Goal: Task Accomplishment & Management: Manage account settings

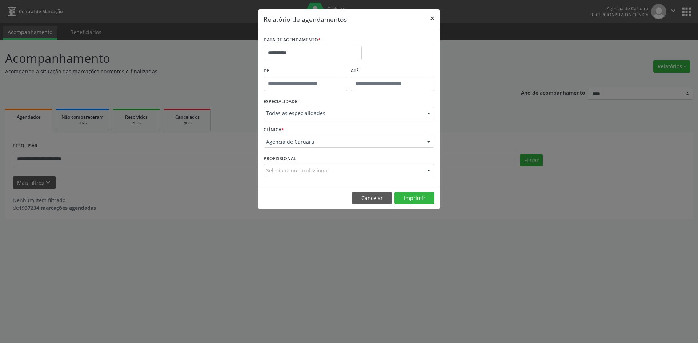
click at [432, 20] on button "×" at bounding box center [432, 18] width 15 height 18
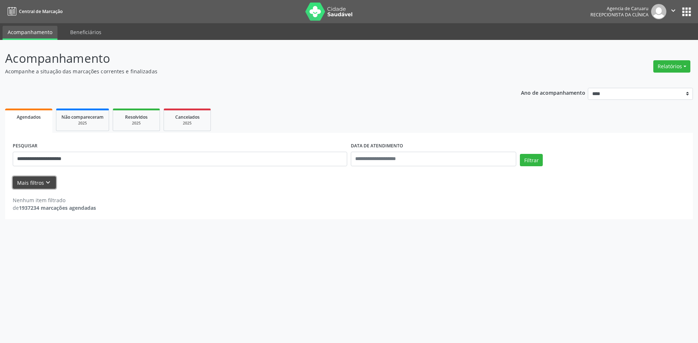
click at [45, 182] on icon "keyboard_arrow_down" at bounding box center [48, 183] width 8 height 8
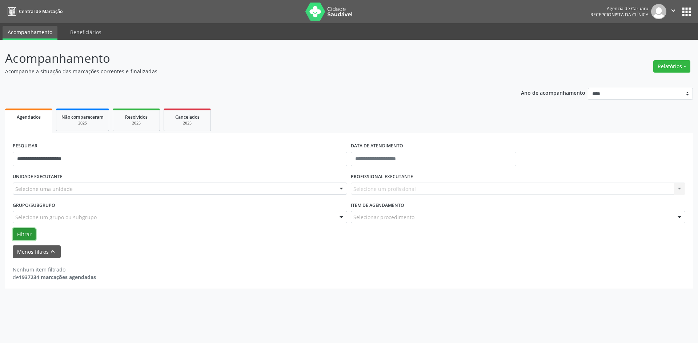
click at [29, 236] on button "Filtrar" at bounding box center [24, 235] width 23 height 12
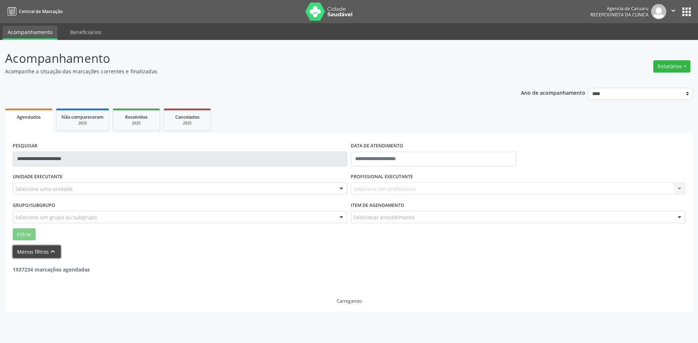
click at [52, 251] on icon "keyboard_arrow_up" at bounding box center [53, 252] width 8 height 8
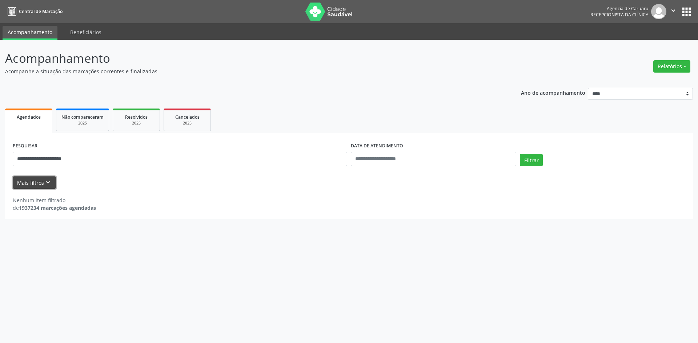
click at [44, 182] on icon "keyboard_arrow_down" at bounding box center [48, 183] width 8 height 8
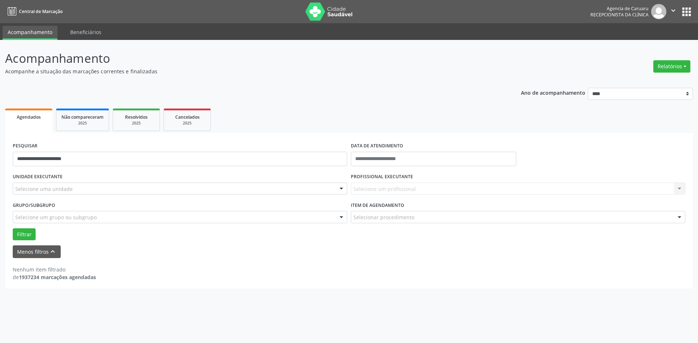
drag, startPoint x: 108, startPoint y: 150, endPoint x: 106, endPoint y: 159, distance: 8.7
click at [107, 156] on div "**********" at bounding box center [180, 156] width 338 height 31
click at [105, 160] on input "**********" at bounding box center [180, 159] width 334 height 15
type input "*"
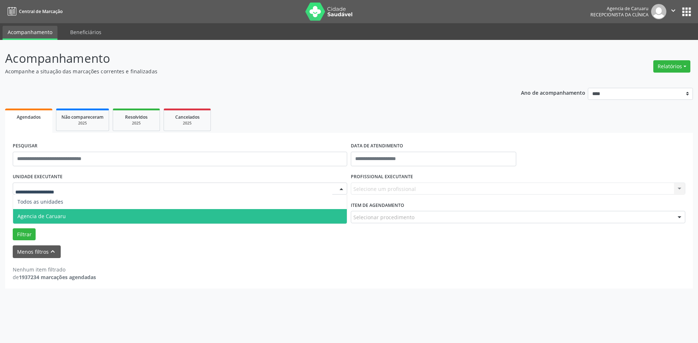
click at [29, 215] on span "Agencia de Caruaru" at bounding box center [41, 216] width 48 height 7
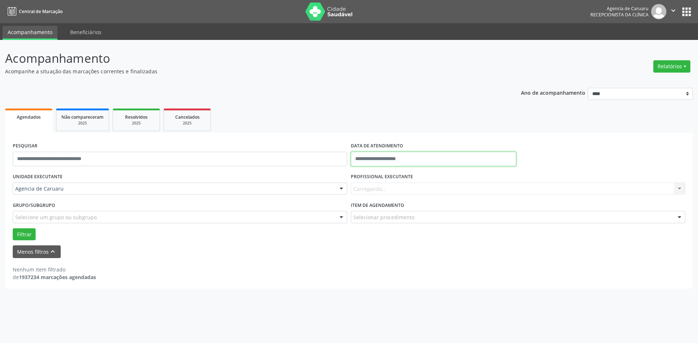
click at [388, 157] on input "text" at bounding box center [433, 159] width 165 height 15
click at [405, 213] on span "8" at bounding box center [404, 212] width 14 height 14
type input "**********"
click at [28, 234] on button "Filtrar" at bounding box center [24, 235] width 23 height 12
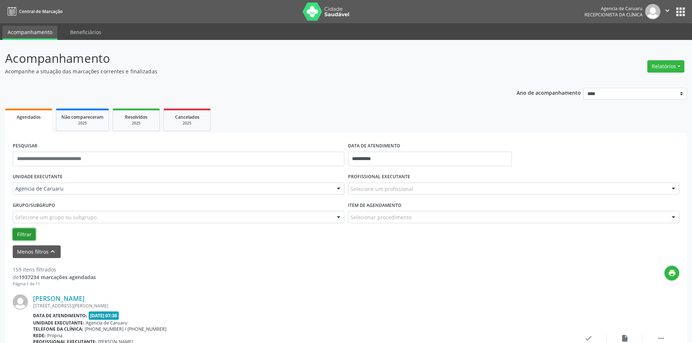
click at [29, 232] on button "Filtrar" at bounding box center [24, 235] width 23 height 12
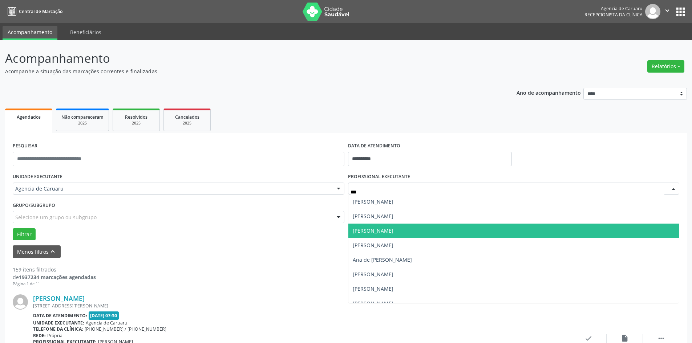
click at [391, 229] on span "[PERSON_NAME]" at bounding box center [373, 230] width 41 height 7
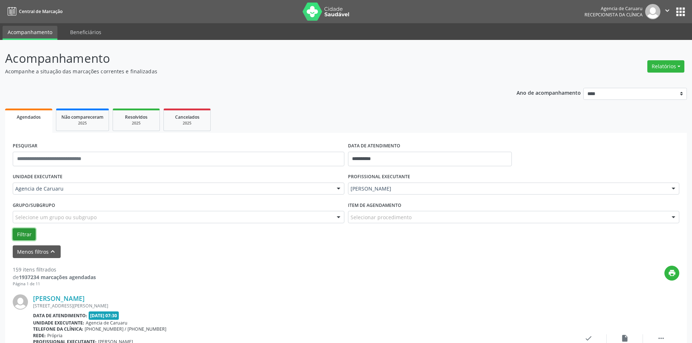
click at [22, 234] on button "Filtrar" at bounding box center [24, 235] width 23 height 12
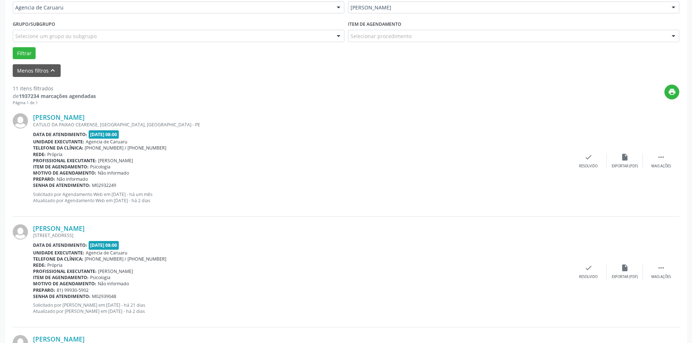
scroll to position [182, 0]
click at [665, 164] on div "Mais ações" at bounding box center [661, 166] width 20 height 5
click at [617, 158] on div "alarm_off Não compareceu" at bounding box center [625, 161] width 36 height 16
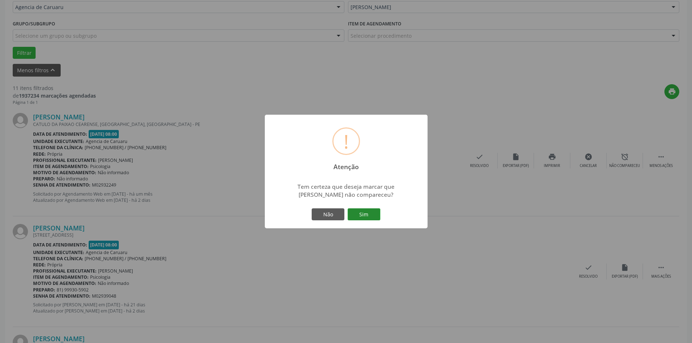
click at [364, 211] on button "Sim" at bounding box center [364, 215] width 33 height 12
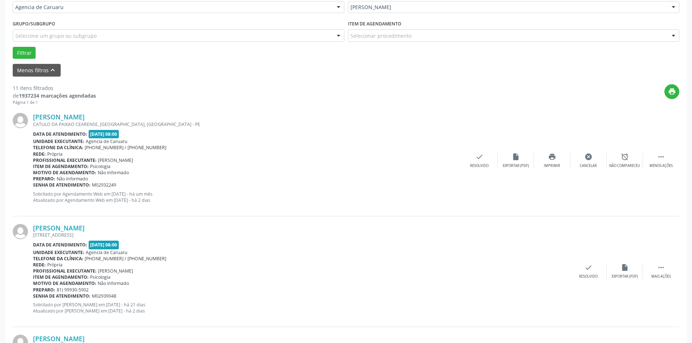
scroll to position [0, 0]
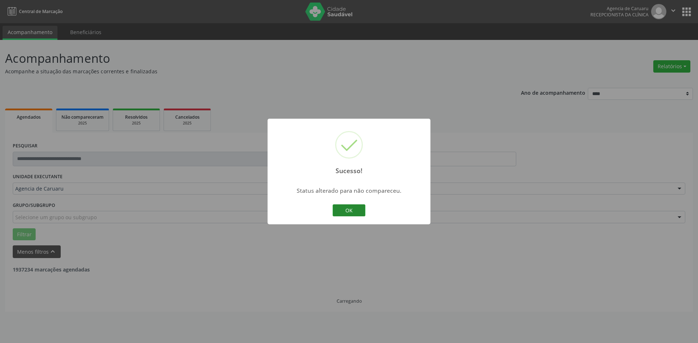
click at [356, 211] on button "OK" at bounding box center [348, 211] width 33 height 12
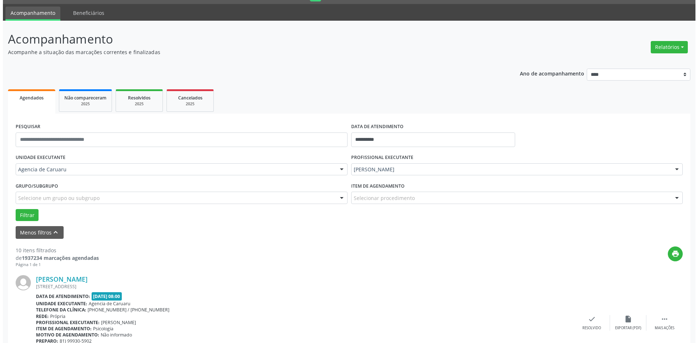
scroll to position [36, 0]
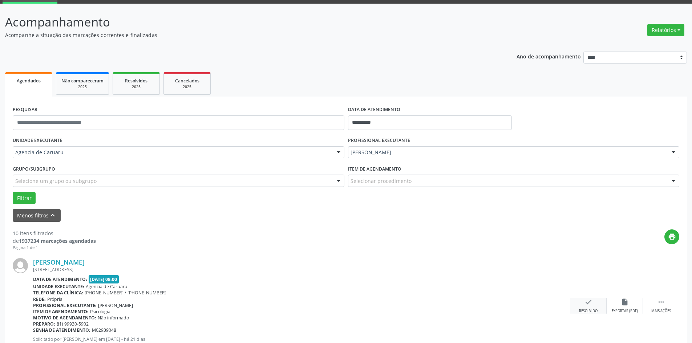
click at [591, 304] on icon "check" at bounding box center [589, 302] width 8 height 8
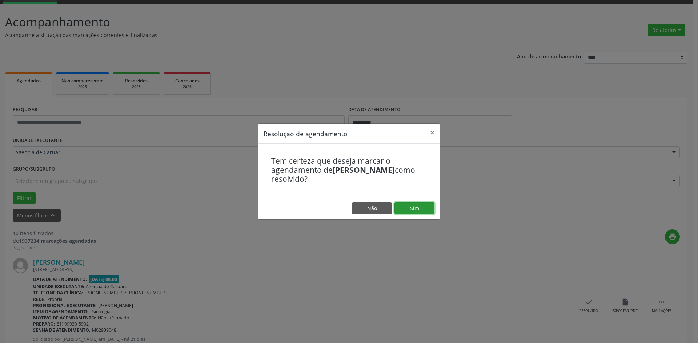
click at [424, 209] on button "Sim" at bounding box center [414, 208] width 40 height 12
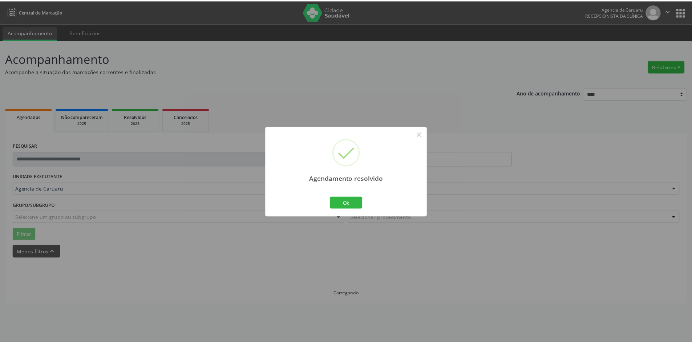
scroll to position [0, 0]
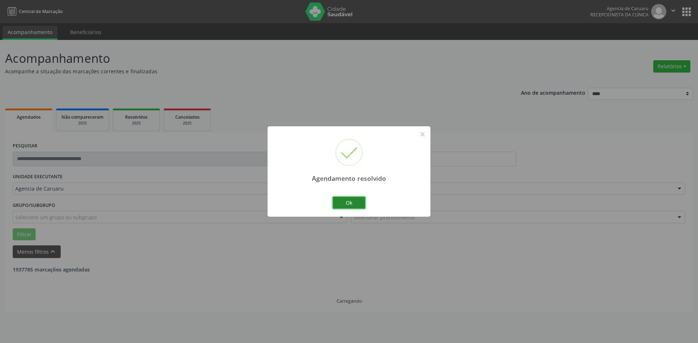
click at [354, 203] on button "Ok" at bounding box center [348, 203] width 33 height 12
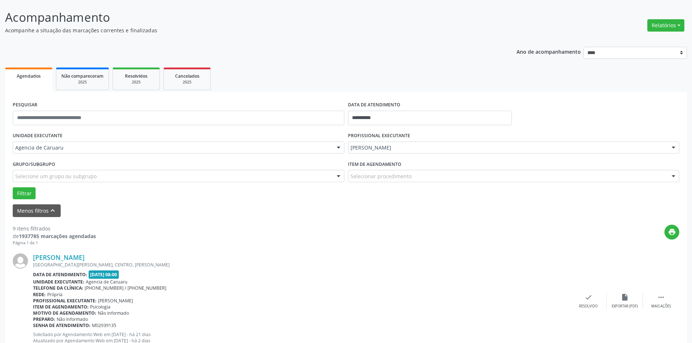
scroll to position [73, 0]
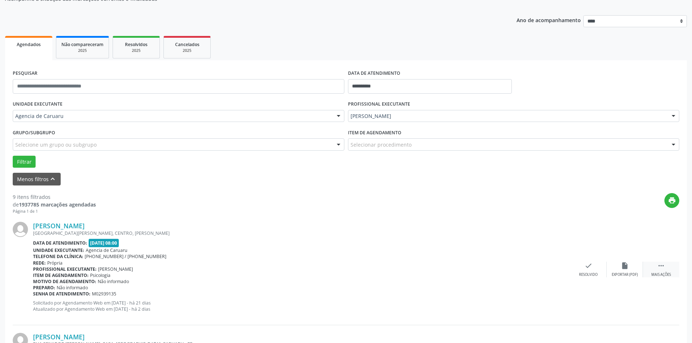
click at [667, 270] on div " Mais ações" at bounding box center [661, 270] width 36 height 16
click at [623, 268] on icon "alarm_off" at bounding box center [625, 266] width 8 height 8
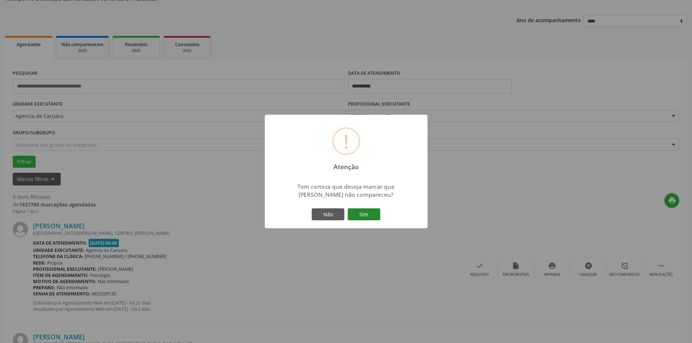
click at [356, 211] on button "Sim" at bounding box center [364, 215] width 33 height 12
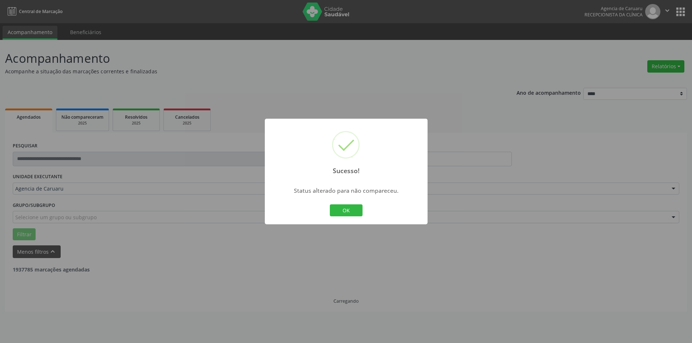
scroll to position [0, 0]
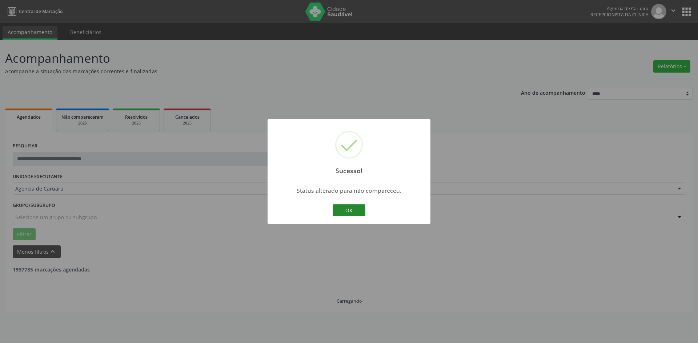
click at [354, 211] on button "OK" at bounding box center [348, 211] width 33 height 12
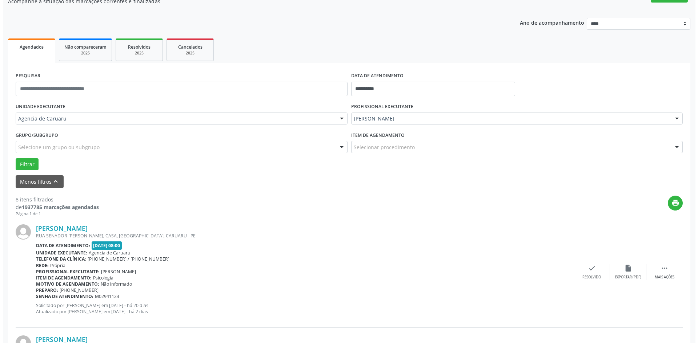
scroll to position [73, 0]
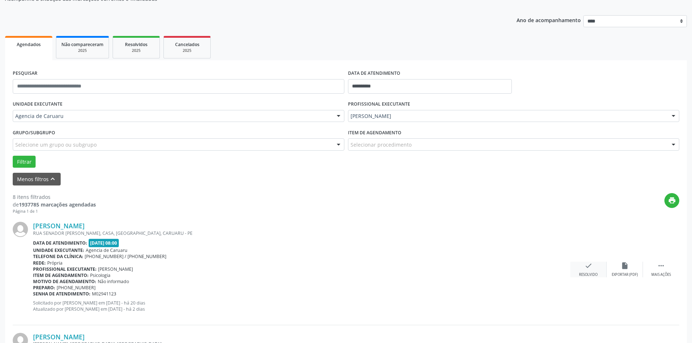
click at [587, 272] on div "check Resolvido" at bounding box center [588, 270] width 36 height 16
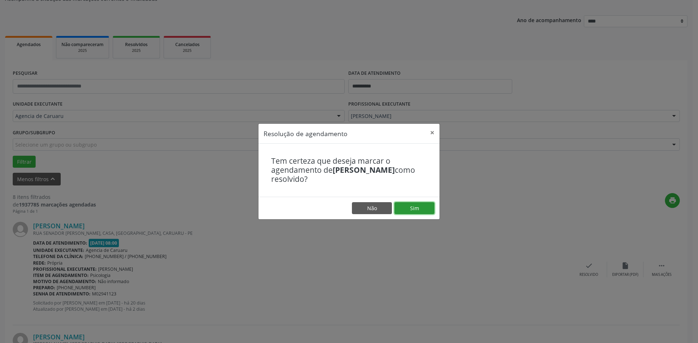
click at [417, 206] on button "Sim" at bounding box center [414, 208] width 40 height 12
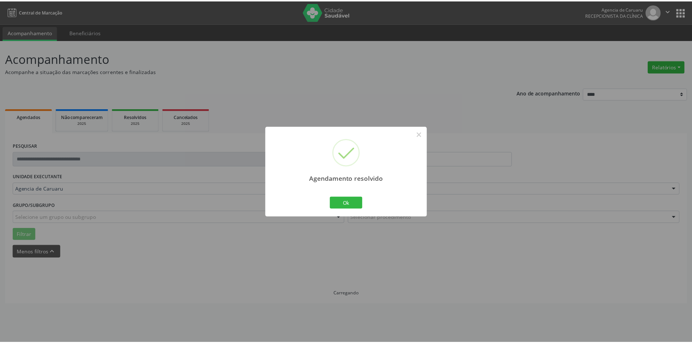
scroll to position [0, 0]
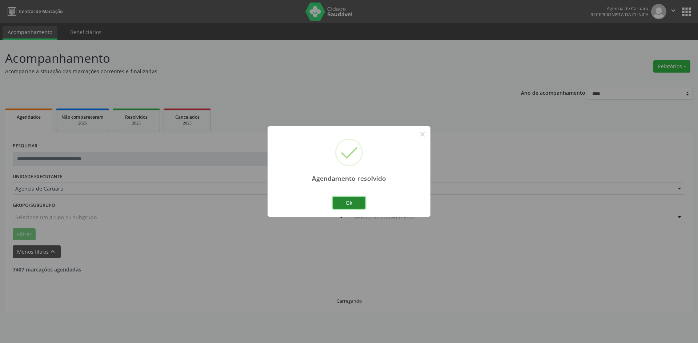
click at [355, 205] on button "Ok" at bounding box center [348, 203] width 33 height 12
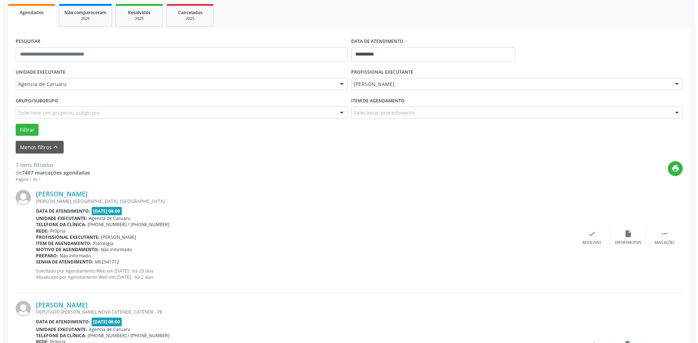
scroll to position [109, 0]
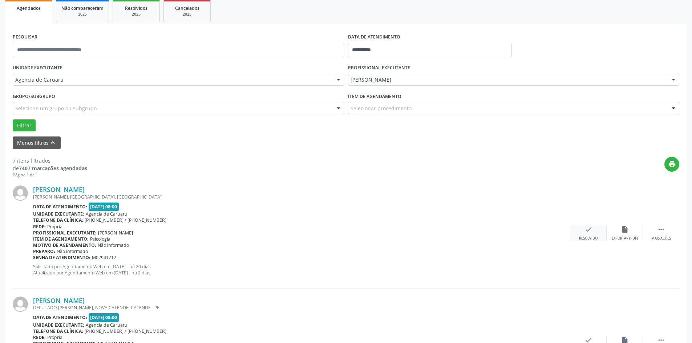
click at [586, 233] on icon "check" at bounding box center [589, 230] width 8 height 8
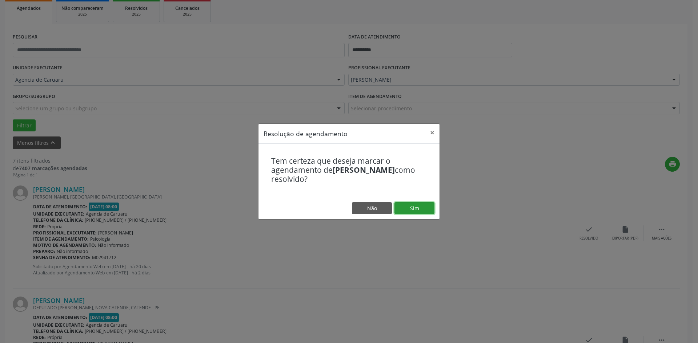
click at [423, 211] on button "Sim" at bounding box center [414, 208] width 40 height 12
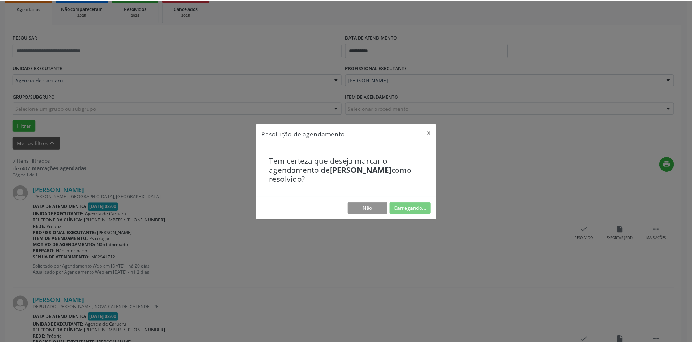
scroll to position [0, 0]
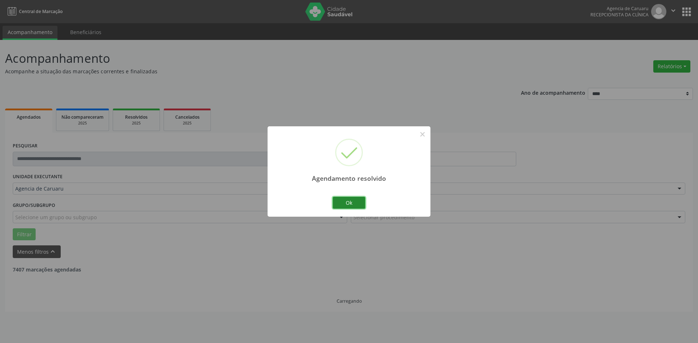
click at [349, 203] on button "Ok" at bounding box center [348, 203] width 33 height 12
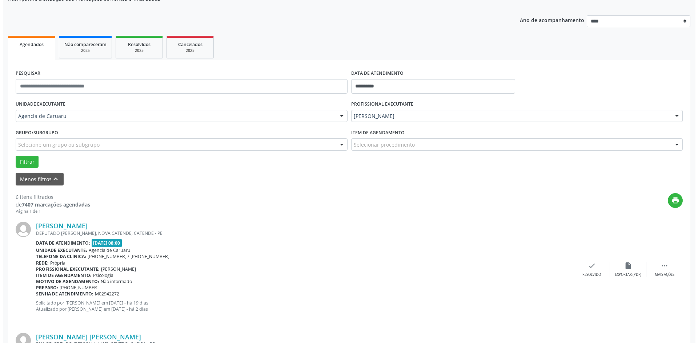
scroll to position [109, 0]
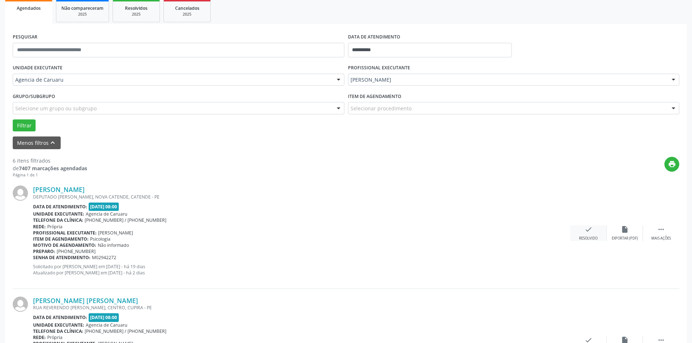
click at [589, 233] on icon "check" at bounding box center [589, 230] width 8 height 8
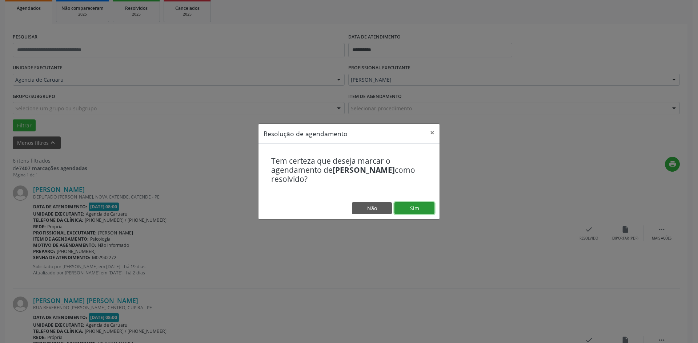
click at [416, 204] on button "Sim" at bounding box center [414, 208] width 40 height 12
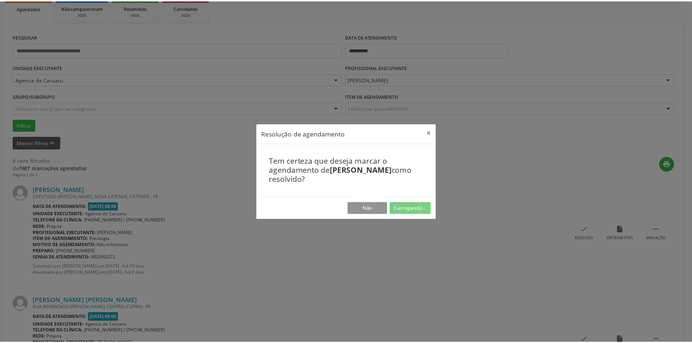
scroll to position [0, 0]
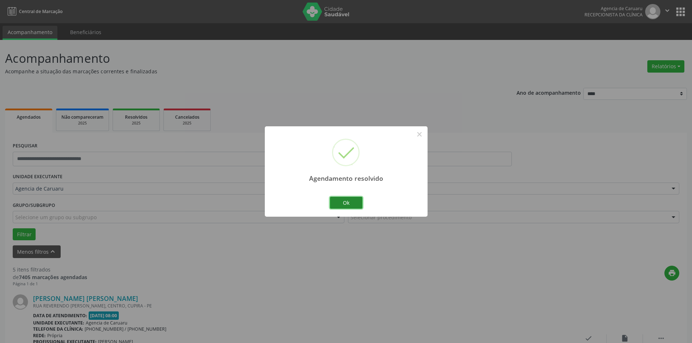
click at [355, 202] on button "Ok" at bounding box center [346, 203] width 33 height 12
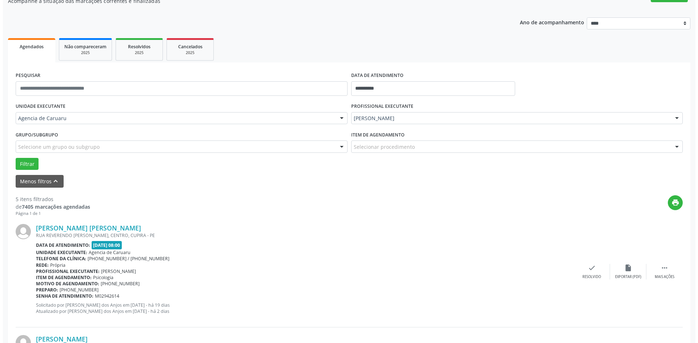
scroll to position [73, 0]
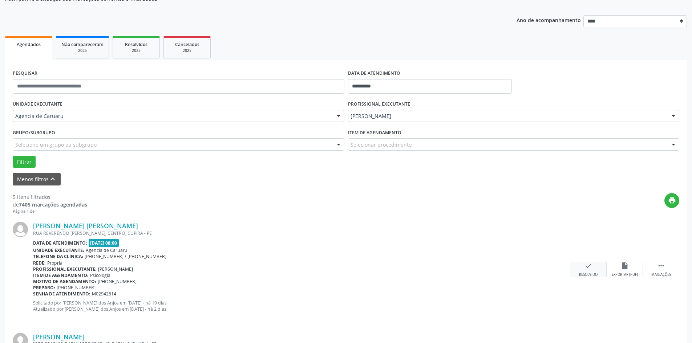
click at [585, 267] on icon "check" at bounding box center [589, 266] width 8 height 8
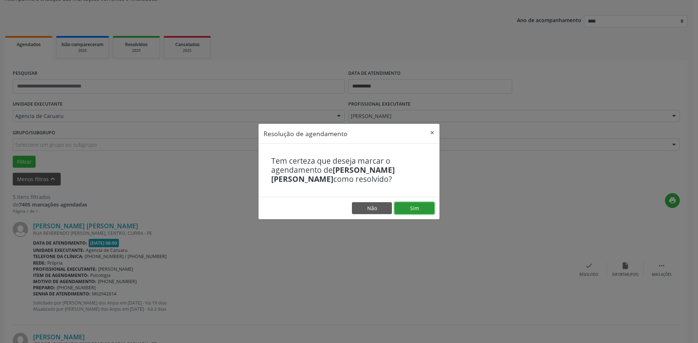
click at [411, 208] on button "Sim" at bounding box center [414, 208] width 40 height 12
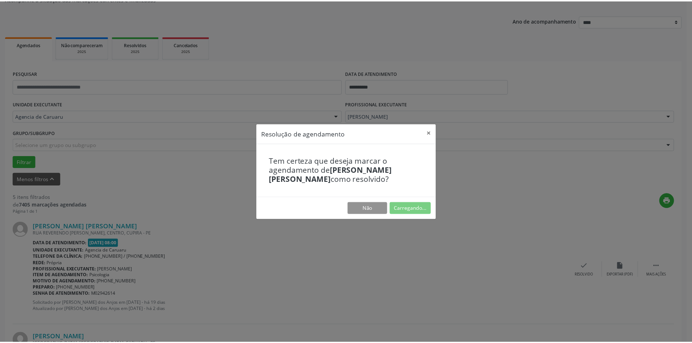
scroll to position [0, 0]
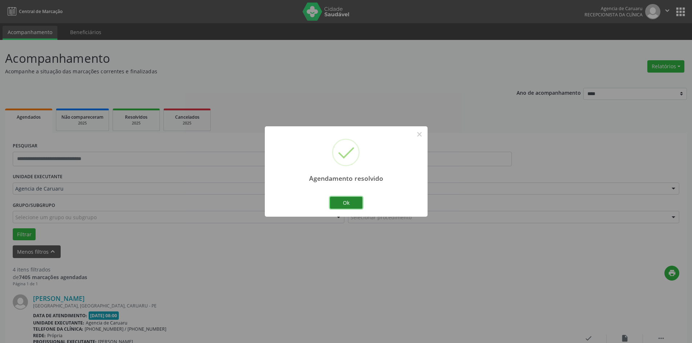
click at [348, 204] on button "Ok" at bounding box center [346, 203] width 33 height 12
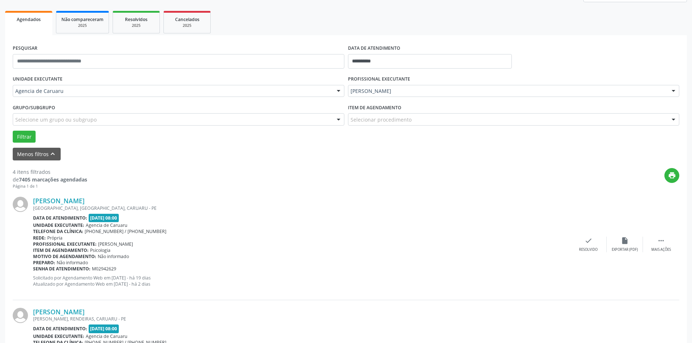
scroll to position [109, 0]
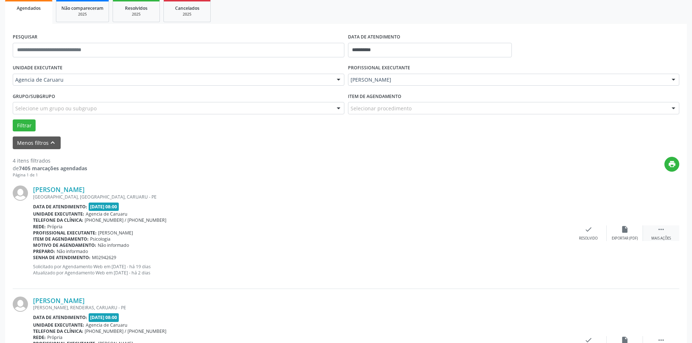
click at [660, 232] on icon "" at bounding box center [661, 230] width 8 height 8
click at [628, 229] on icon "alarm_off" at bounding box center [625, 230] width 8 height 8
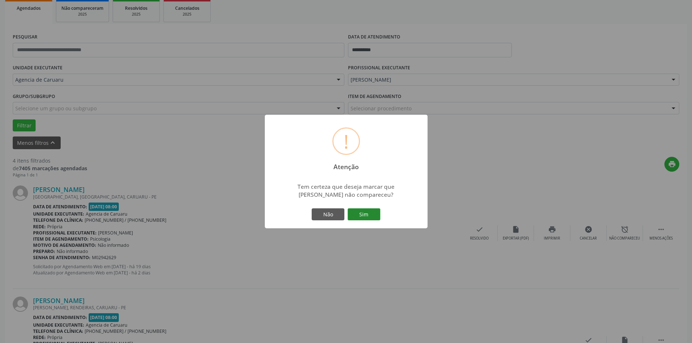
click at [372, 216] on button "Sim" at bounding box center [364, 215] width 33 height 12
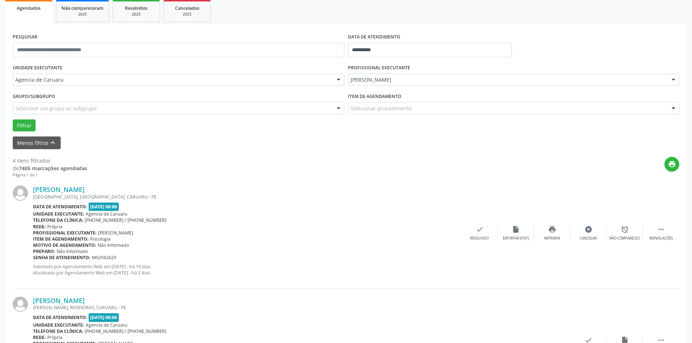
scroll to position [0, 0]
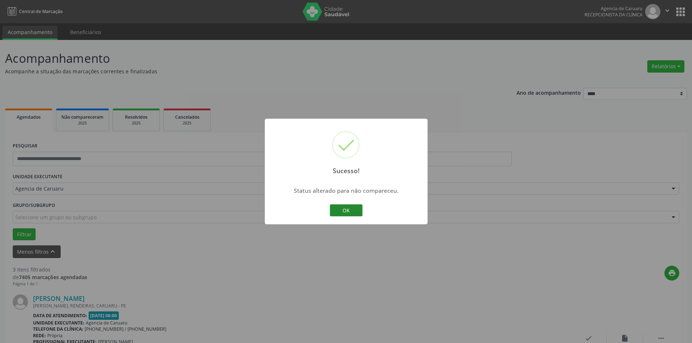
click at [350, 211] on button "OK" at bounding box center [346, 211] width 33 height 12
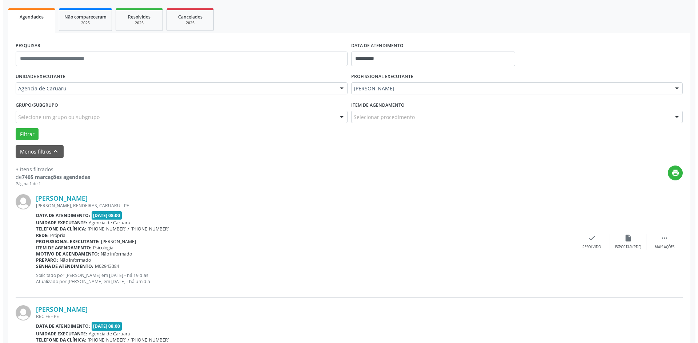
scroll to position [109, 0]
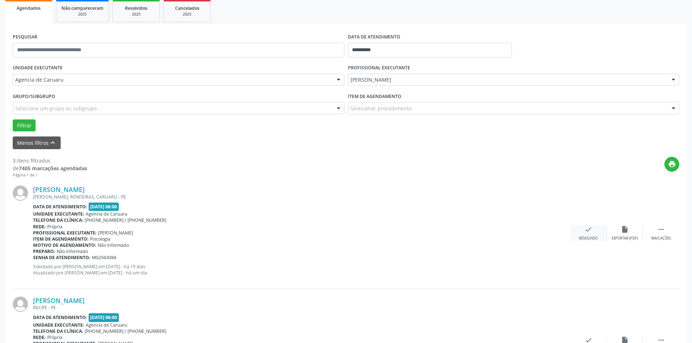
click at [595, 232] on div "check Resolvido" at bounding box center [588, 234] width 36 height 16
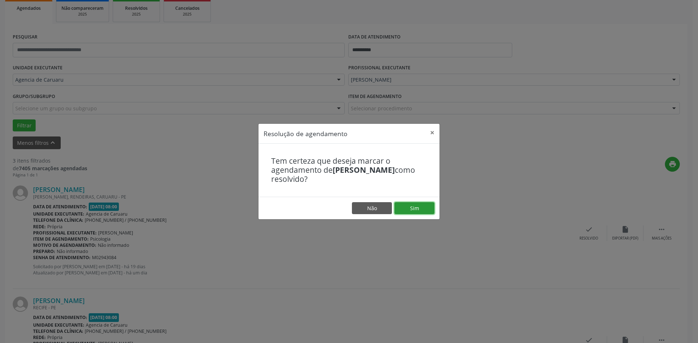
click at [423, 206] on button "Sim" at bounding box center [414, 208] width 40 height 12
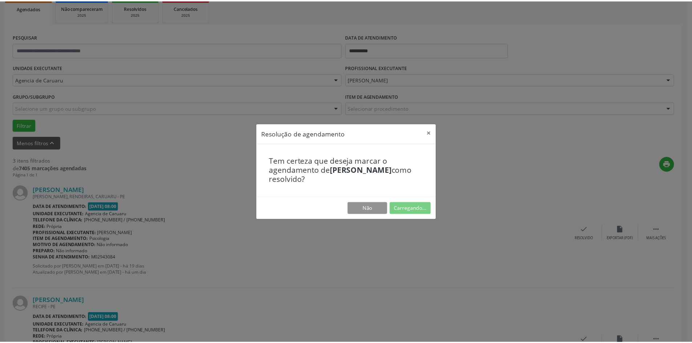
scroll to position [0, 0]
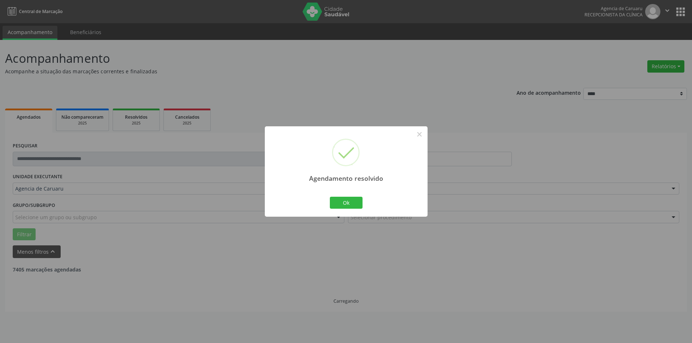
click at [366, 203] on div "Agendamento resolvido × Ok Cancel" at bounding box center [346, 171] width 163 height 90
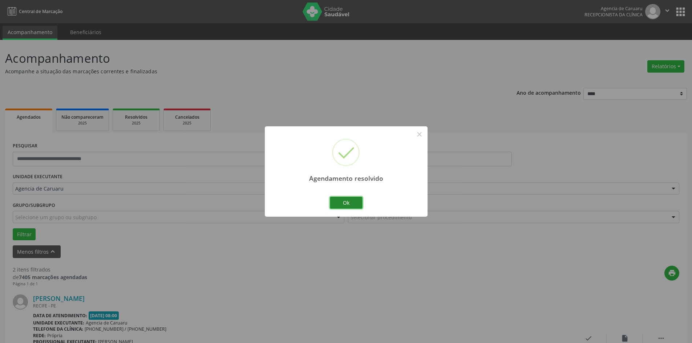
click at [349, 205] on button "Ok" at bounding box center [346, 203] width 33 height 12
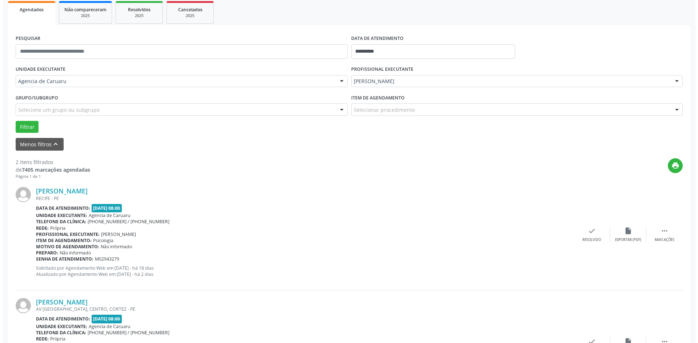
scroll to position [109, 0]
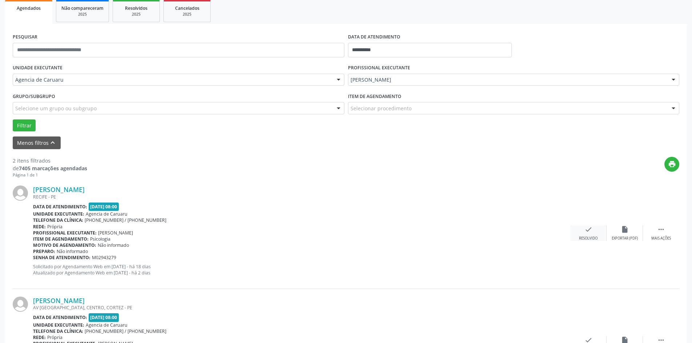
click at [586, 233] on icon "check" at bounding box center [589, 230] width 8 height 8
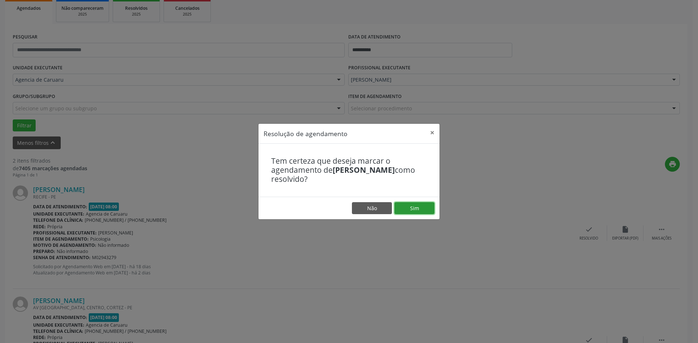
click at [424, 206] on button "Sim" at bounding box center [414, 208] width 40 height 12
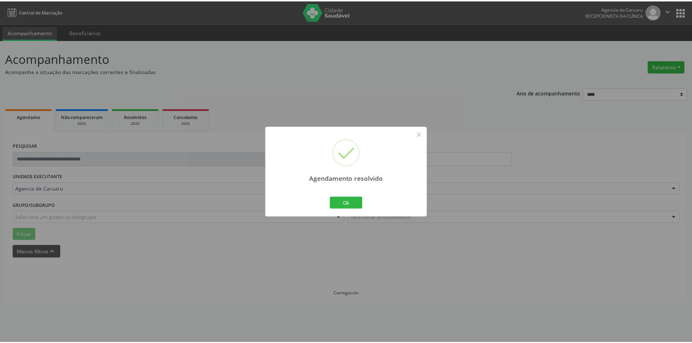
scroll to position [0, 0]
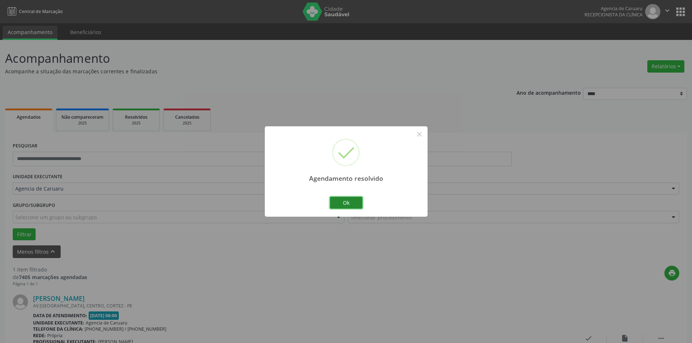
click at [353, 206] on button "Ok" at bounding box center [346, 203] width 33 height 12
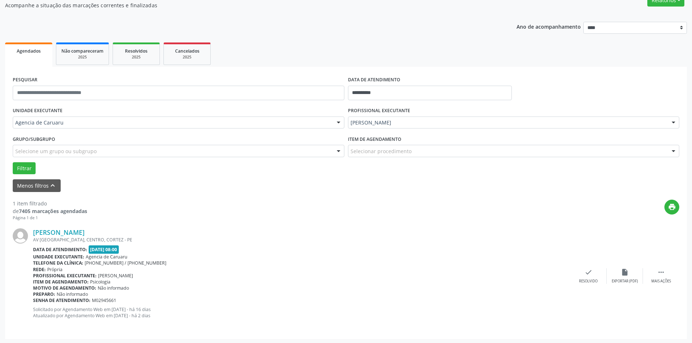
scroll to position [67, 0]
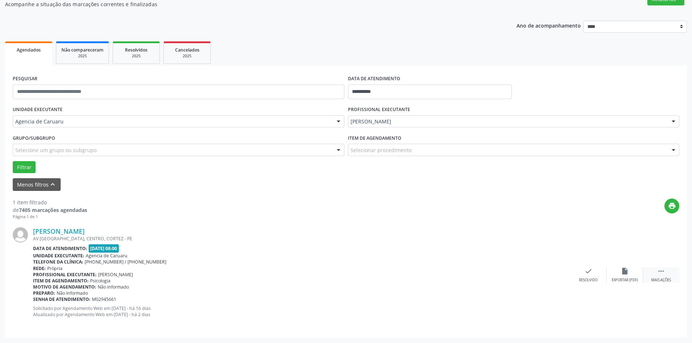
click at [661, 275] on icon "" at bounding box center [661, 271] width 8 height 8
click at [634, 272] on div "alarm_off Não compareceu" at bounding box center [625, 275] width 36 height 16
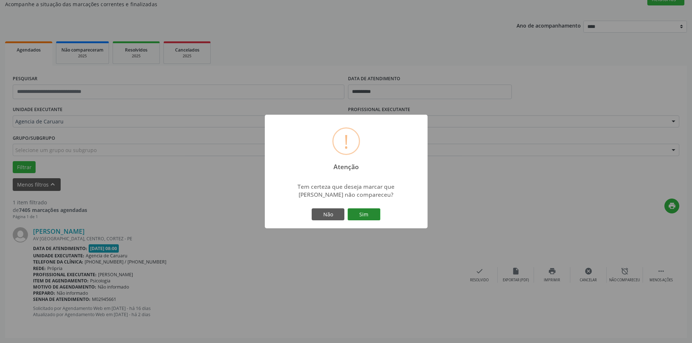
click at [373, 209] on button "Sim" at bounding box center [364, 215] width 33 height 12
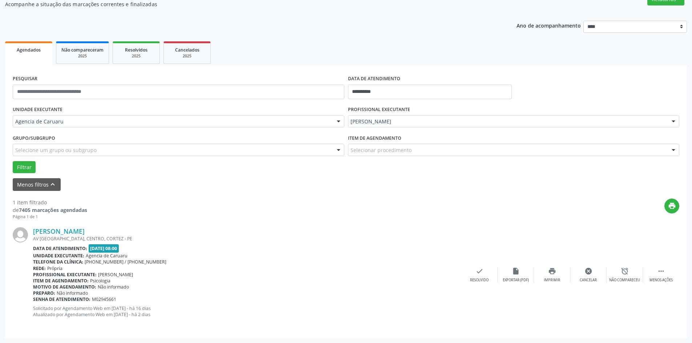
scroll to position [0, 0]
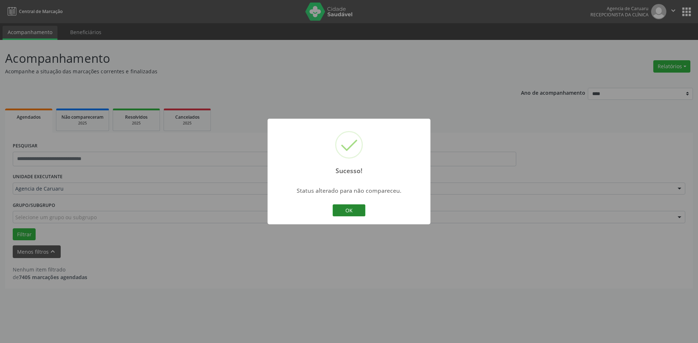
click at [354, 210] on button "OK" at bounding box center [348, 211] width 33 height 12
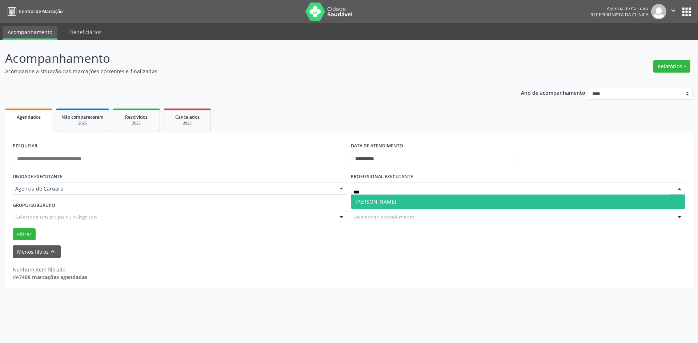
click at [391, 203] on span "[PERSON_NAME]" at bounding box center [375, 201] width 41 height 7
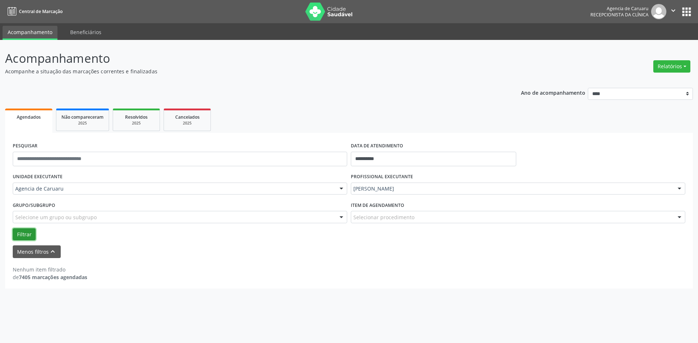
click at [33, 233] on button "Filtrar" at bounding box center [24, 235] width 23 height 12
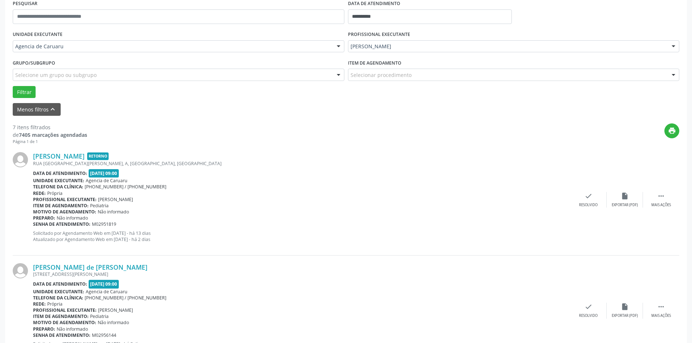
scroll to position [145, 0]
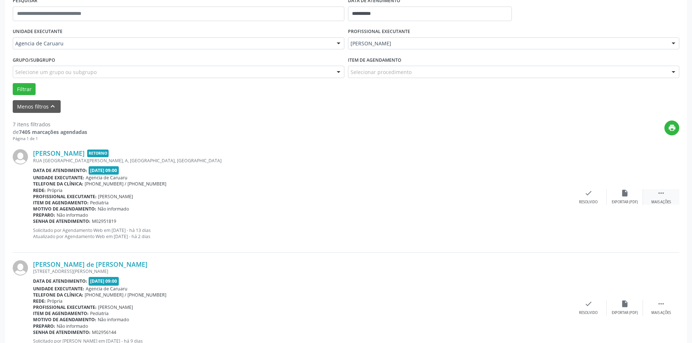
click at [661, 196] on icon "" at bounding box center [661, 193] width 8 height 8
click at [623, 198] on div "alarm_off Não compareceu" at bounding box center [625, 197] width 36 height 16
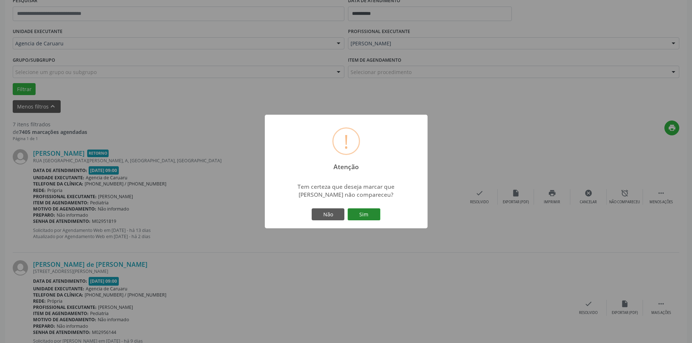
click at [357, 209] on button "Sim" at bounding box center [364, 215] width 33 height 12
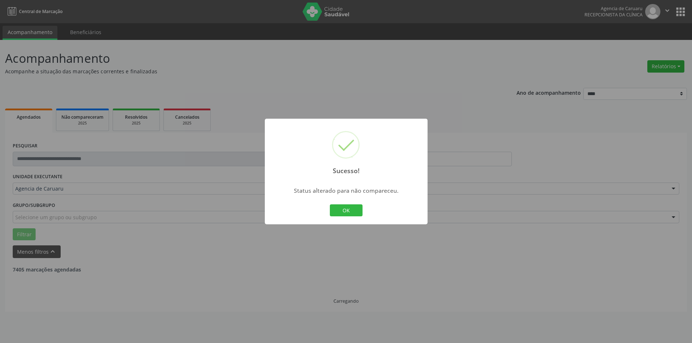
scroll to position [0, 0]
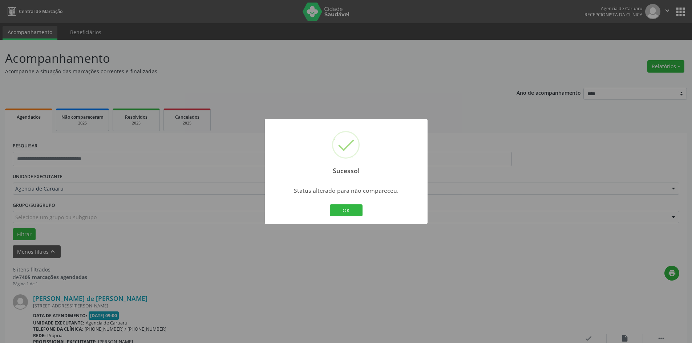
click at [367, 212] on div "Sucesso! × Status alterado para não compareceu. OK Cancel" at bounding box center [346, 172] width 163 height 106
click at [348, 211] on button "OK" at bounding box center [346, 211] width 33 height 12
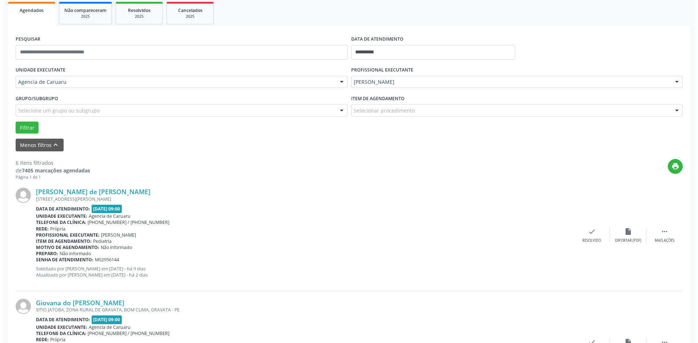
scroll to position [109, 0]
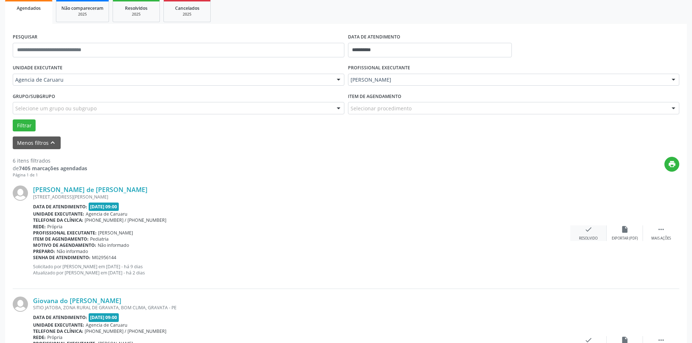
click at [588, 239] on div "Resolvido" at bounding box center [588, 238] width 19 height 5
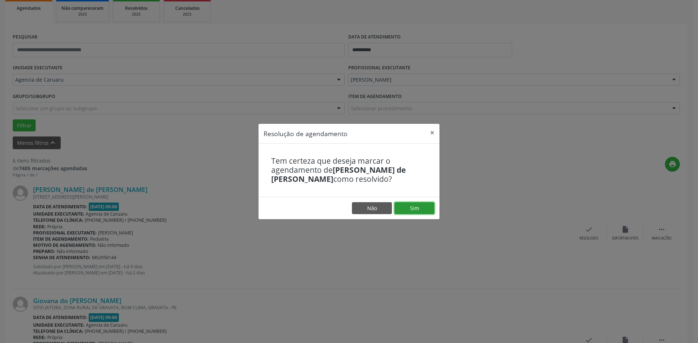
click at [420, 205] on button "Sim" at bounding box center [414, 208] width 40 height 12
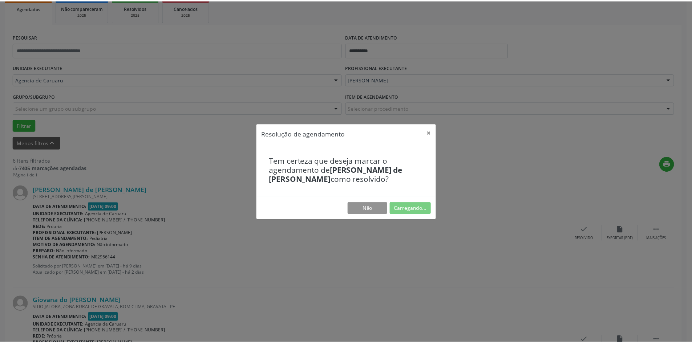
scroll to position [0, 0]
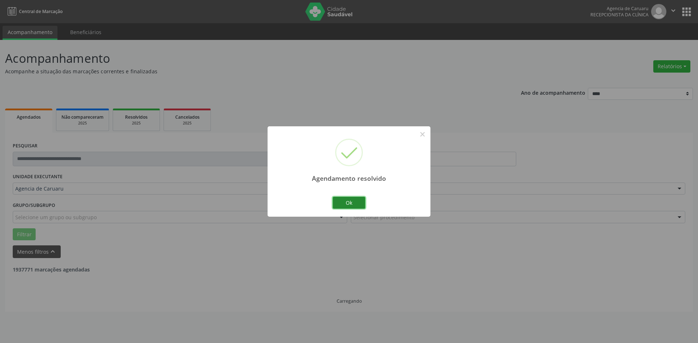
click at [354, 201] on button "Ok" at bounding box center [348, 203] width 33 height 12
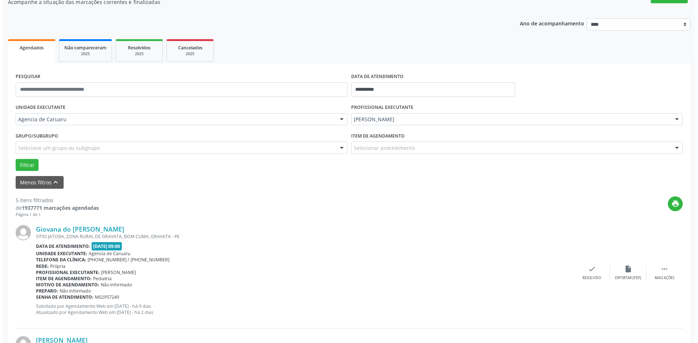
scroll to position [73, 0]
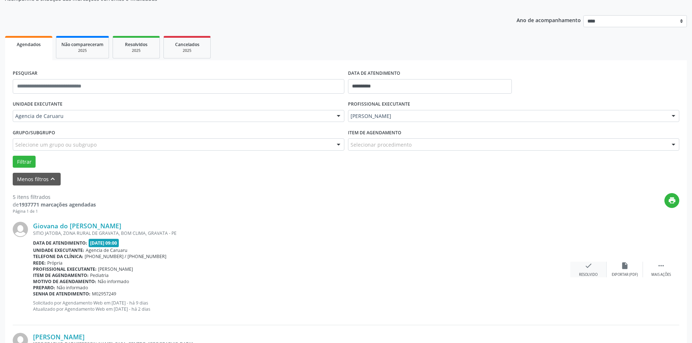
click at [593, 271] on div "check Resolvido" at bounding box center [588, 270] width 36 height 16
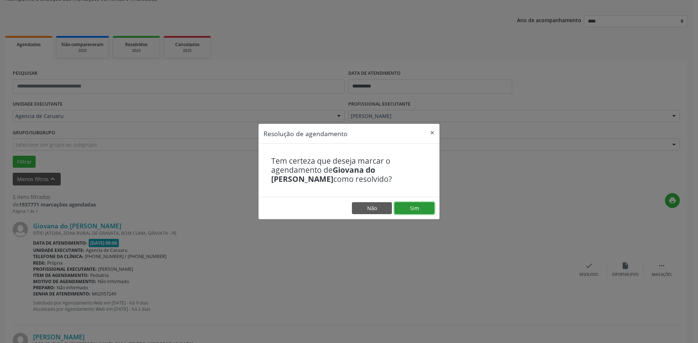
click at [421, 207] on button "Sim" at bounding box center [414, 208] width 40 height 12
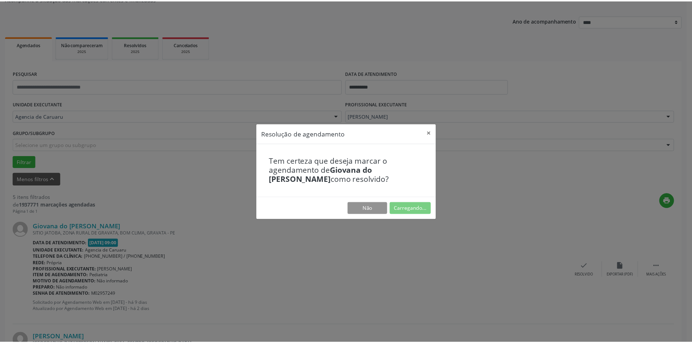
scroll to position [0, 0]
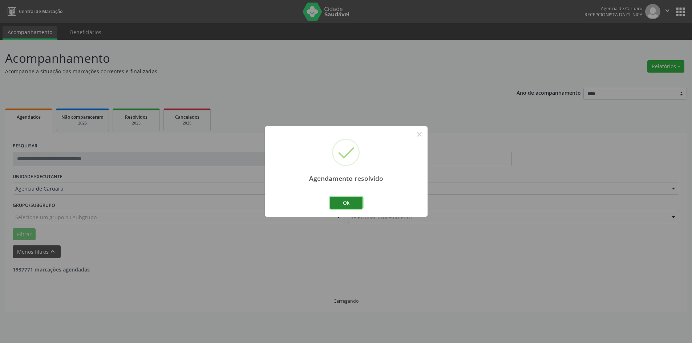
click at [351, 202] on button "Ok" at bounding box center [346, 203] width 33 height 12
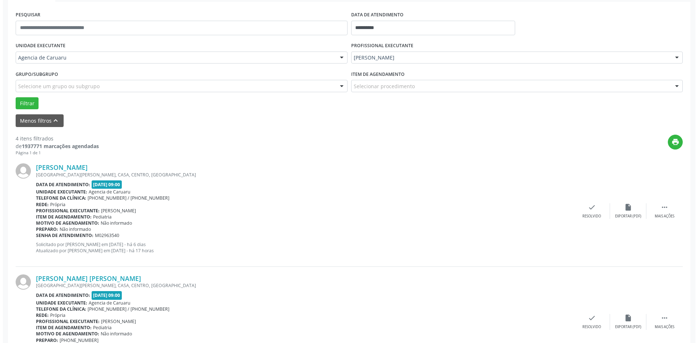
scroll to position [145, 0]
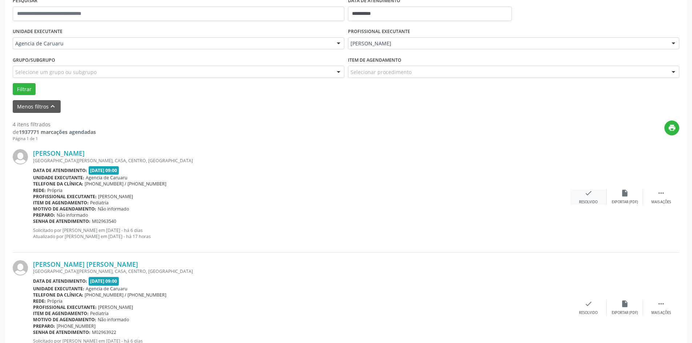
click at [598, 197] on div "check Resolvido" at bounding box center [588, 197] width 36 height 16
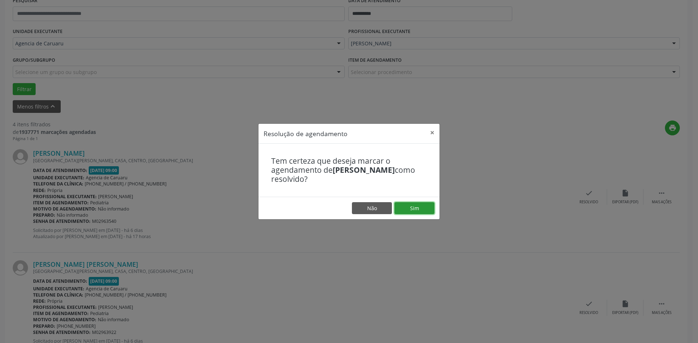
click at [411, 206] on button "Sim" at bounding box center [414, 208] width 40 height 12
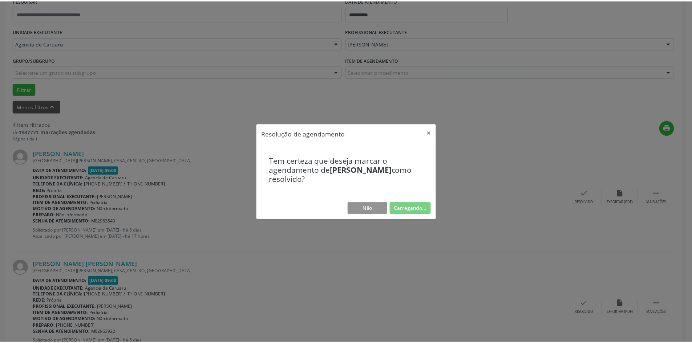
scroll to position [0, 0]
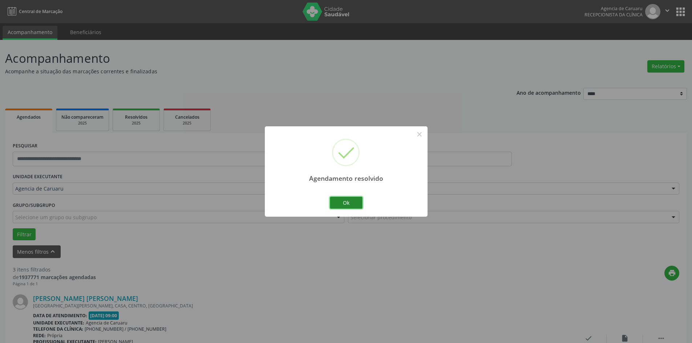
click at [351, 205] on button "Ok" at bounding box center [346, 203] width 33 height 12
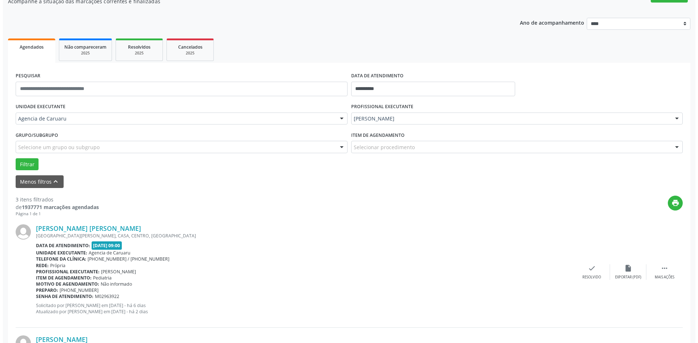
scroll to position [73, 0]
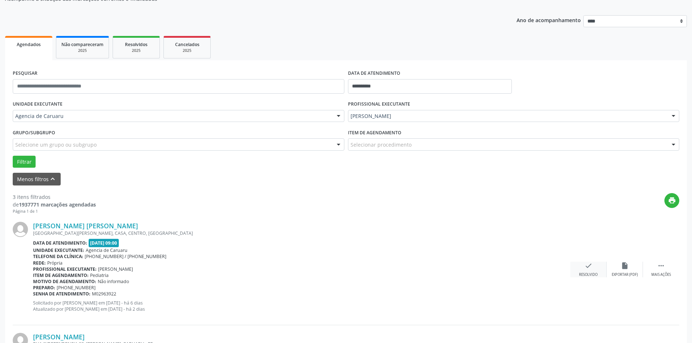
click at [586, 271] on div "check Resolvido" at bounding box center [588, 270] width 36 height 16
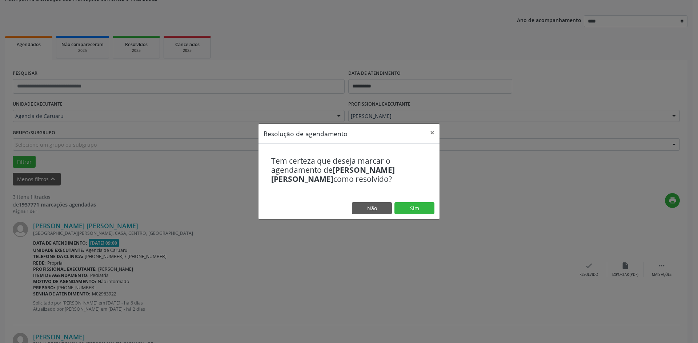
click at [416, 197] on div "Tem certeza que deseja marcar o agendamento de [PERSON_NAME] como resolvido?" at bounding box center [348, 170] width 181 height 53
click at [418, 206] on button "Sim" at bounding box center [414, 208] width 40 height 12
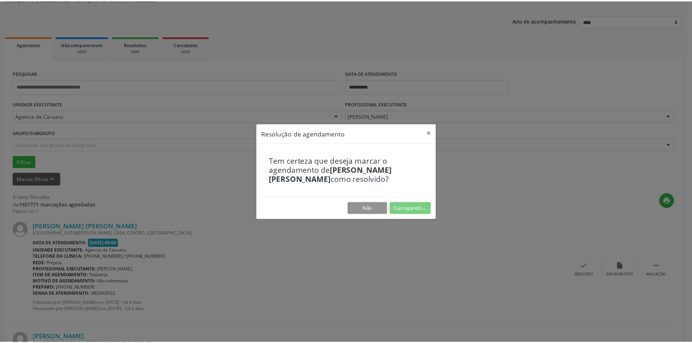
scroll to position [0, 0]
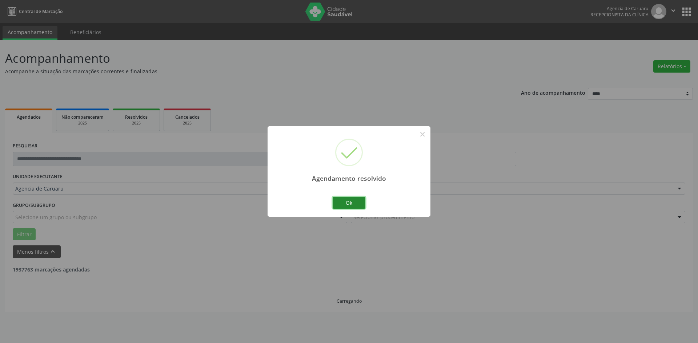
click at [350, 201] on button "Ok" at bounding box center [348, 203] width 33 height 12
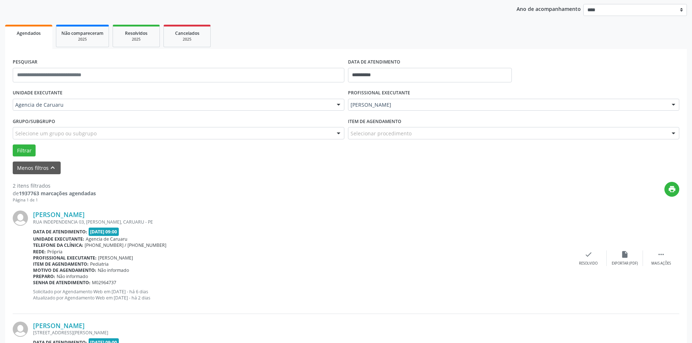
scroll to position [109, 0]
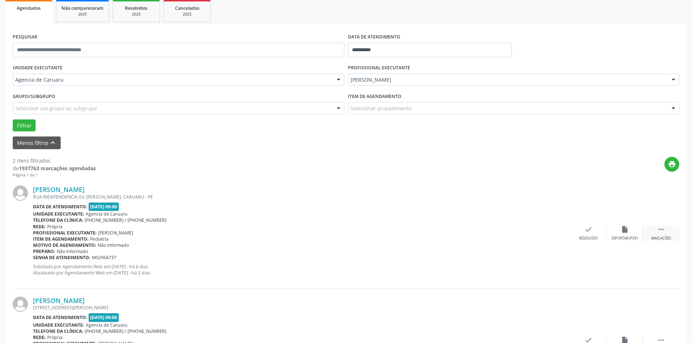
click at [664, 229] on icon "" at bounding box center [661, 230] width 8 height 8
click at [624, 231] on icon "alarm_off" at bounding box center [625, 230] width 8 height 8
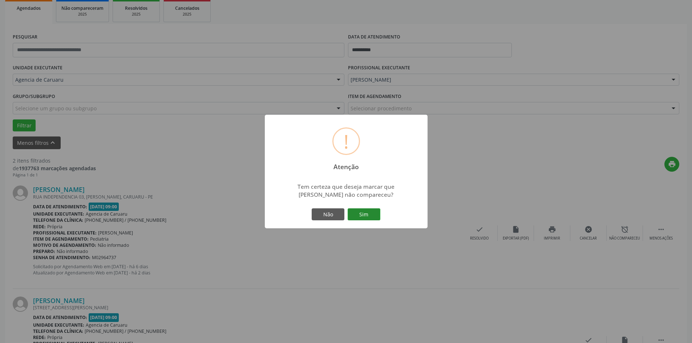
click at [371, 217] on button "Sim" at bounding box center [364, 215] width 33 height 12
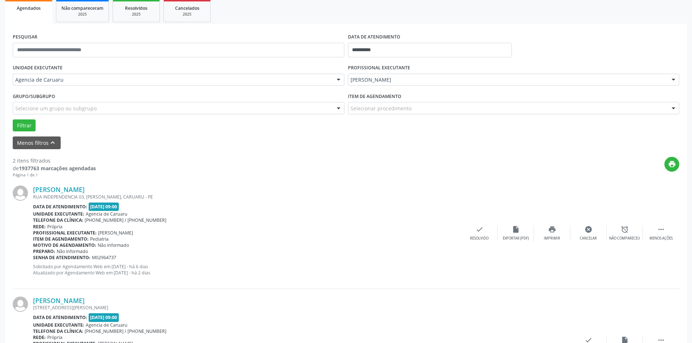
scroll to position [0, 0]
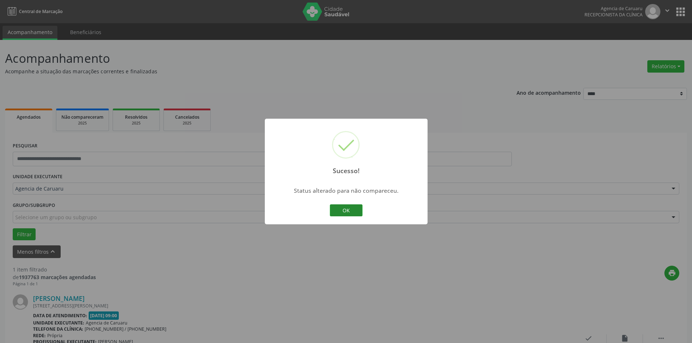
drag, startPoint x: 340, startPoint y: 212, endPoint x: 380, endPoint y: 227, distance: 42.0
click at [340, 213] on button "OK" at bounding box center [346, 211] width 33 height 12
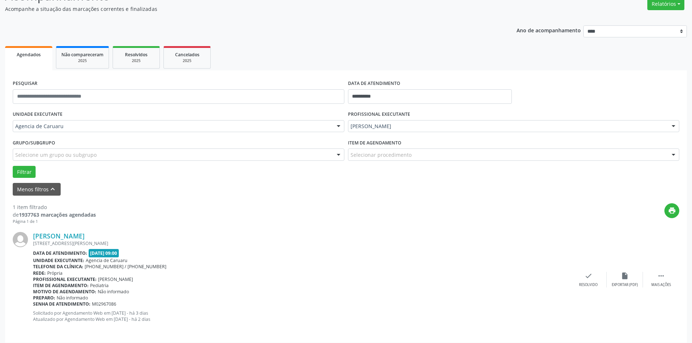
scroll to position [67, 0]
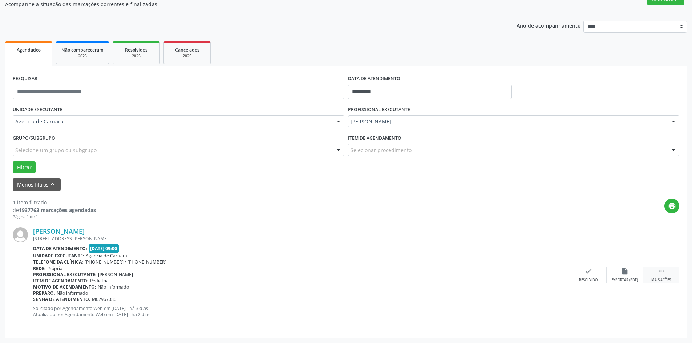
click at [661, 273] on icon "" at bounding box center [661, 271] width 8 height 8
click at [617, 272] on div "alarm_off Não compareceu" at bounding box center [625, 275] width 36 height 16
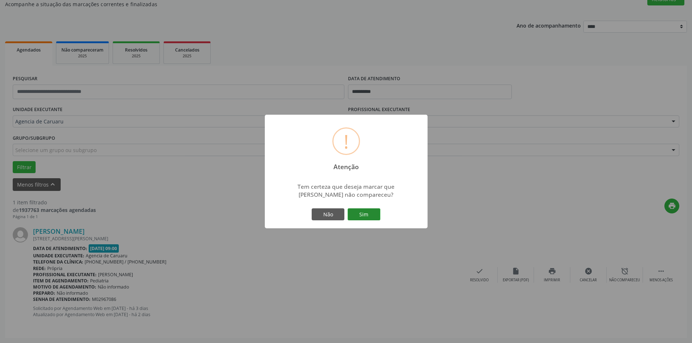
click at [367, 216] on button "Sim" at bounding box center [364, 215] width 33 height 12
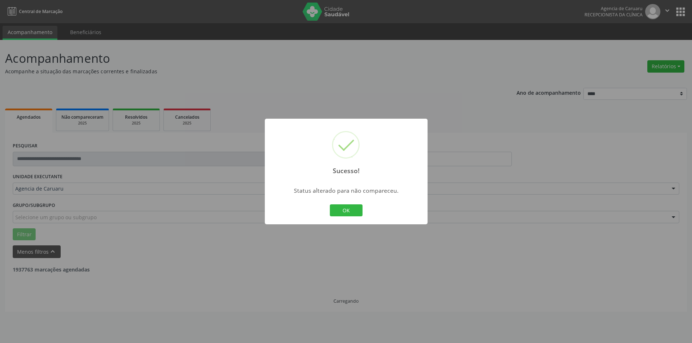
scroll to position [0, 0]
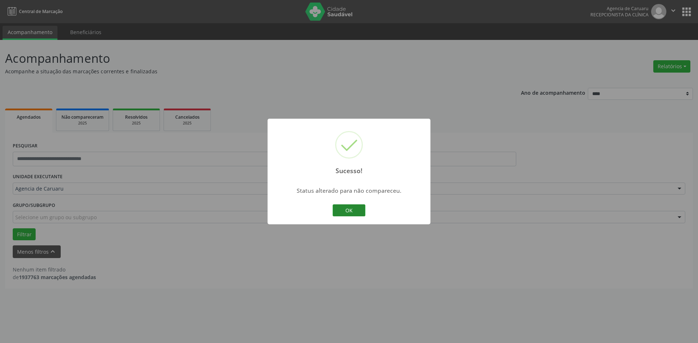
click at [352, 210] on button "OK" at bounding box center [348, 211] width 33 height 12
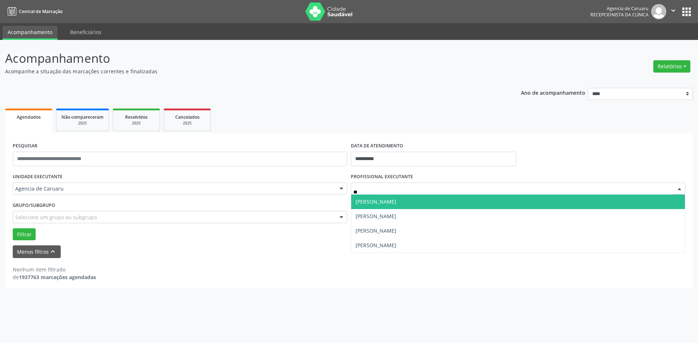
click at [396, 199] on span "[PERSON_NAME]" at bounding box center [375, 201] width 41 height 7
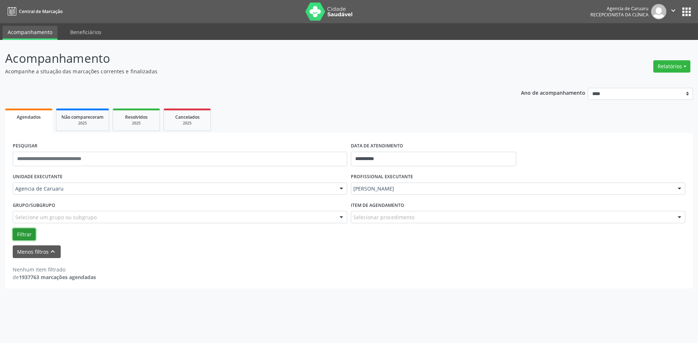
click at [21, 233] on button "Filtrar" at bounding box center [24, 235] width 23 height 12
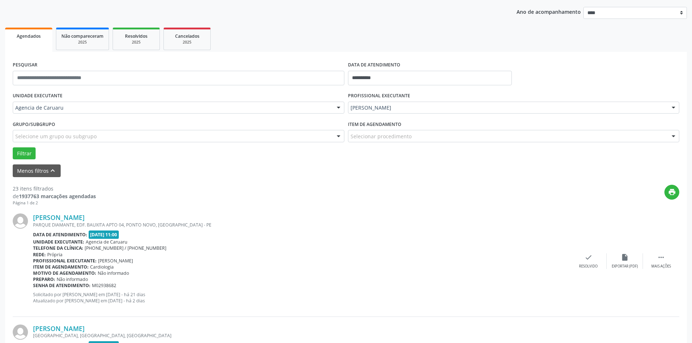
scroll to position [109, 0]
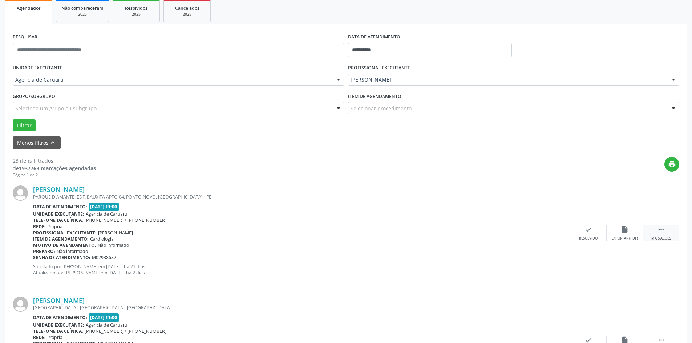
click at [664, 236] on div " Mais ações" at bounding box center [661, 234] width 36 height 16
click at [626, 232] on icon "alarm_off" at bounding box center [625, 230] width 8 height 8
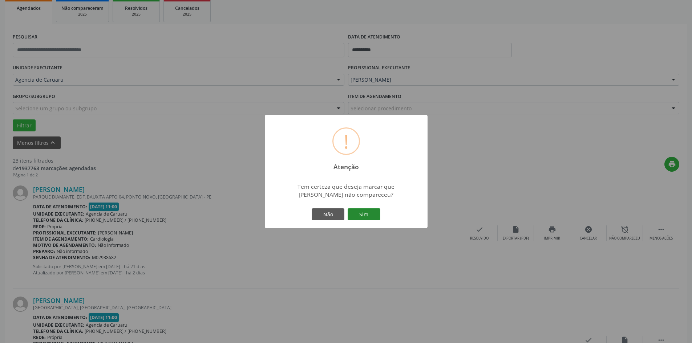
click at [369, 218] on button "Sim" at bounding box center [364, 215] width 33 height 12
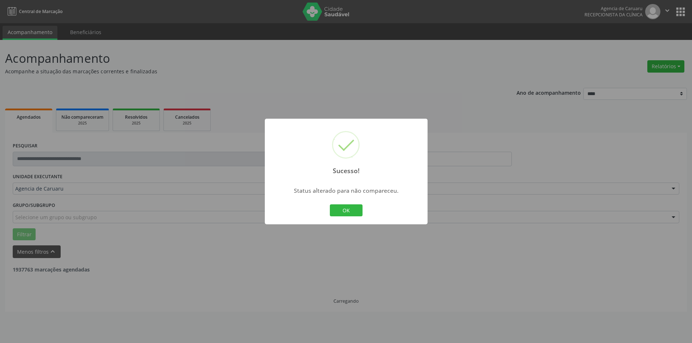
scroll to position [0, 0]
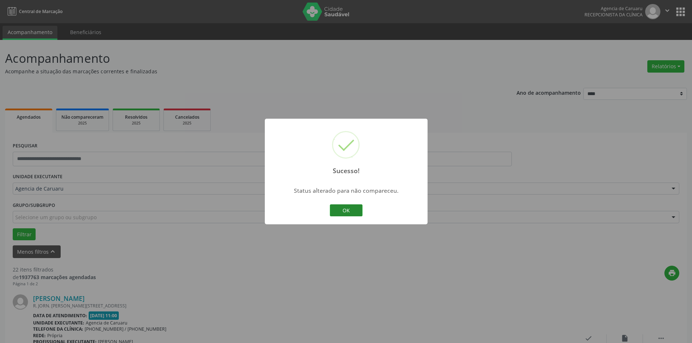
drag, startPoint x: 345, startPoint y: 205, endPoint x: 344, endPoint y: 216, distance: 11.3
click at [345, 205] on button "OK" at bounding box center [346, 211] width 33 height 12
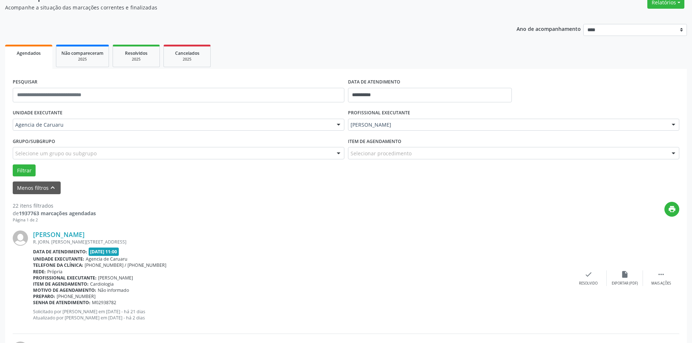
scroll to position [73, 0]
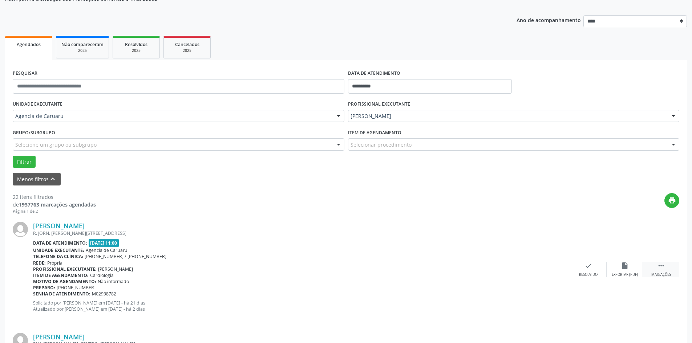
click at [662, 270] on icon "" at bounding box center [661, 266] width 8 height 8
click at [625, 265] on icon "alarm_off" at bounding box center [625, 266] width 8 height 8
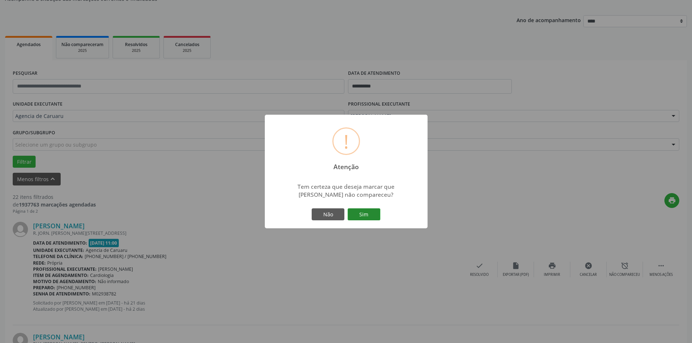
click at [374, 215] on button "Sim" at bounding box center [364, 215] width 33 height 12
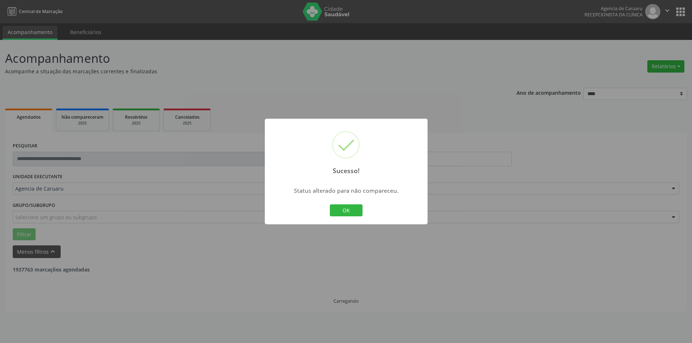
scroll to position [0, 0]
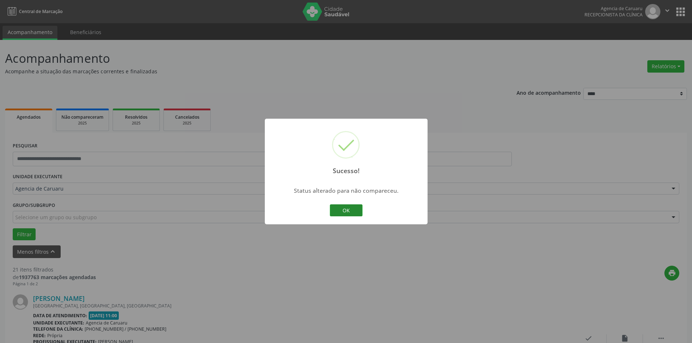
click at [350, 210] on button "OK" at bounding box center [346, 211] width 33 height 12
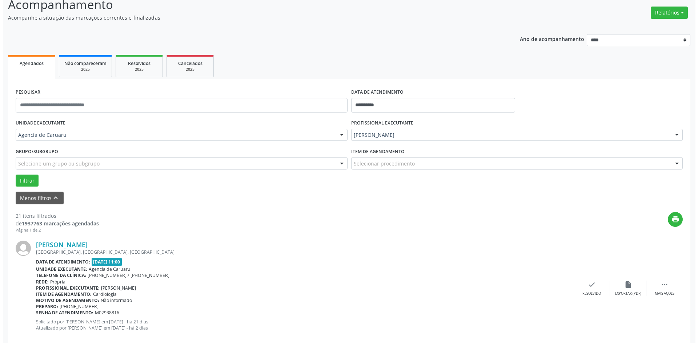
scroll to position [73, 0]
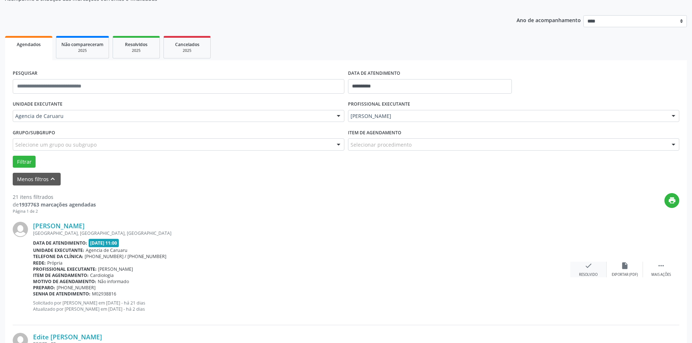
click at [591, 267] on icon "check" at bounding box center [589, 266] width 8 height 8
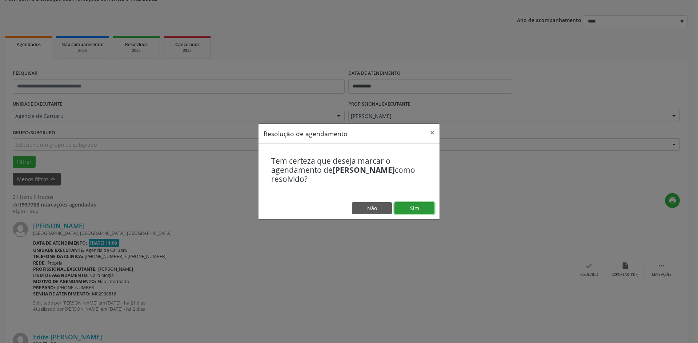
click at [416, 208] on button "Sim" at bounding box center [414, 208] width 40 height 12
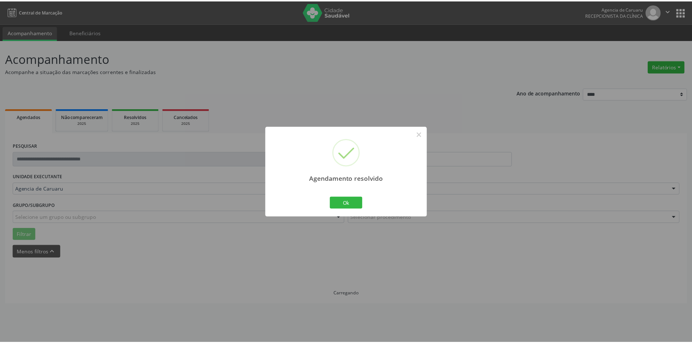
scroll to position [0, 0]
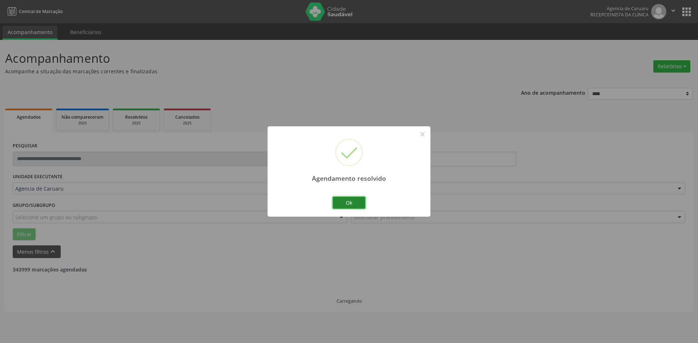
click at [353, 198] on button "Ok" at bounding box center [348, 203] width 33 height 12
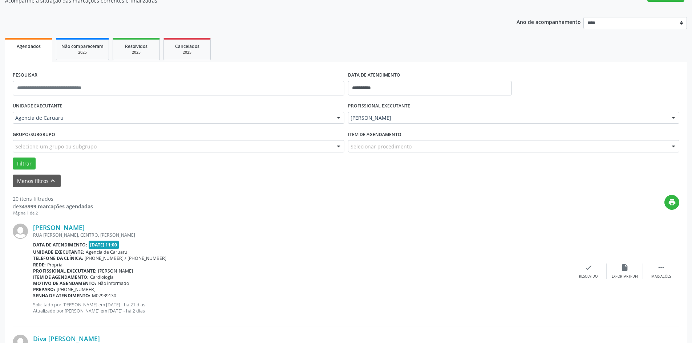
scroll to position [73, 0]
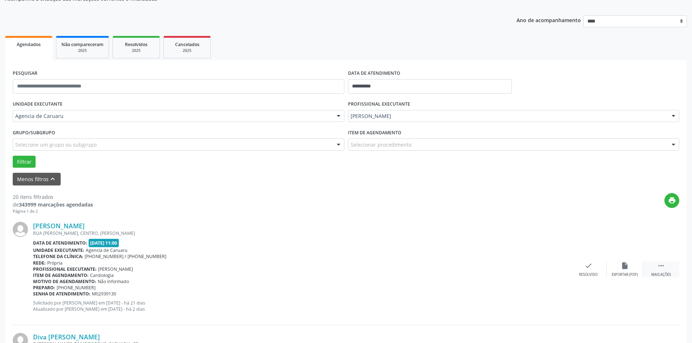
click at [662, 271] on div " Mais ações" at bounding box center [661, 270] width 36 height 16
click at [623, 270] on div "alarm_off Não compareceu" at bounding box center [625, 270] width 36 height 16
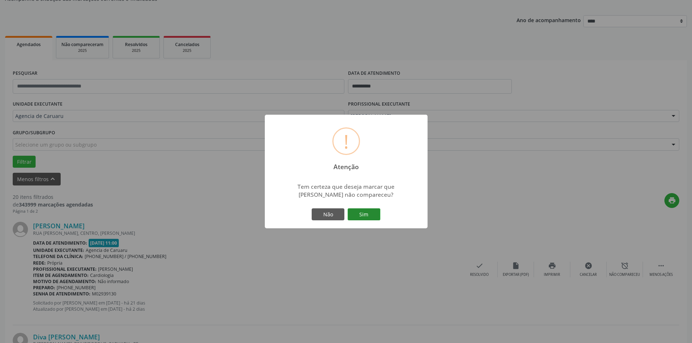
click at [372, 218] on button "Sim" at bounding box center [364, 215] width 33 height 12
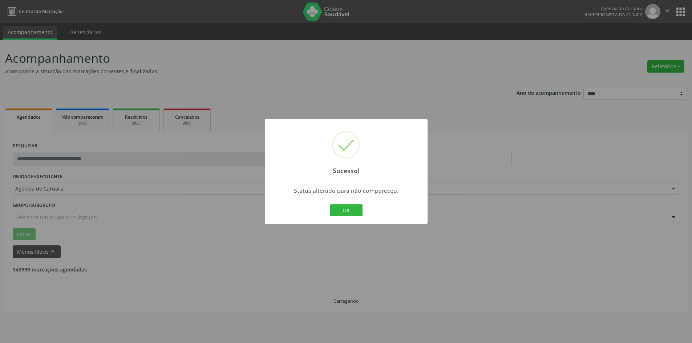
scroll to position [0, 0]
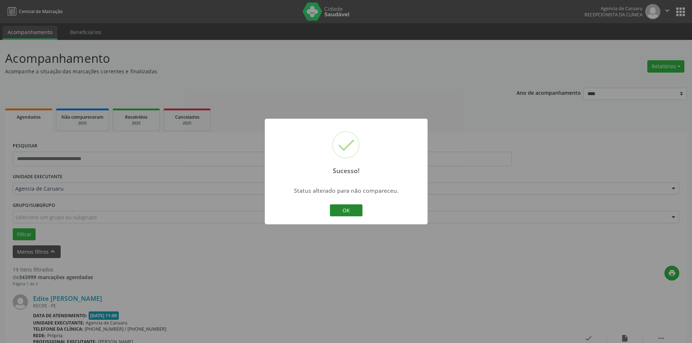
click at [361, 210] on button "OK" at bounding box center [346, 211] width 33 height 12
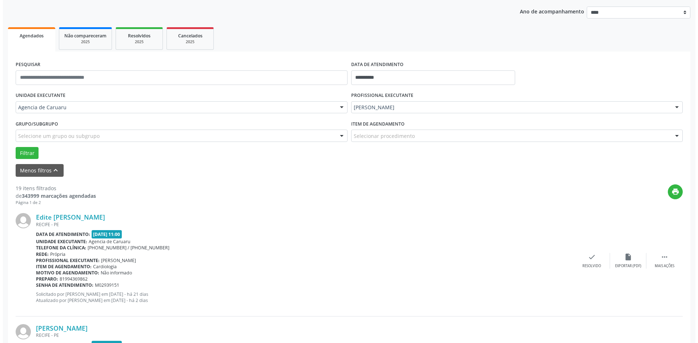
scroll to position [109, 0]
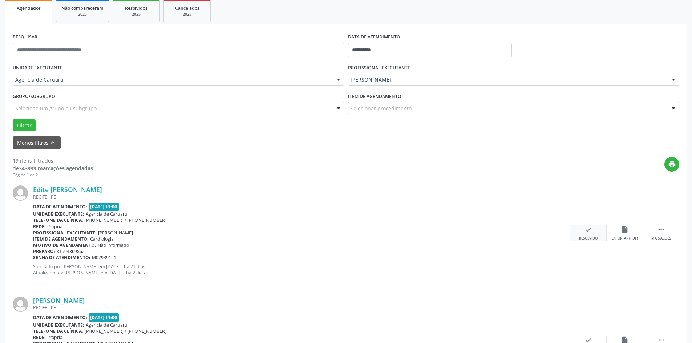
click at [585, 230] on icon "check" at bounding box center [589, 230] width 8 height 8
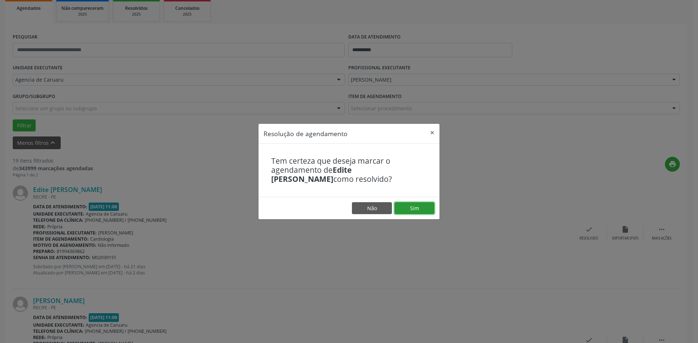
click at [424, 209] on button "Sim" at bounding box center [414, 208] width 40 height 12
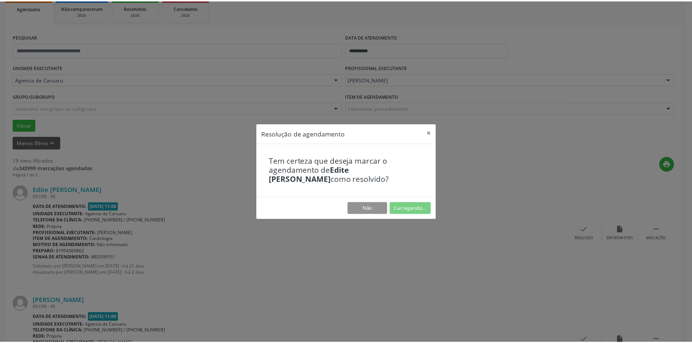
scroll to position [0, 0]
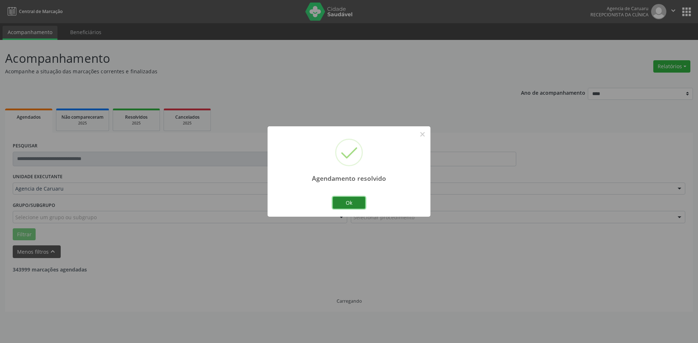
click at [352, 199] on button "Ok" at bounding box center [348, 203] width 33 height 12
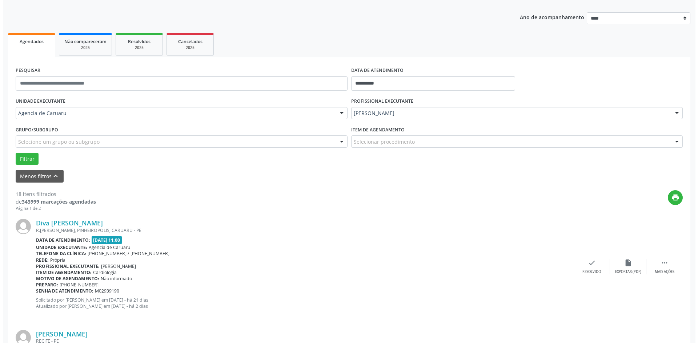
scroll to position [109, 0]
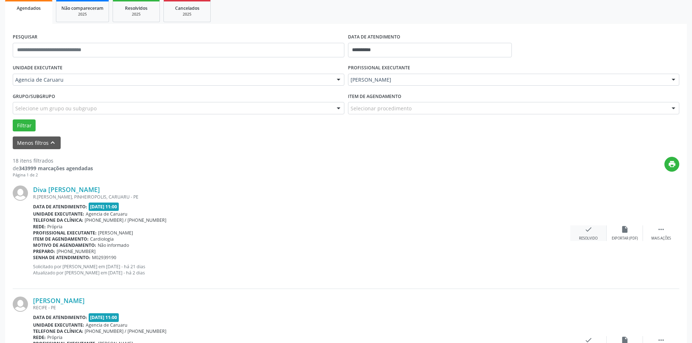
click at [589, 230] on icon "check" at bounding box center [589, 230] width 8 height 8
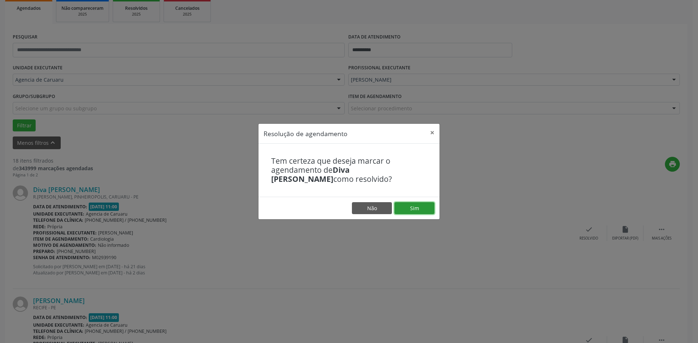
click at [420, 210] on button "Sim" at bounding box center [414, 208] width 40 height 12
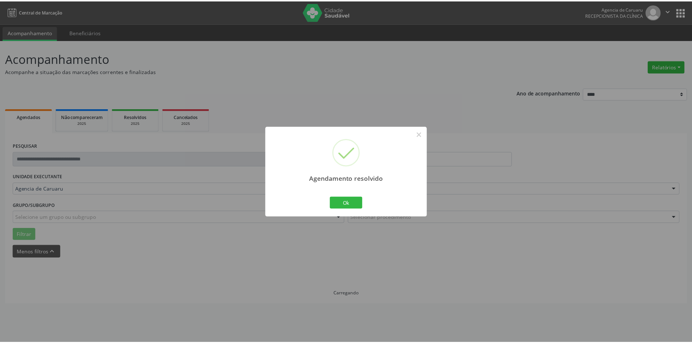
scroll to position [0, 0]
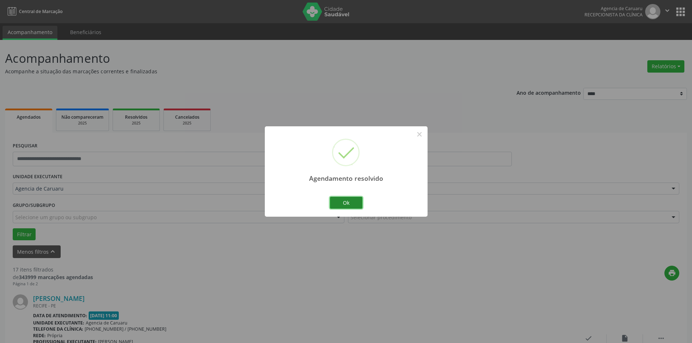
click at [349, 205] on button "Ok" at bounding box center [346, 203] width 33 height 12
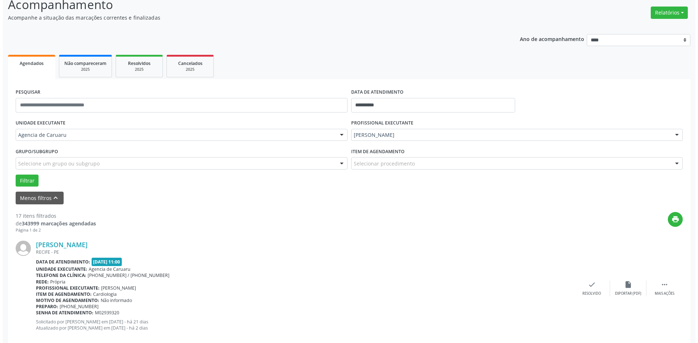
scroll to position [73, 0]
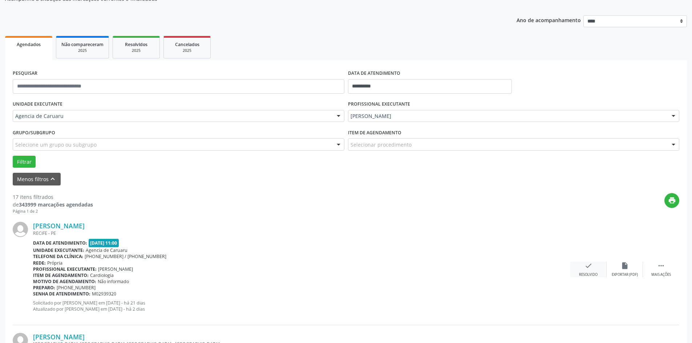
click at [590, 267] on icon "check" at bounding box center [589, 266] width 8 height 8
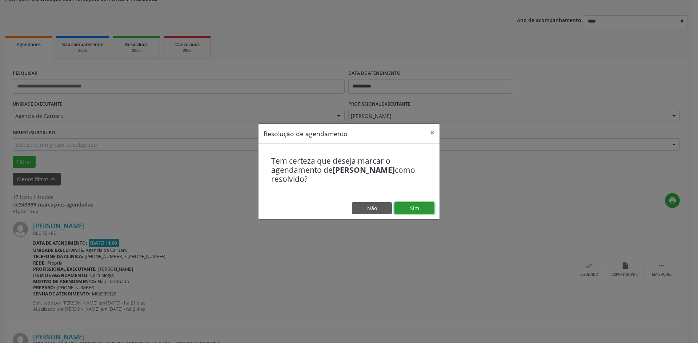
click at [431, 210] on button "Sim" at bounding box center [414, 208] width 40 height 12
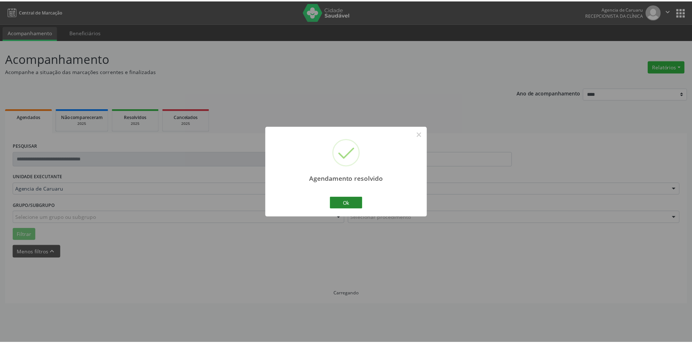
scroll to position [0, 0]
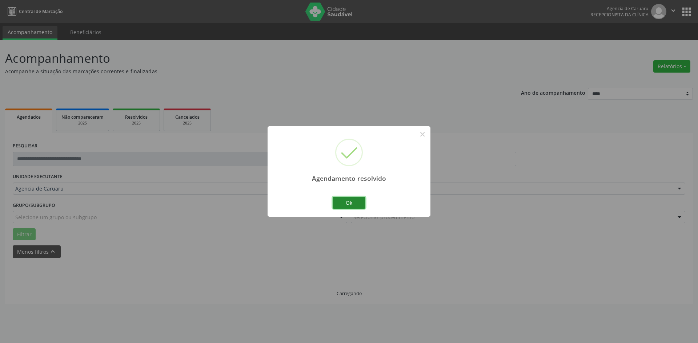
click at [344, 207] on button "Ok" at bounding box center [348, 203] width 33 height 12
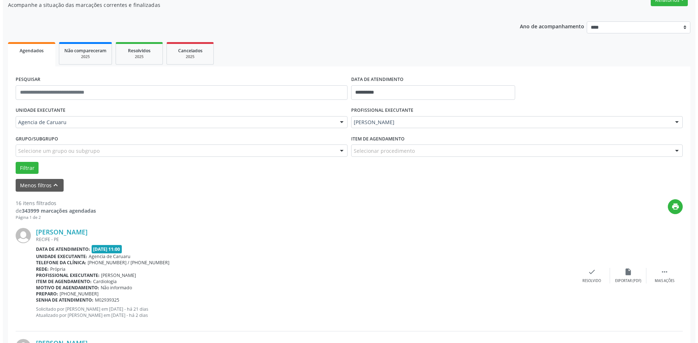
scroll to position [73, 0]
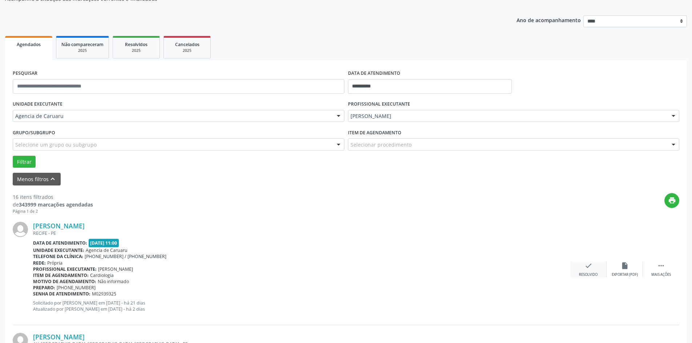
click at [586, 266] on icon "check" at bounding box center [589, 266] width 8 height 8
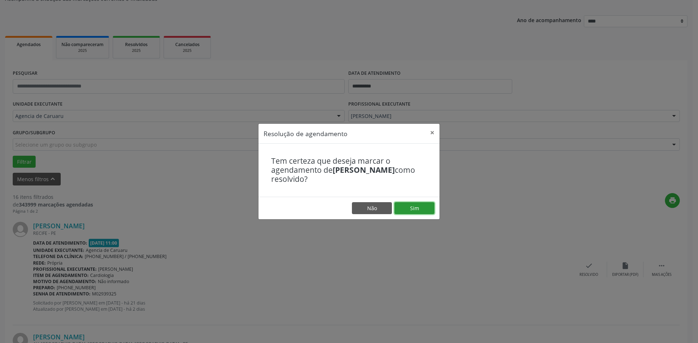
drag, startPoint x: 422, startPoint y: 208, endPoint x: 415, endPoint y: 222, distance: 15.3
click at [422, 208] on button "Sim" at bounding box center [414, 208] width 40 height 12
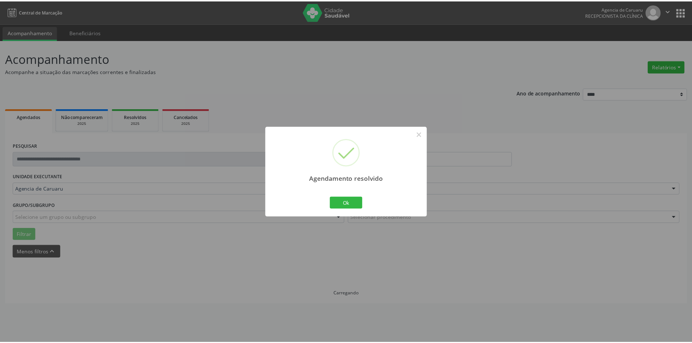
scroll to position [0, 0]
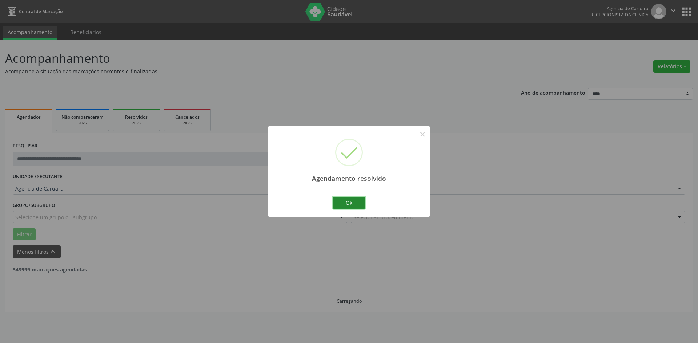
click at [349, 202] on button "Ok" at bounding box center [348, 203] width 33 height 12
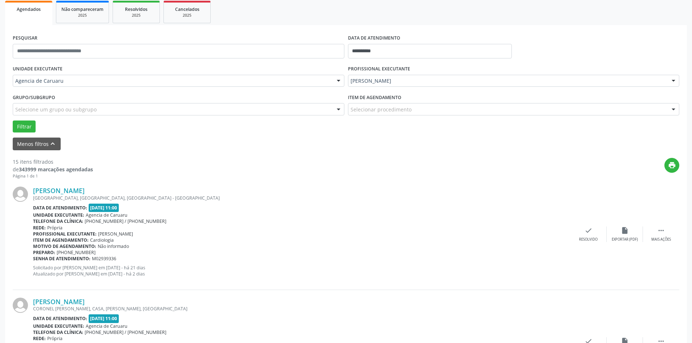
scroll to position [109, 0]
drag, startPoint x: 661, startPoint y: 230, endPoint x: 650, endPoint y: 232, distance: 10.3
click at [661, 231] on icon "" at bounding box center [661, 230] width 8 height 8
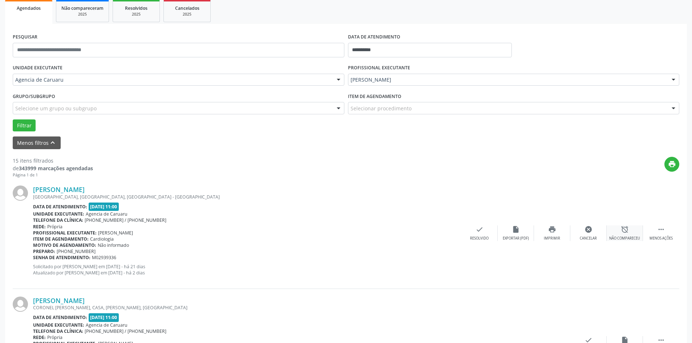
click at [623, 229] on icon "alarm_off" at bounding box center [625, 230] width 8 height 8
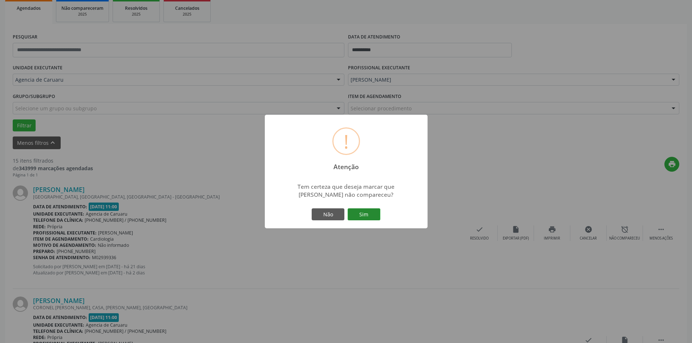
click at [377, 215] on button "Sim" at bounding box center [364, 215] width 33 height 12
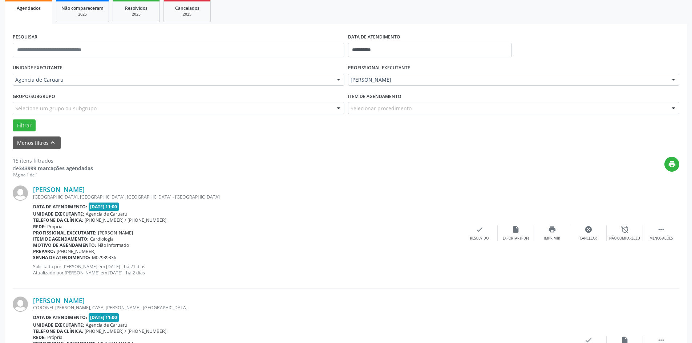
scroll to position [0, 0]
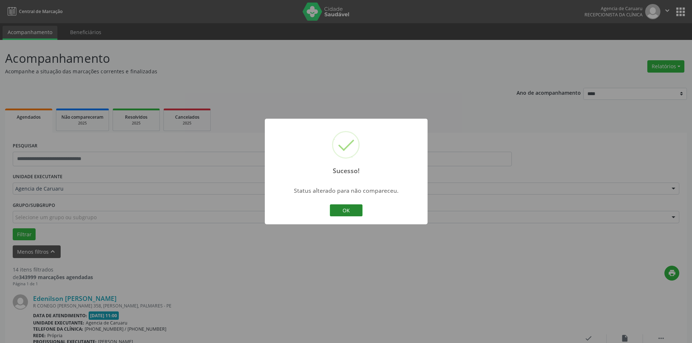
click at [347, 210] on button "OK" at bounding box center [346, 211] width 33 height 12
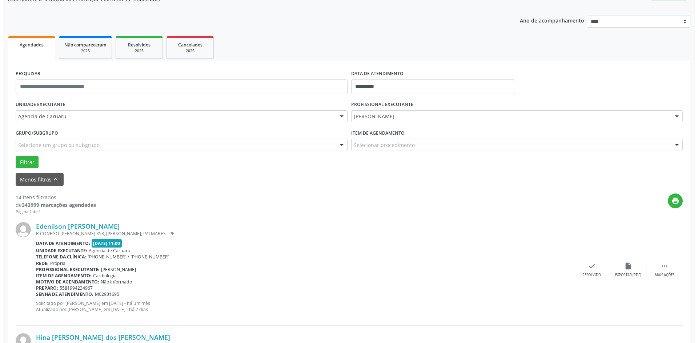
scroll to position [73, 0]
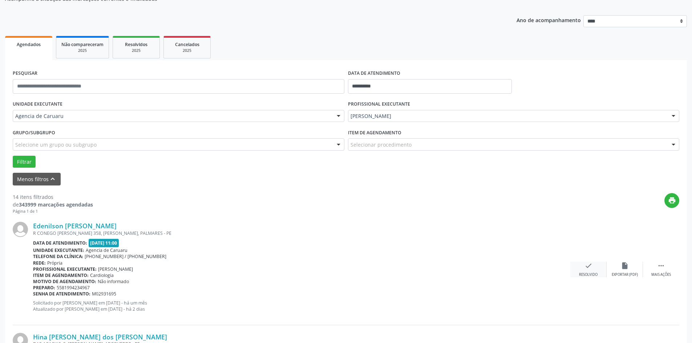
click at [593, 269] on div "check Resolvido" at bounding box center [588, 270] width 36 height 16
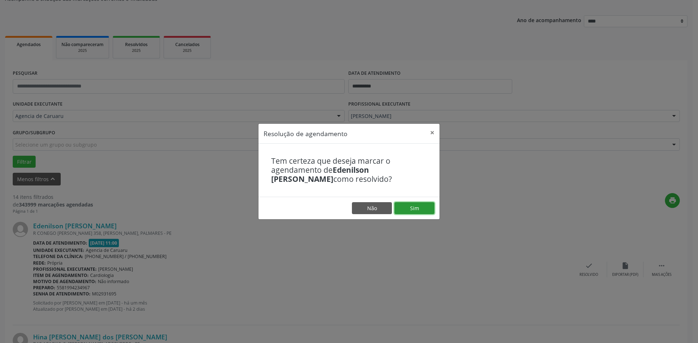
click at [417, 207] on button "Sim" at bounding box center [414, 208] width 40 height 12
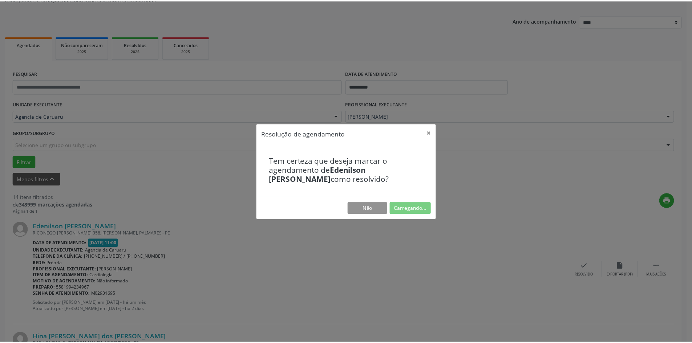
scroll to position [0, 0]
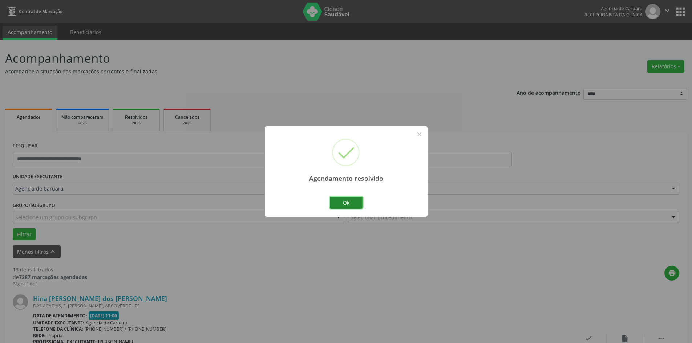
click at [348, 206] on button "Ok" at bounding box center [346, 203] width 33 height 12
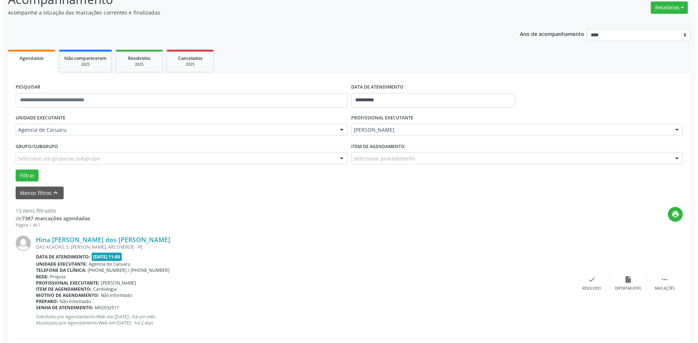
scroll to position [73, 0]
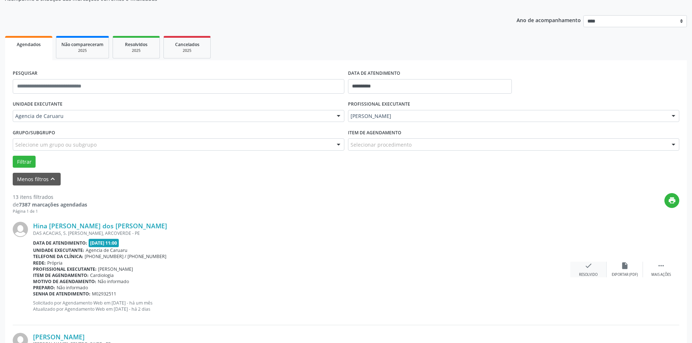
click at [590, 263] on icon "check" at bounding box center [589, 266] width 8 height 8
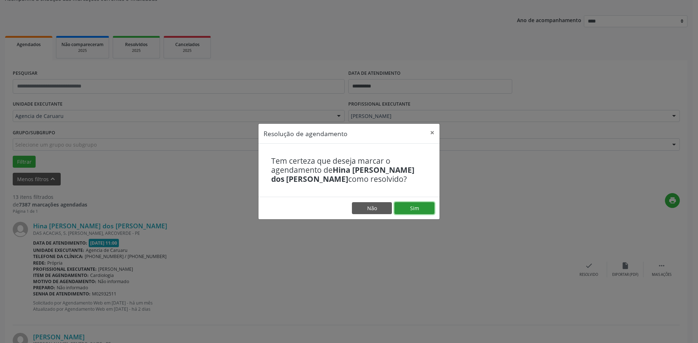
click at [410, 210] on button "Sim" at bounding box center [414, 208] width 40 height 12
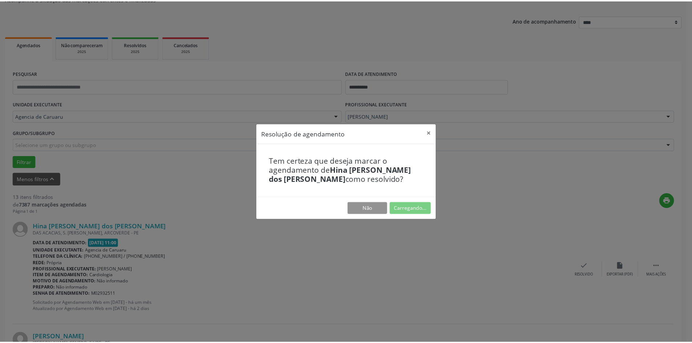
scroll to position [0, 0]
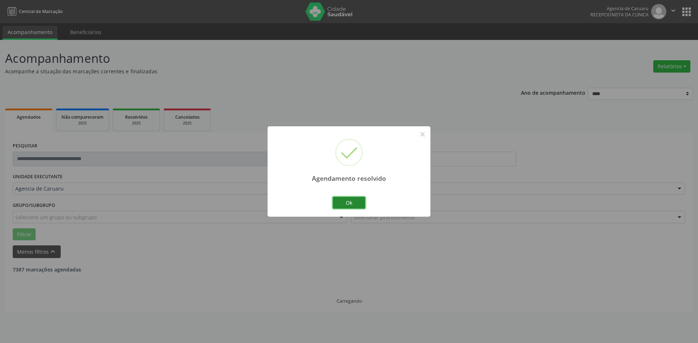
click at [354, 203] on button "Ok" at bounding box center [348, 203] width 33 height 12
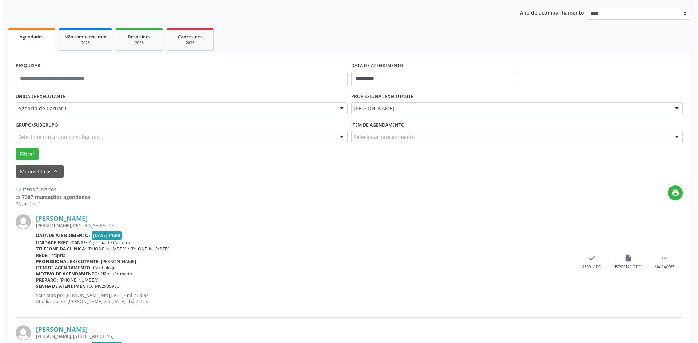
scroll to position [109, 0]
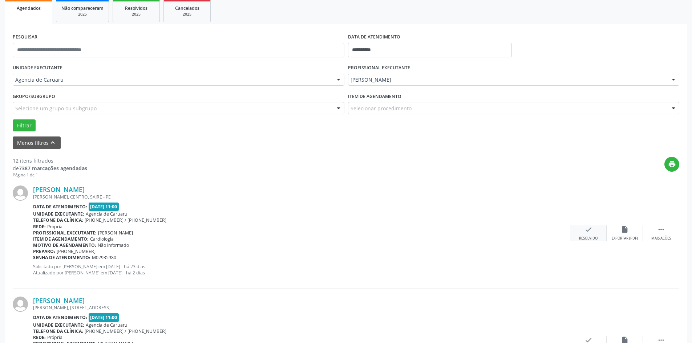
click at [592, 233] on icon "check" at bounding box center [589, 230] width 8 height 8
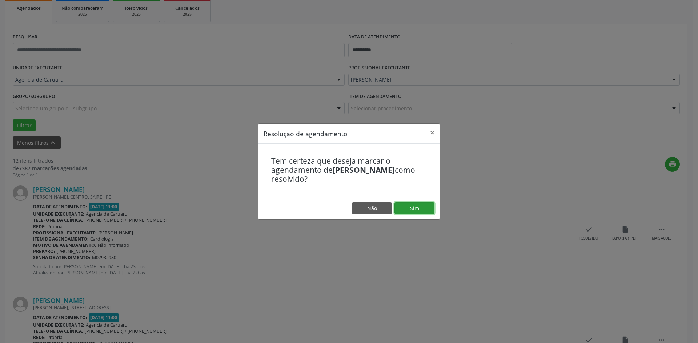
click at [423, 209] on button "Sim" at bounding box center [414, 208] width 40 height 12
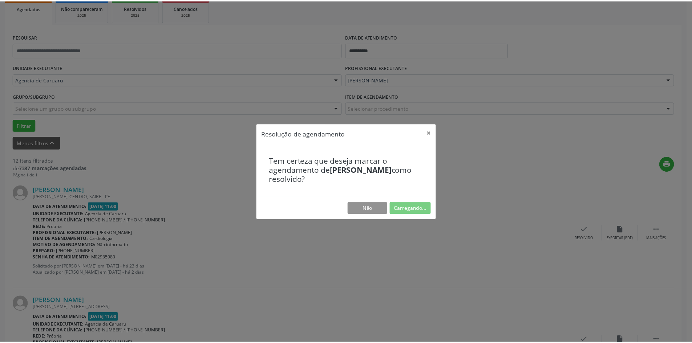
scroll to position [0, 0]
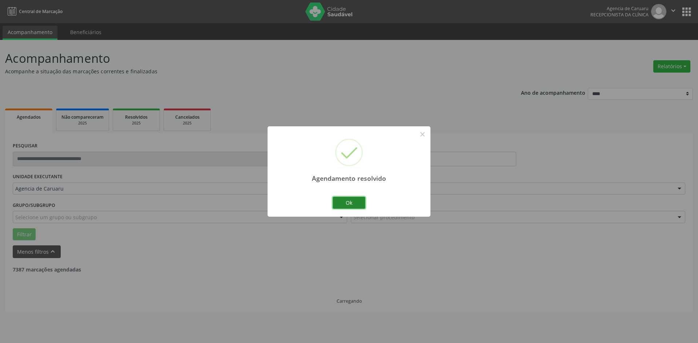
click at [353, 200] on button "Ok" at bounding box center [348, 203] width 33 height 12
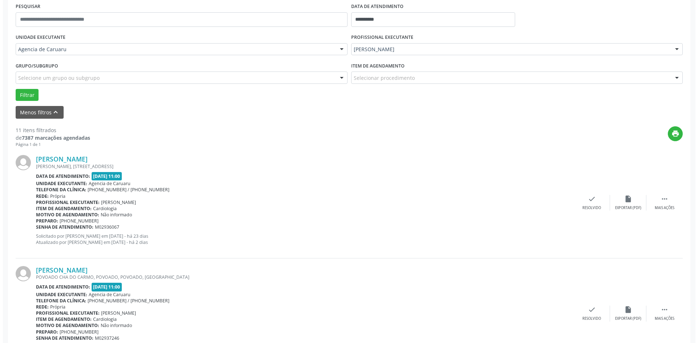
scroll to position [145, 0]
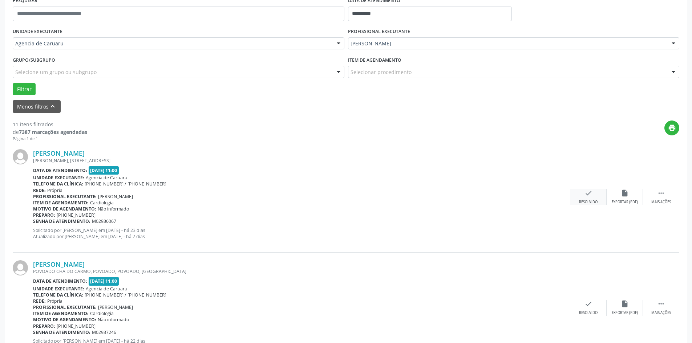
click at [587, 197] on icon "check" at bounding box center [589, 193] width 8 height 8
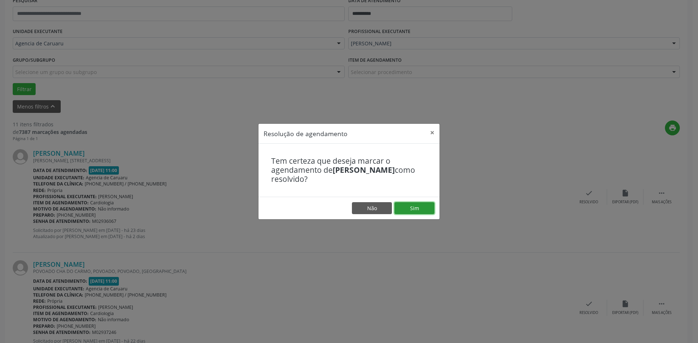
click at [412, 208] on button "Sim" at bounding box center [414, 208] width 40 height 12
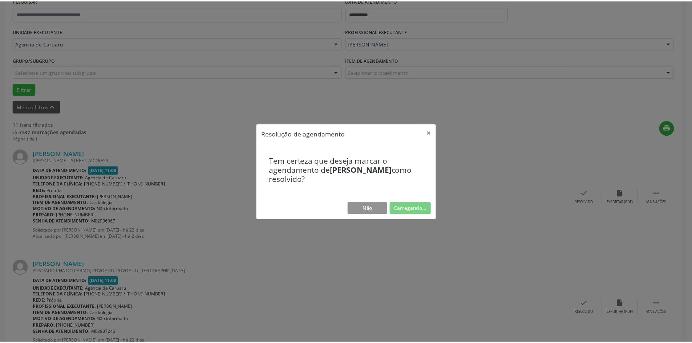
scroll to position [0, 0]
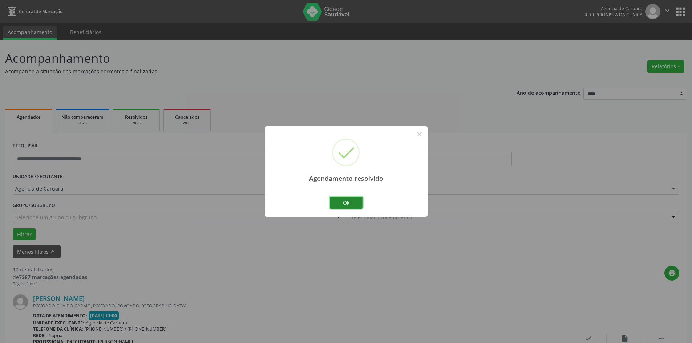
click at [344, 205] on button "Ok" at bounding box center [346, 203] width 33 height 12
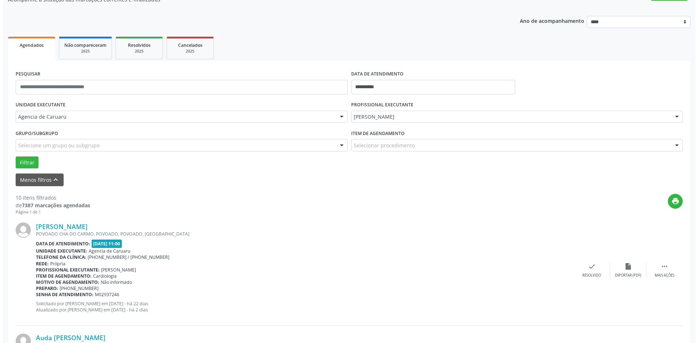
scroll to position [73, 0]
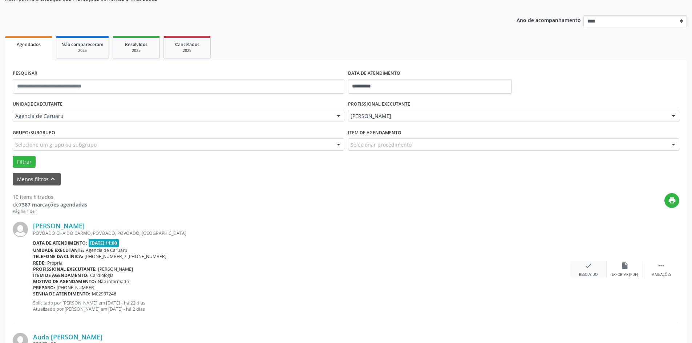
click at [586, 272] on div "check Resolvido" at bounding box center [588, 270] width 36 height 16
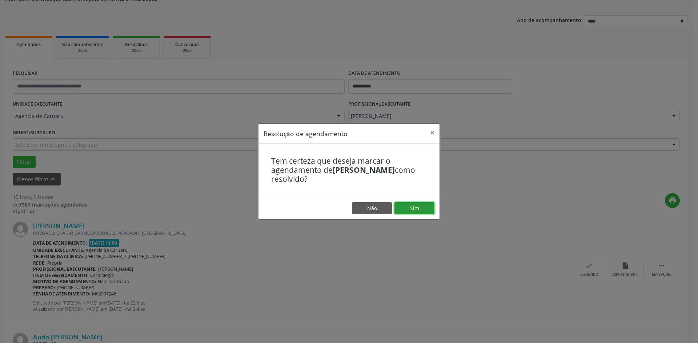
click at [420, 210] on button "Sim" at bounding box center [414, 208] width 40 height 12
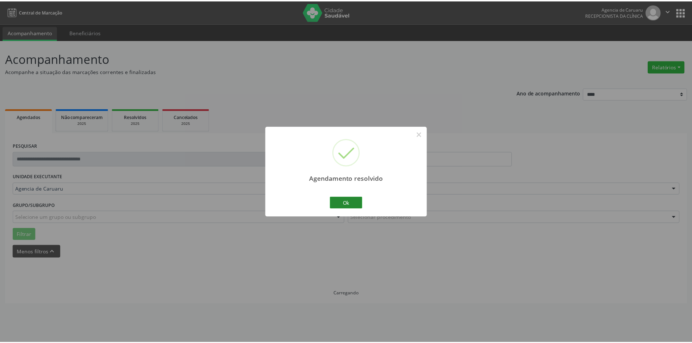
scroll to position [0, 0]
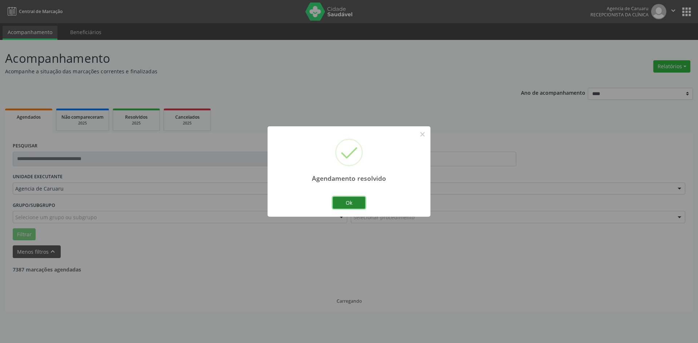
click at [364, 201] on button "Ok" at bounding box center [348, 203] width 33 height 12
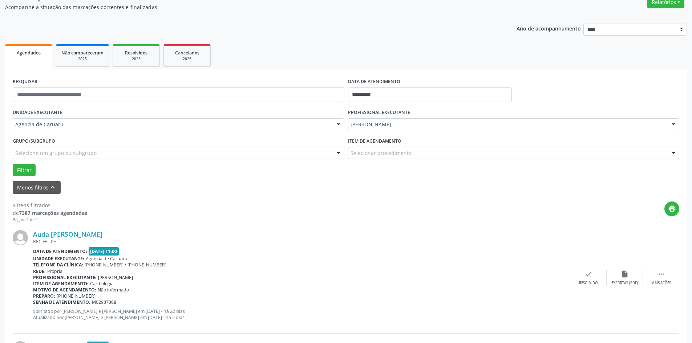
scroll to position [73, 0]
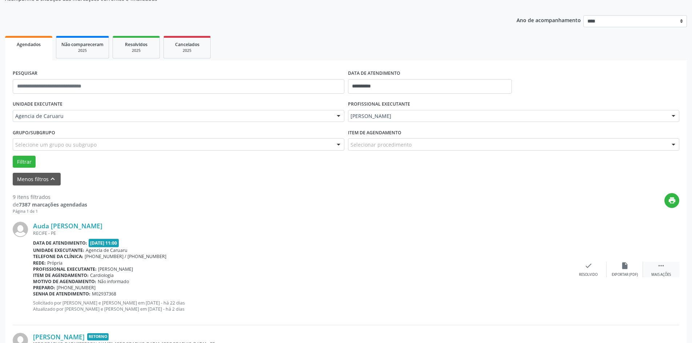
click at [662, 270] on icon "" at bounding box center [661, 266] width 8 height 8
click at [625, 266] on icon "alarm_off" at bounding box center [625, 266] width 8 height 8
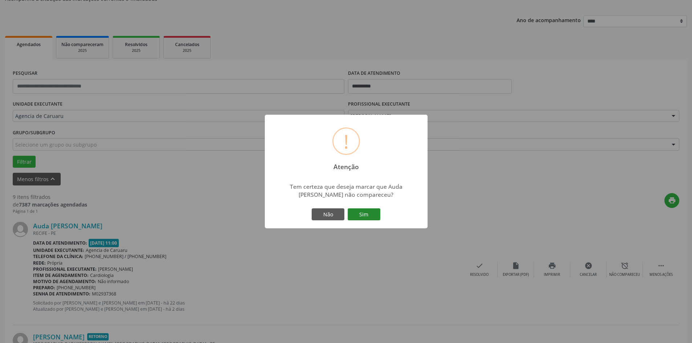
click at [367, 210] on button "Sim" at bounding box center [364, 215] width 33 height 12
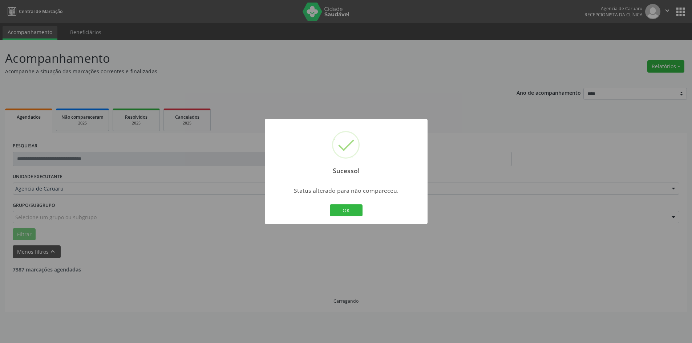
scroll to position [0, 0]
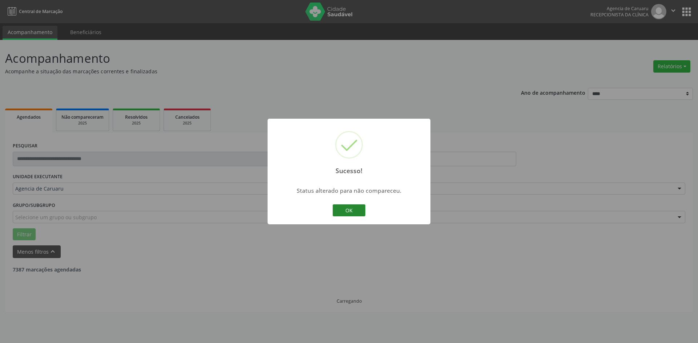
click at [359, 209] on button "OK" at bounding box center [348, 211] width 33 height 12
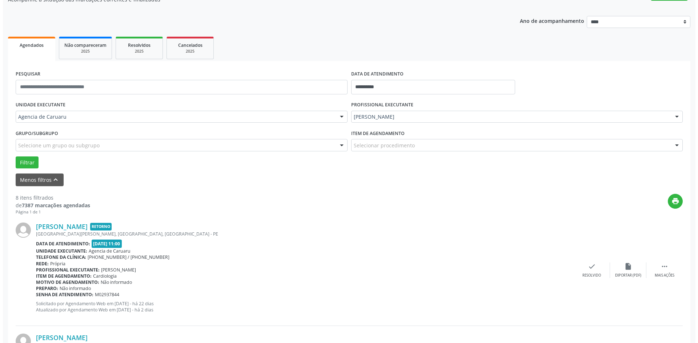
scroll to position [73, 0]
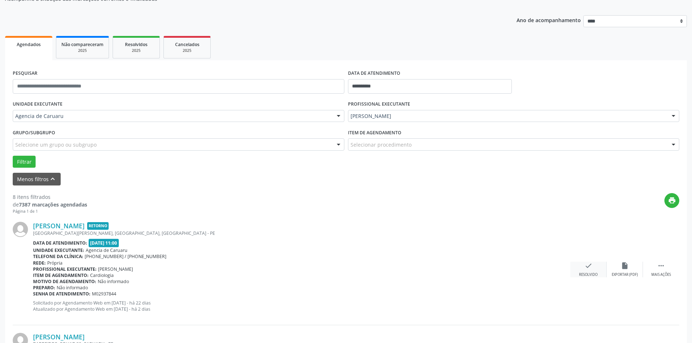
click at [587, 274] on div "Resolvido" at bounding box center [588, 275] width 19 height 5
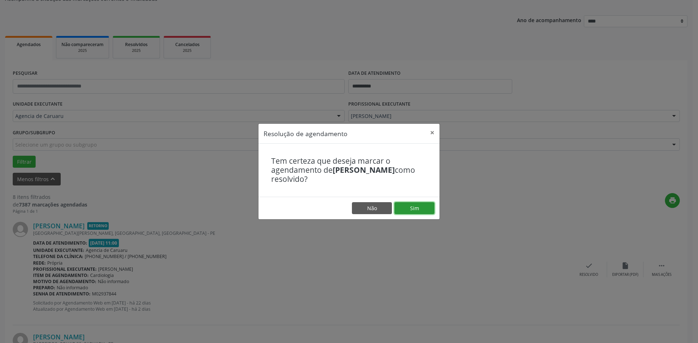
click at [421, 207] on button "Sim" at bounding box center [414, 208] width 40 height 12
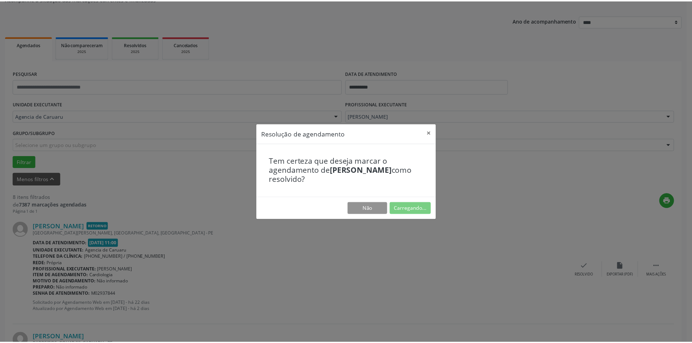
scroll to position [0, 0]
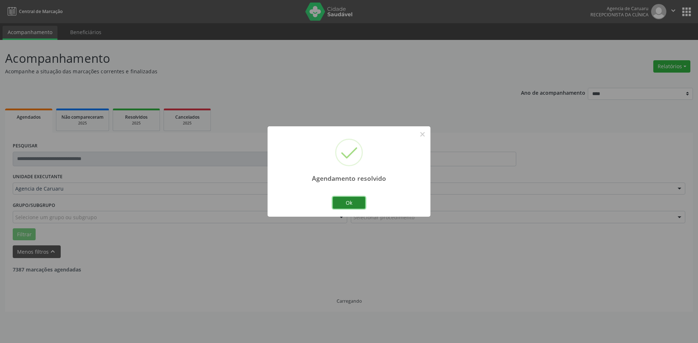
click at [354, 203] on button "Ok" at bounding box center [348, 203] width 33 height 12
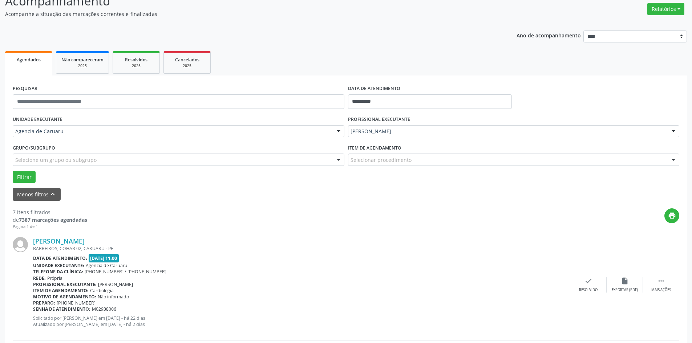
scroll to position [109, 0]
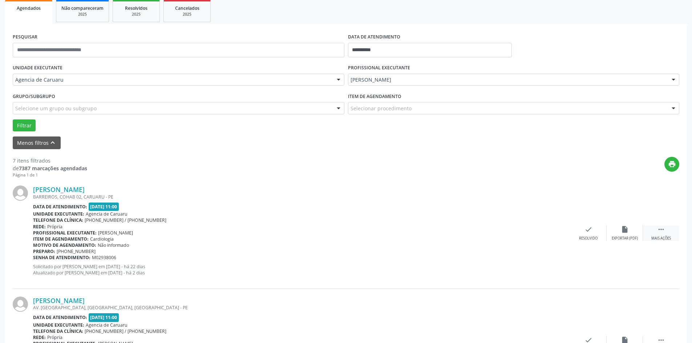
click at [659, 236] on div " Mais ações" at bounding box center [661, 234] width 36 height 16
click at [623, 231] on icon "alarm_off" at bounding box center [625, 230] width 8 height 8
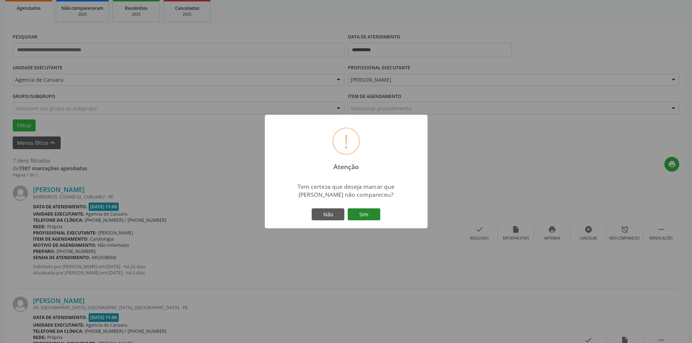
click at [371, 217] on button "Sim" at bounding box center [364, 215] width 33 height 12
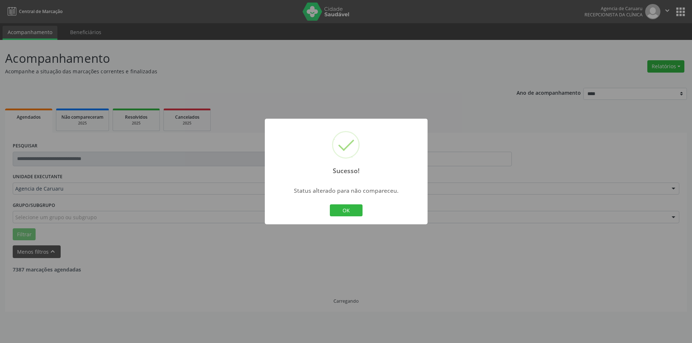
scroll to position [0, 0]
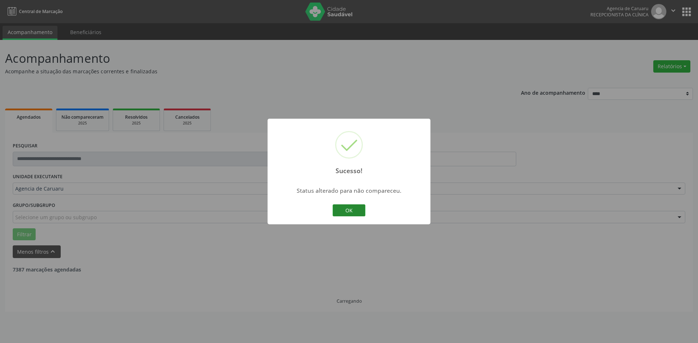
click at [352, 208] on button "OK" at bounding box center [348, 211] width 33 height 12
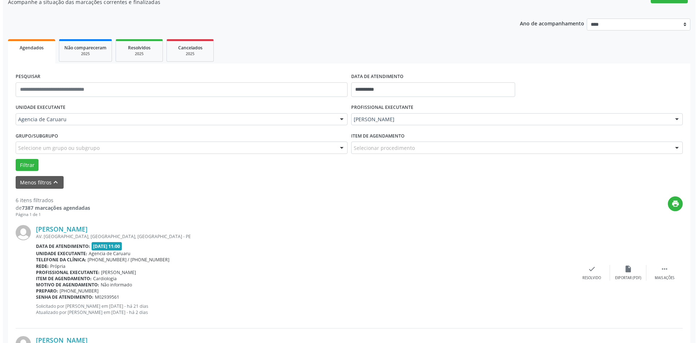
scroll to position [109, 0]
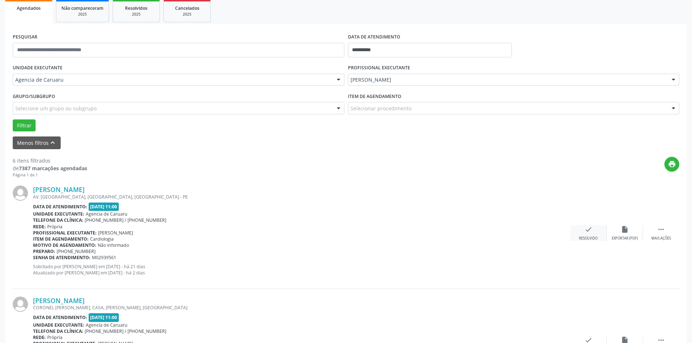
click at [586, 236] on div "check Resolvido" at bounding box center [588, 234] width 36 height 16
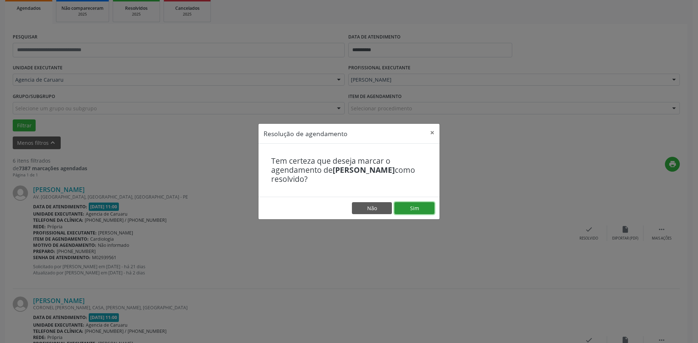
click at [426, 208] on button "Sim" at bounding box center [414, 208] width 40 height 12
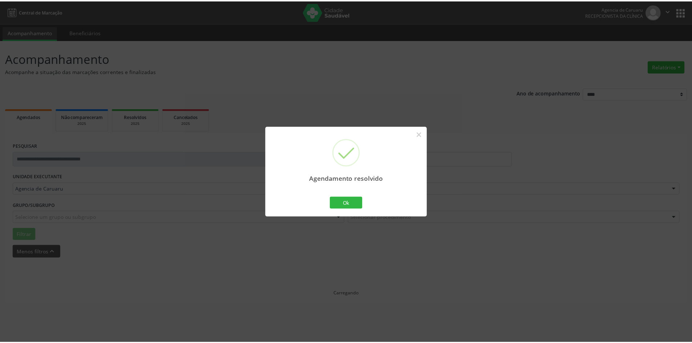
scroll to position [0, 0]
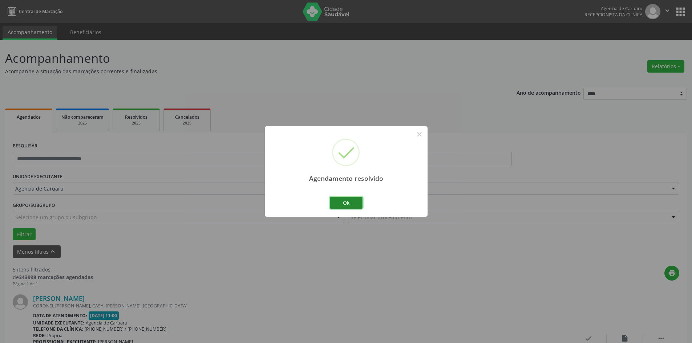
click at [352, 201] on button "Ok" at bounding box center [346, 203] width 33 height 12
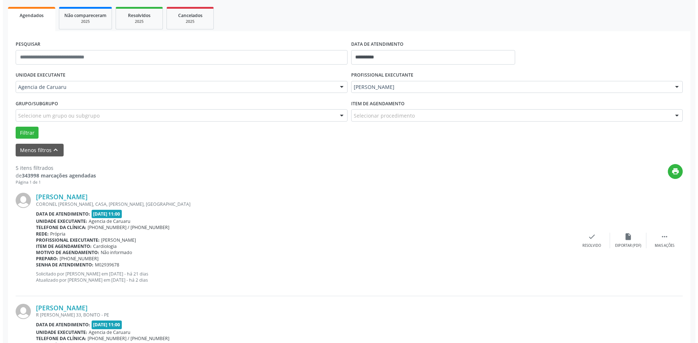
scroll to position [109, 0]
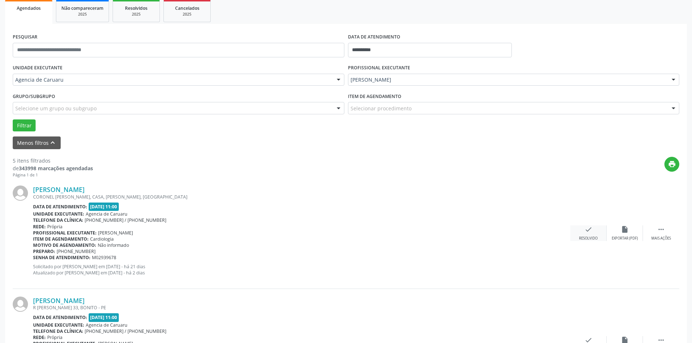
click at [585, 226] on icon "check" at bounding box center [589, 230] width 8 height 8
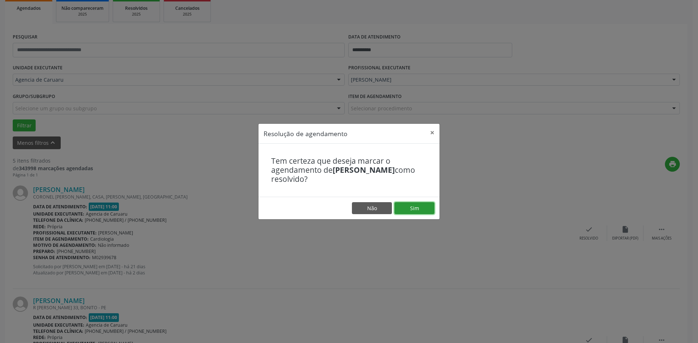
click at [411, 210] on button "Sim" at bounding box center [414, 208] width 40 height 12
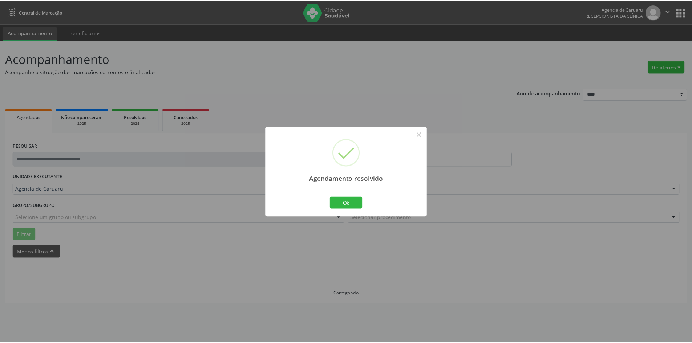
scroll to position [0, 0]
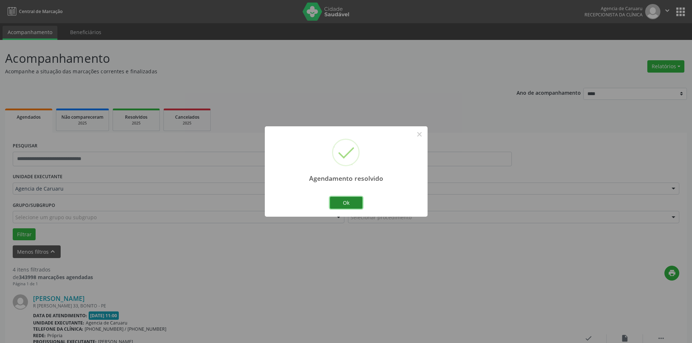
click at [344, 202] on button "Ok" at bounding box center [346, 203] width 33 height 12
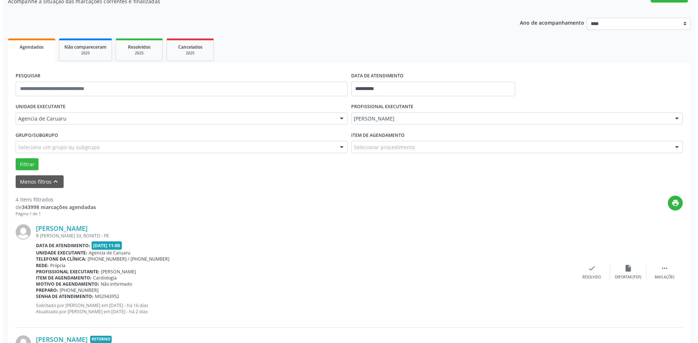
scroll to position [109, 0]
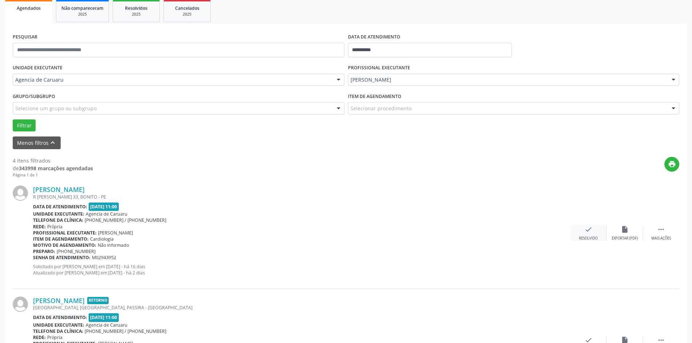
click at [589, 236] on div "check Resolvido" at bounding box center [588, 234] width 36 height 16
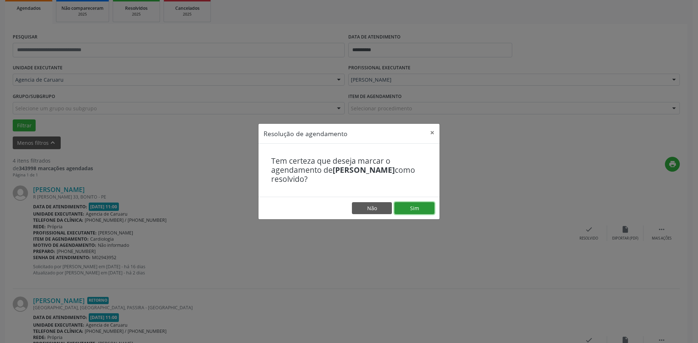
click at [424, 207] on button "Sim" at bounding box center [414, 208] width 40 height 12
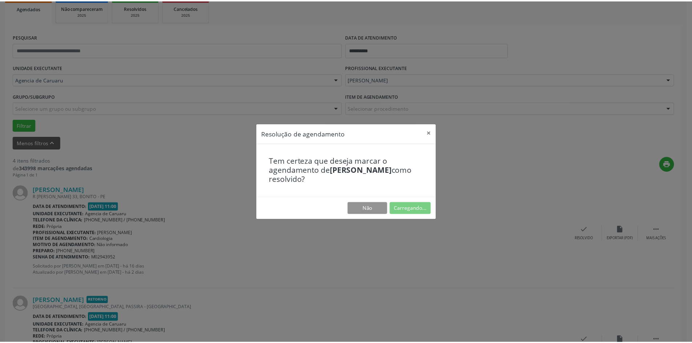
scroll to position [0, 0]
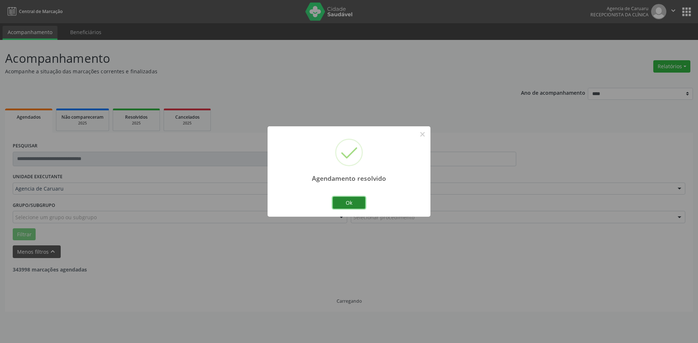
click at [344, 201] on button "Ok" at bounding box center [348, 203] width 33 height 12
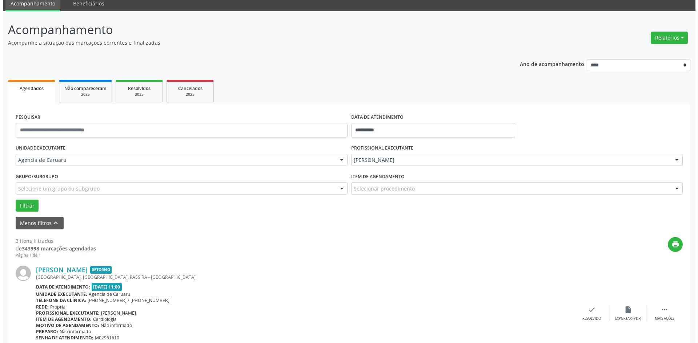
scroll to position [109, 0]
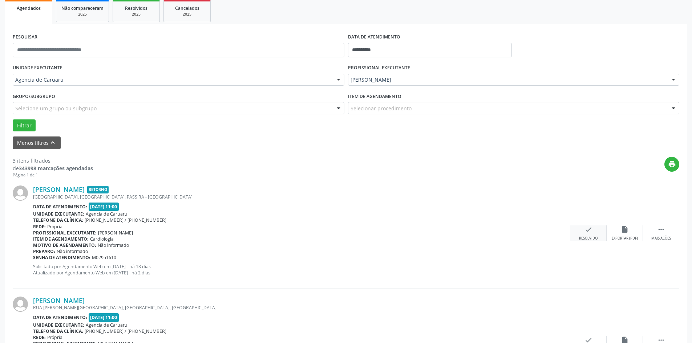
click at [596, 235] on div "check Resolvido" at bounding box center [588, 234] width 36 height 16
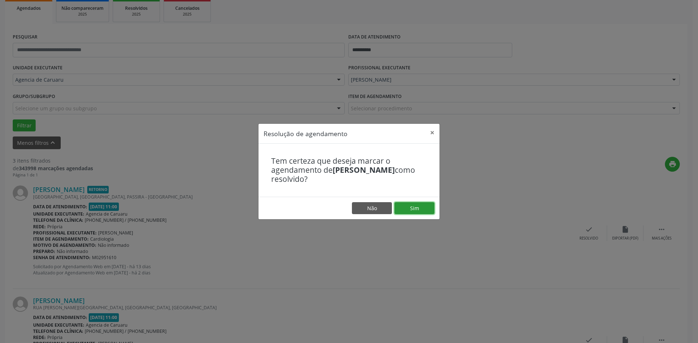
click at [426, 211] on button "Sim" at bounding box center [414, 208] width 40 height 12
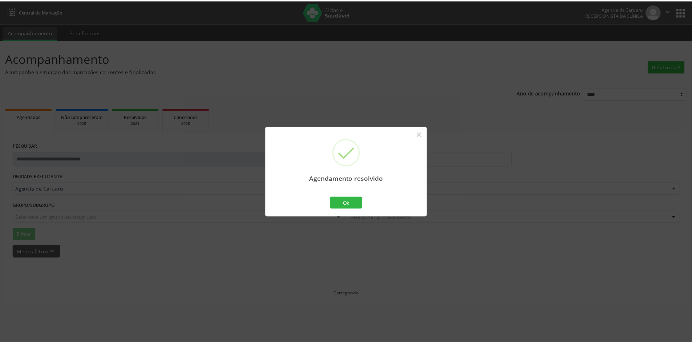
scroll to position [0, 0]
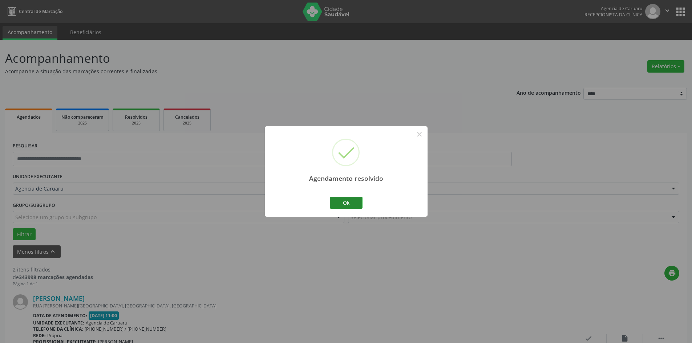
drag, startPoint x: 349, startPoint y: 196, endPoint x: 344, endPoint y: 206, distance: 11.1
click at [349, 197] on div "Ok Cancel" at bounding box center [346, 202] width 36 height 15
drag, startPoint x: 352, startPoint y: 205, endPoint x: 283, endPoint y: 257, distance: 86.7
click at [352, 205] on button "Ok" at bounding box center [346, 203] width 33 height 12
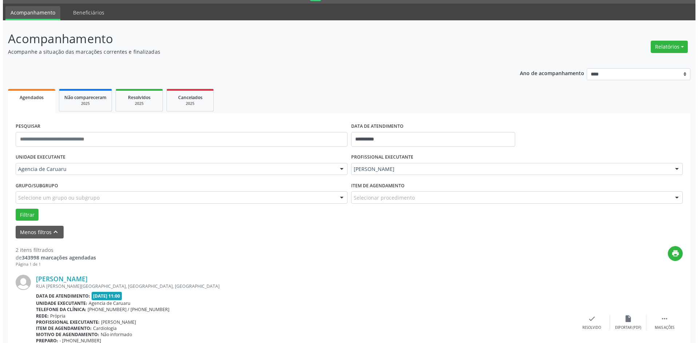
scroll to position [73, 0]
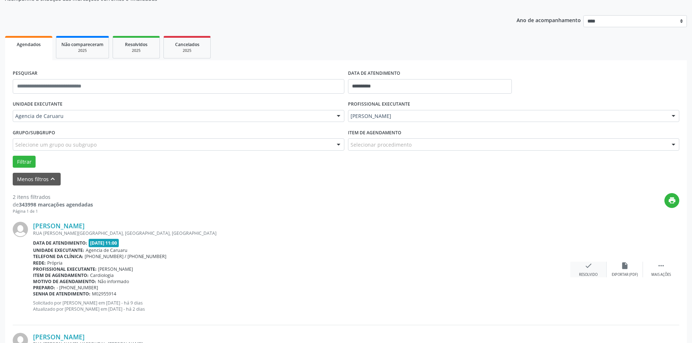
click at [590, 271] on div "check Resolvido" at bounding box center [588, 270] width 36 height 16
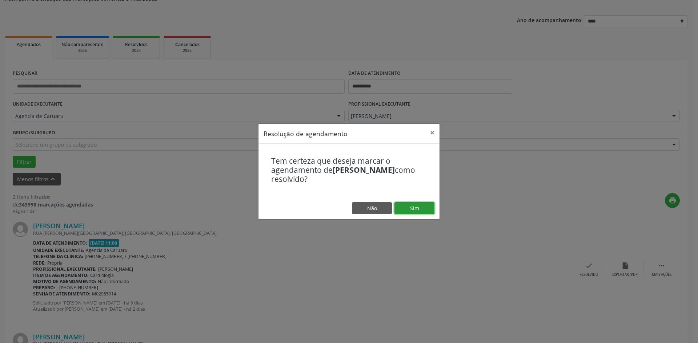
click at [416, 206] on button "Sim" at bounding box center [414, 208] width 40 height 12
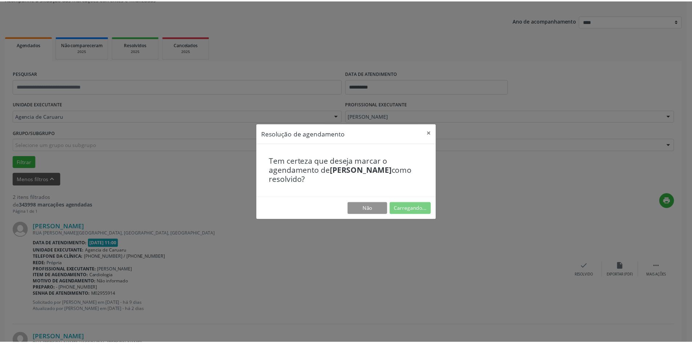
scroll to position [0, 0]
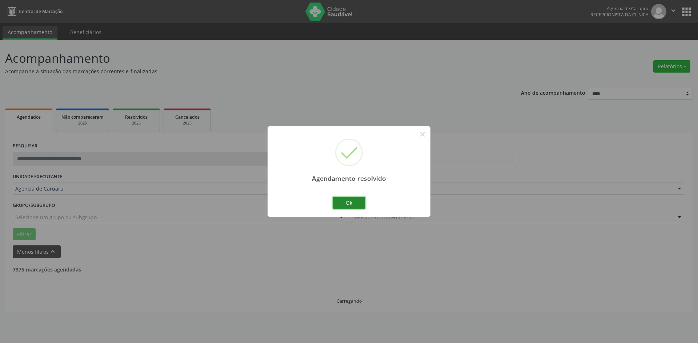
click at [348, 205] on button "Ok" at bounding box center [348, 203] width 33 height 12
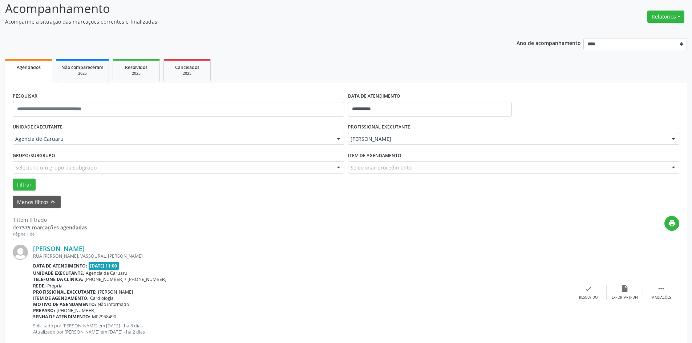
scroll to position [67, 0]
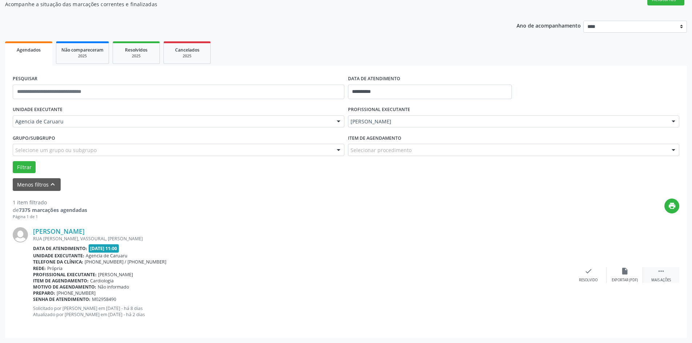
click at [663, 270] on icon "" at bounding box center [661, 271] width 8 height 8
click at [624, 273] on icon "alarm_off" at bounding box center [625, 271] width 8 height 8
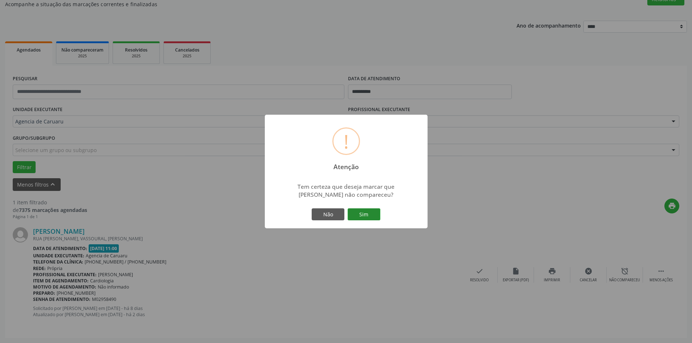
click at [372, 210] on button "Sim" at bounding box center [364, 215] width 33 height 12
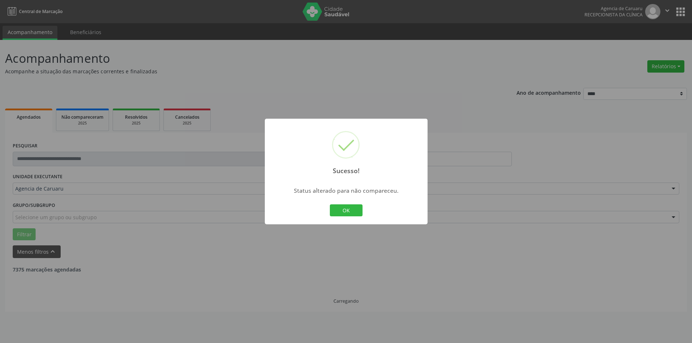
scroll to position [0, 0]
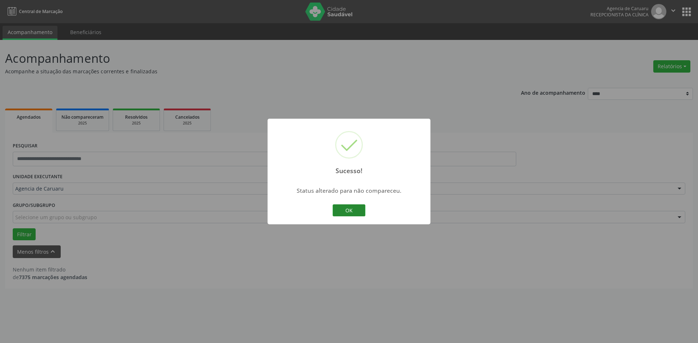
click at [354, 209] on button "OK" at bounding box center [348, 211] width 33 height 12
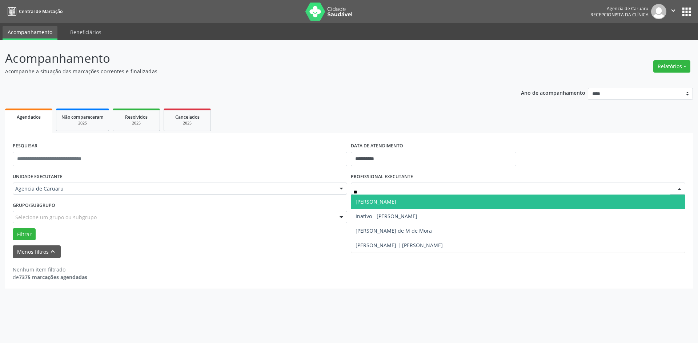
type input "***"
click at [374, 201] on span "[PERSON_NAME]" at bounding box center [375, 201] width 41 height 7
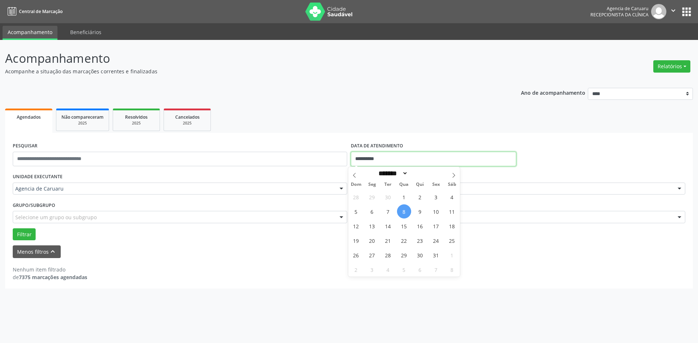
click at [381, 156] on input "**********" at bounding box center [433, 159] width 165 height 15
click at [372, 212] on span "6" at bounding box center [372, 212] width 14 height 14
type input "**********"
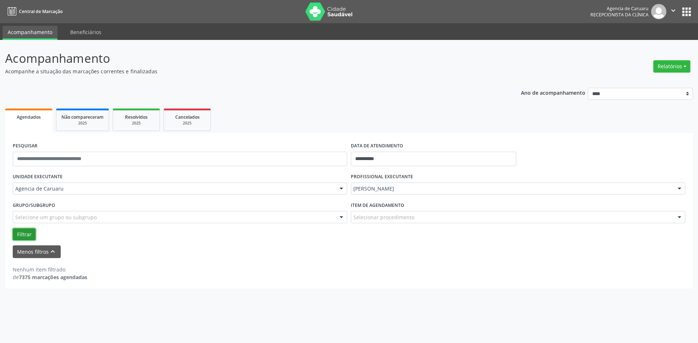
click at [25, 234] on button "Filtrar" at bounding box center [24, 235] width 23 height 12
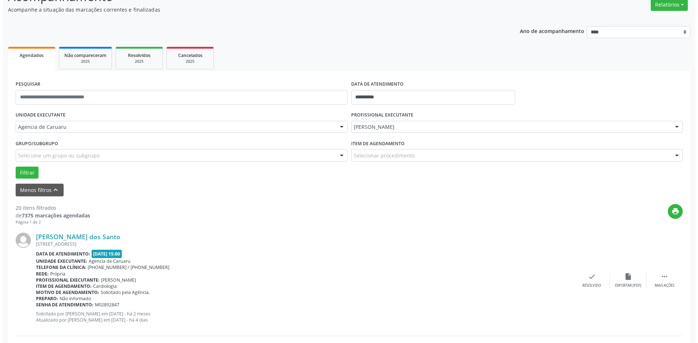
scroll to position [73, 0]
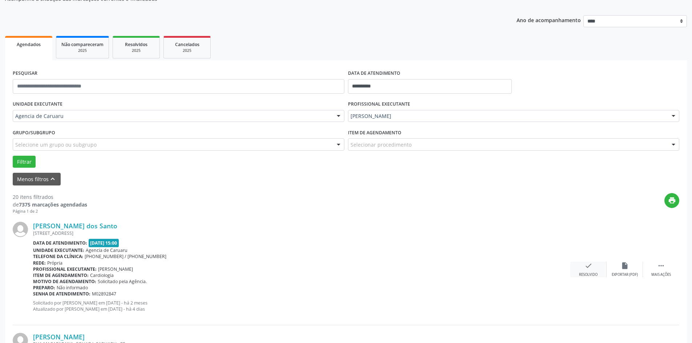
click at [588, 269] on icon "check" at bounding box center [589, 266] width 8 height 8
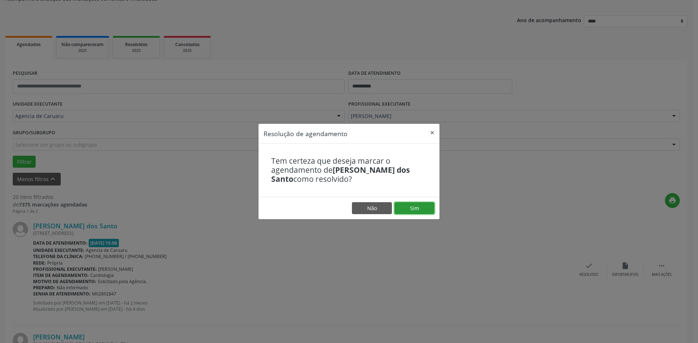
click at [416, 208] on button "Sim" at bounding box center [414, 208] width 40 height 12
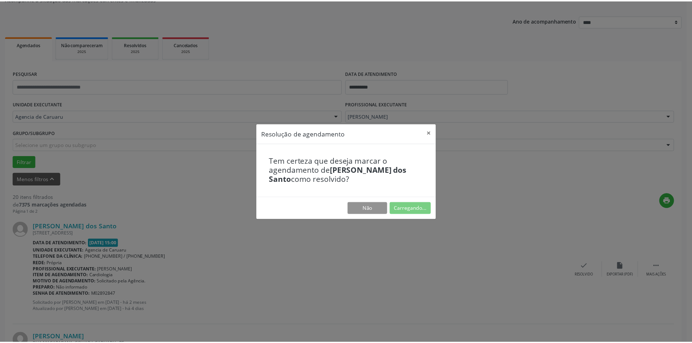
scroll to position [0, 0]
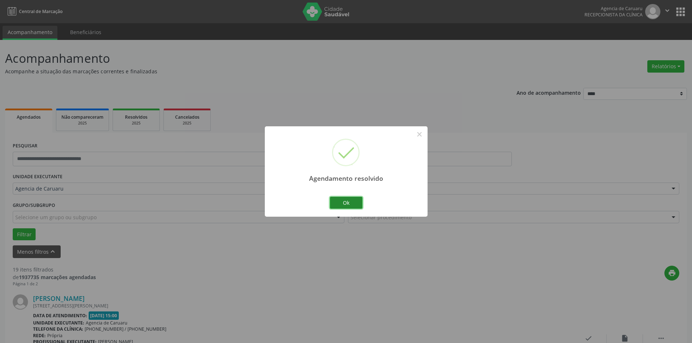
click at [346, 205] on button "Ok" at bounding box center [346, 203] width 33 height 12
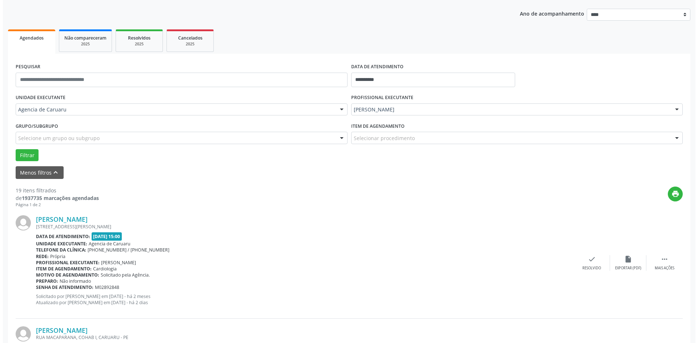
scroll to position [109, 0]
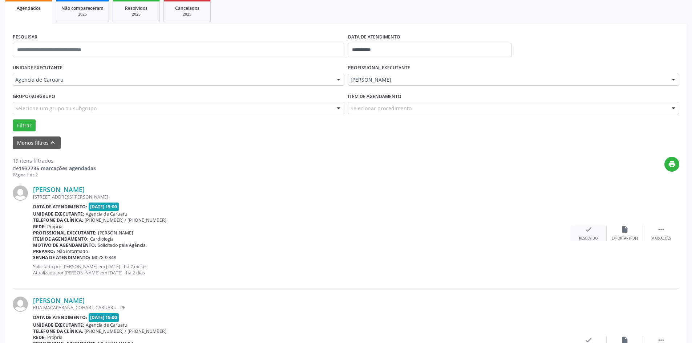
click at [585, 231] on icon "check" at bounding box center [589, 230] width 8 height 8
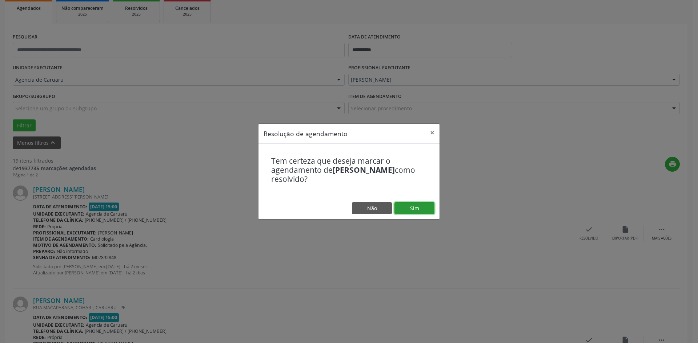
click at [422, 208] on button "Sim" at bounding box center [414, 208] width 40 height 12
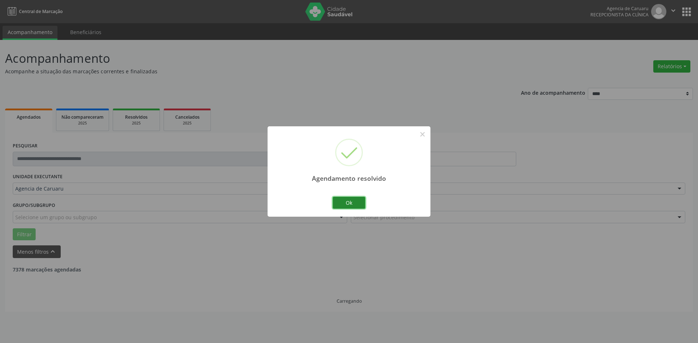
click at [347, 201] on button "Ok" at bounding box center [348, 203] width 33 height 12
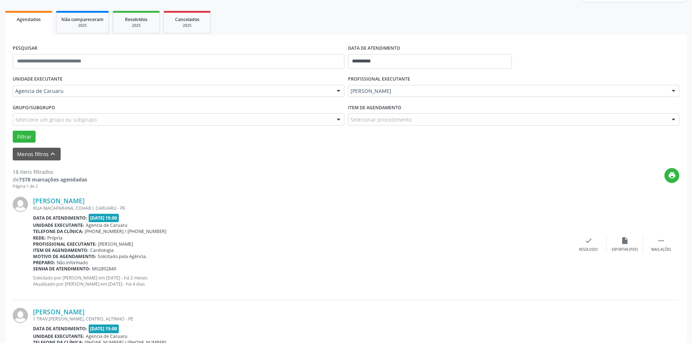
scroll to position [109, 0]
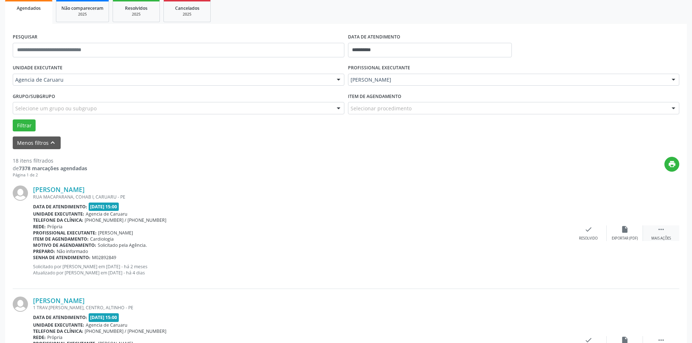
click at [667, 234] on div " Mais ações" at bounding box center [661, 234] width 36 height 16
click at [628, 232] on icon "alarm_off" at bounding box center [625, 230] width 8 height 8
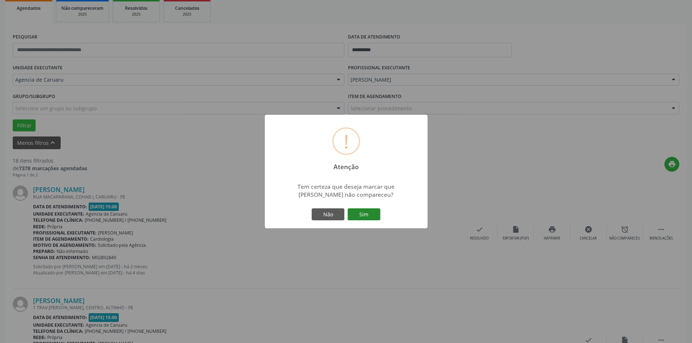
click at [368, 217] on button "Sim" at bounding box center [364, 215] width 33 height 12
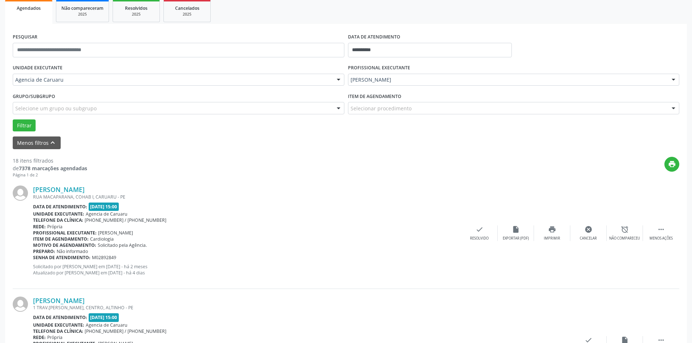
scroll to position [0, 0]
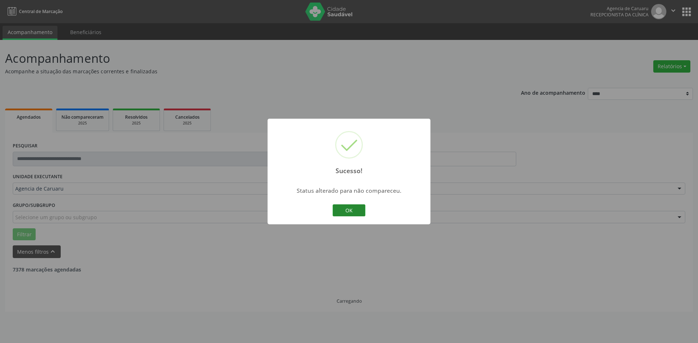
click at [352, 213] on button "OK" at bounding box center [348, 211] width 33 height 12
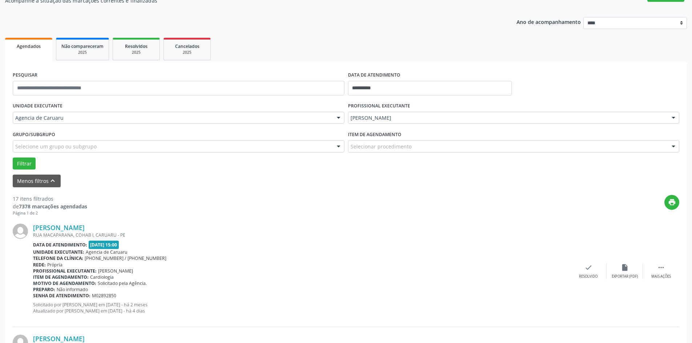
scroll to position [73, 0]
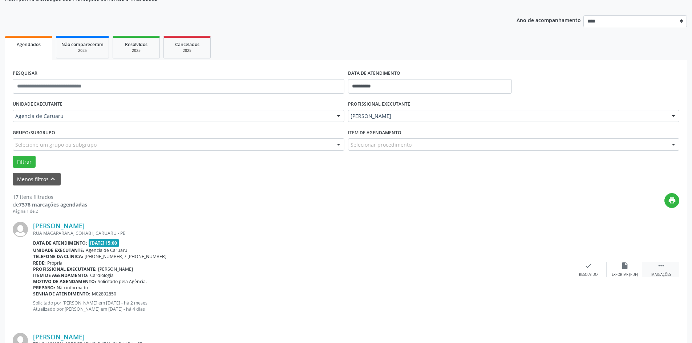
click at [663, 271] on div " Mais ações" at bounding box center [661, 270] width 36 height 16
click at [624, 264] on icon "alarm_off" at bounding box center [625, 266] width 8 height 8
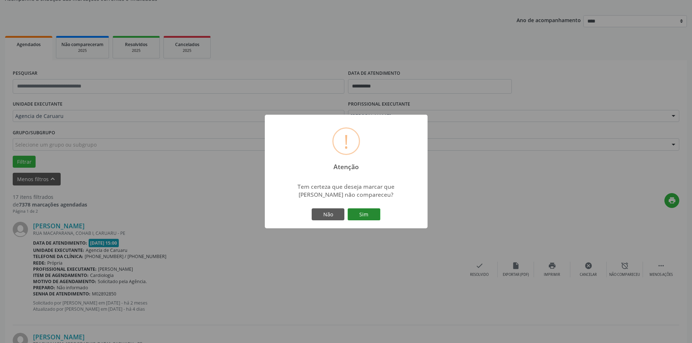
click at [372, 210] on button "Sim" at bounding box center [364, 215] width 33 height 12
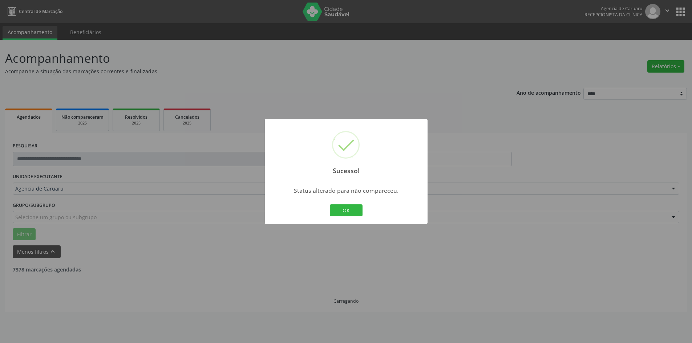
scroll to position [0, 0]
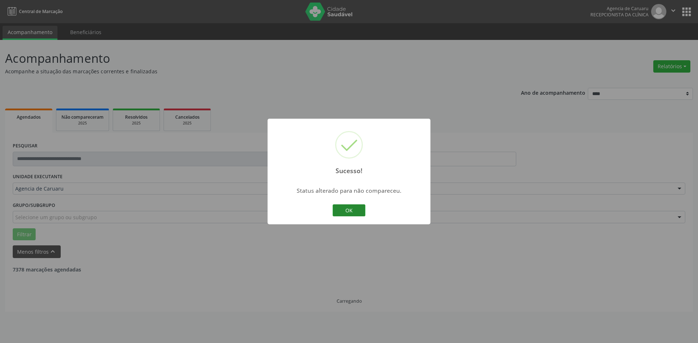
click at [357, 213] on button "OK" at bounding box center [348, 211] width 33 height 12
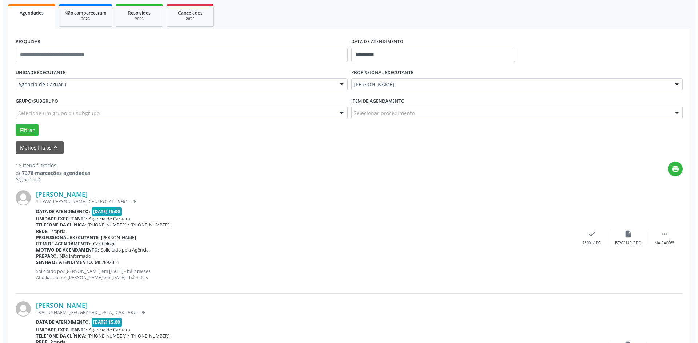
scroll to position [109, 0]
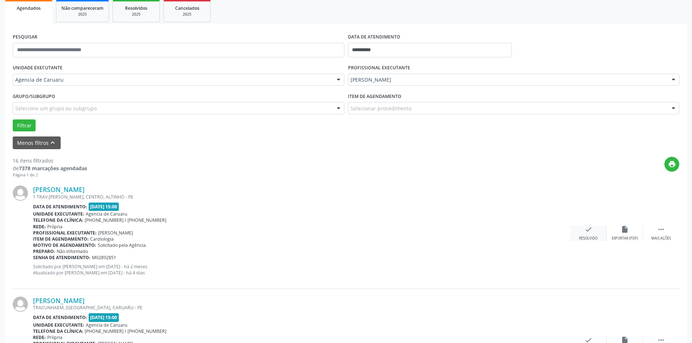
click at [592, 238] on div "Resolvido" at bounding box center [588, 238] width 19 height 5
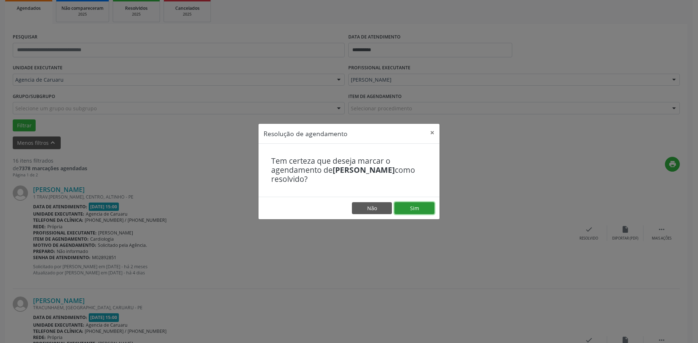
click at [424, 210] on button "Sim" at bounding box center [414, 208] width 40 height 12
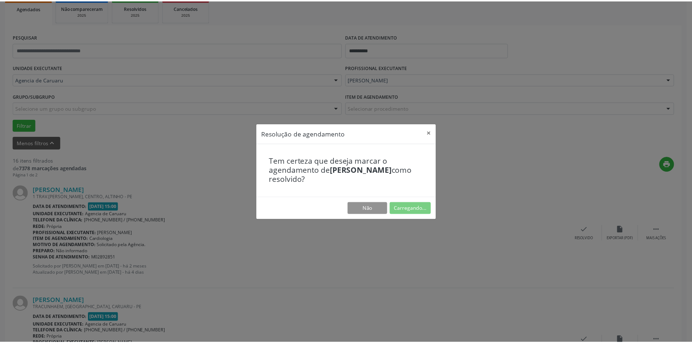
scroll to position [0, 0]
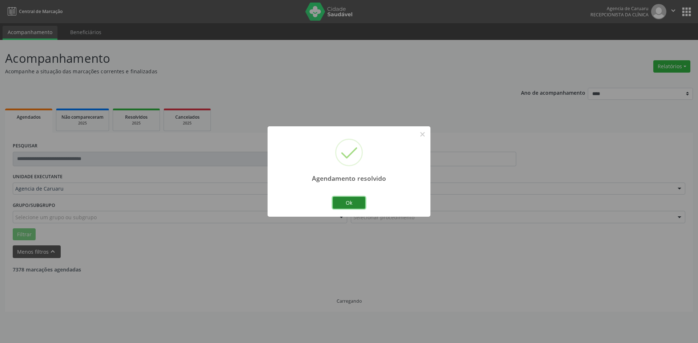
click at [356, 198] on button "Ok" at bounding box center [348, 203] width 33 height 12
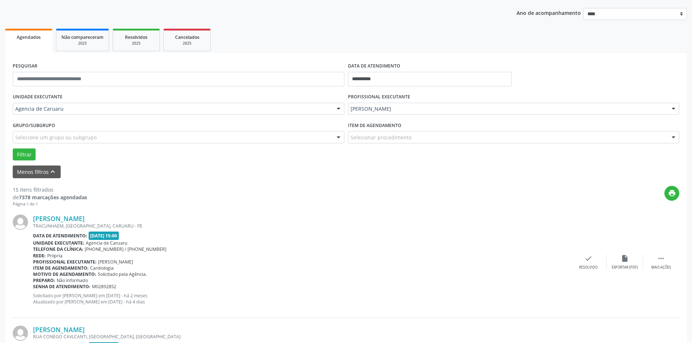
scroll to position [109, 0]
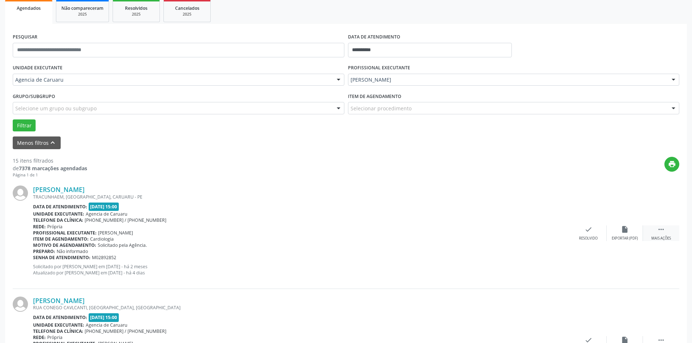
click at [666, 231] on div " Mais ações" at bounding box center [661, 234] width 36 height 16
click at [674, 238] on div " Menos ações" at bounding box center [661, 234] width 36 height 16
click at [660, 234] on icon "" at bounding box center [661, 230] width 8 height 8
click at [626, 231] on icon "alarm_off" at bounding box center [625, 230] width 8 height 8
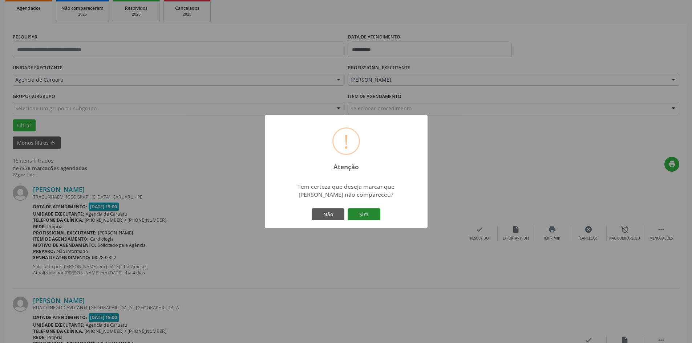
click at [374, 213] on button "Sim" at bounding box center [364, 215] width 33 height 12
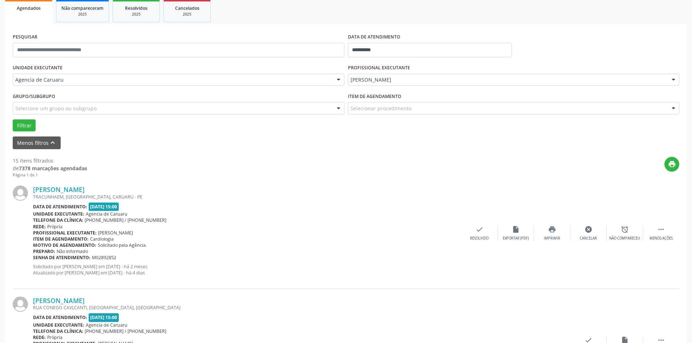
scroll to position [0, 0]
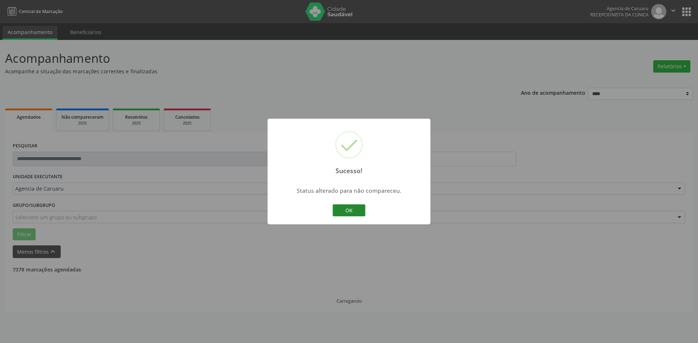
click at [352, 210] on button "OK" at bounding box center [348, 211] width 33 height 12
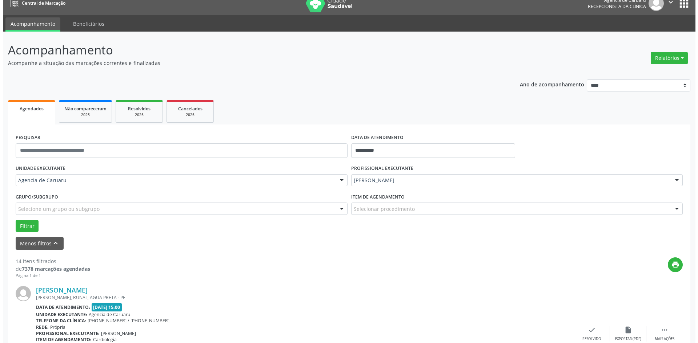
scroll to position [73, 0]
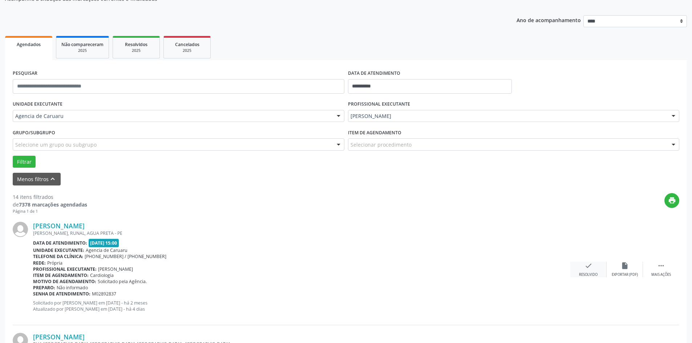
click at [589, 271] on div "check Resolvido" at bounding box center [588, 270] width 36 height 16
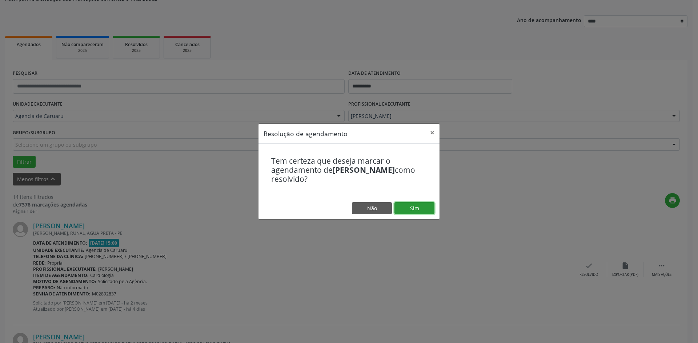
click at [415, 211] on button "Sim" at bounding box center [414, 208] width 40 height 12
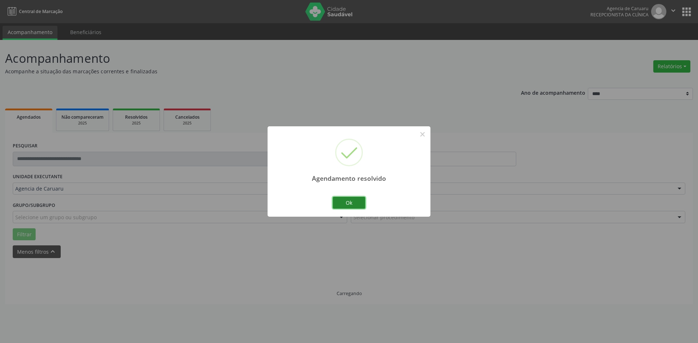
click at [345, 199] on button "Ok" at bounding box center [348, 203] width 33 height 12
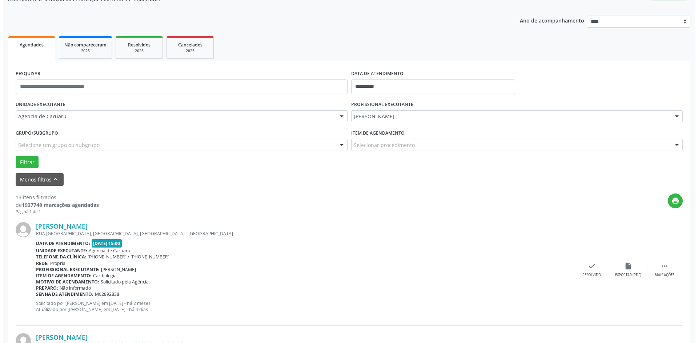
scroll to position [73, 0]
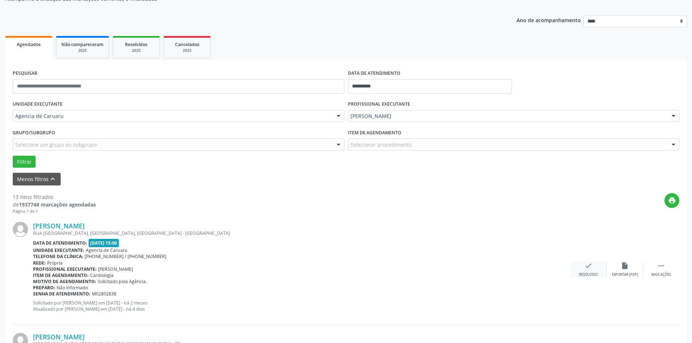
click at [590, 271] on div "check Resolvido" at bounding box center [588, 270] width 36 height 16
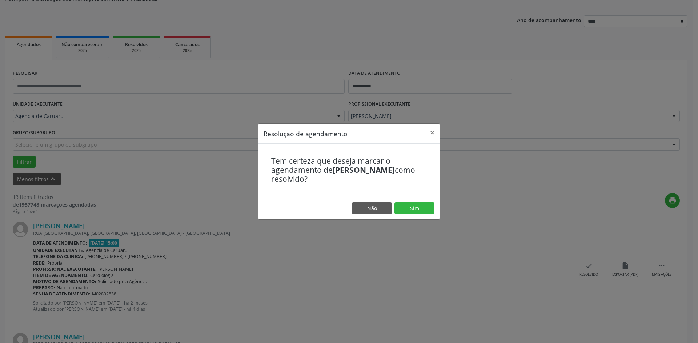
click at [422, 199] on footer "Não Sim" at bounding box center [348, 208] width 181 height 23
click at [406, 211] on button "Sim" at bounding box center [414, 208] width 40 height 12
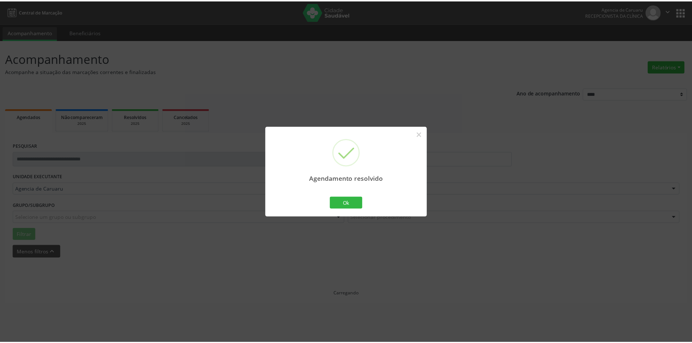
scroll to position [0, 0]
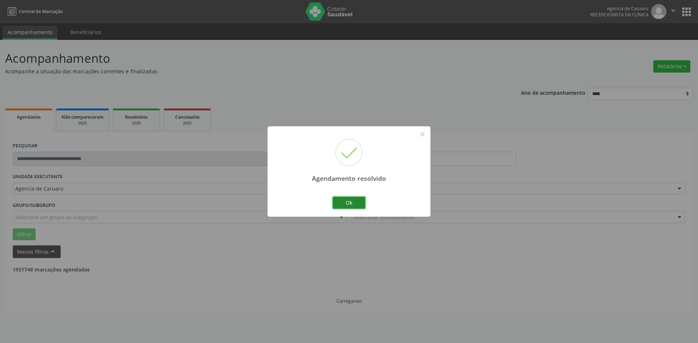
click at [349, 205] on button "Ok" at bounding box center [348, 203] width 33 height 12
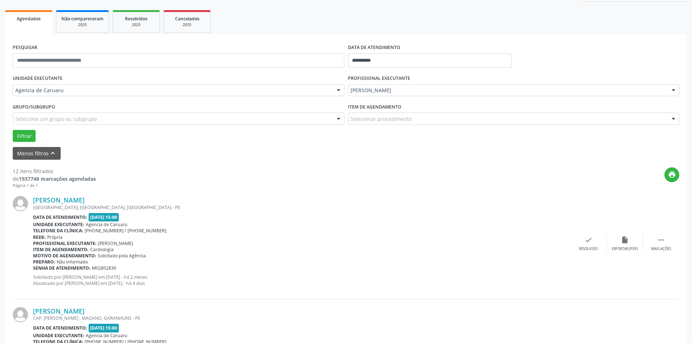
scroll to position [145, 0]
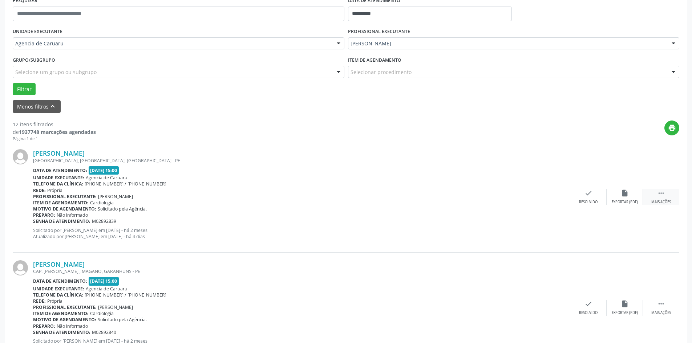
click at [654, 196] on div " Mais ações" at bounding box center [661, 197] width 36 height 16
click at [630, 199] on div "alarm_off Não compareceu" at bounding box center [625, 197] width 36 height 16
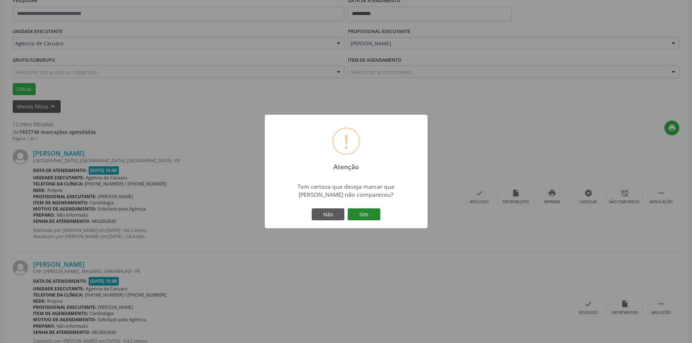
click at [373, 220] on button "Sim" at bounding box center [364, 215] width 33 height 12
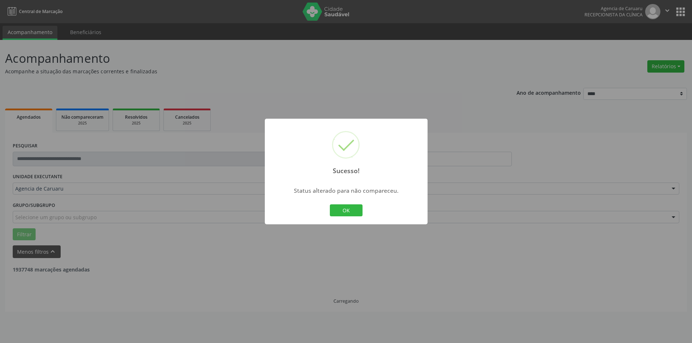
scroll to position [0, 0]
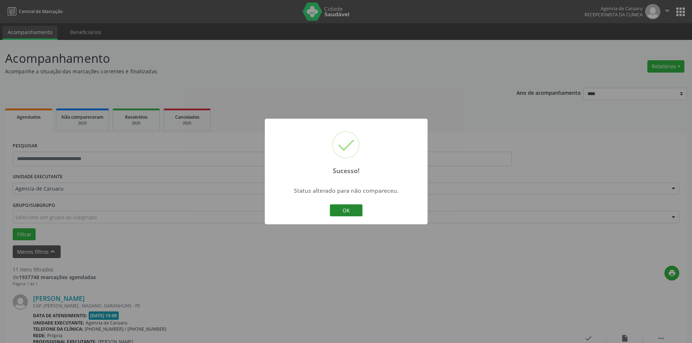
click at [348, 208] on button "OK" at bounding box center [346, 211] width 33 height 12
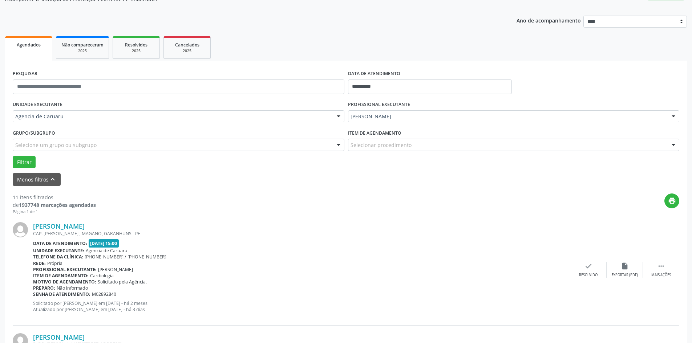
scroll to position [73, 0]
click at [661, 269] on icon "" at bounding box center [661, 266] width 8 height 8
click at [633, 266] on div "alarm_off Não compareceu" at bounding box center [625, 270] width 36 height 16
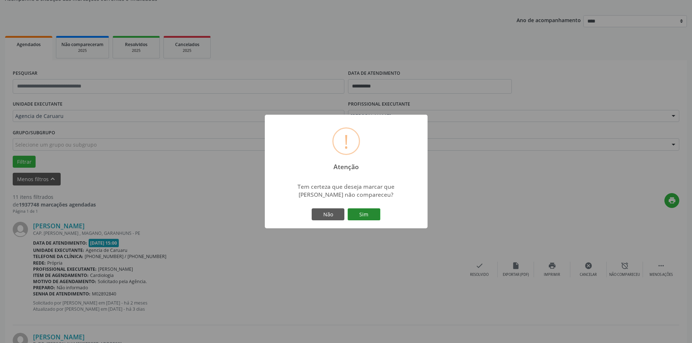
click at [366, 215] on button "Sim" at bounding box center [364, 215] width 33 height 12
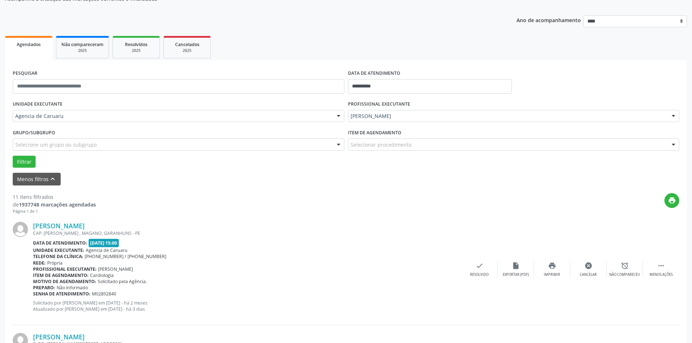
scroll to position [0, 0]
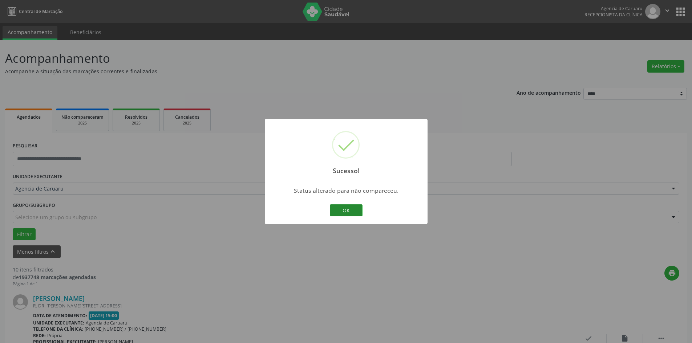
click at [347, 210] on button "OK" at bounding box center [346, 211] width 33 height 12
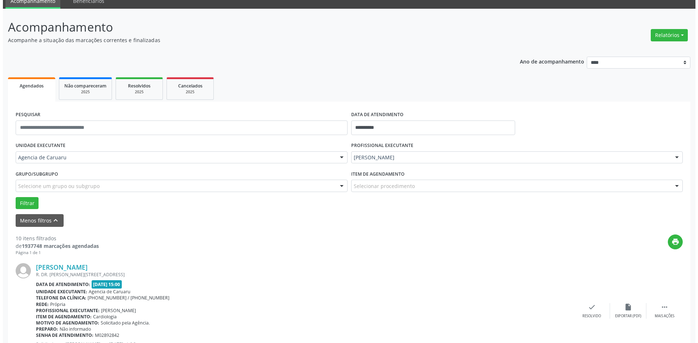
scroll to position [73, 0]
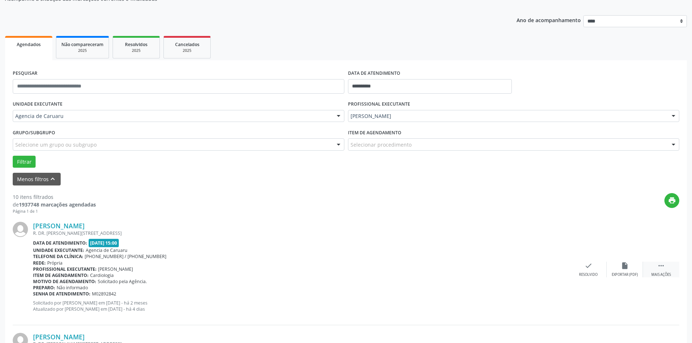
click at [665, 274] on div "Mais ações" at bounding box center [661, 275] width 20 height 5
click at [480, 274] on div "Resolvido" at bounding box center [479, 275] width 19 height 5
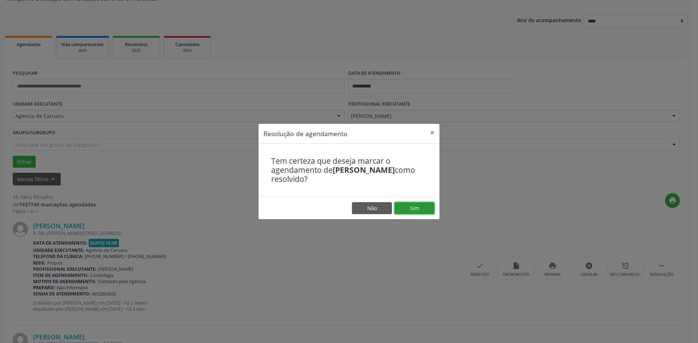
click at [420, 209] on button "Sim" at bounding box center [414, 208] width 40 height 12
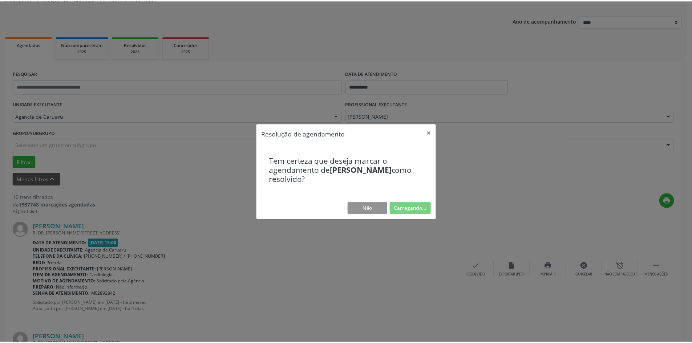
scroll to position [0, 0]
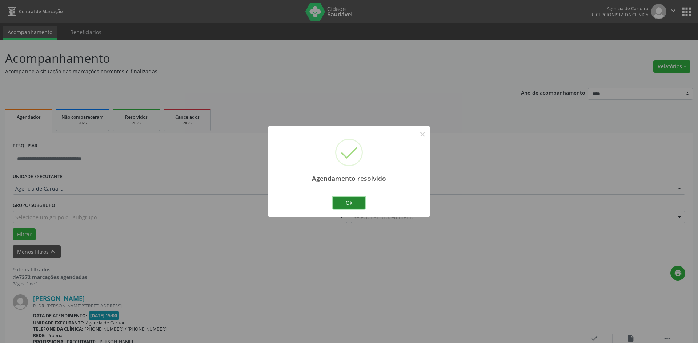
click at [342, 202] on button "Ok" at bounding box center [348, 203] width 33 height 12
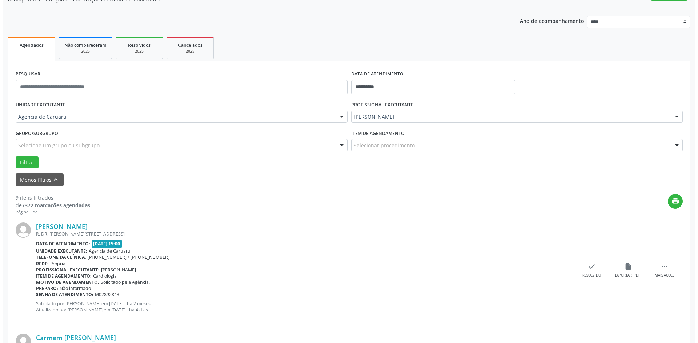
scroll to position [73, 0]
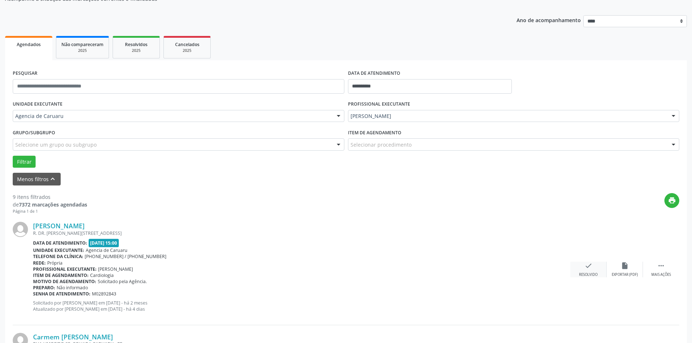
click at [588, 267] on icon "check" at bounding box center [589, 266] width 8 height 8
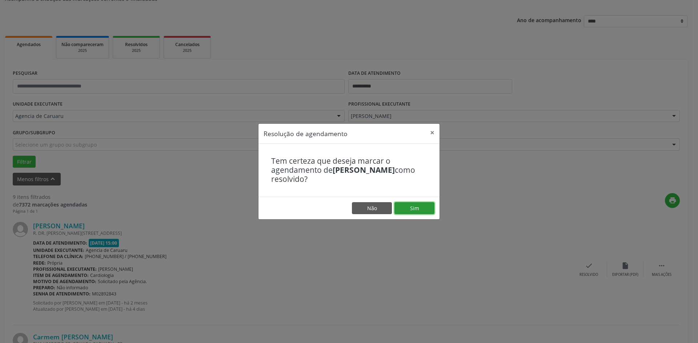
click at [415, 208] on button "Sim" at bounding box center [414, 208] width 40 height 12
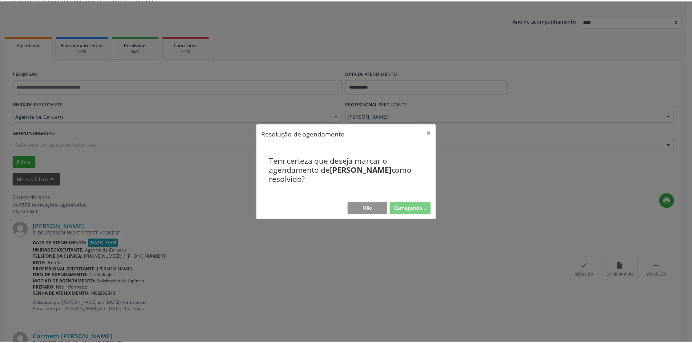
scroll to position [0, 0]
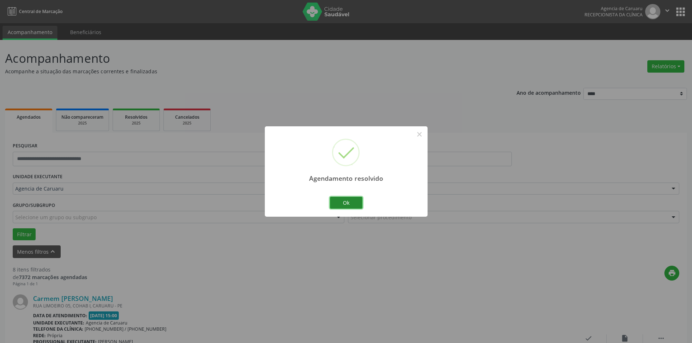
click at [353, 202] on button "Ok" at bounding box center [346, 203] width 33 height 12
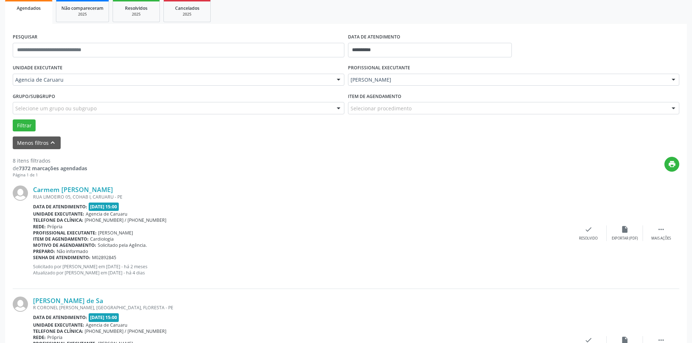
scroll to position [145, 0]
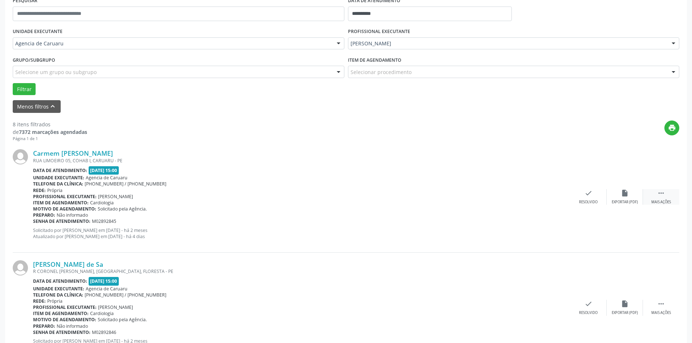
click at [664, 201] on div "Mais ações" at bounding box center [661, 202] width 20 height 5
click at [623, 199] on div "alarm_off Não compareceu" at bounding box center [625, 197] width 36 height 16
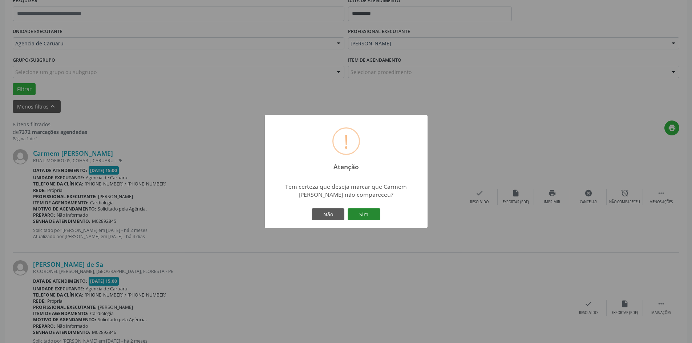
click at [371, 215] on button "Sim" at bounding box center [364, 215] width 33 height 12
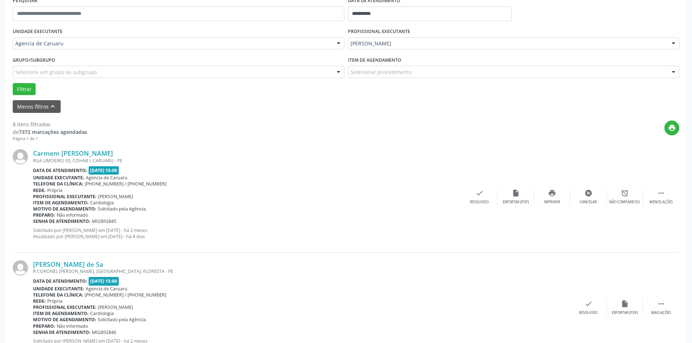
scroll to position [0, 0]
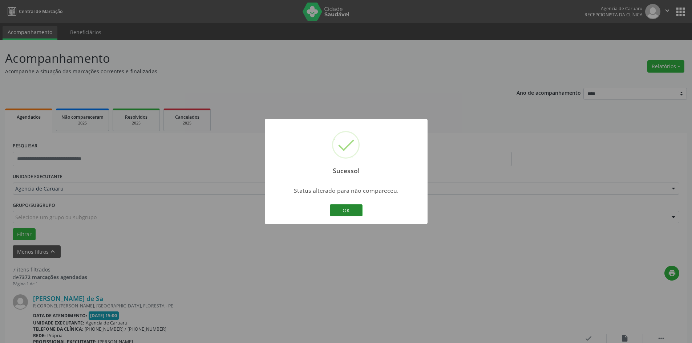
click at [354, 208] on button "OK" at bounding box center [346, 211] width 33 height 12
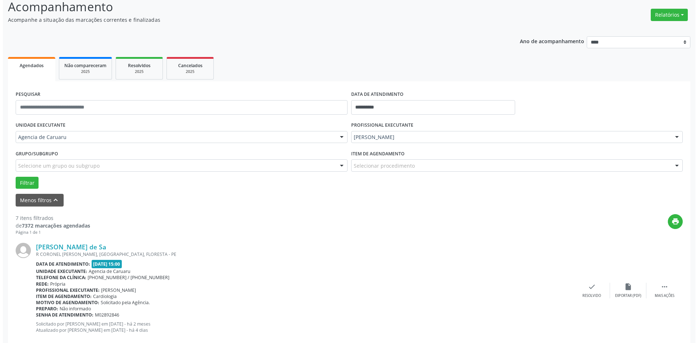
scroll to position [73, 0]
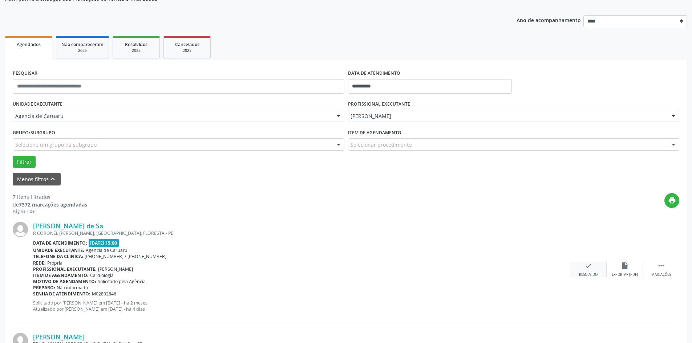
click at [594, 271] on div "check Resolvido" at bounding box center [588, 270] width 36 height 16
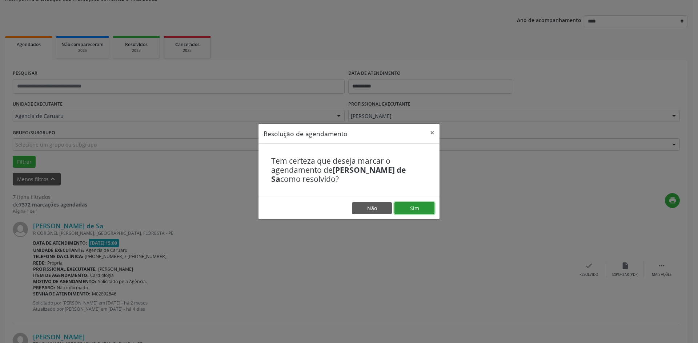
click at [423, 207] on button "Sim" at bounding box center [414, 208] width 40 height 12
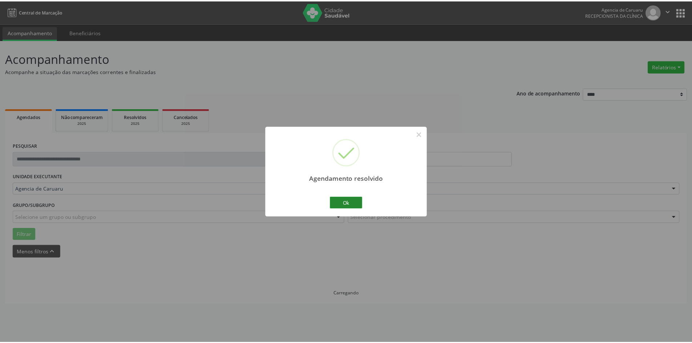
scroll to position [0, 0]
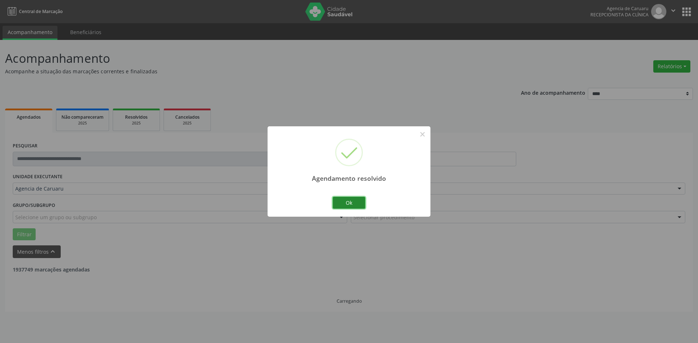
click at [336, 203] on button "Ok" at bounding box center [348, 203] width 33 height 12
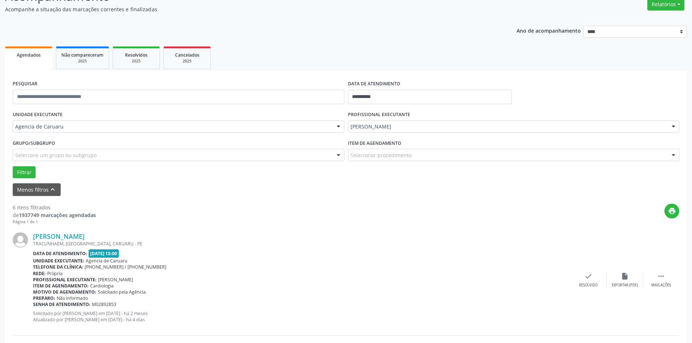
scroll to position [73, 0]
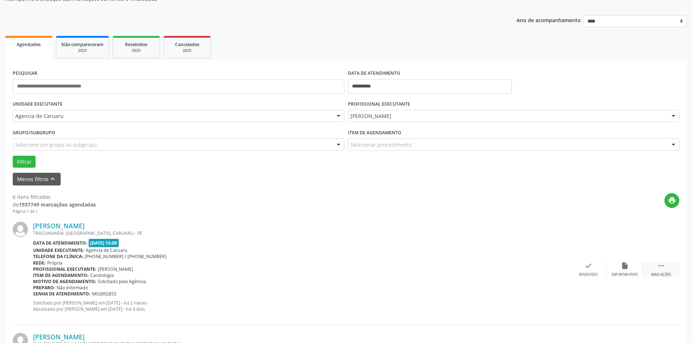
click at [662, 269] on icon "" at bounding box center [661, 266] width 8 height 8
click at [623, 274] on div "Não compareceu" at bounding box center [624, 275] width 31 height 5
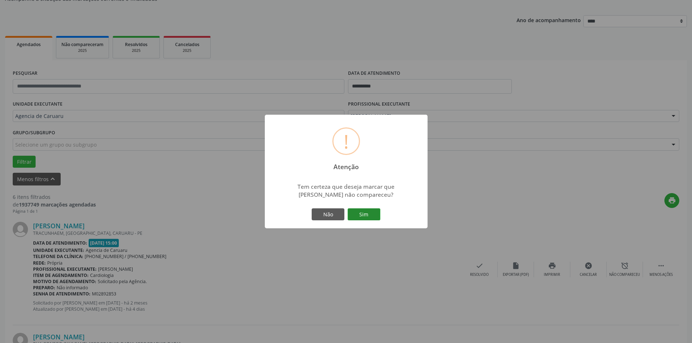
click at [367, 215] on button "Sim" at bounding box center [364, 215] width 33 height 12
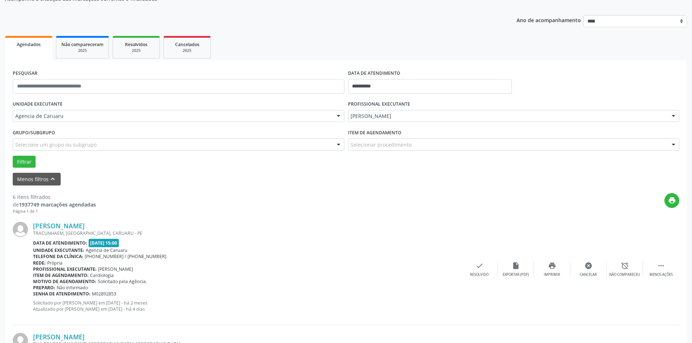
scroll to position [0, 0]
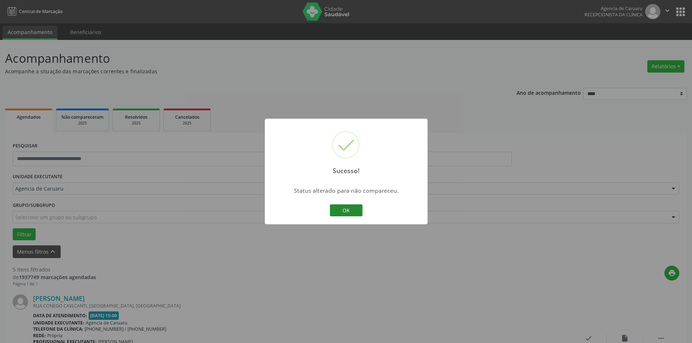
click at [352, 214] on button "OK" at bounding box center [346, 211] width 33 height 12
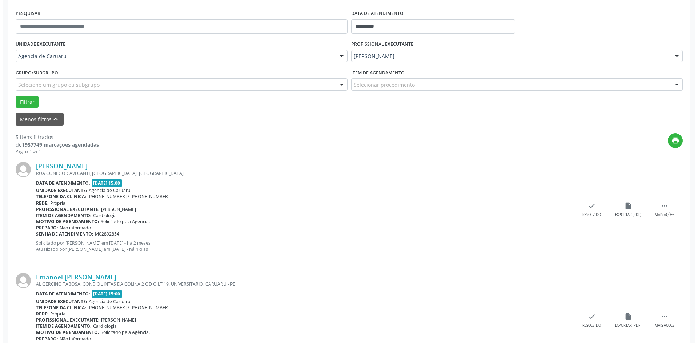
scroll to position [145, 0]
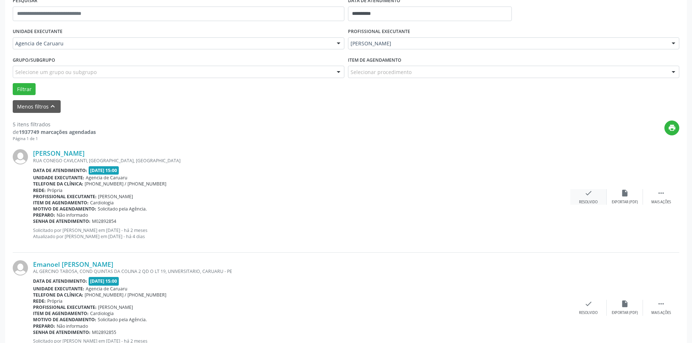
click at [587, 202] on div "Resolvido" at bounding box center [588, 202] width 19 height 5
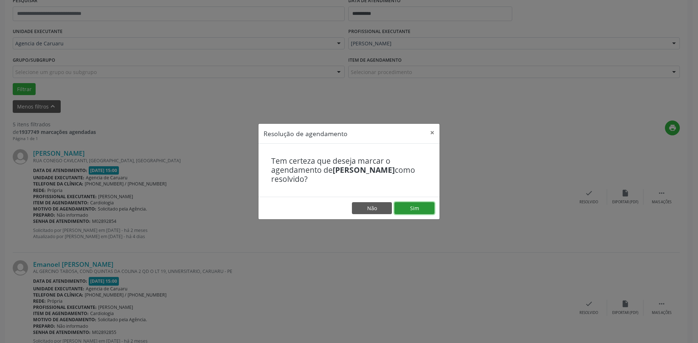
click at [414, 214] on button "Sim" at bounding box center [414, 208] width 40 height 12
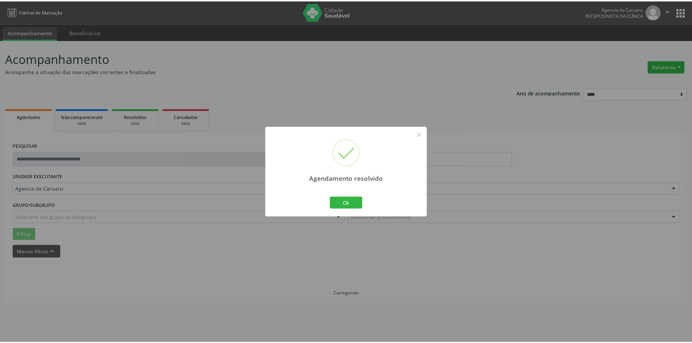
scroll to position [0, 0]
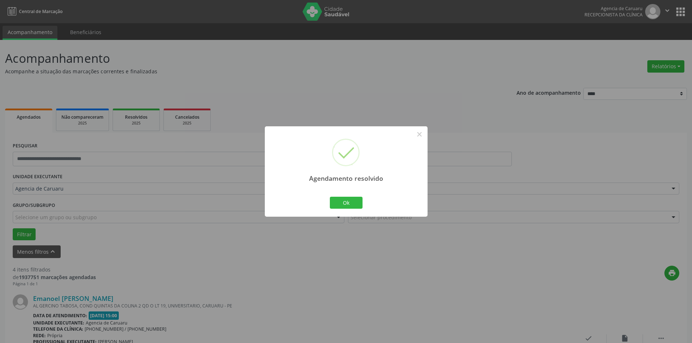
click at [367, 205] on div "Agendamento resolvido × Ok Cancel" at bounding box center [346, 171] width 163 height 90
click at [339, 205] on button "Ok" at bounding box center [346, 203] width 33 height 12
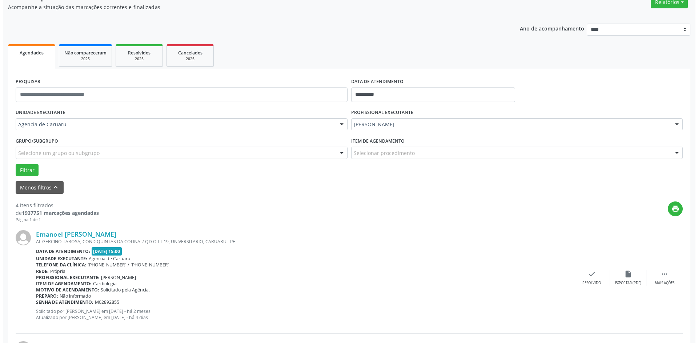
scroll to position [73, 0]
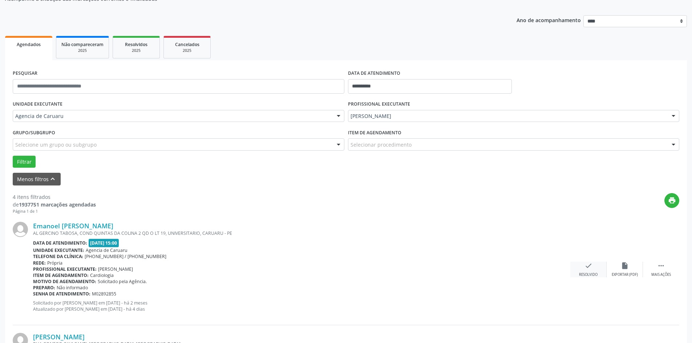
click at [594, 270] on div "check Resolvido" at bounding box center [588, 270] width 36 height 16
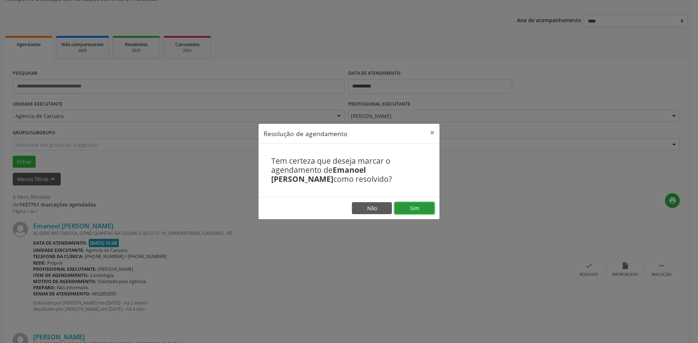
click at [422, 210] on button "Sim" at bounding box center [414, 208] width 40 height 12
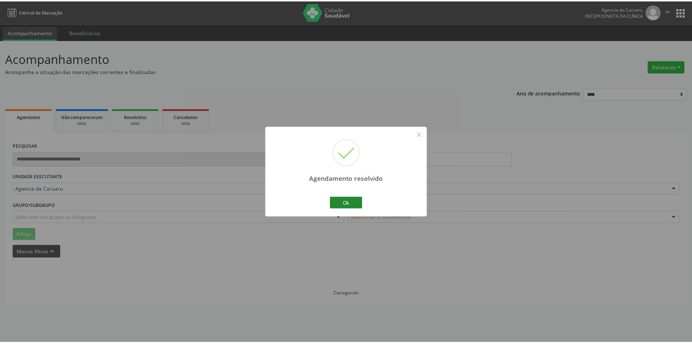
scroll to position [0, 0]
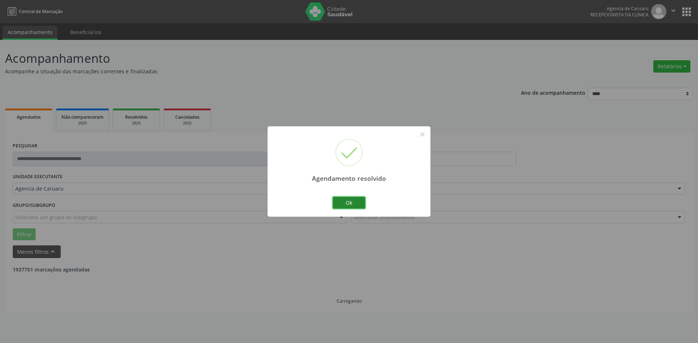
click at [349, 198] on button "Ok" at bounding box center [348, 203] width 33 height 12
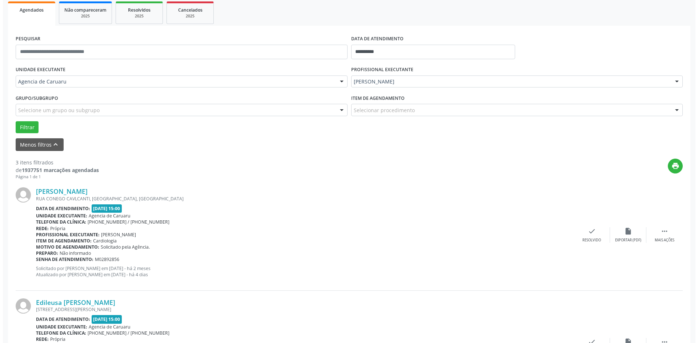
scroll to position [109, 0]
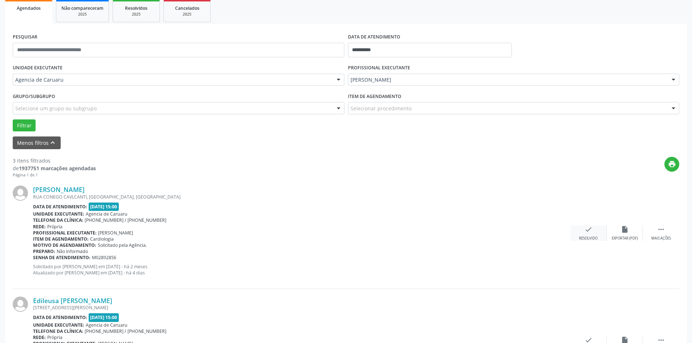
click at [597, 237] on div "Resolvido" at bounding box center [588, 238] width 19 height 5
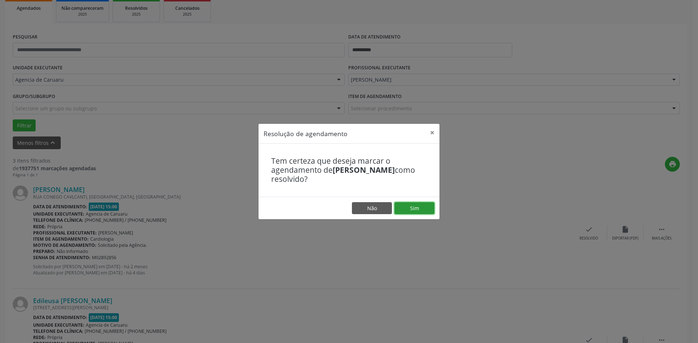
click at [427, 212] on button "Sim" at bounding box center [414, 208] width 40 height 12
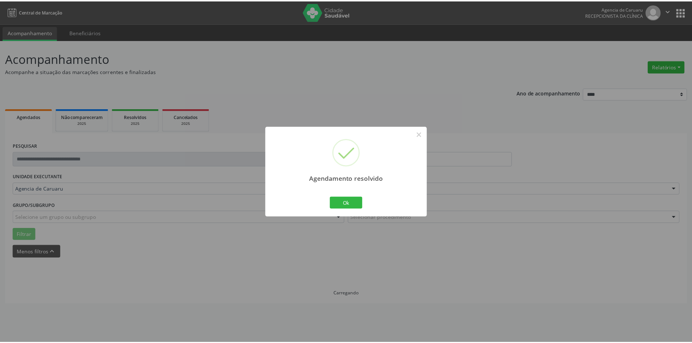
scroll to position [0, 0]
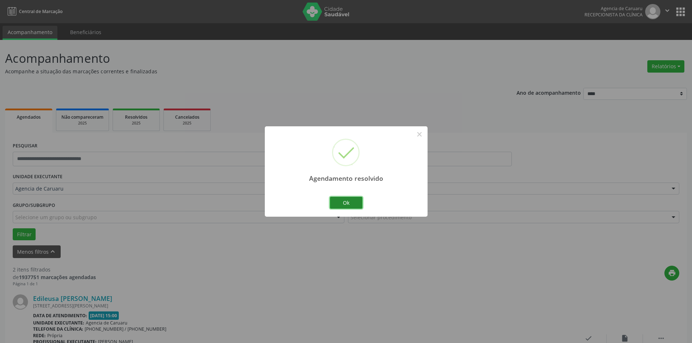
click at [360, 206] on button "Ok" at bounding box center [346, 203] width 33 height 12
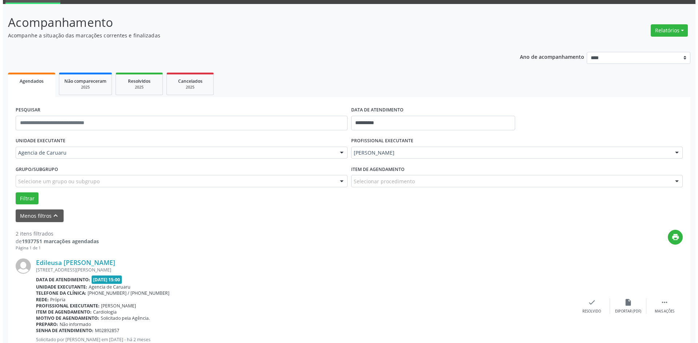
scroll to position [36, 0]
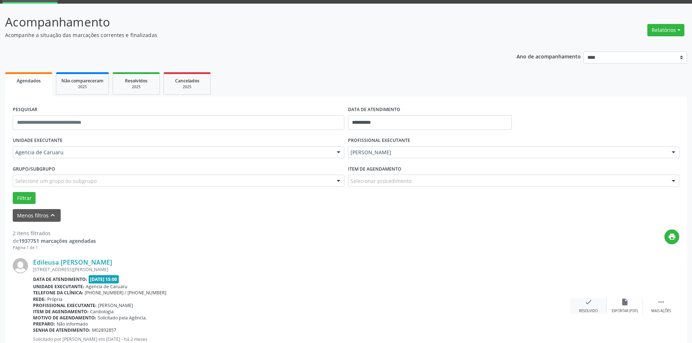
click at [592, 306] on icon "check" at bounding box center [589, 302] width 8 height 8
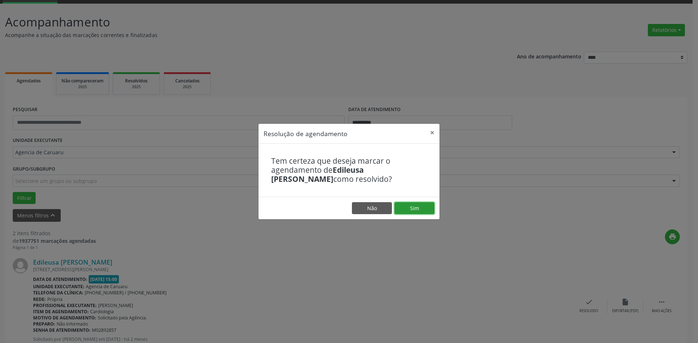
click at [420, 209] on button "Sim" at bounding box center [414, 208] width 40 height 12
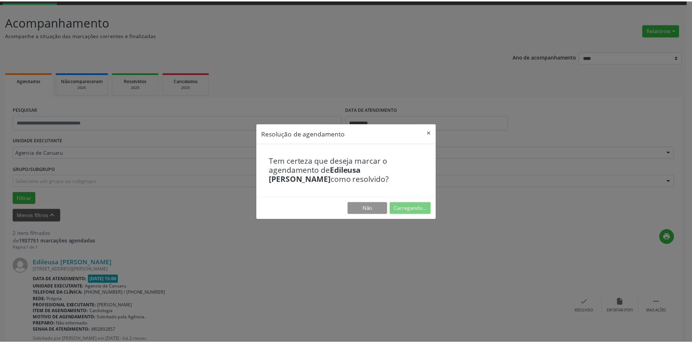
scroll to position [0, 0]
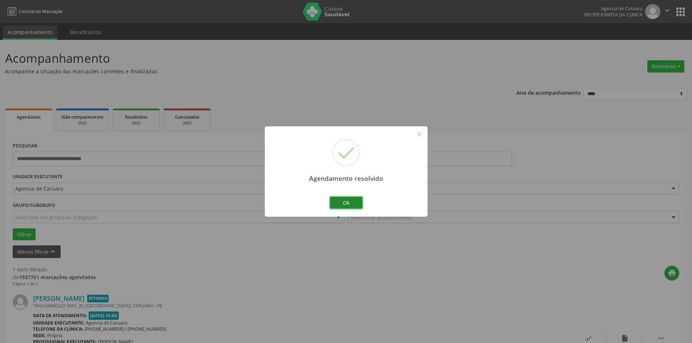
click at [346, 204] on button "Ok" at bounding box center [346, 203] width 33 height 12
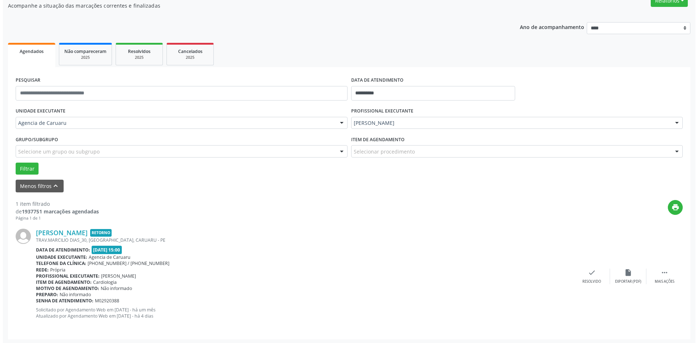
scroll to position [67, 0]
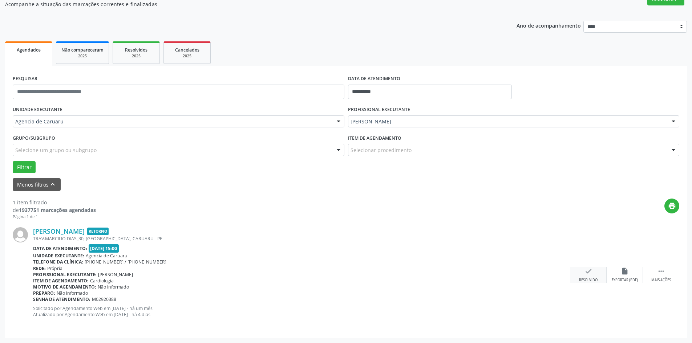
click at [582, 272] on div "check Resolvido" at bounding box center [588, 275] width 36 height 16
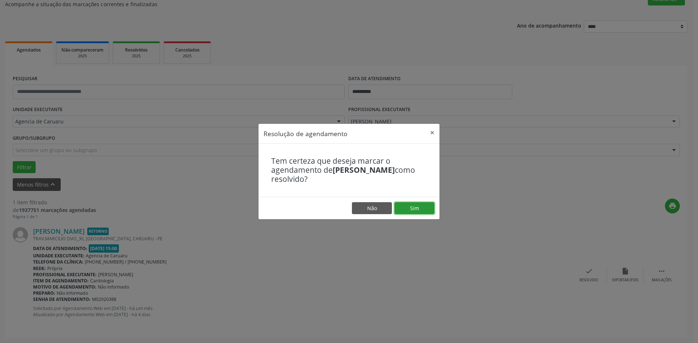
click at [427, 206] on button "Sim" at bounding box center [414, 208] width 40 height 12
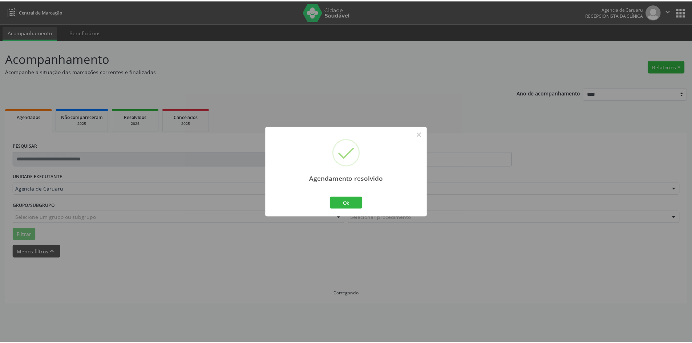
scroll to position [0, 0]
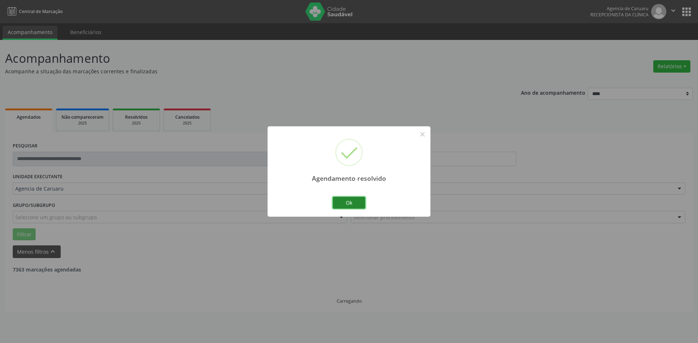
click at [340, 202] on button "Ok" at bounding box center [348, 203] width 33 height 12
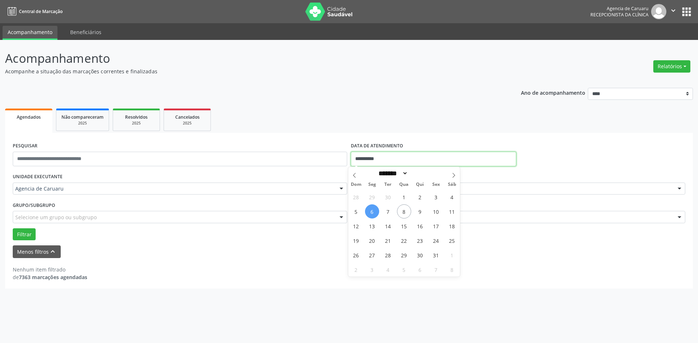
click at [395, 154] on input "**********" at bounding box center [433, 159] width 165 height 15
click at [387, 213] on span "7" at bounding box center [388, 212] width 14 height 14
type input "**********"
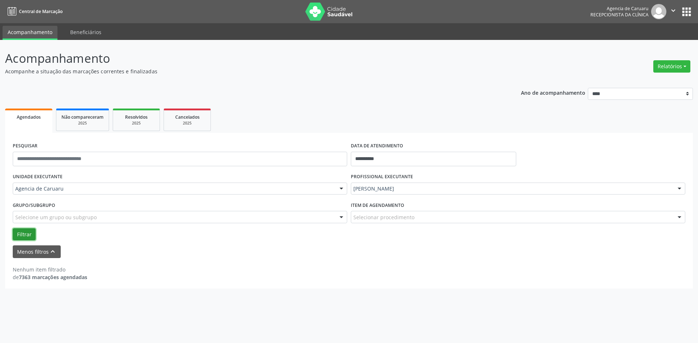
click at [21, 237] on button "Filtrar" at bounding box center [24, 235] width 23 height 12
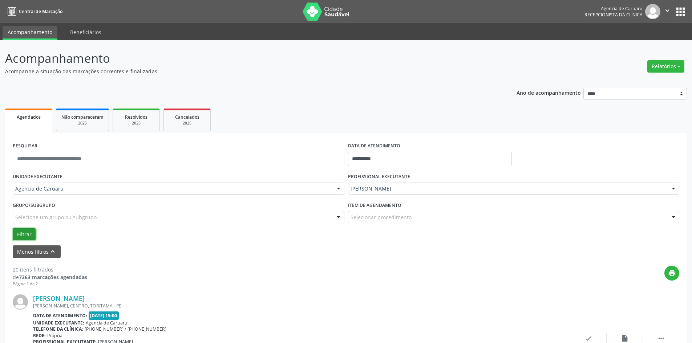
click at [26, 233] on button "Filtrar" at bounding box center [24, 235] width 23 height 12
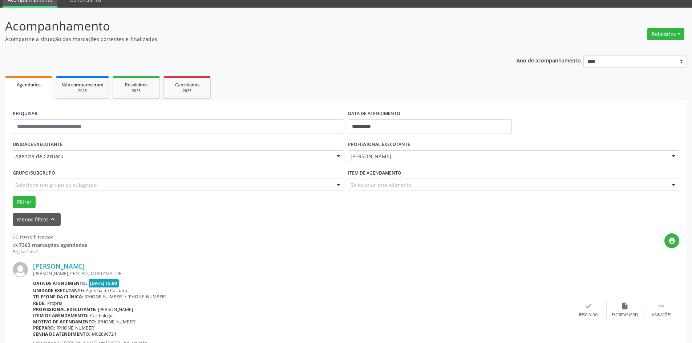
scroll to position [73, 0]
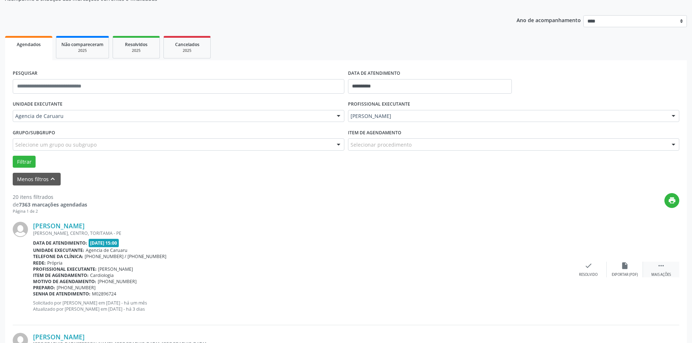
click at [662, 268] on icon "" at bounding box center [661, 266] width 8 height 8
click at [628, 265] on icon "alarm_off" at bounding box center [625, 266] width 8 height 8
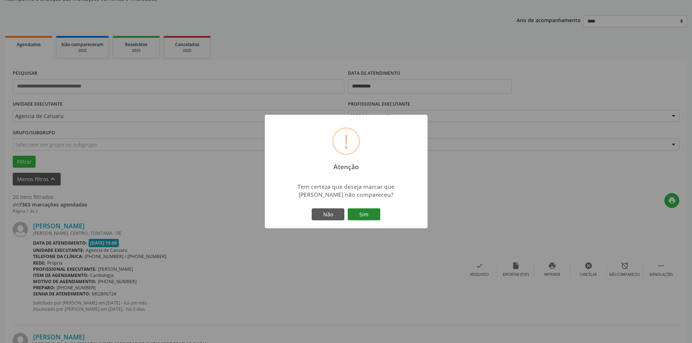
click at [363, 211] on button "Sim" at bounding box center [364, 215] width 33 height 12
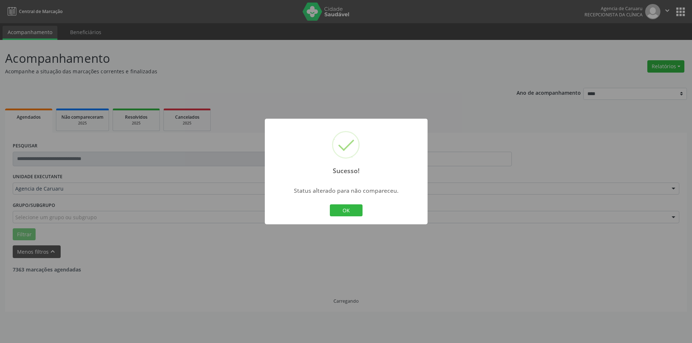
scroll to position [0, 0]
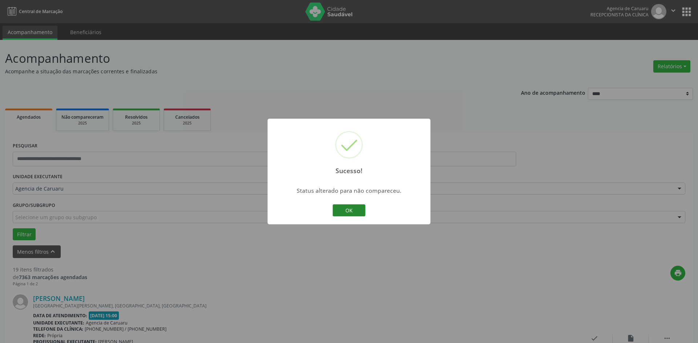
click at [351, 210] on button "OK" at bounding box center [348, 211] width 33 height 12
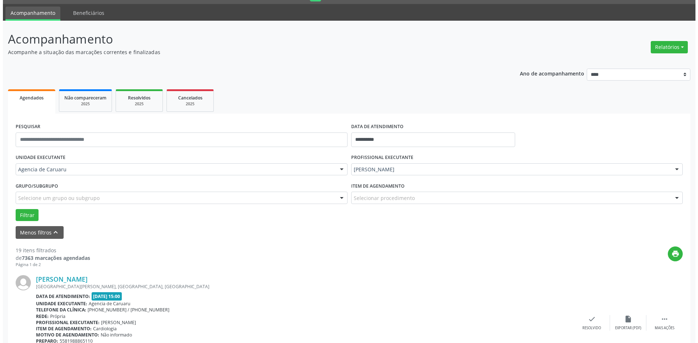
scroll to position [36, 0]
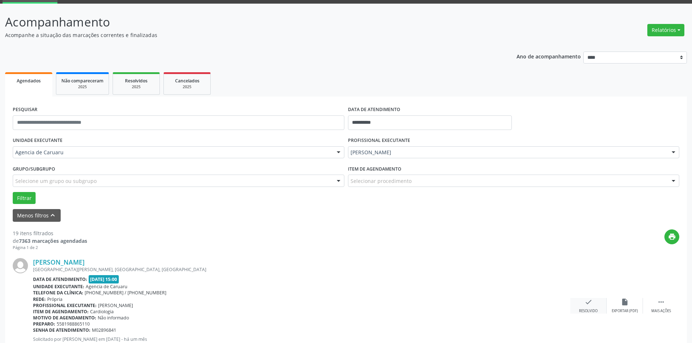
click at [580, 308] on div "check Resolvido" at bounding box center [588, 306] width 36 height 16
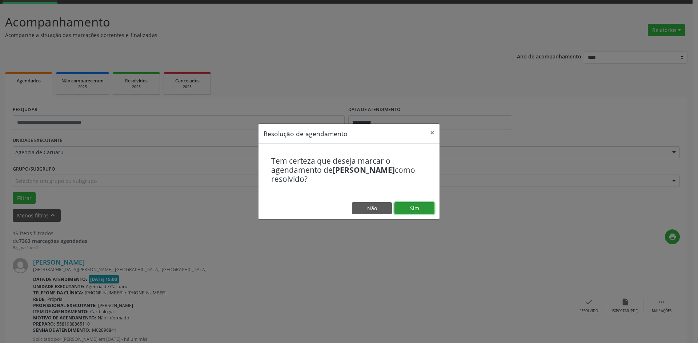
click at [417, 206] on button "Sim" at bounding box center [414, 208] width 40 height 12
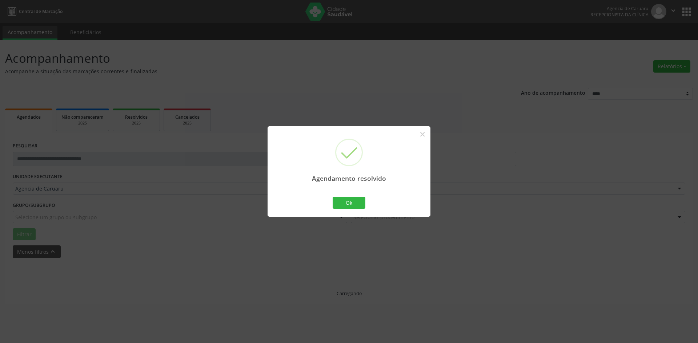
scroll to position [0, 0]
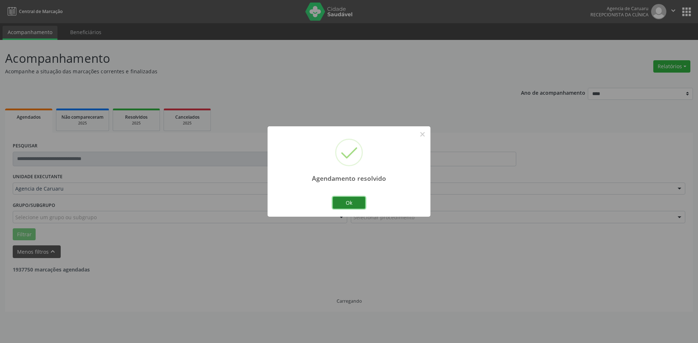
click at [353, 203] on button "Ok" at bounding box center [348, 203] width 33 height 12
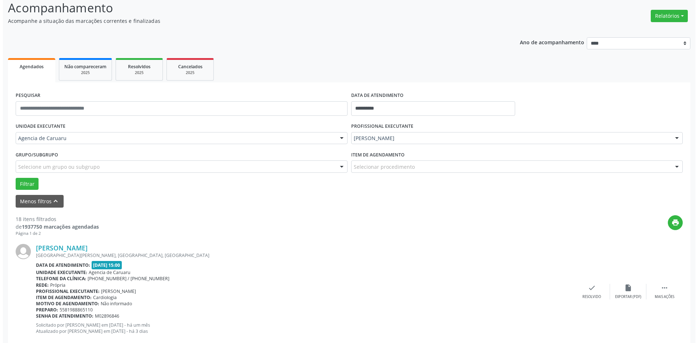
scroll to position [73, 0]
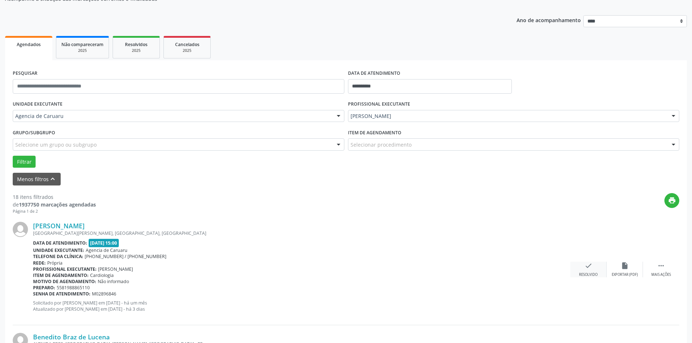
click at [594, 265] on div "check Resolvido" at bounding box center [588, 270] width 36 height 16
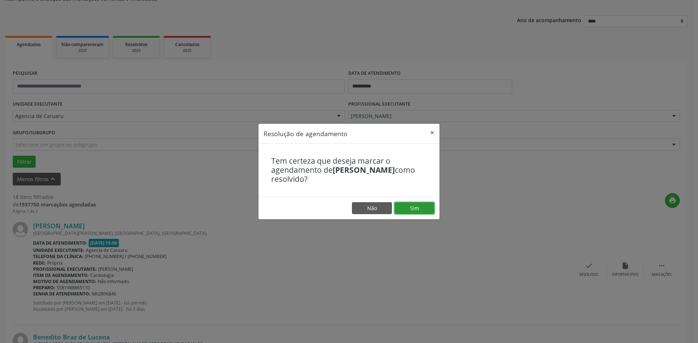
click at [411, 206] on button "Sim" at bounding box center [414, 208] width 40 height 12
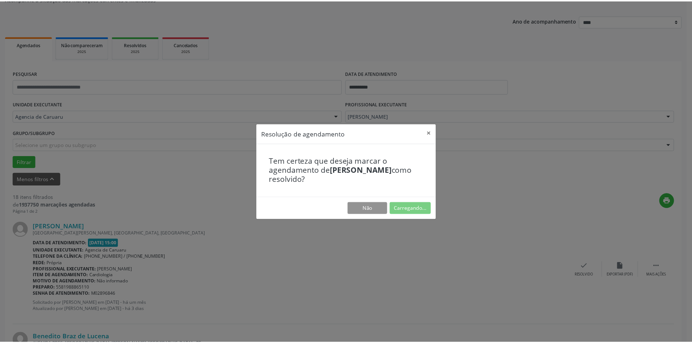
scroll to position [0, 0]
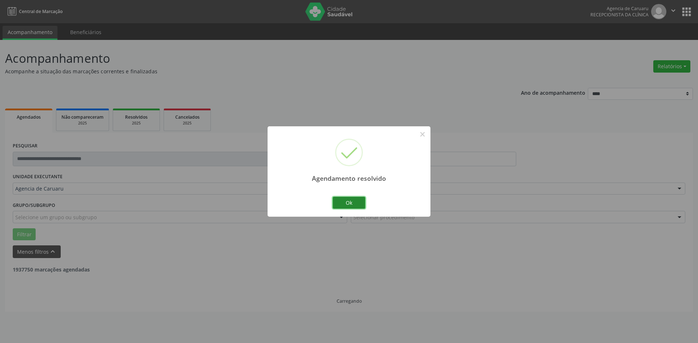
click at [351, 204] on button "Ok" at bounding box center [348, 203] width 33 height 12
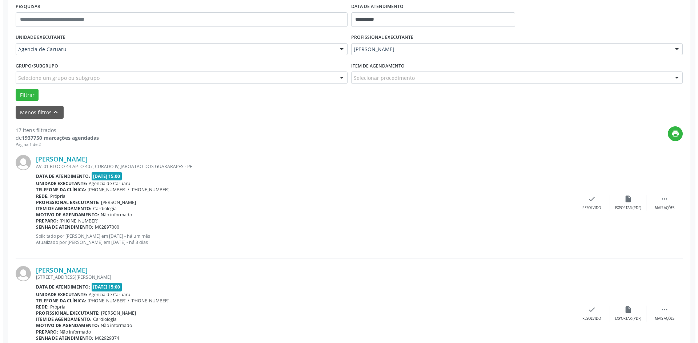
scroll to position [145, 0]
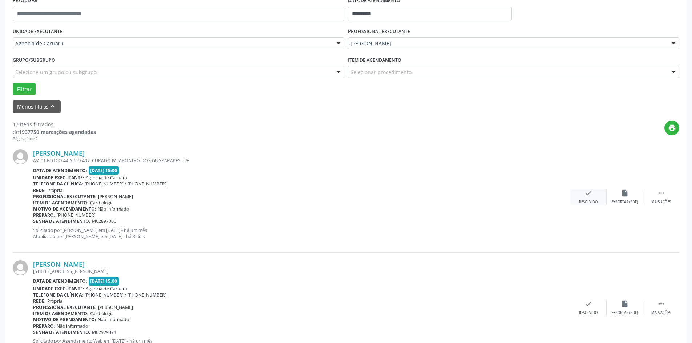
click at [586, 200] on div "Resolvido" at bounding box center [588, 202] width 19 height 5
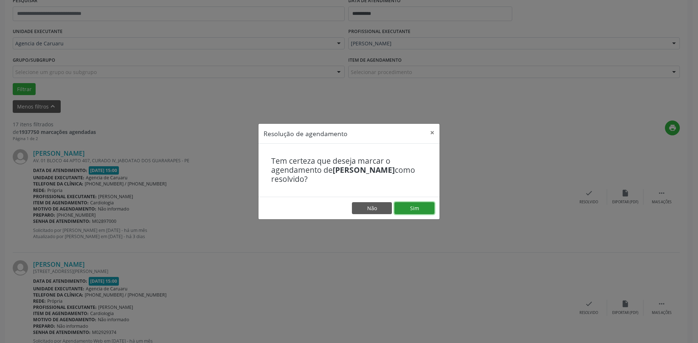
click at [413, 207] on button "Sim" at bounding box center [414, 208] width 40 height 12
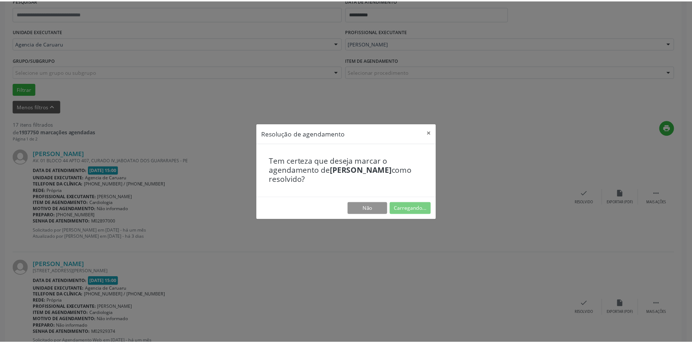
scroll to position [0, 0]
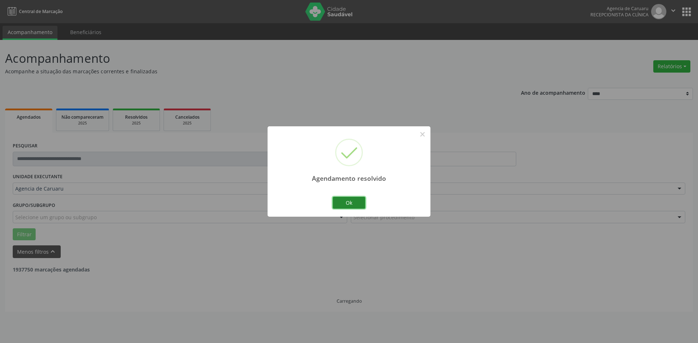
click at [350, 203] on button "Ok" at bounding box center [348, 203] width 33 height 12
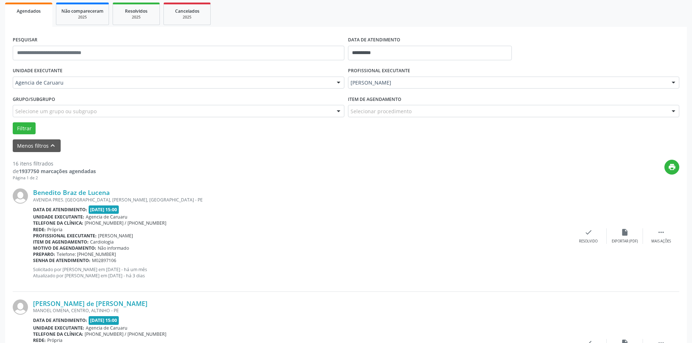
scroll to position [109, 0]
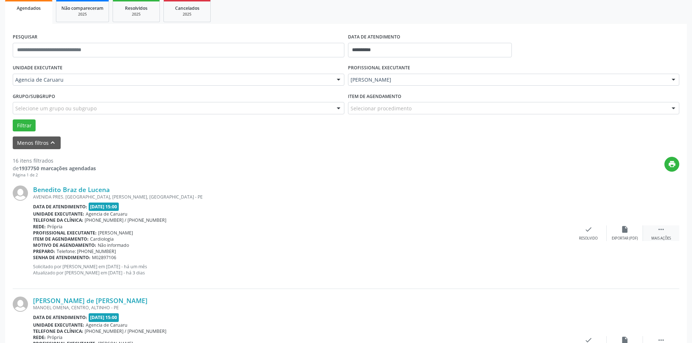
click at [663, 238] on div "Mais ações" at bounding box center [661, 238] width 20 height 5
click at [608, 232] on div "alarm_off Não compareceu" at bounding box center [625, 234] width 36 height 16
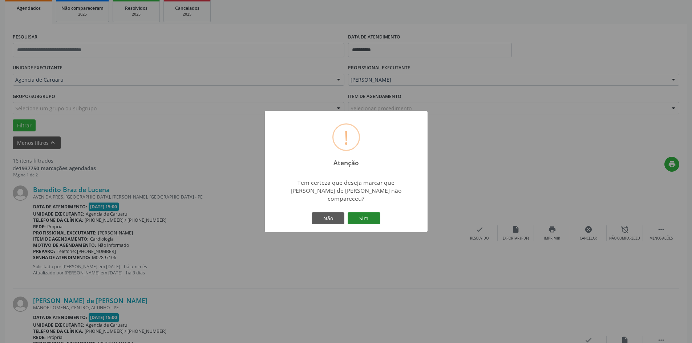
click at [359, 214] on button "Sim" at bounding box center [364, 219] width 33 height 12
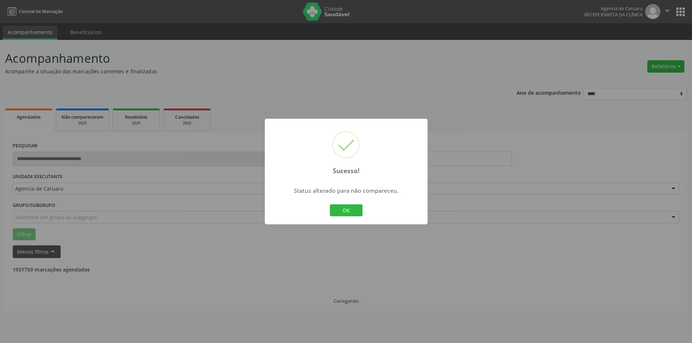
scroll to position [0, 0]
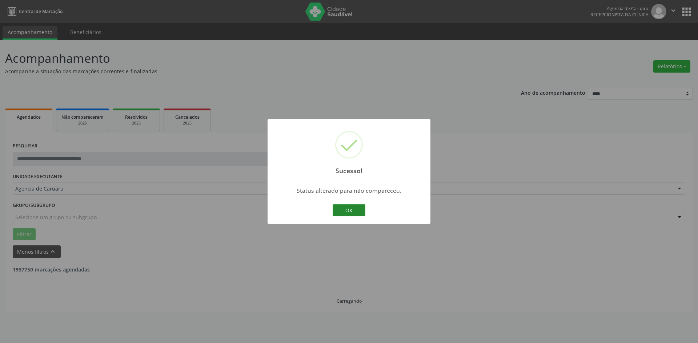
click at [350, 208] on button "OK" at bounding box center [348, 211] width 33 height 12
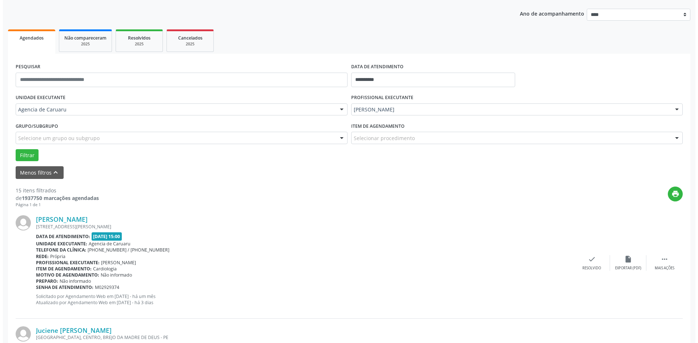
scroll to position [109, 0]
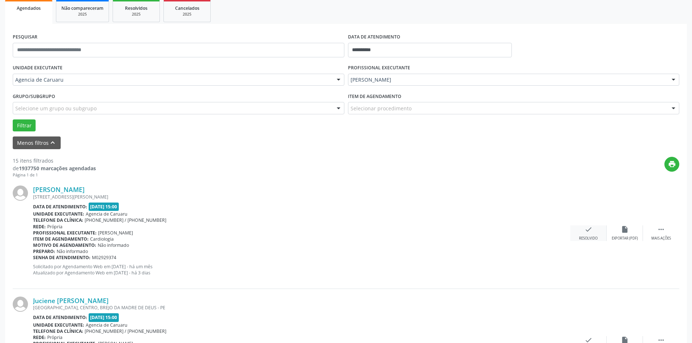
click at [589, 232] on icon "check" at bounding box center [589, 230] width 8 height 8
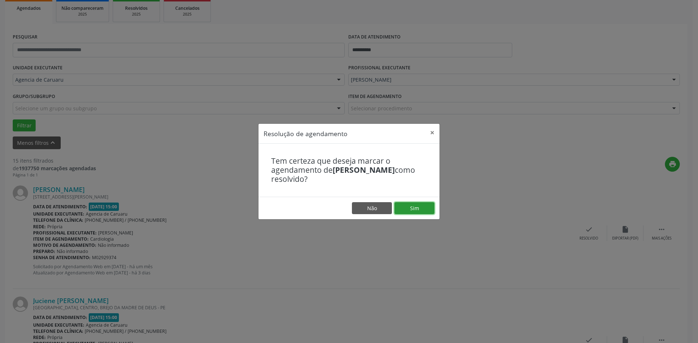
click at [413, 207] on button "Sim" at bounding box center [414, 208] width 40 height 12
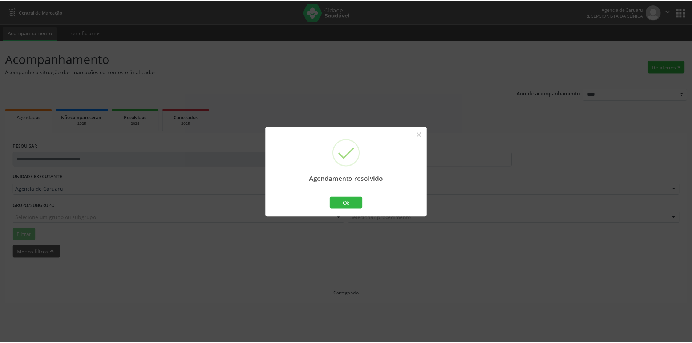
scroll to position [0, 0]
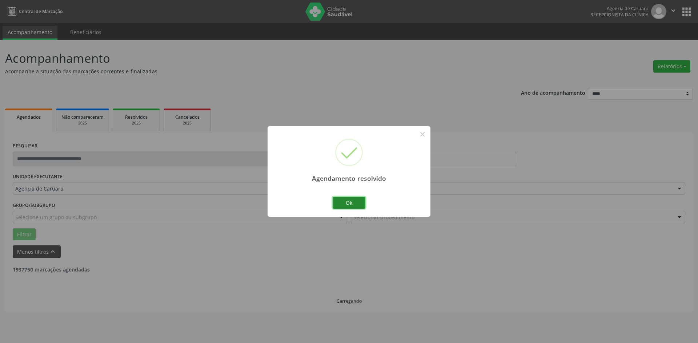
click at [354, 206] on button "Ok" at bounding box center [348, 203] width 33 height 12
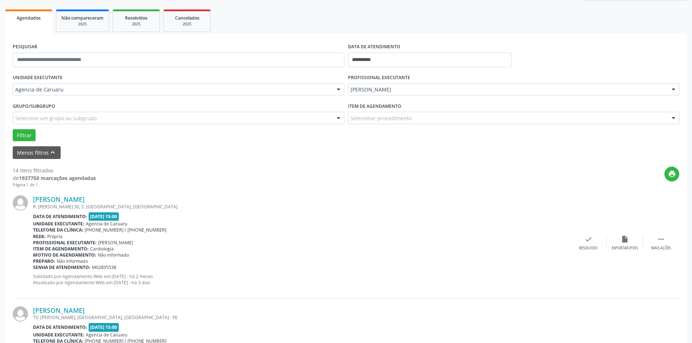
scroll to position [109, 0]
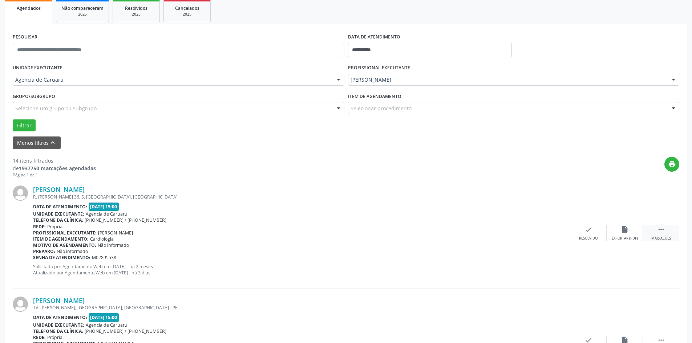
click at [660, 229] on icon "" at bounding box center [661, 230] width 8 height 8
click at [620, 234] on div "alarm_off Não compareceu" at bounding box center [625, 234] width 36 height 16
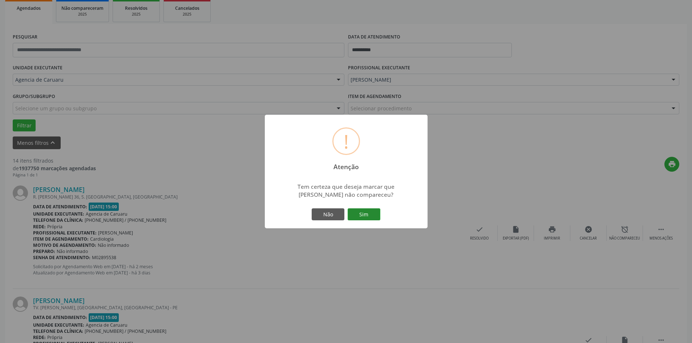
click at [366, 213] on button "Sim" at bounding box center [364, 215] width 33 height 12
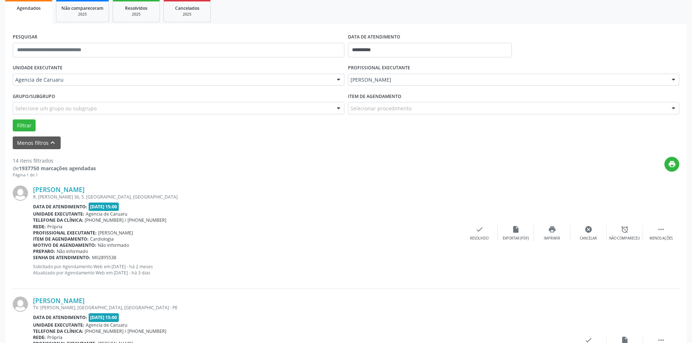
scroll to position [0, 0]
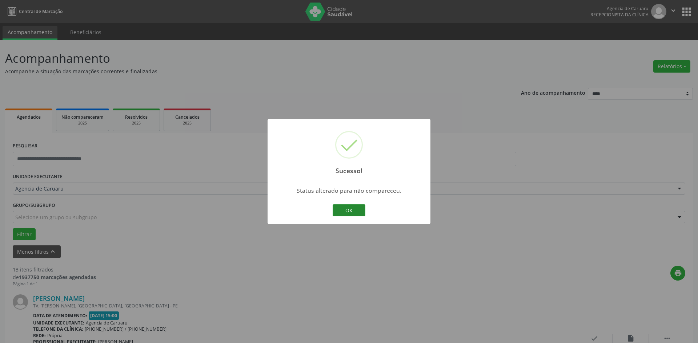
click at [360, 215] on button "OK" at bounding box center [348, 211] width 33 height 12
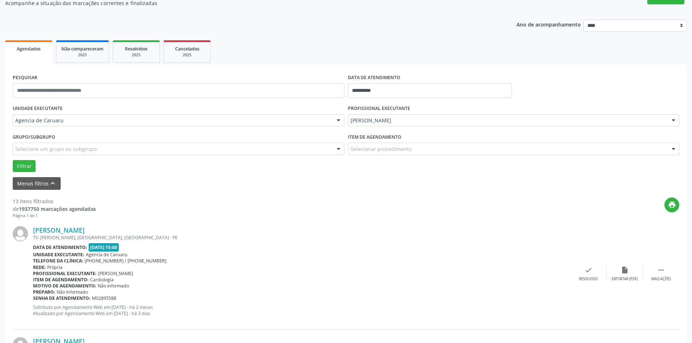
scroll to position [109, 0]
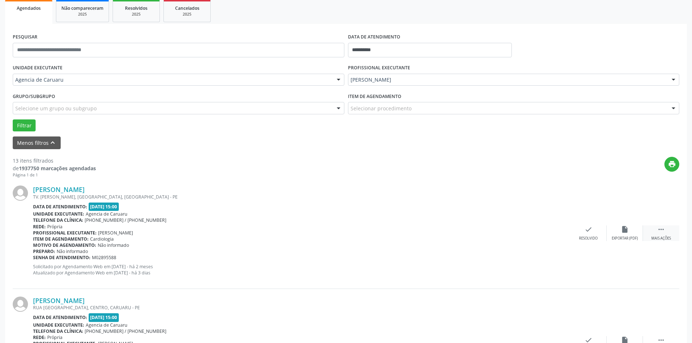
drag, startPoint x: 663, startPoint y: 233, endPoint x: 656, endPoint y: 233, distance: 6.9
click at [662, 233] on icon "" at bounding box center [661, 230] width 8 height 8
click at [617, 235] on div "alarm_off Não compareceu" at bounding box center [625, 234] width 36 height 16
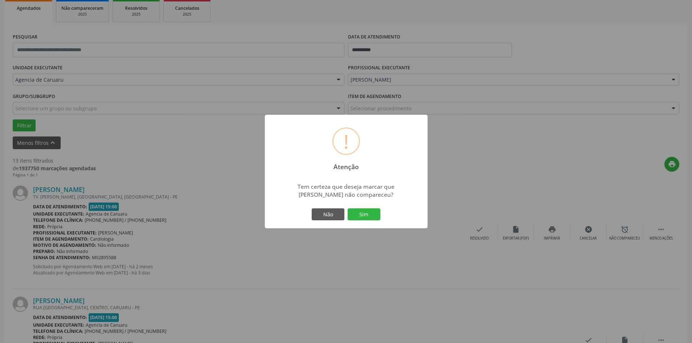
click at [380, 211] on div "Não Sim" at bounding box center [346, 214] width 72 height 15
click at [361, 214] on button "Sim" at bounding box center [364, 215] width 33 height 12
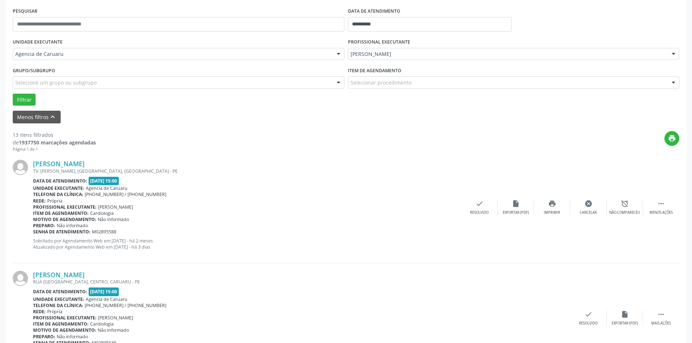
scroll to position [0, 0]
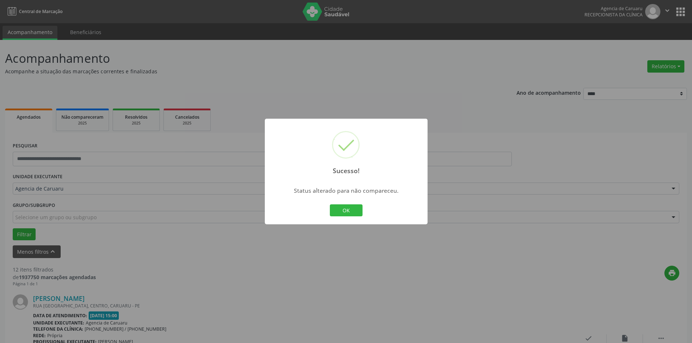
drag, startPoint x: 354, startPoint y: 211, endPoint x: 350, endPoint y: 211, distance: 4.4
click at [354, 211] on button "OK" at bounding box center [346, 211] width 33 height 12
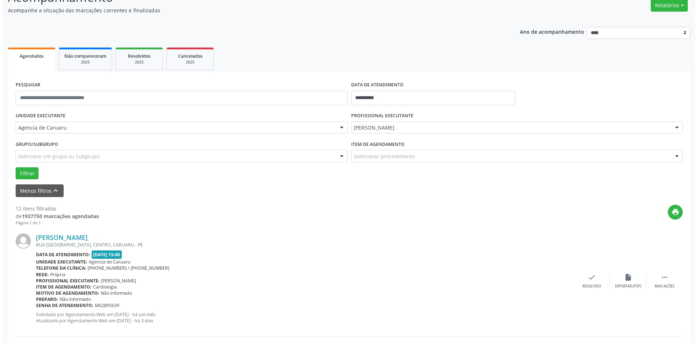
scroll to position [73, 0]
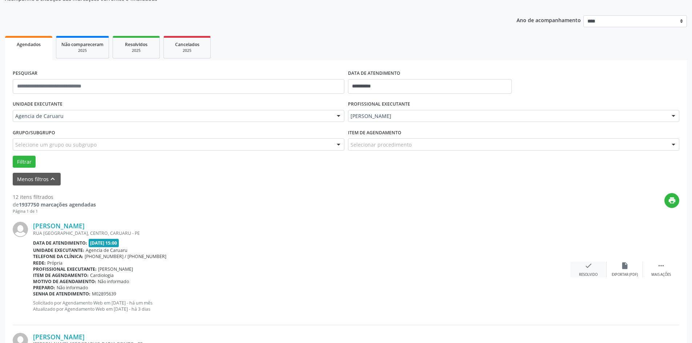
click at [588, 272] on div "check Resolvido" at bounding box center [588, 270] width 36 height 16
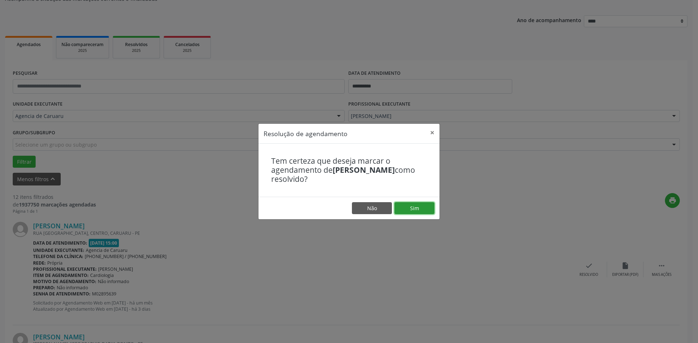
click at [426, 207] on button "Sim" at bounding box center [414, 208] width 40 height 12
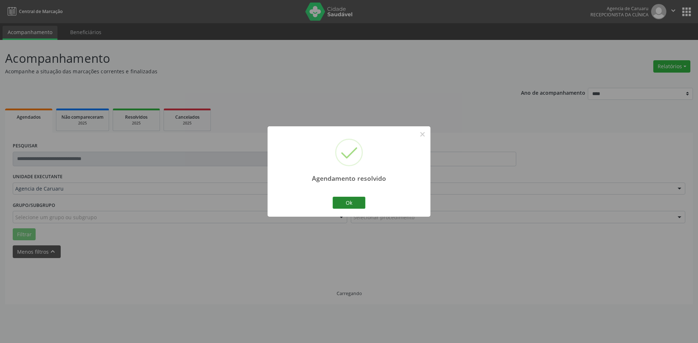
scroll to position [0, 0]
click at [353, 201] on button "Ok" at bounding box center [348, 203] width 33 height 12
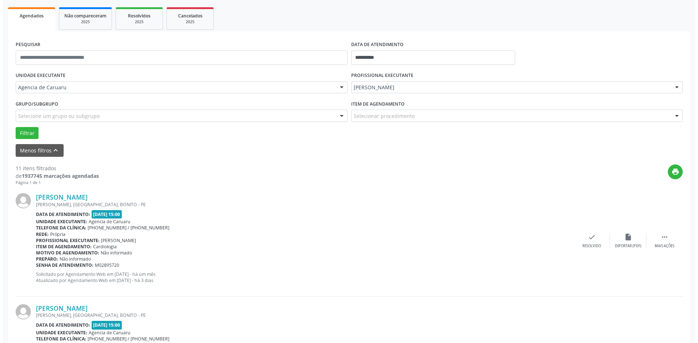
scroll to position [109, 0]
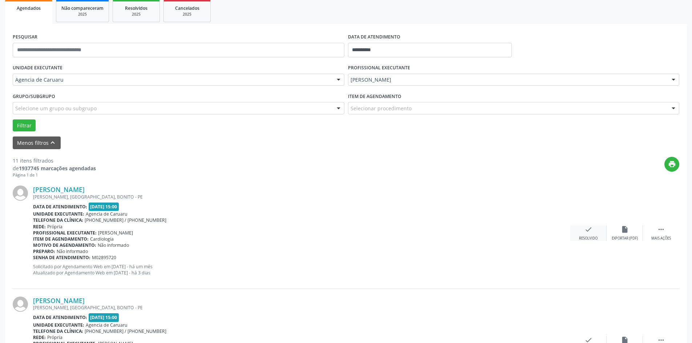
click at [584, 238] on div "Resolvido" at bounding box center [588, 238] width 19 height 5
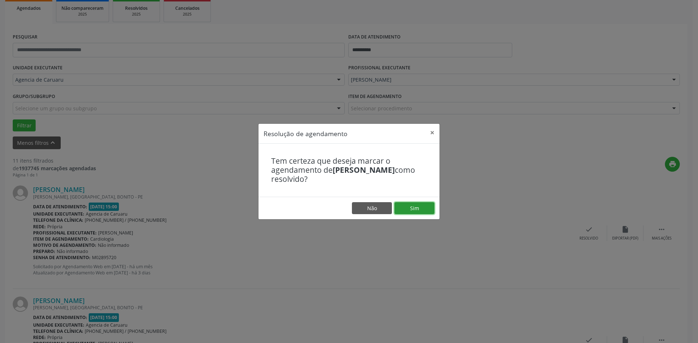
click at [421, 211] on button "Sim" at bounding box center [414, 208] width 40 height 12
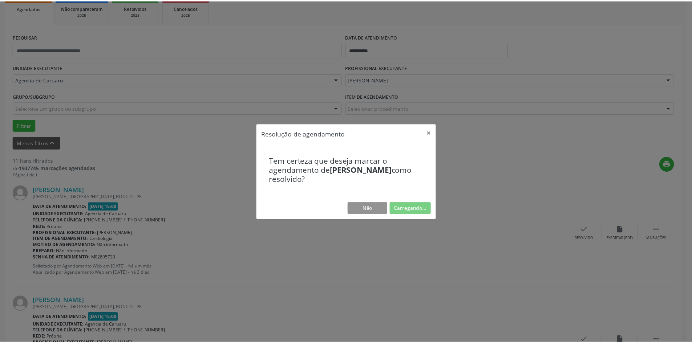
scroll to position [0, 0]
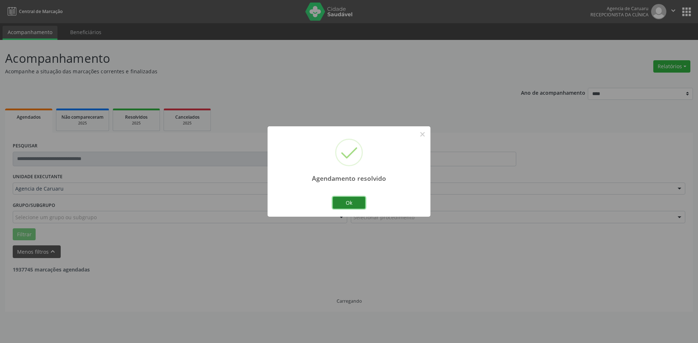
click at [352, 206] on button "Ok" at bounding box center [348, 203] width 33 height 12
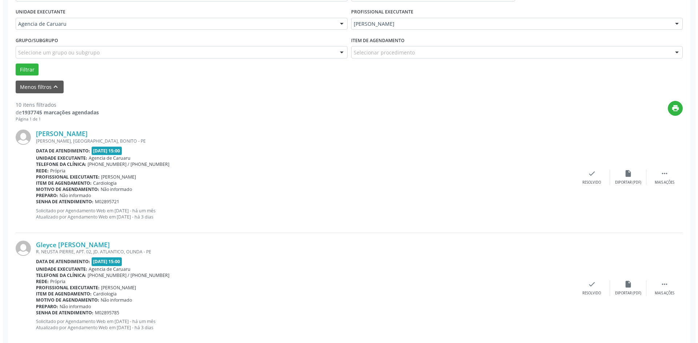
scroll to position [182, 0]
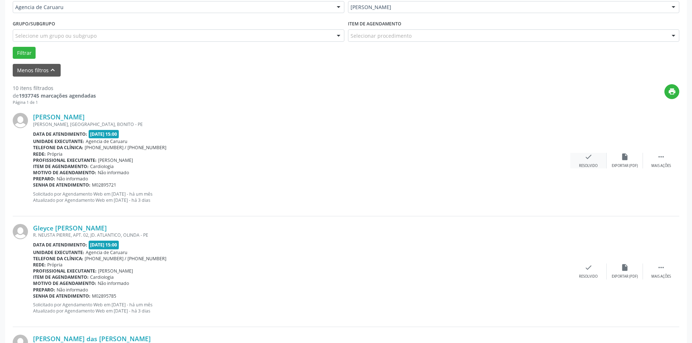
click at [601, 160] on div "check Resolvido" at bounding box center [588, 161] width 36 height 16
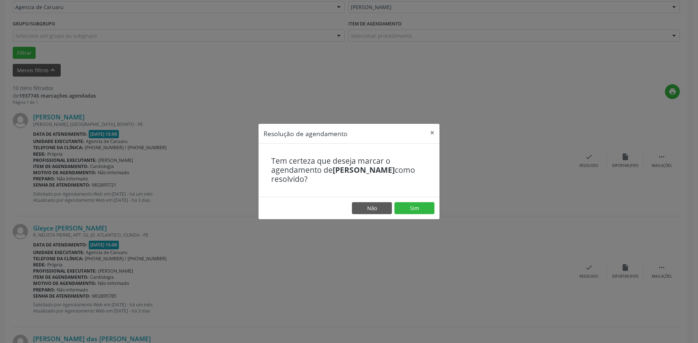
click at [417, 215] on footer "Não Sim" at bounding box center [348, 208] width 181 height 23
click at [416, 209] on button "Sim" at bounding box center [414, 208] width 40 height 12
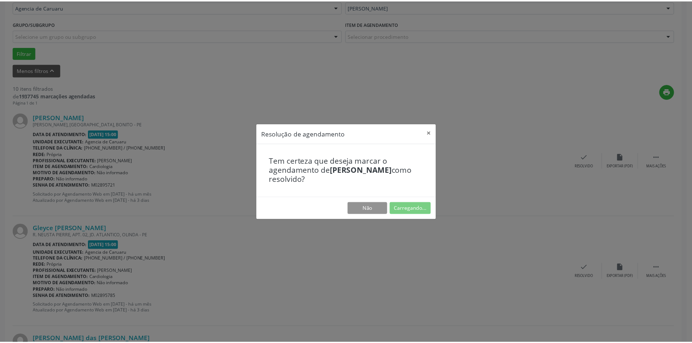
scroll to position [0, 0]
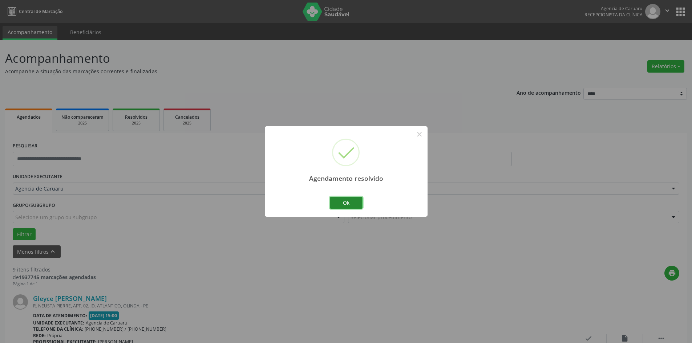
click at [354, 207] on button "Ok" at bounding box center [346, 203] width 33 height 12
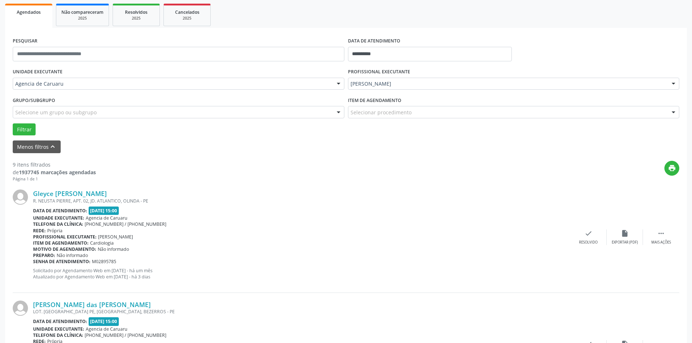
scroll to position [109, 0]
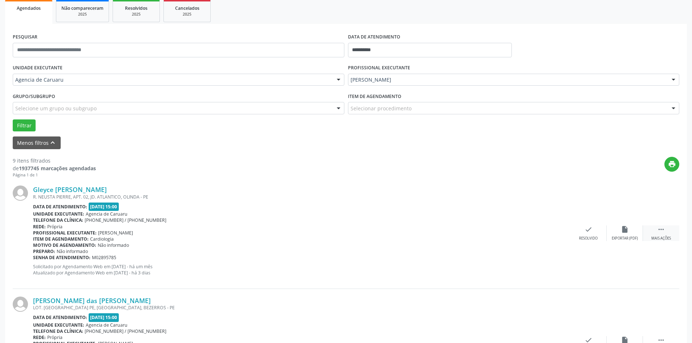
click at [668, 234] on div " Mais ações" at bounding box center [661, 234] width 36 height 16
click at [620, 230] on div "alarm_off Não compareceu" at bounding box center [625, 234] width 36 height 16
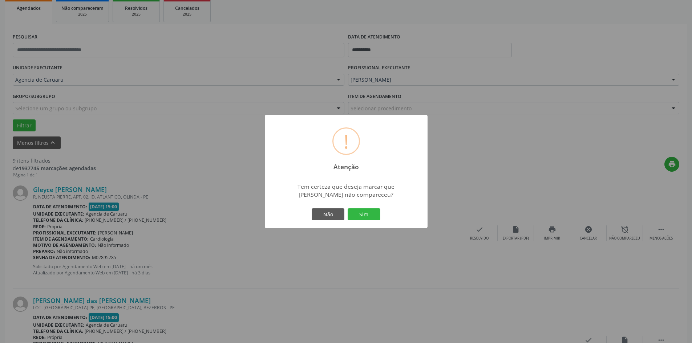
drag, startPoint x: 358, startPoint y: 211, endPoint x: 338, endPoint y: 222, distance: 23.1
click at [358, 211] on button "Sim" at bounding box center [364, 215] width 33 height 12
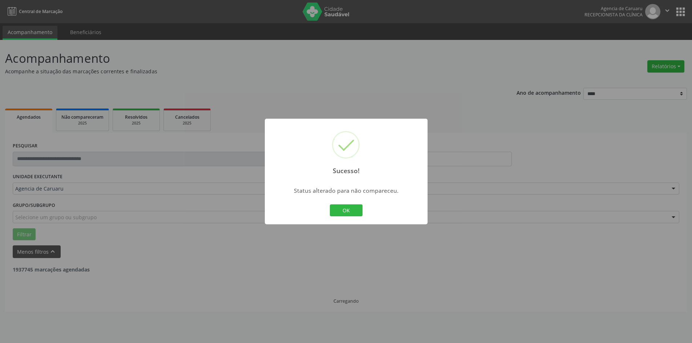
scroll to position [0, 0]
click at [353, 212] on button "OK" at bounding box center [346, 211] width 33 height 12
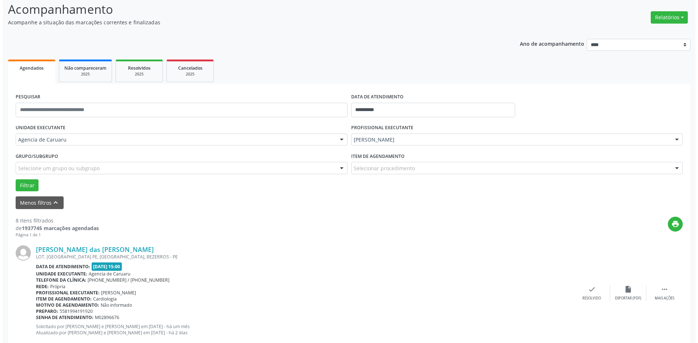
scroll to position [109, 0]
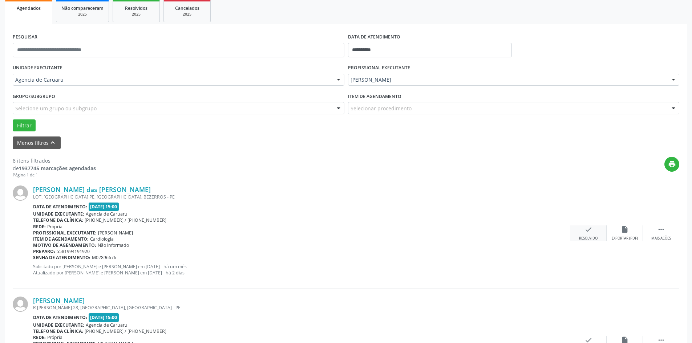
click at [585, 241] on div "Resolvido" at bounding box center [588, 238] width 19 height 5
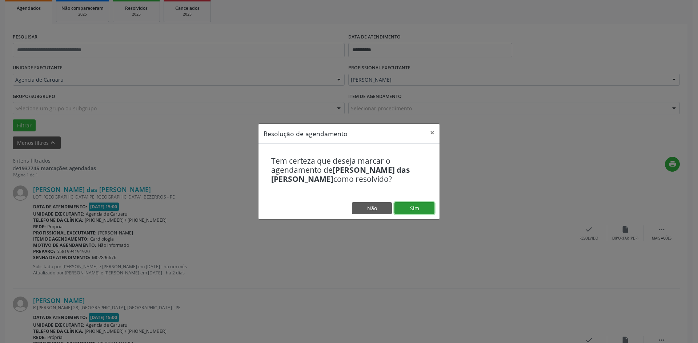
click at [420, 208] on button "Sim" at bounding box center [414, 208] width 40 height 12
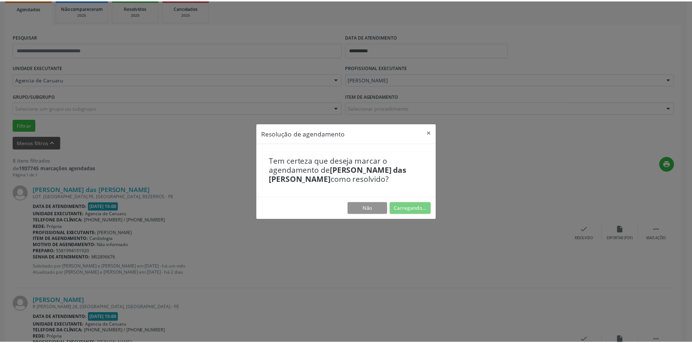
scroll to position [0, 0]
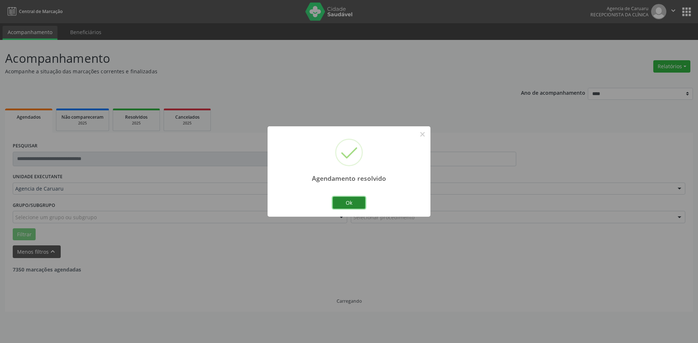
click at [350, 204] on button "Ok" at bounding box center [348, 203] width 33 height 12
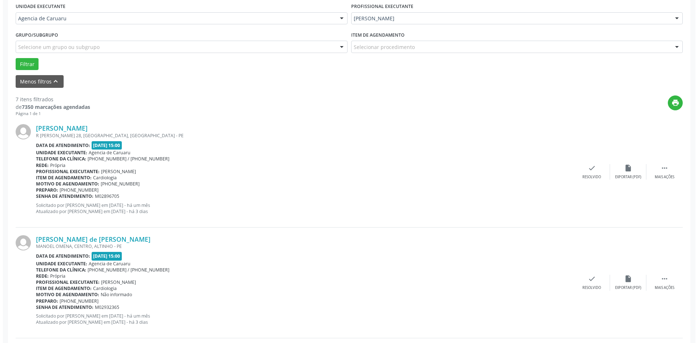
scroll to position [182, 0]
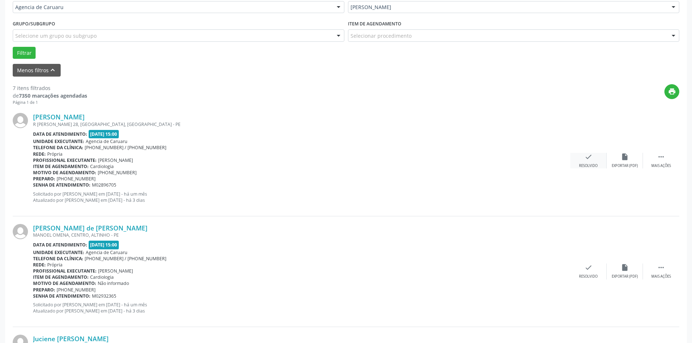
click at [591, 161] on icon "check" at bounding box center [589, 157] width 8 height 8
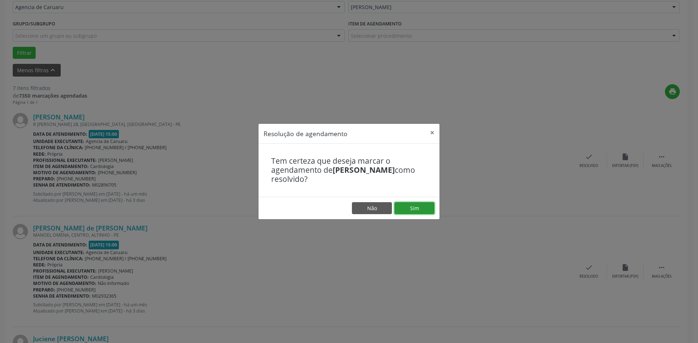
drag, startPoint x: 424, startPoint y: 205, endPoint x: 391, endPoint y: 215, distance: 34.1
click at [424, 205] on button "Sim" at bounding box center [414, 208] width 40 height 12
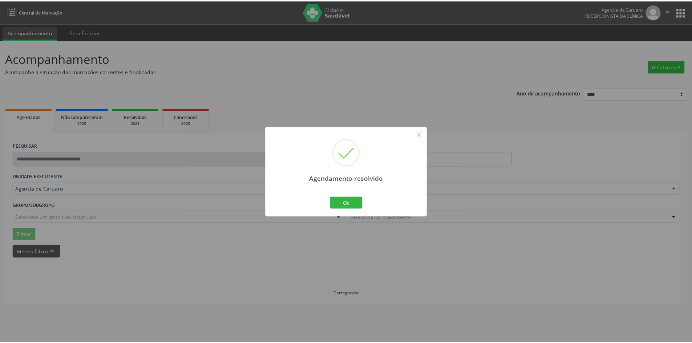
scroll to position [0, 0]
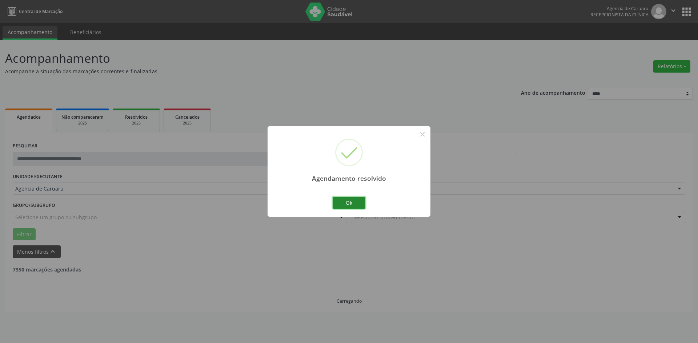
click at [352, 204] on button "Ok" at bounding box center [348, 203] width 33 height 12
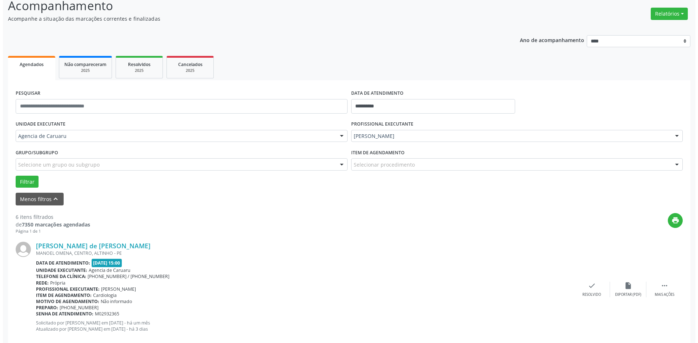
scroll to position [109, 0]
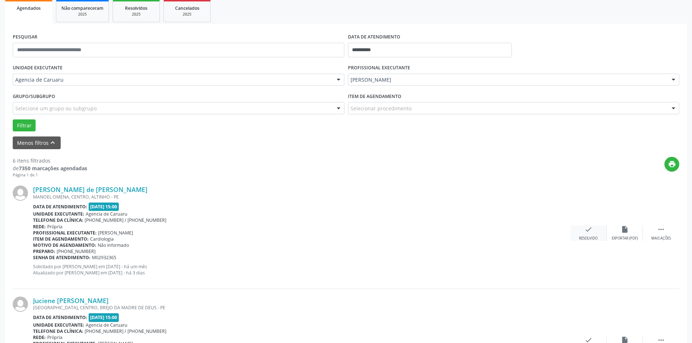
click at [582, 237] on div "Resolvido" at bounding box center [588, 238] width 19 height 5
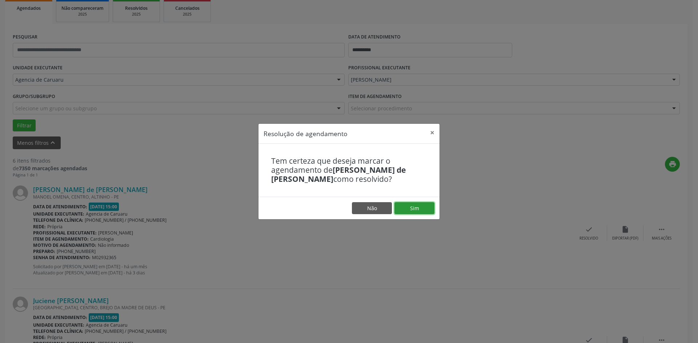
drag, startPoint x: 424, startPoint y: 212, endPoint x: 414, endPoint y: 218, distance: 12.0
click at [424, 212] on button "Sim" at bounding box center [414, 208] width 40 height 12
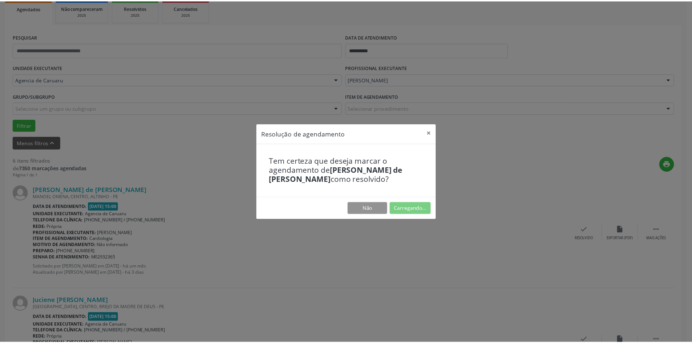
scroll to position [0, 0]
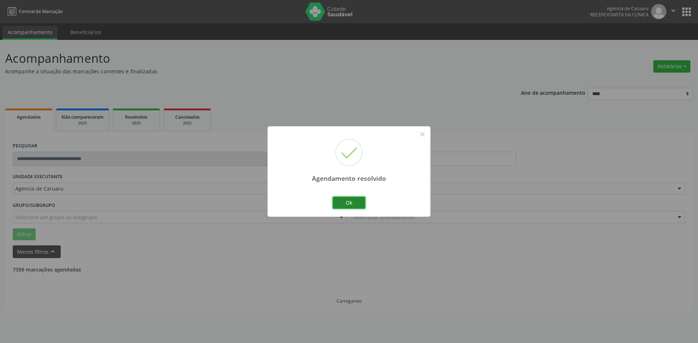
click at [357, 205] on button "Ok" at bounding box center [348, 203] width 33 height 12
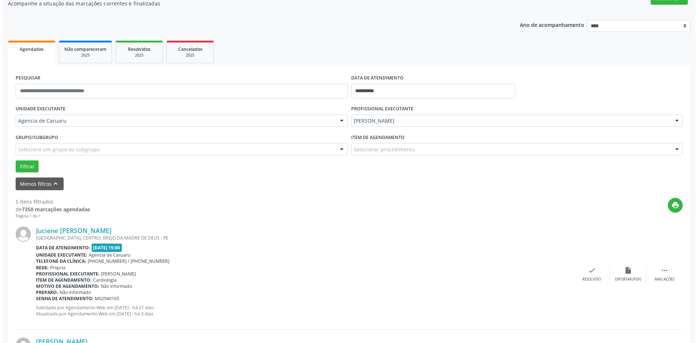
scroll to position [73, 0]
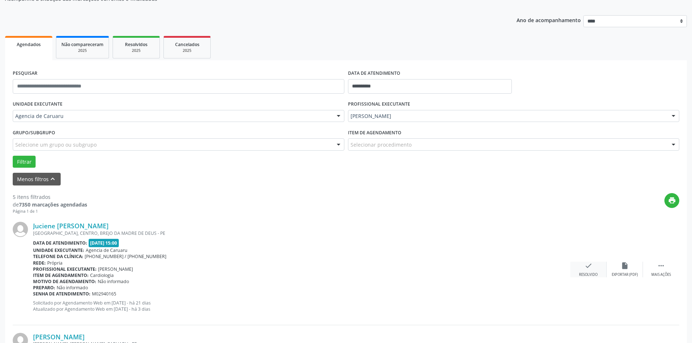
click at [582, 269] on div "check Resolvido" at bounding box center [588, 270] width 36 height 16
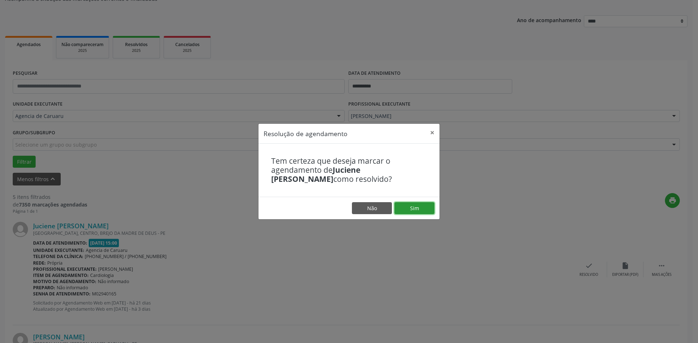
click at [421, 209] on button "Sim" at bounding box center [414, 208] width 40 height 12
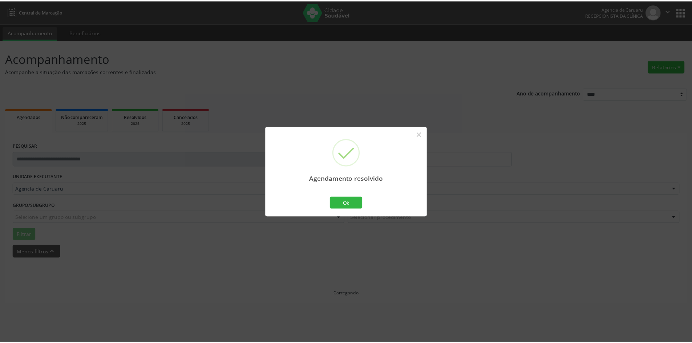
scroll to position [0, 0]
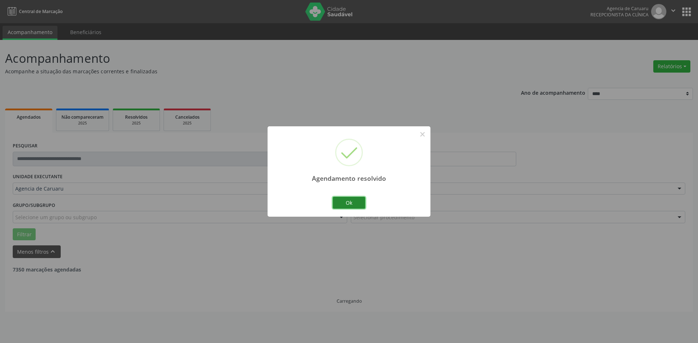
click at [355, 201] on button "Ok" at bounding box center [348, 203] width 33 height 12
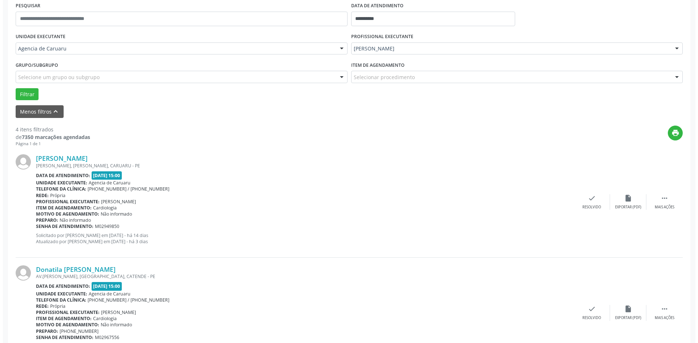
scroll to position [145, 0]
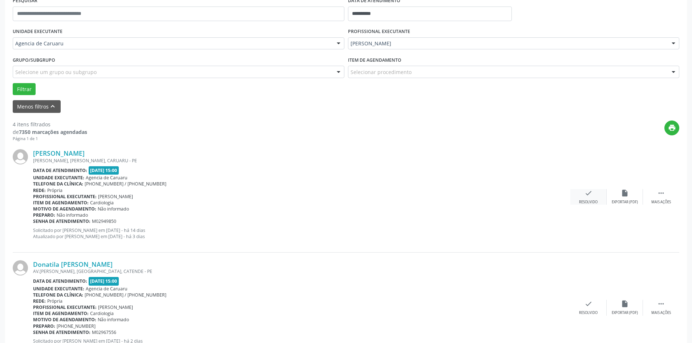
click at [589, 196] on icon "check" at bounding box center [589, 193] width 8 height 8
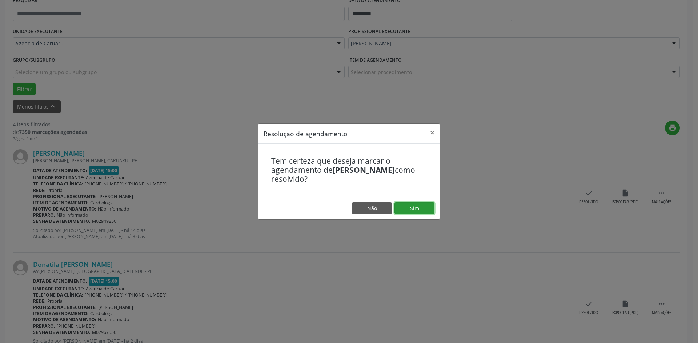
click at [427, 205] on button "Sim" at bounding box center [414, 208] width 40 height 12
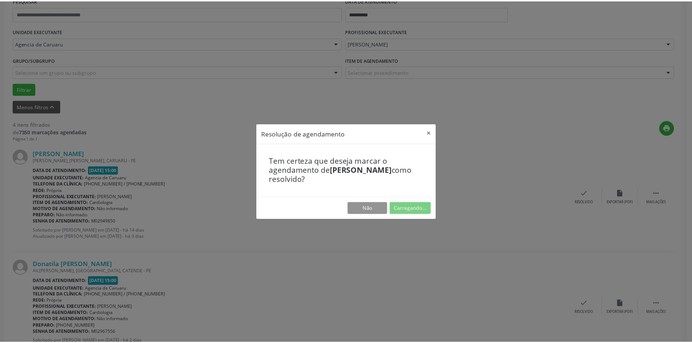
scroll to position [0, 0]
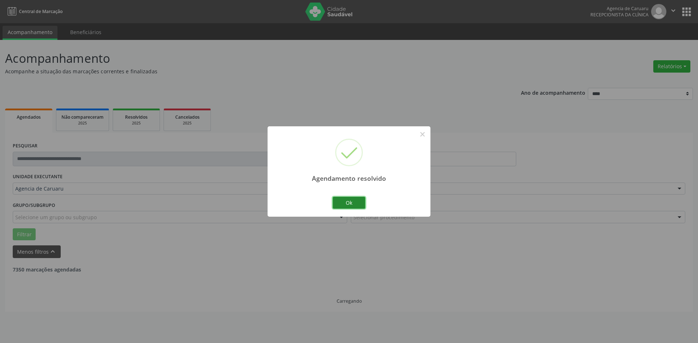
click at [358, 202] on button "Ok" at bounding box center [348, 203] width 33 height 12
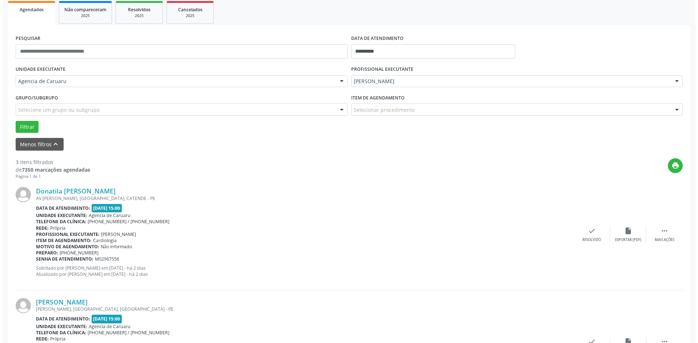
scroll to position [109, 0]
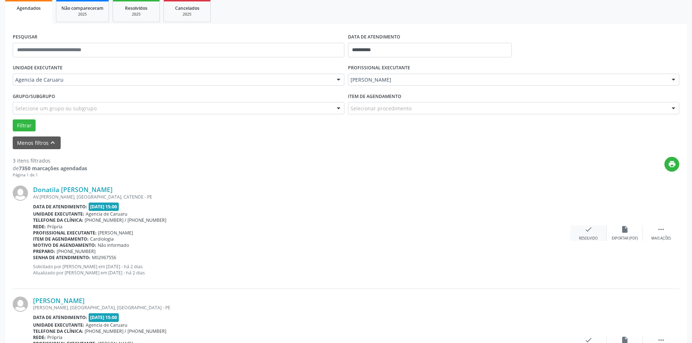
click at [588, 230] on icon "check" at bounding box center [589, 230] width 8 height 8
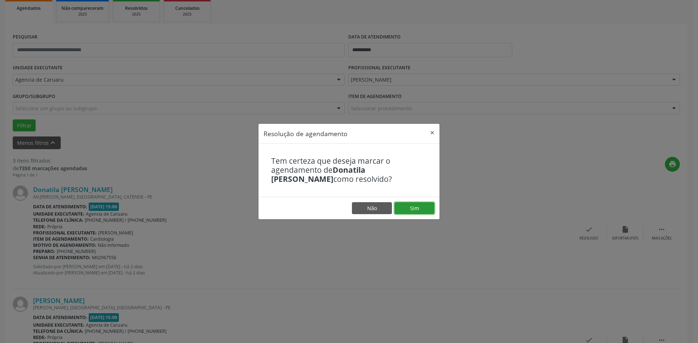
click at [425, 206] on button "Sim" at bounding box center [414, 208] width 40 height 12
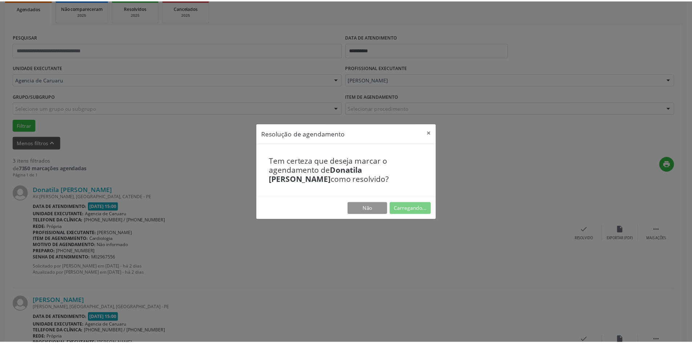
scroll to position [0, 0]
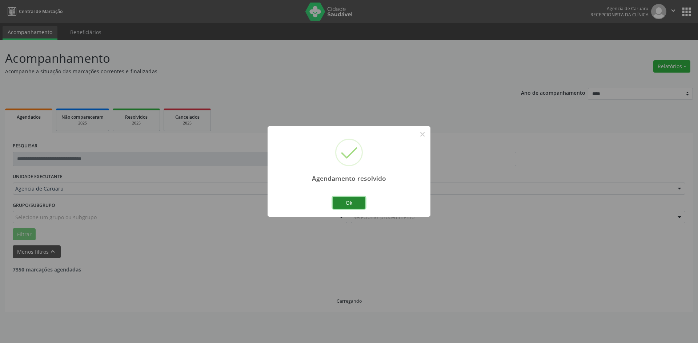
click at [356, 207] on button "Ok" at bounding box center [348, 203] width 33 height 12
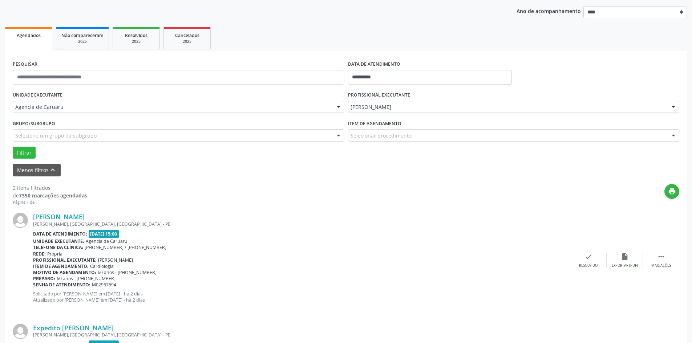
scroll to position [109, 0]
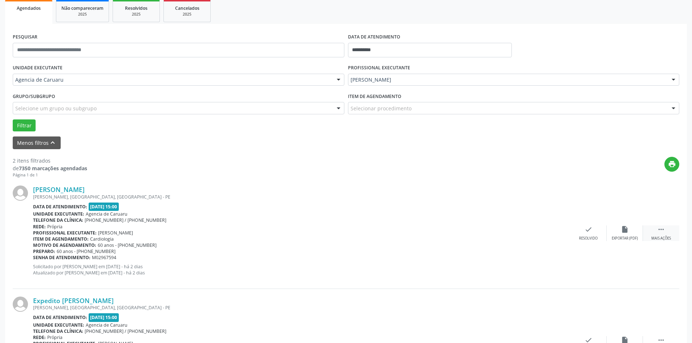
click at [665, 234] on div " Mais ações" at bounding box center [661, 234] width 36 height 16
click at [615, 233] on div "alarm_off Não compareceu" at bounding box center [625, 234] width 36 height 16
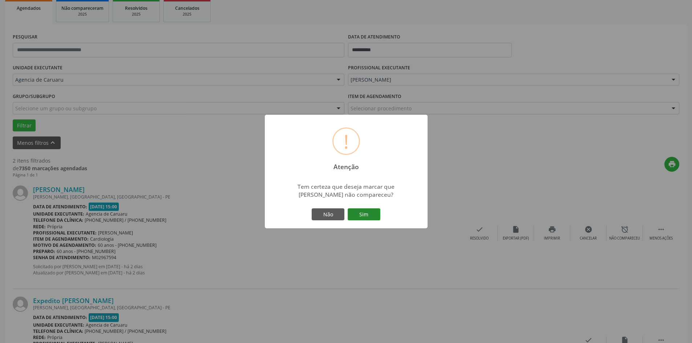
click at [379, 221] on button "Sim" at bounding box center [364, 215] width 33 height 12
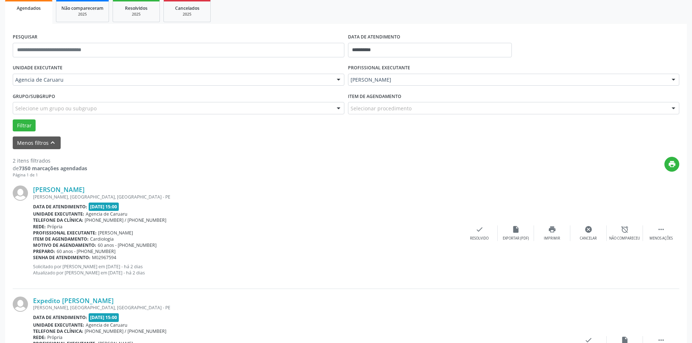
scroll to position [0, 0]
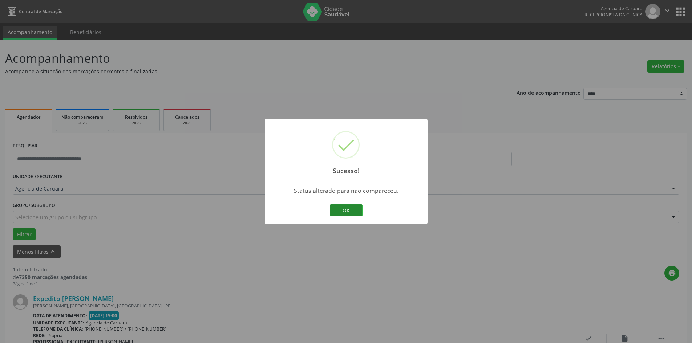
click at [354, 213] on button "OK" at bounding box center [346, 211] width 33 height 12
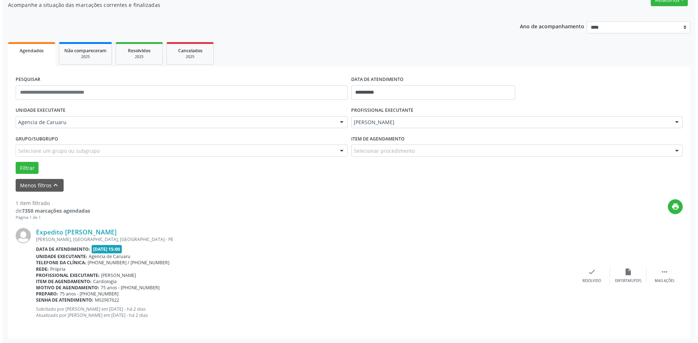
scroll to position [67, 0]
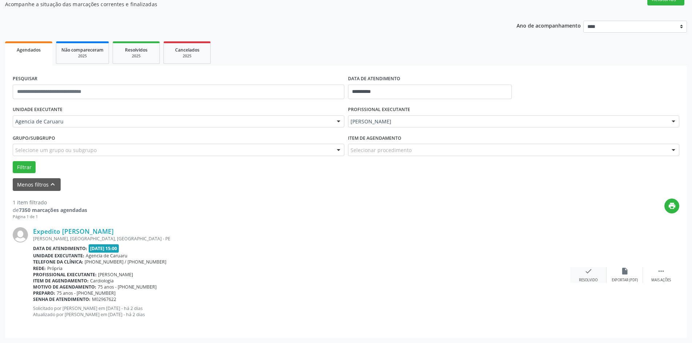
click at [583, 275] on div "check Resolvido" at bounding box center [588, 275] width 36 height 16
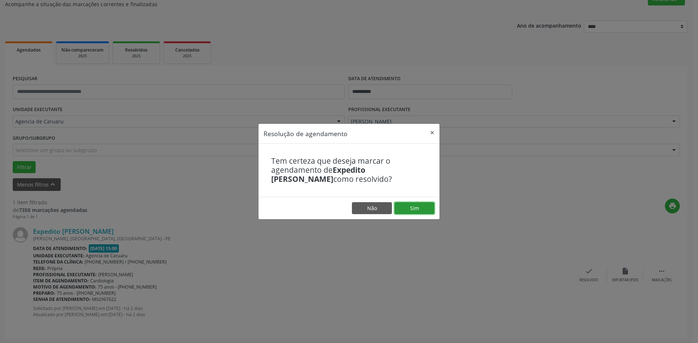
click at [415, 210] on button "Sim" at bounding box center [414, 208] width 40 height 12
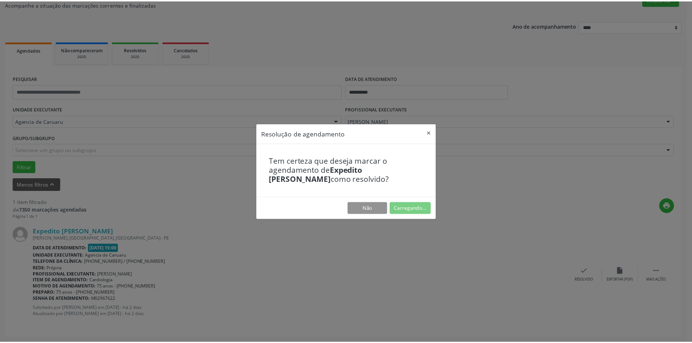
scroll to position [0, 0]
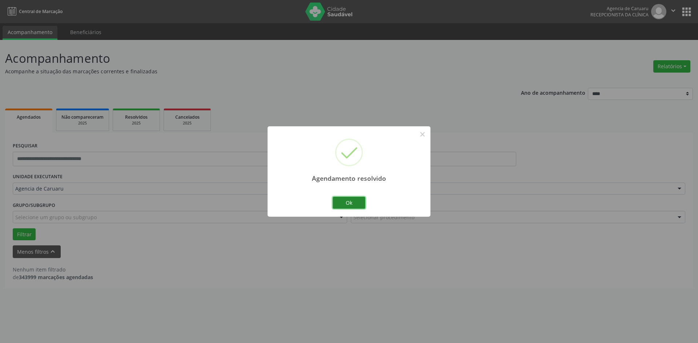
click at [352, 200] on button "Ok" at bounding box center [348, 203] width 33 height 12
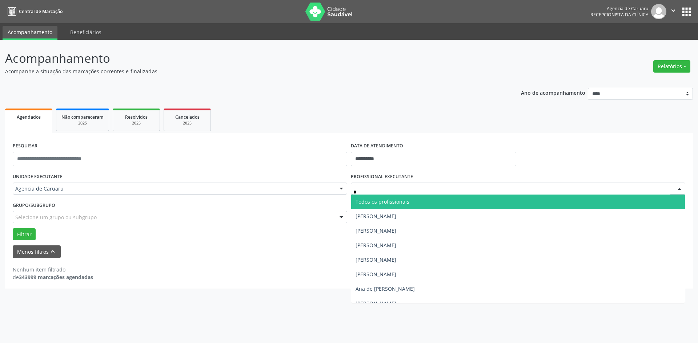
type input "**"
click at [399, 202] on span "[PERSON_NAME]" at bounding box center [518, 202] width 334 height 15
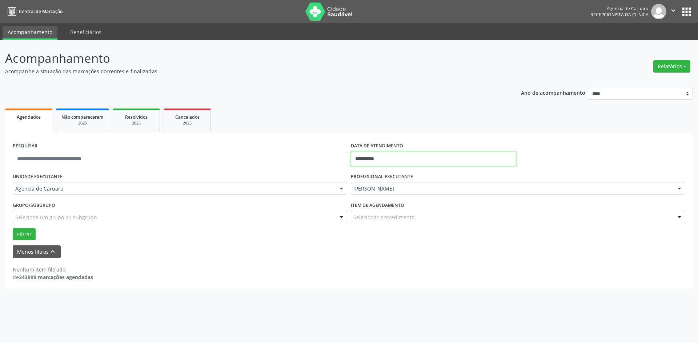
click at [385, 157] on input "**********" at bounding box center [433, 159] width 165 height 15
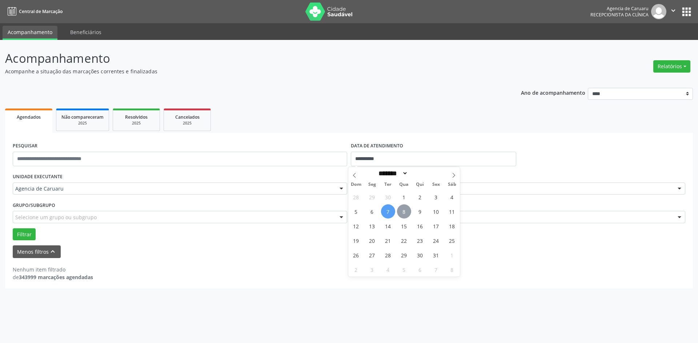
click at [403, 211] on span "8" at bounding box center [404, 212] width 14 height 14
type input "**********"
click at [403, 211] on span "8" at bounding box center [404, 212] width 14 height 14
click at [28, 235] on button "Filtrar" at bounding box center [24, 235] width 23 height 12
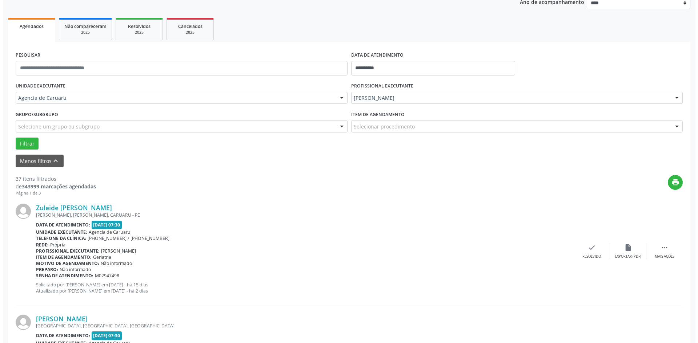
scroll to position [109, 0]
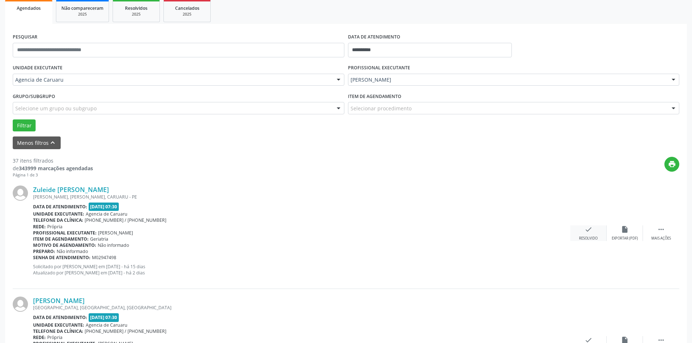
click at [590, 235] on div "check Resolvido" at bounding box center [588, 234] width 36 height 16
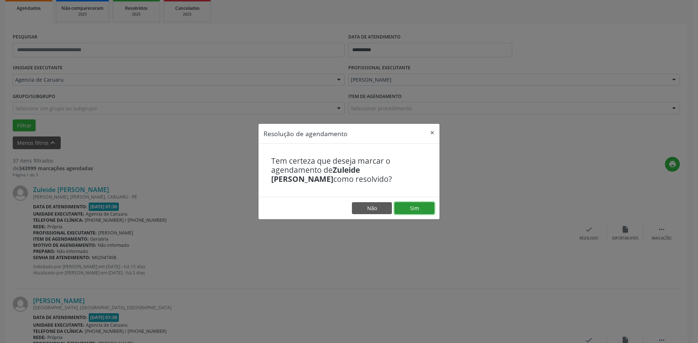
click at [416, 209] on button "Sim" at bounding box center [414, 208] width 40 height 12
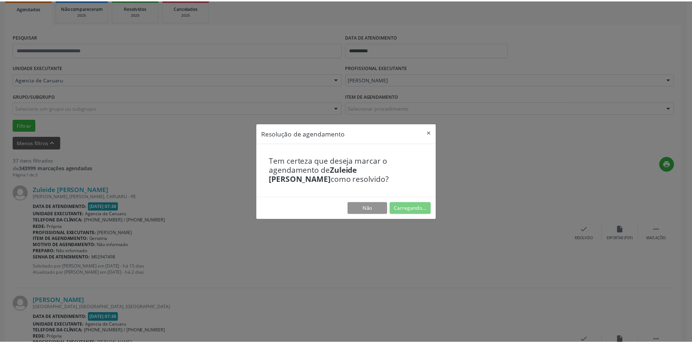
scroll to position [0, 0]
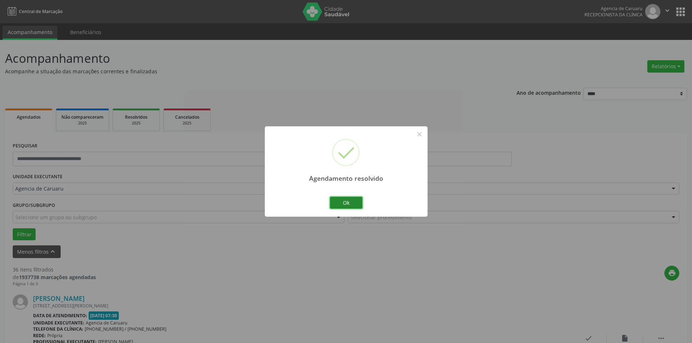
click at [356, 199] on button "Ok" at bounding box center [346, 203] width 33 height 12
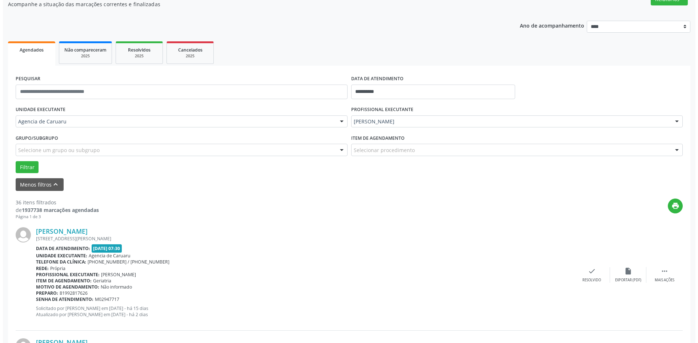
scroll to position [73, 0]
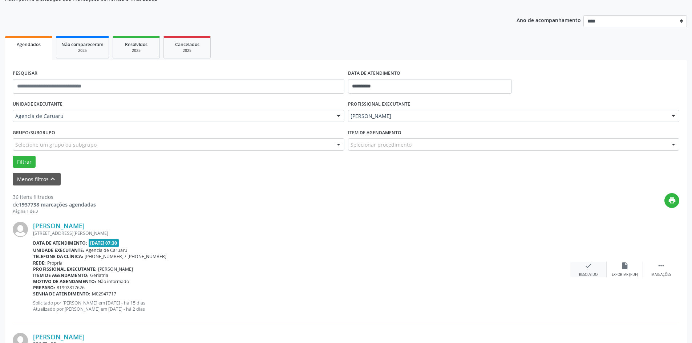
click at [586, 266] on icon "check" at bounding box center [589, 266] width 8 height 8
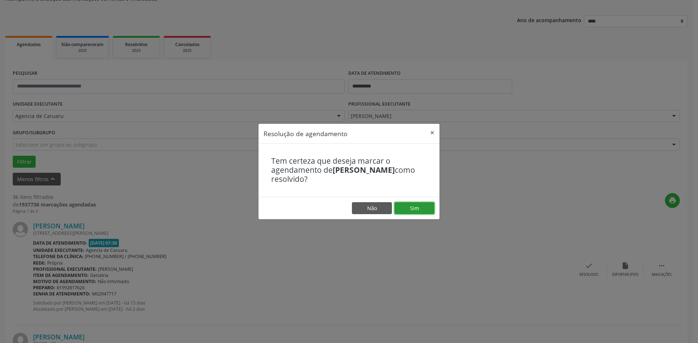
click at [411, 207] on button "Sim" at bounding box center [414, 208] width 40 height 12
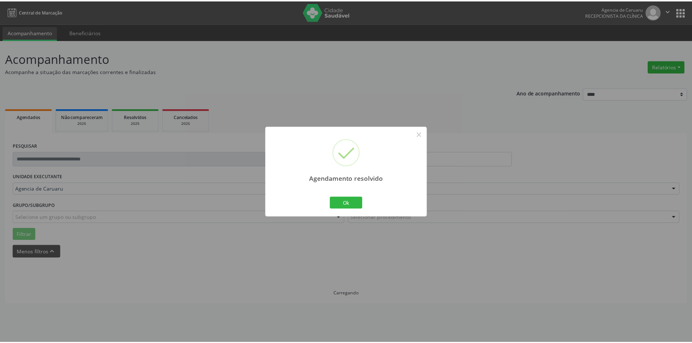
scroll to position [0, 0]
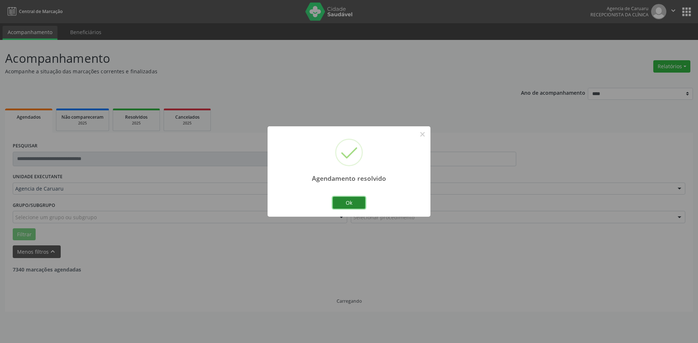
click at [352, 208] on button "Ok" at bounding box center [348, 203] width 33 height 12
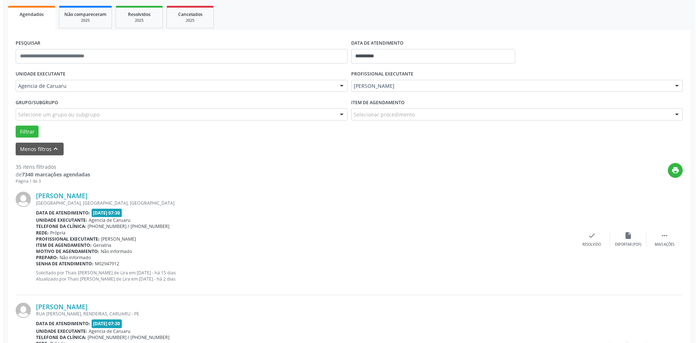
scroll to position [109, 0]
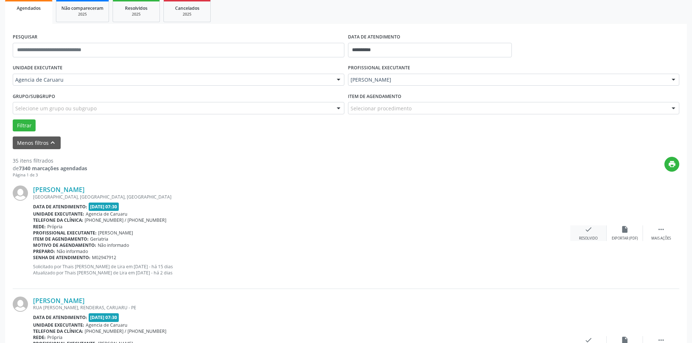
click at [580, 234] on div "check Resolvido" at bounding box center [588, 234] width 36 height 16
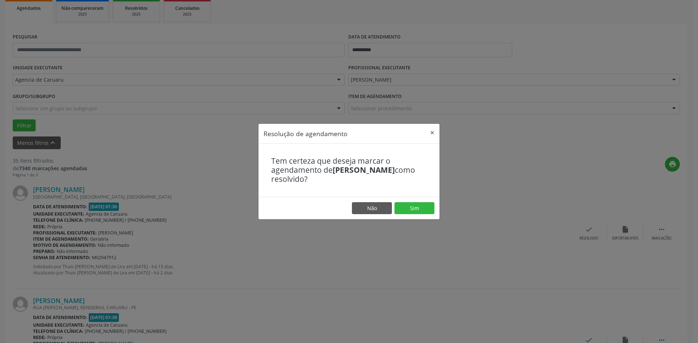
click at [414, 215] on footer "Não Sim" at bounding box center [348, 208] width 181 height 23
click at [412, 209] on button "Sim" at bounding box center [414, 208] width 40 height 12
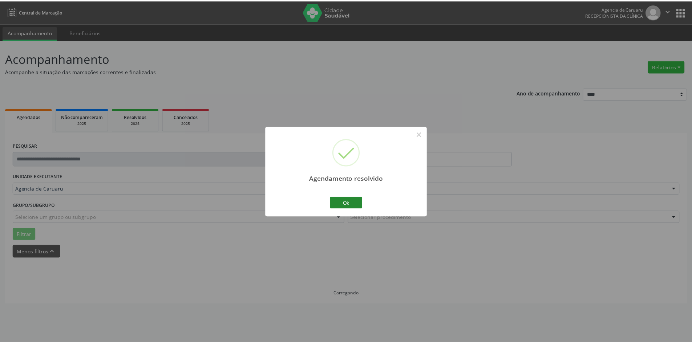
scroll to position [0, 0]
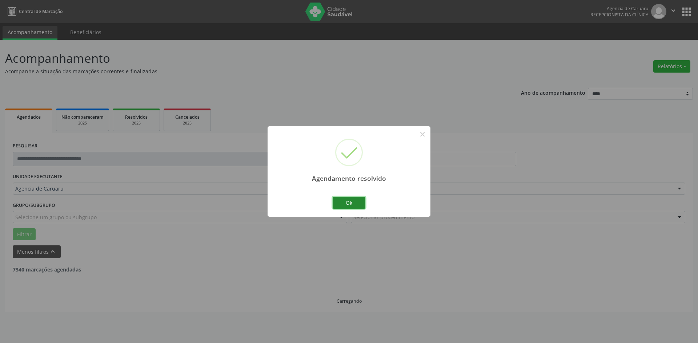
click at [357, 206] on button "Ok" at bounding box center [348, 203] width 33 height 12
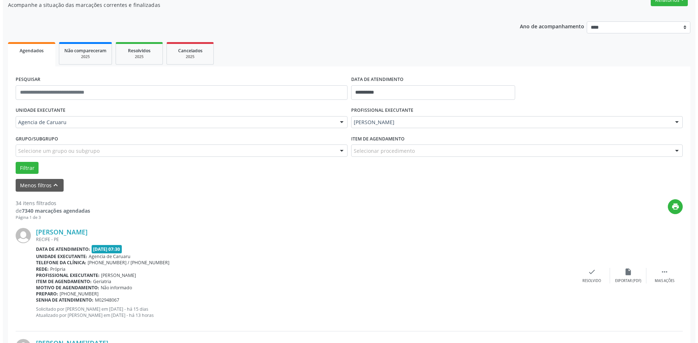
scroll to position [73, 0]
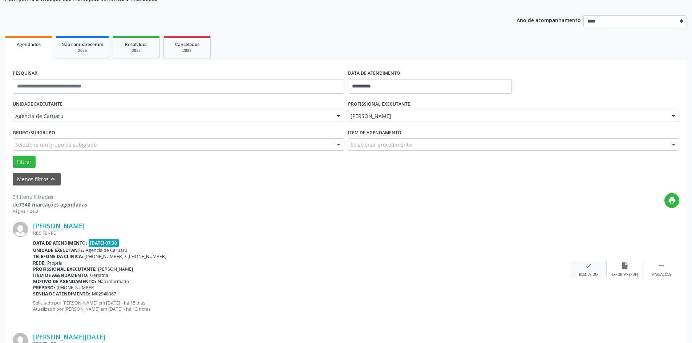
click at [594, 266] on div "check Resolvido" at bounding box center [588, 270] width 36 height 16
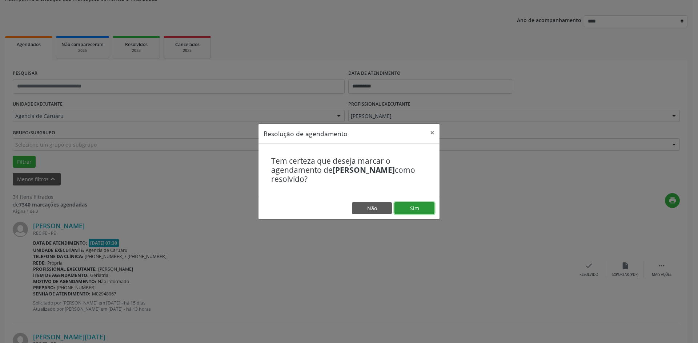
click at [419, 212] on button "Sim" at bounding box center [414, 208] width 40 height 12
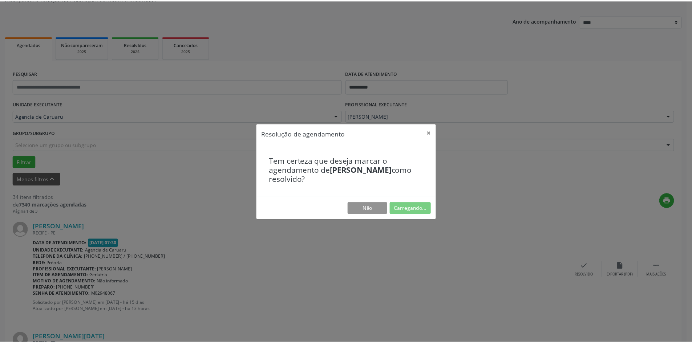
scroll to position [0, 0]
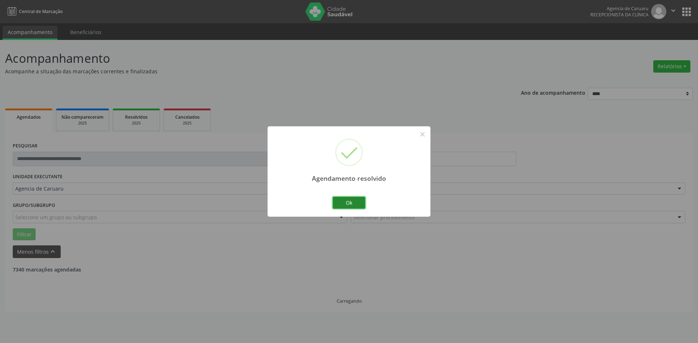
click at [353, 198] on button "Ok" at bounding box center [348, 203] width 33 height 12
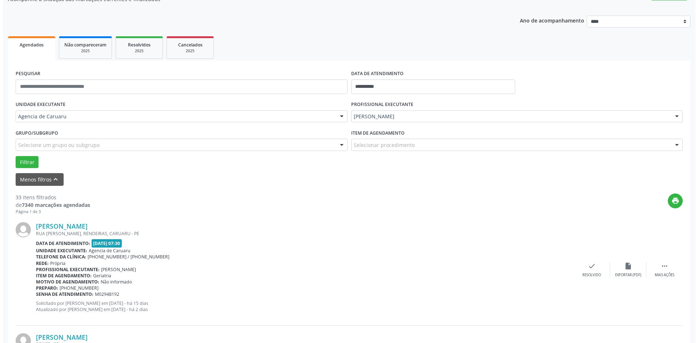
scroll to position [73, 0]
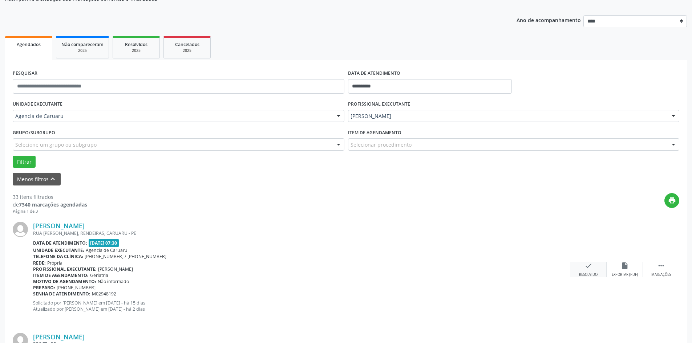
click at [588, 273] on div "Resolvido" at bounding box center [588, 275] width 19 height 5
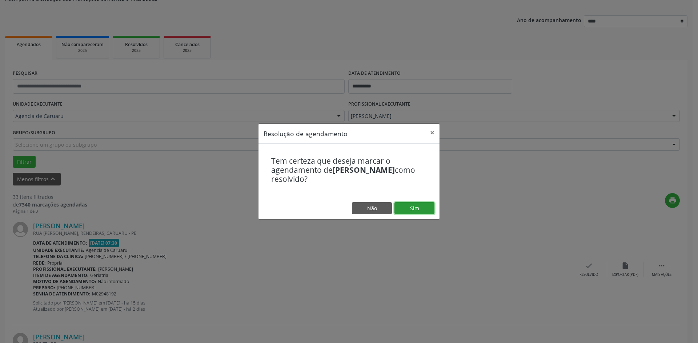
click at [417, 206] on button "Sim" at bounding box center [414, 208] width 40 height 12
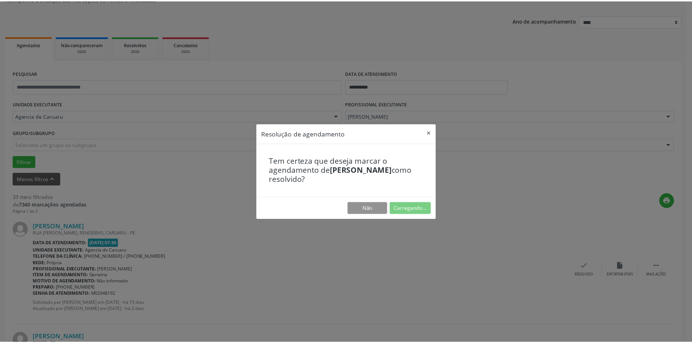
scroll to position [0, 0]
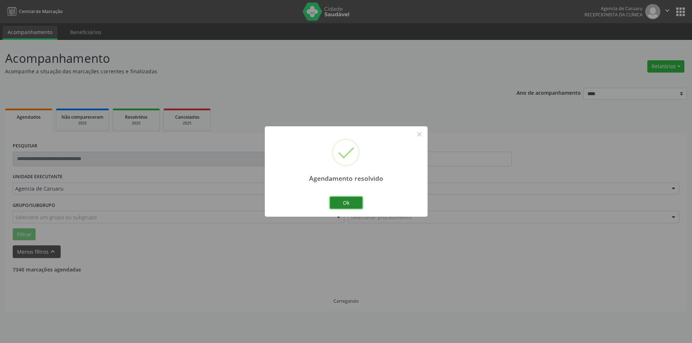
click at [351, 205] on button "Ok" at bounding box center [346, 203] width 33 height 12
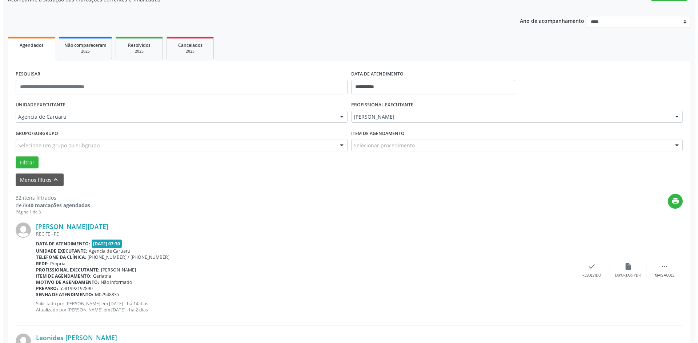
scroll to position [73, 0]
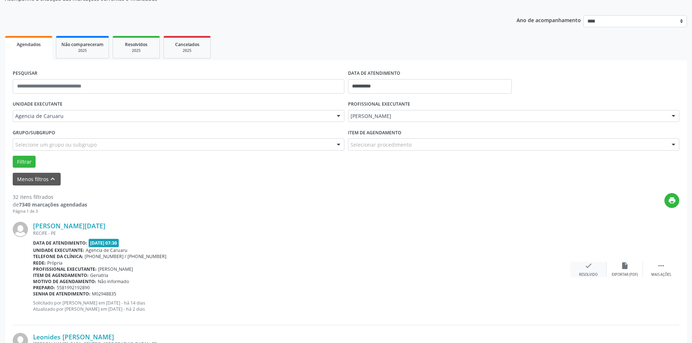
click at [587, 266] on icon "check" at bounding box center [589, 266] width 8 height 8
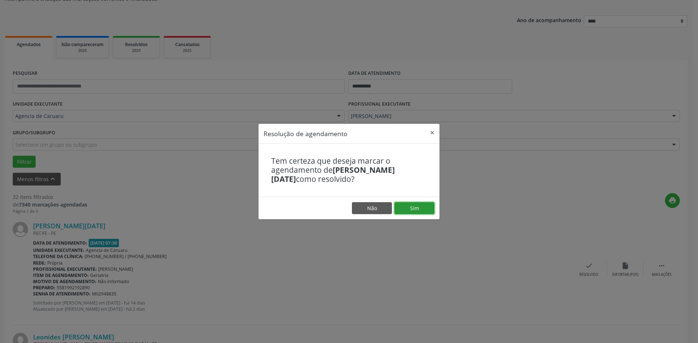
click at [422, 211] on button "Sim" at bounding box center [414, 208] width 40 height 12
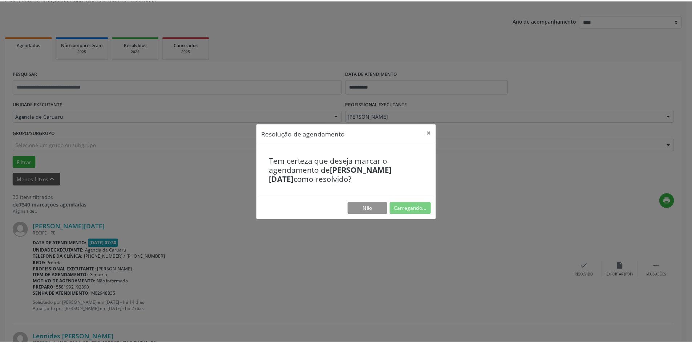
scroll to position [0, 0]
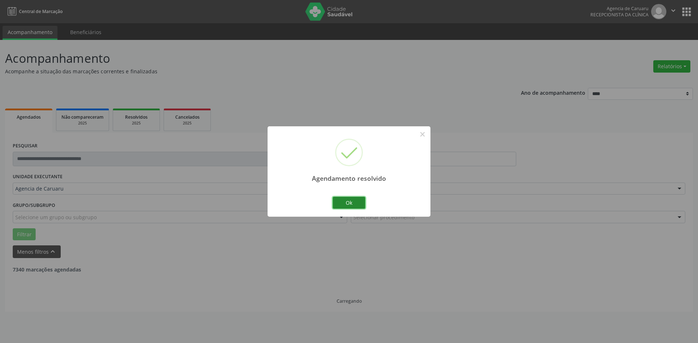
click at [352, 202] on button "Ok" at bounding box center [348, 203] width 33 height 12
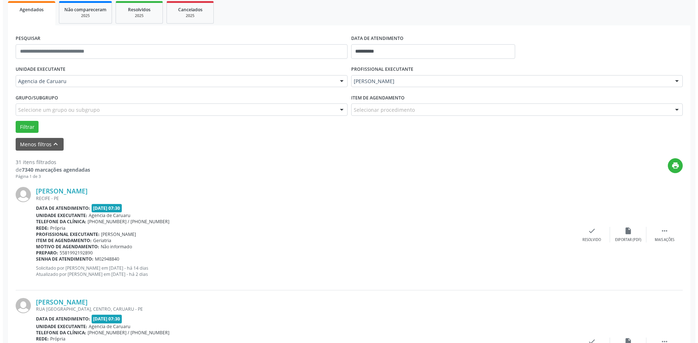
scroll to position [109, 0]
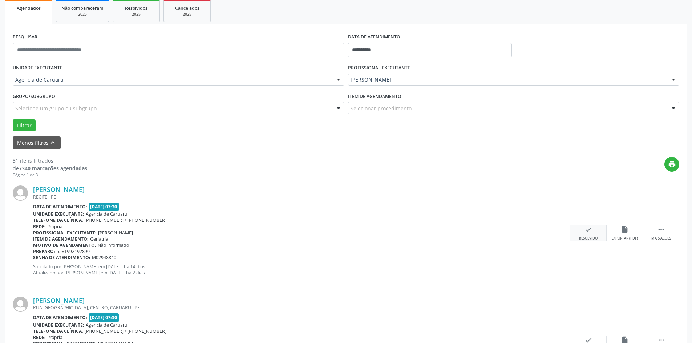
click at [588, 233] on icon "check" at bounding box center [589, 230] width 8 height 8
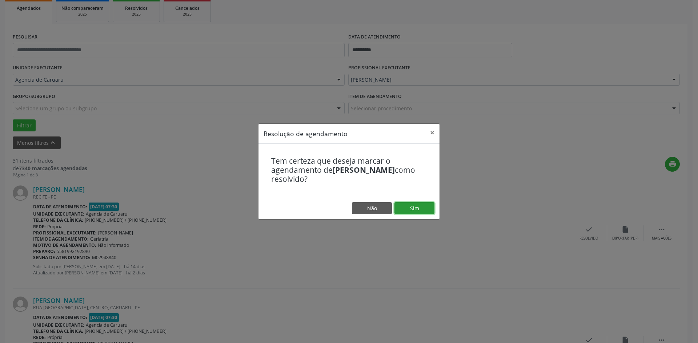
click at [424, 212] on button "Sim" at bounding box center [414, 208] width 40 height 12
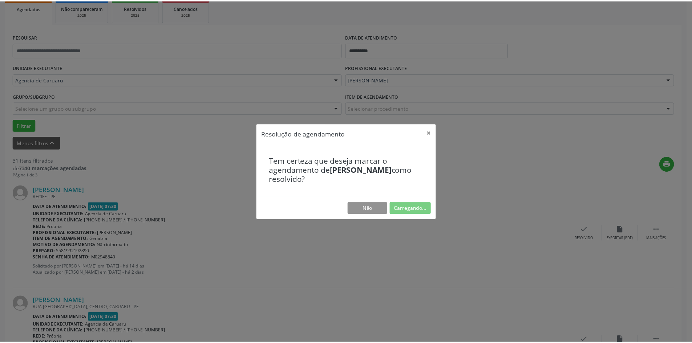
scroll to position [0, 0]
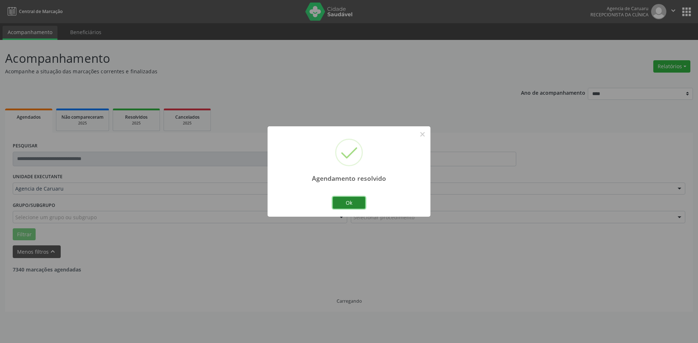
click at [359, 205] on button "Ok" at bounding box center [348, 203] width 33 height 12
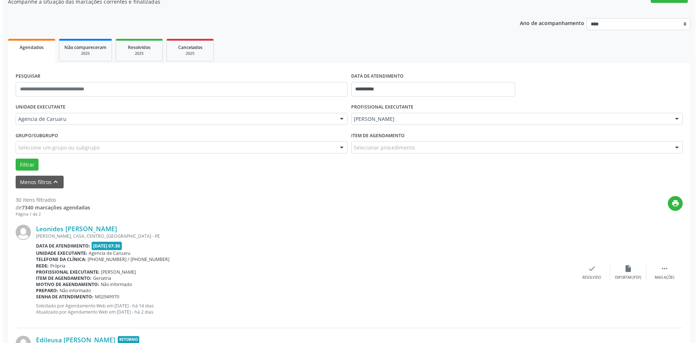
scroll to position [73, 0]
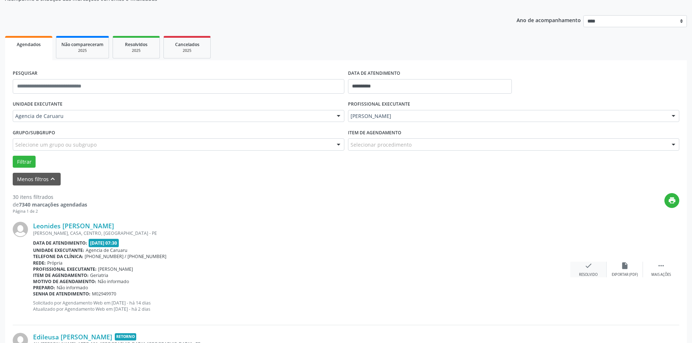
click at [586, 263] on icon "check" at bounding box center [589, 266] width 8 height 8
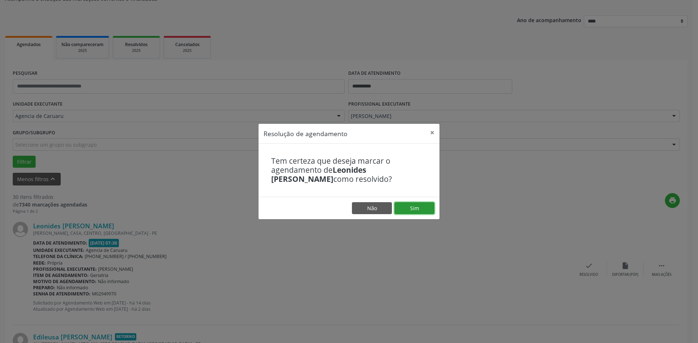
click at [422, 209] on button "Sim" at bounding box center [414, 208] width 40 height 12
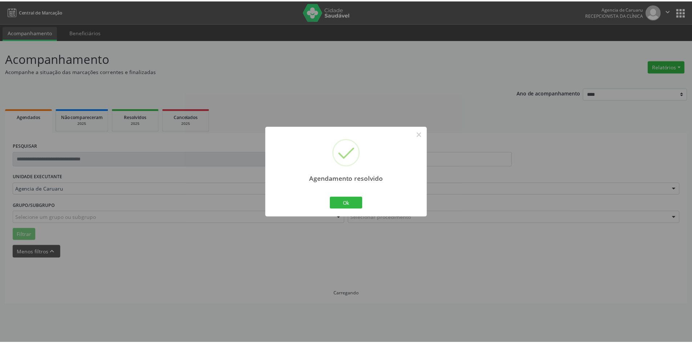
scroll to position [0, 0]
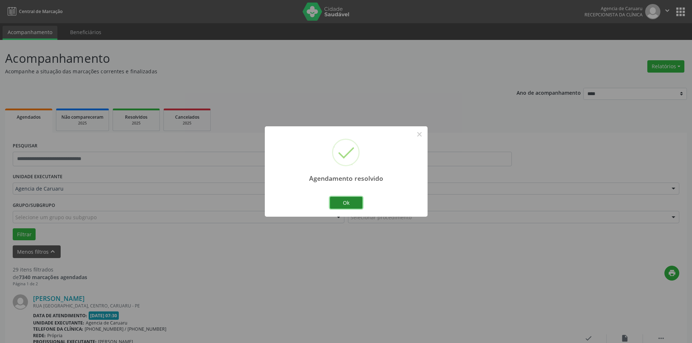
click at [347, 204] on button "Ok" at bounding box center [346, 203] width 33 height 12
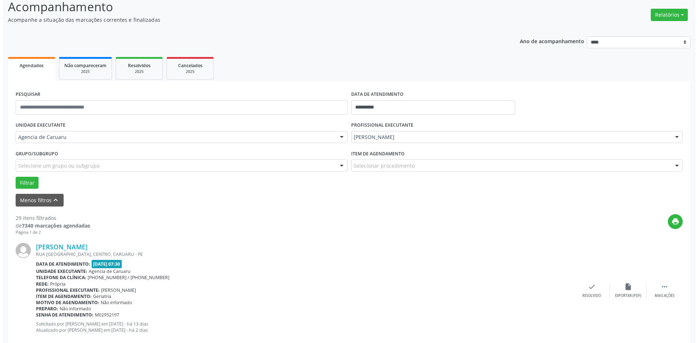
scroll to position [73, 0]
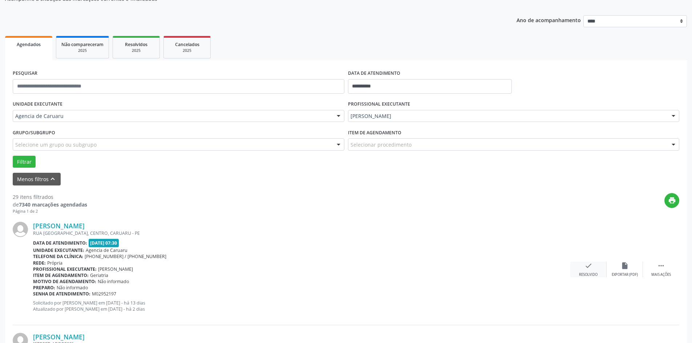
click at [584, 268] on div "check Resolvido" at bounding box center [588, 270] width 36 height 16
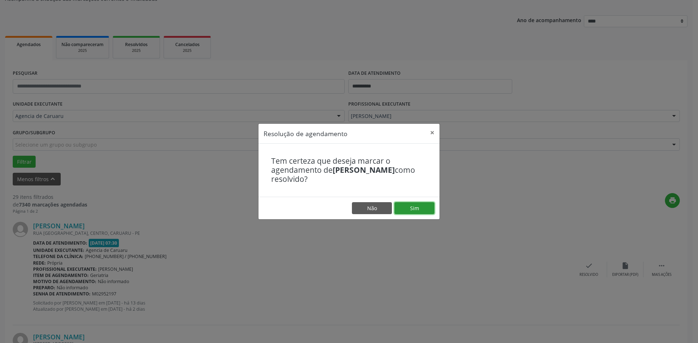
click at [404, 207] on button "Sim" at bounding box center [414, 208] width 40 height 12
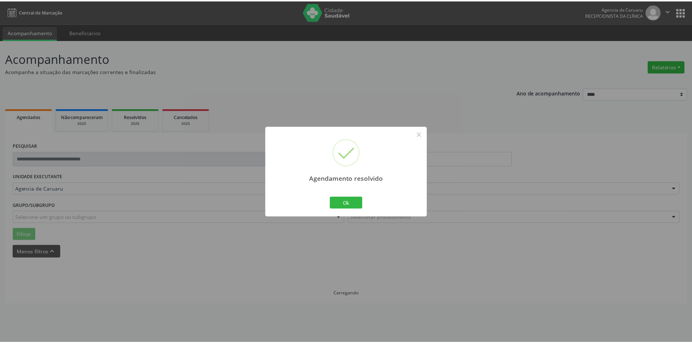
scroll to position [0, 0]
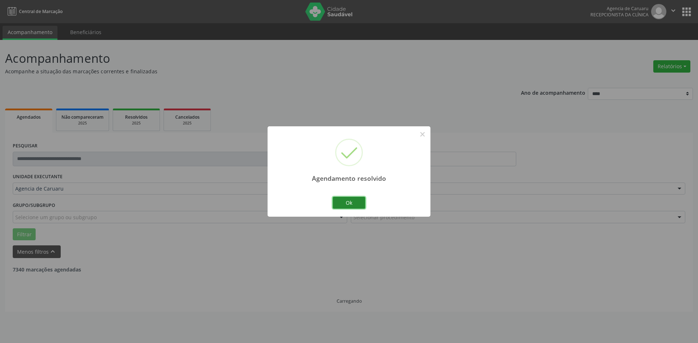
click at [347, 199] on button "Ok" at bounding box center [348, 203] width 33 height 12
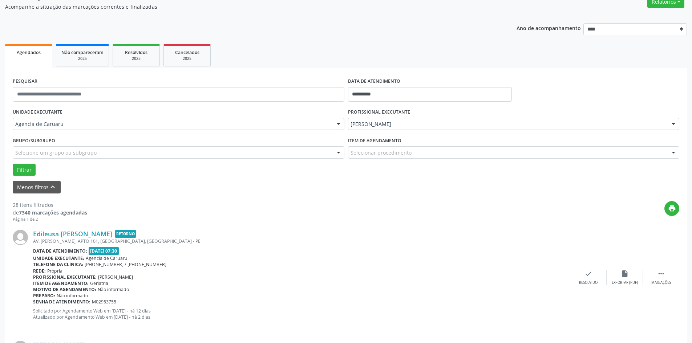
scroll to position [73, 0]
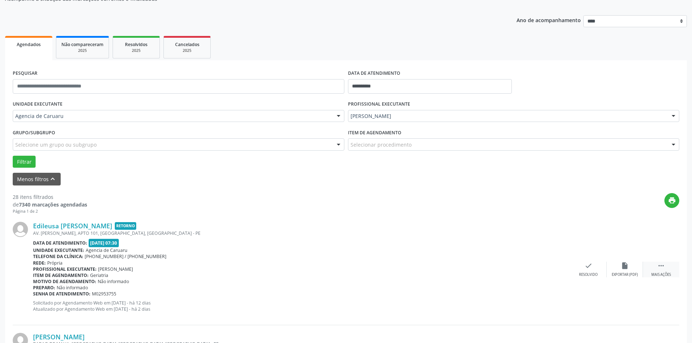
click at [655, 264] on div " Mais ações" at bounding box center [661, 270] width 36 height 16
click at [617, 266] on div "alarm_off Não compareceu" at bounding box center [625, 270] width 36 height 16
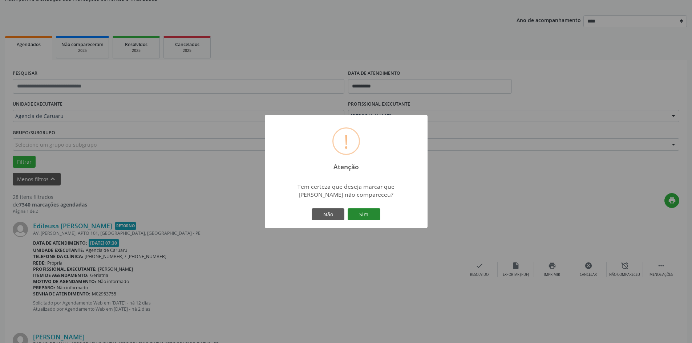
click at [366, 218] on button "Sim" at bounding box center [364, 215] width 33 height 12
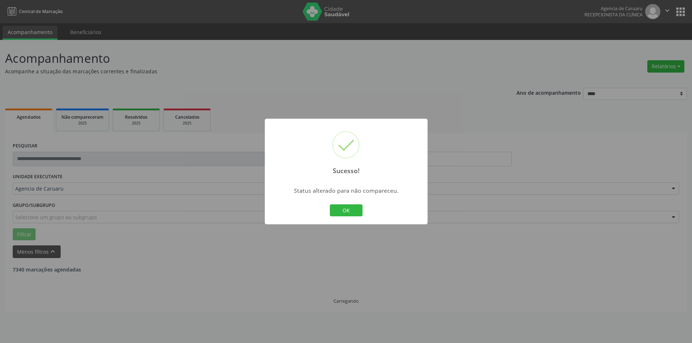
scroll to position [0, 0]
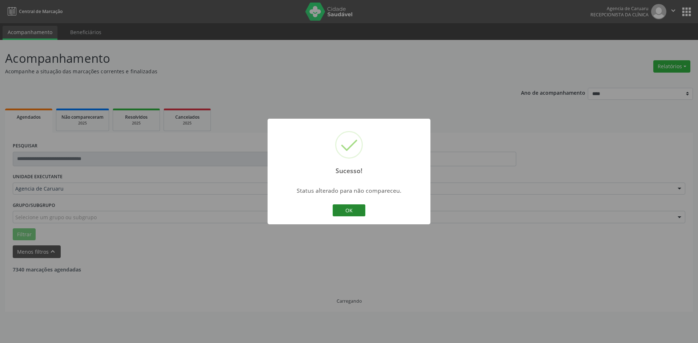
click at [359, 213] on button "OK" at bounding box center [348, 211] width 33 height 12
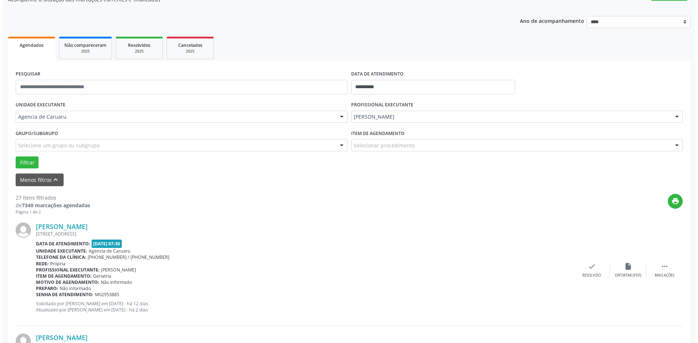
scroll to position [73, 0]
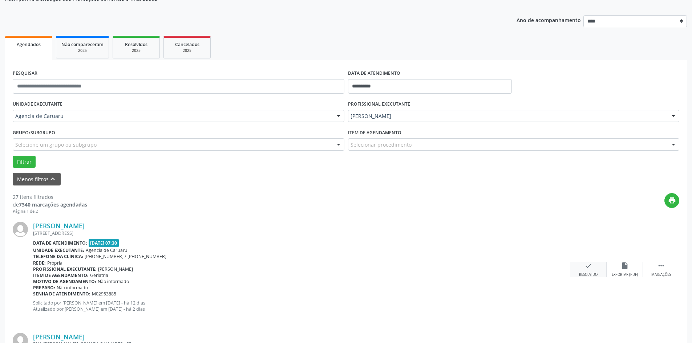
click at [586, 268] on icon "check" at bounding box center [589, 266] width 8 height 8
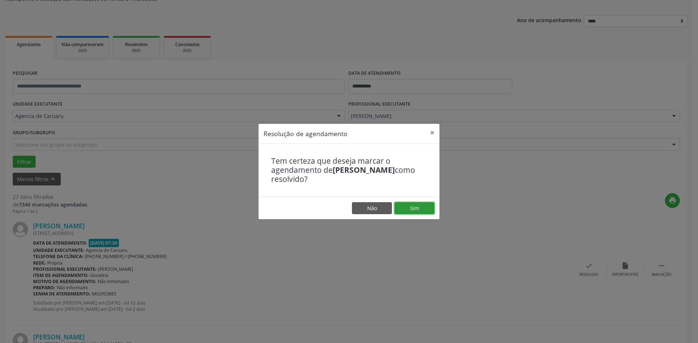
click at [420, 209] on button "Sim" at bounding box center [414, 208] width 40 height 12
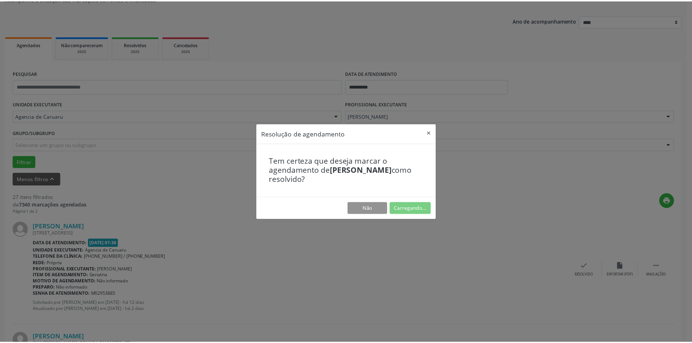
scroll to position [0, 0]
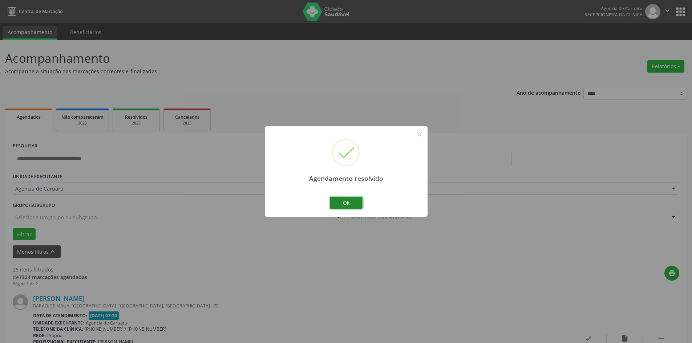
click at [358, 200] on button "Ok" at bounding box center [346, 203] width 33 height 12
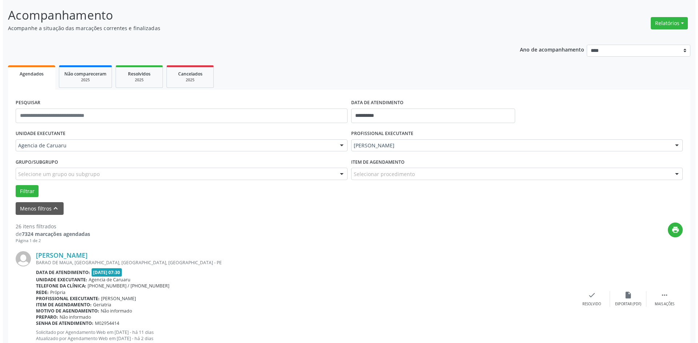
scroll to position [109, 0]
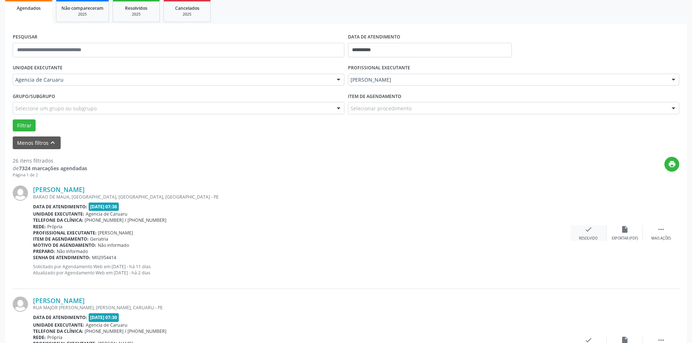
click at [590, 235] on div "check Resolvido" at bounding box center [588, 234] width 36 height 16
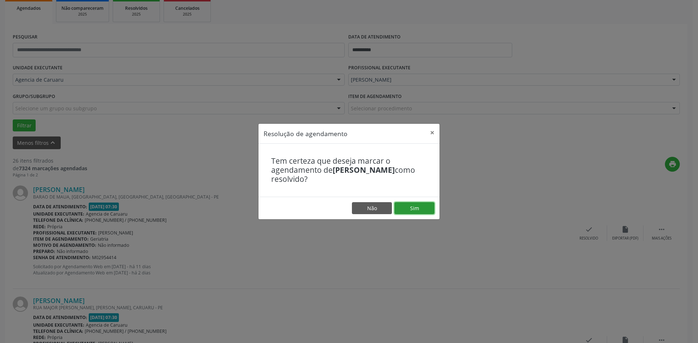
click at [425, 209] on button "Sim" at bounding box center [414, 208] width 40 height 12
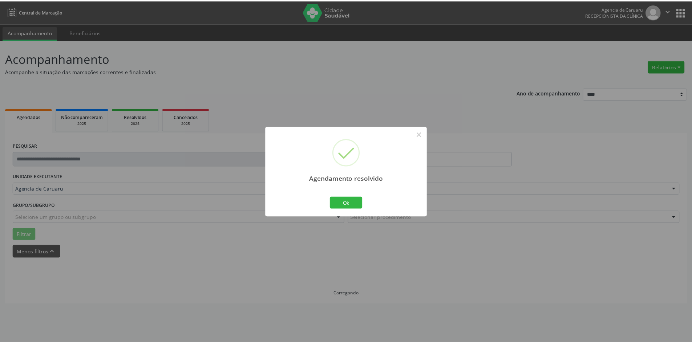
scroll to position [0, 0]
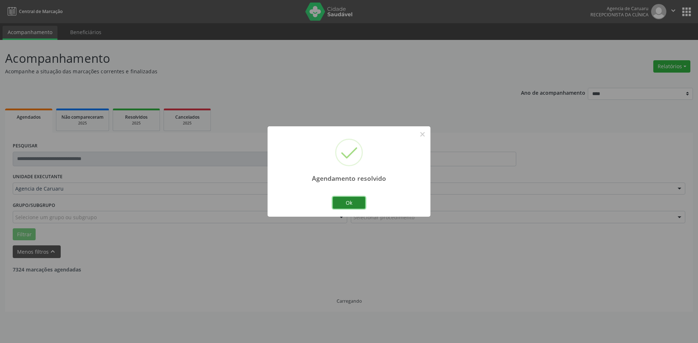
click at [349, 202] on button "Ok" at bounding box center [348, 203] width 33 height 12
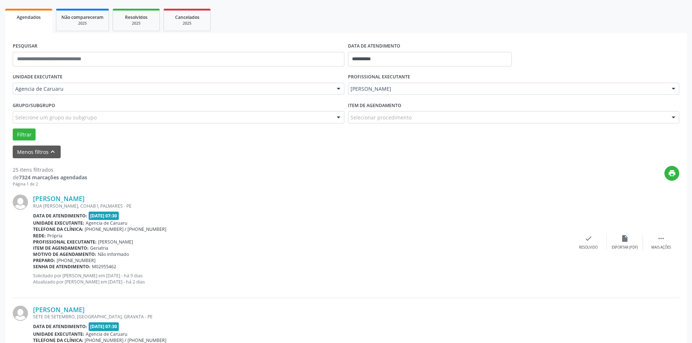
scroll to position [109, 0]
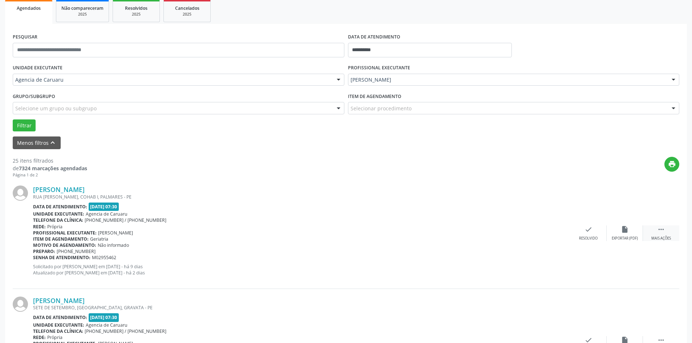
click at [659, 236] on div "Mais ações" at bounding box center [661, 238] width 20 height 5
click at [635, 233] on div "alarm_off Não compareceu" at bounding box center [625, 234] width 36 height 16
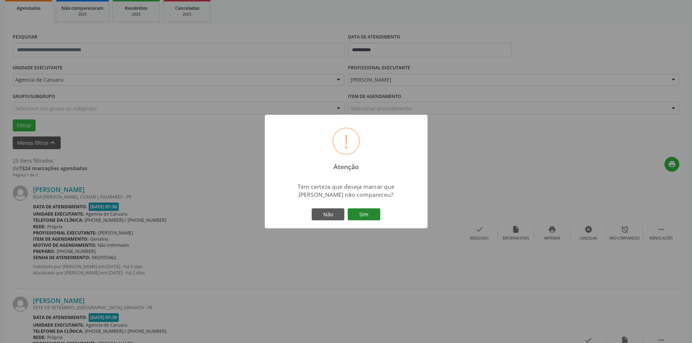
click at [368, 213] on button "Sim" at bounding box center [364, 215] width 33 height 12
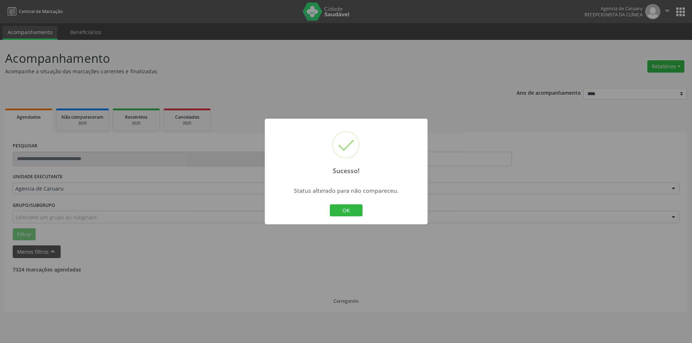
scroll to position [0, 0]
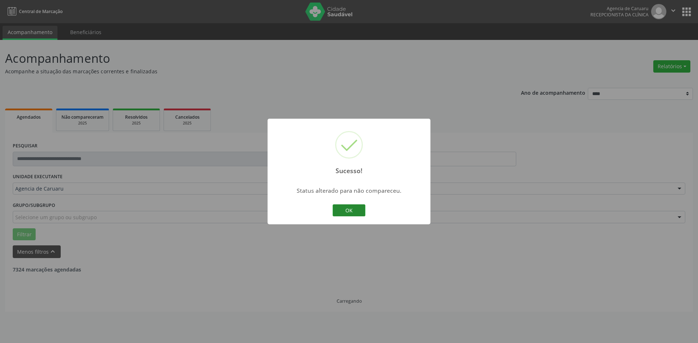
click at [346, 214] on button "OK" at bounding box center [348, 211] width 33 height 12
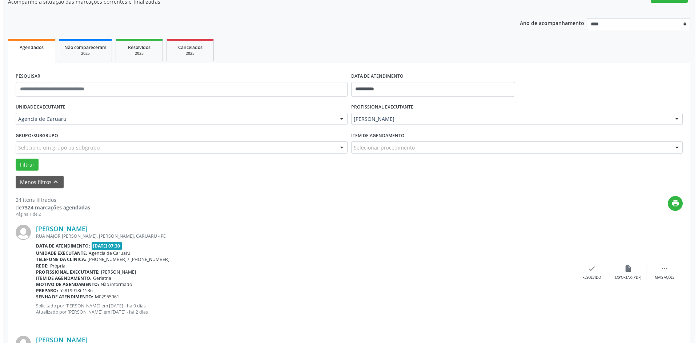
scroll to position [73, 0]
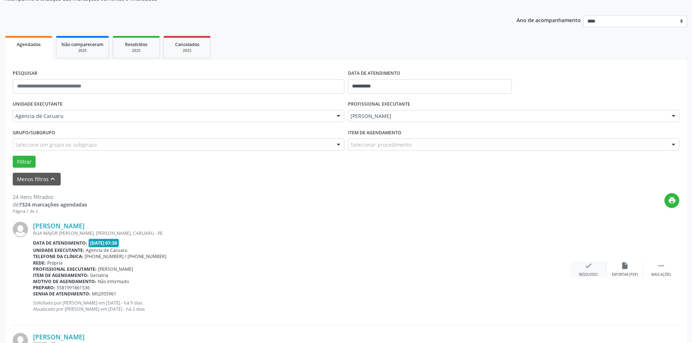
click at [590, 270] on icon "check" at bounding box center [589, 266] width 8 height 8
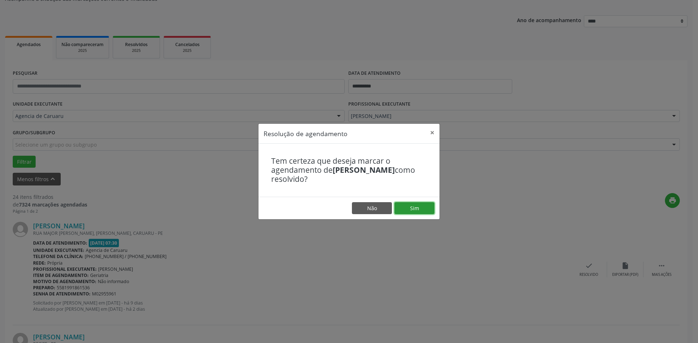
click at [424, 208] on button "Sim" at bounding box center [414, 208] width 40 height 12
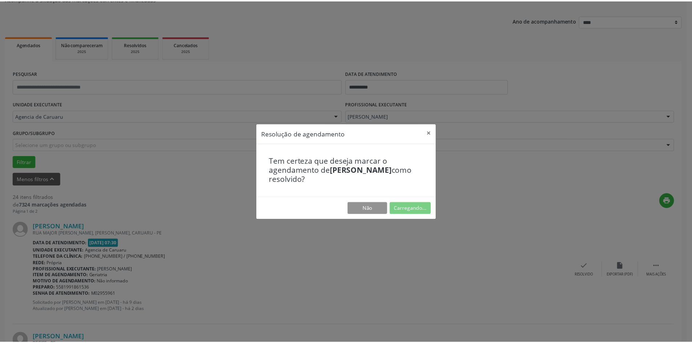
scroll to position [0, 0]
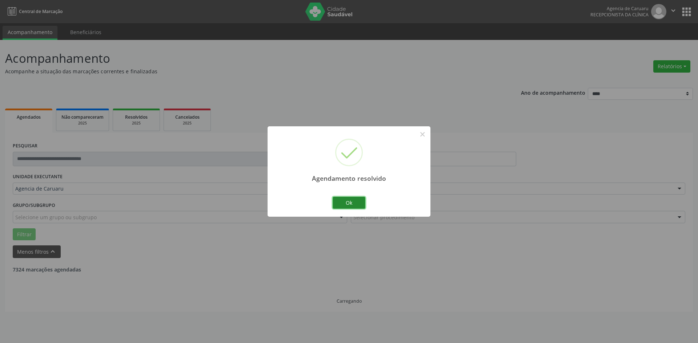
click at [353, 202] on button "Ok" at bounding box center [348, 203] width 33 height 12
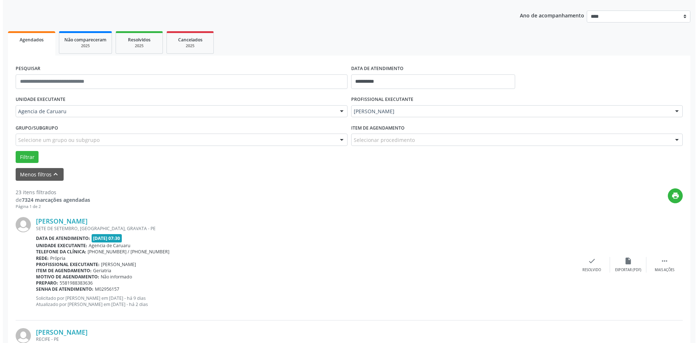
scroll to position [109, 0]
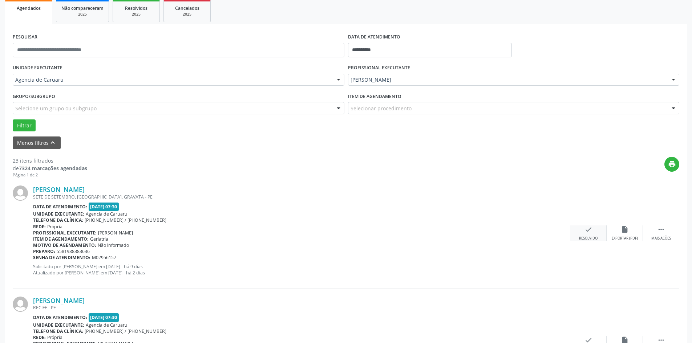
click at [593, 239] on div "Resolvido" at bounding box center [588, 238] width 19 height 5
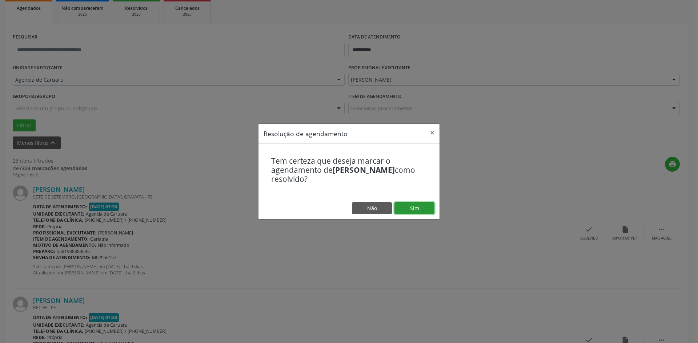
click at [407, 209] on button "Sim" at bounding box center [414, 208] width 40 height 12
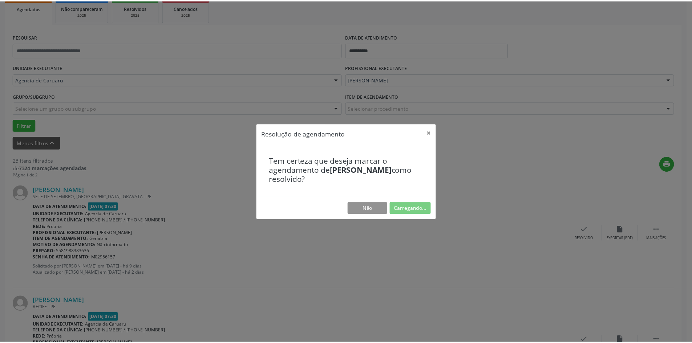
scroll to position [0, 0]
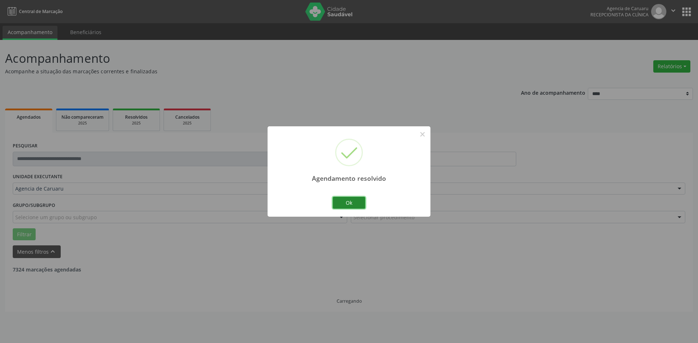
click at [353, 202] on button "Ok" at bounding box center [348, 203] width 33 height 12
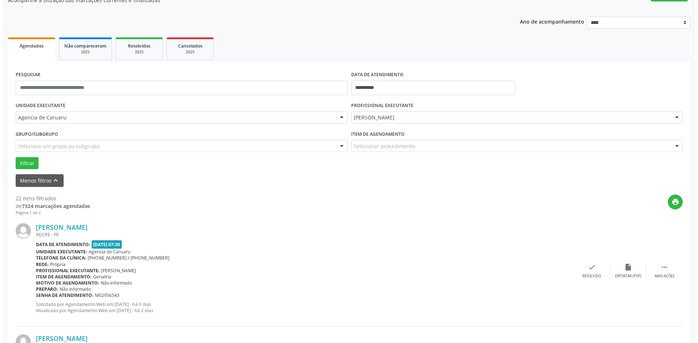
scroll to position [73, 0]
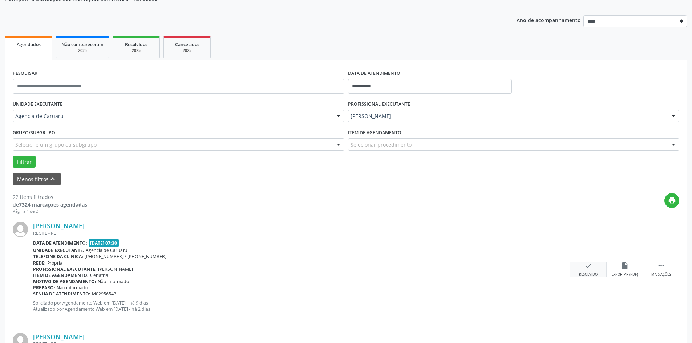
click at [588, 269] on icon "check" at bounding box center [589, 266] width 8 height 8
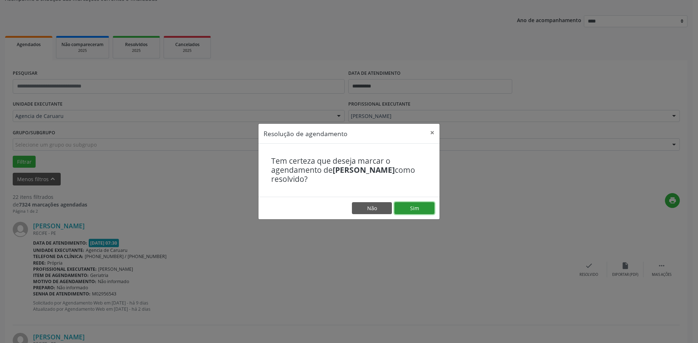
click at [422, 203] on button "Sim" at bounding box center [414, 208] width 40 height 12
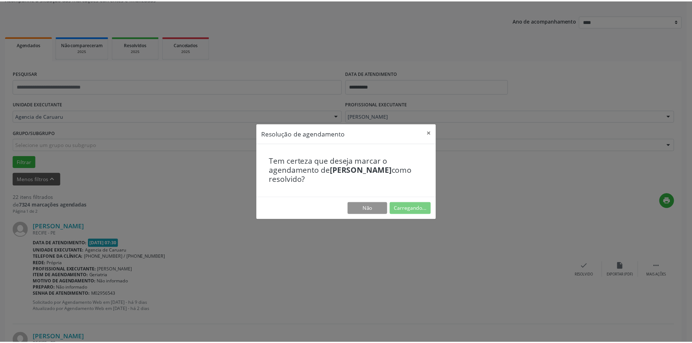
scroll to position [0, 0]
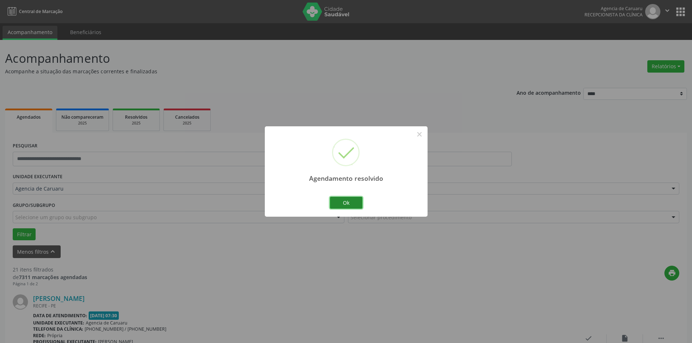
click at [333, 204] on button "Ok" at bounding box center [346, 203] width 33 height 12
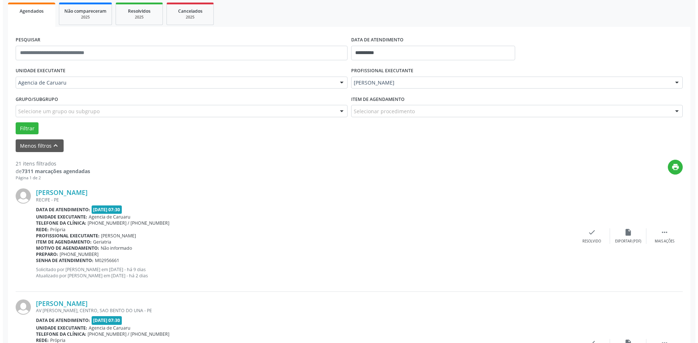
scroll to position [109, 0]
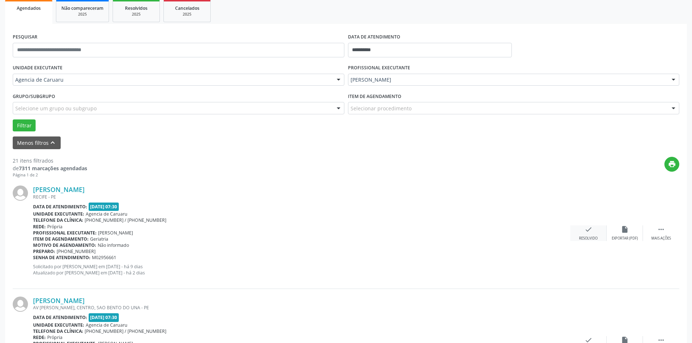
click at [582, 226] on div "check Resolvido" at bounding box center [588, 234] width 36 height 16
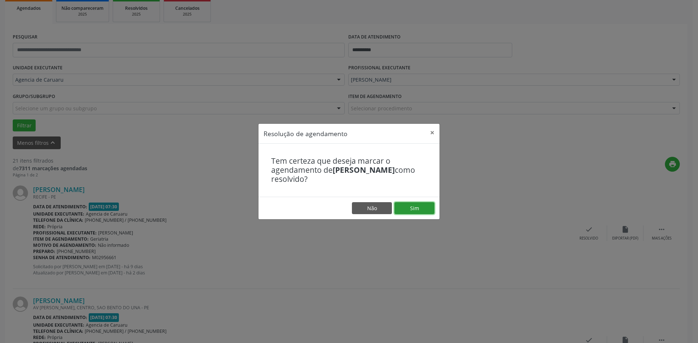
click at [411, 208] on button "Sim" at bounding box center [414, 208] width 40 height 12
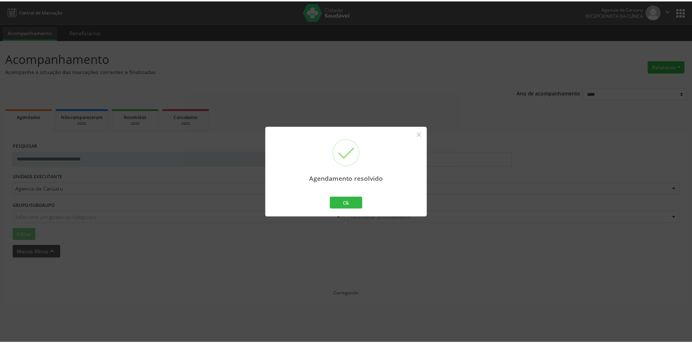
scroll to position [0, 0]
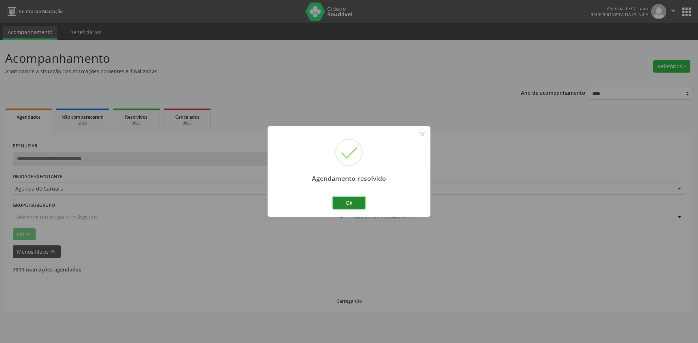
click at [349, 198] on button "Ok" at bounding box center [348, 203] width 33 height 12
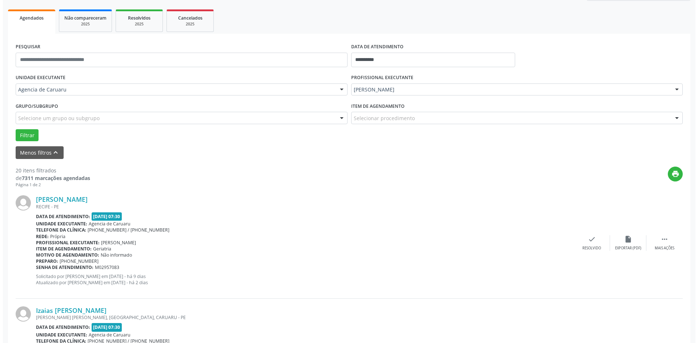
scroll to position [109, 0]
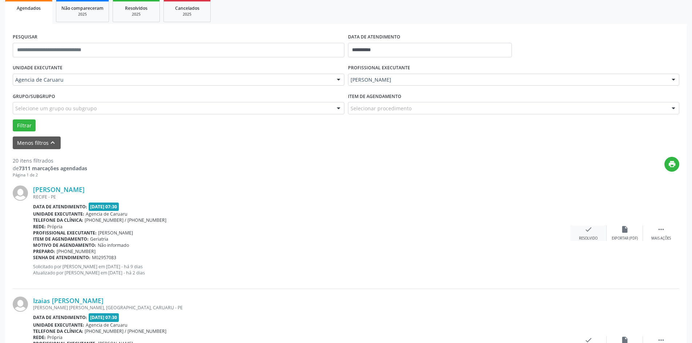
click at [593, 234] on div "check Resolvido" at bounding box center [588, 234] width 36 height 16
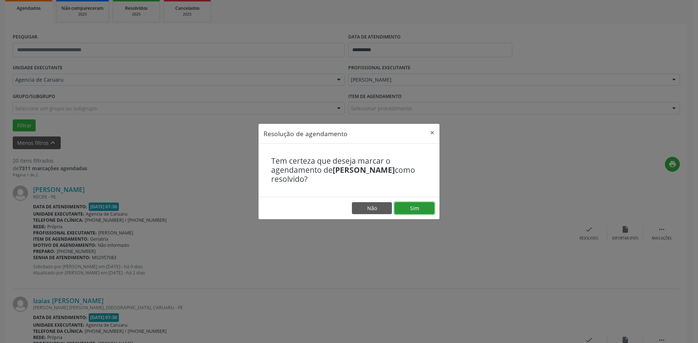
click at [424, 208] on button "Sim" at bounding box center [414, 208] width 40 height 12
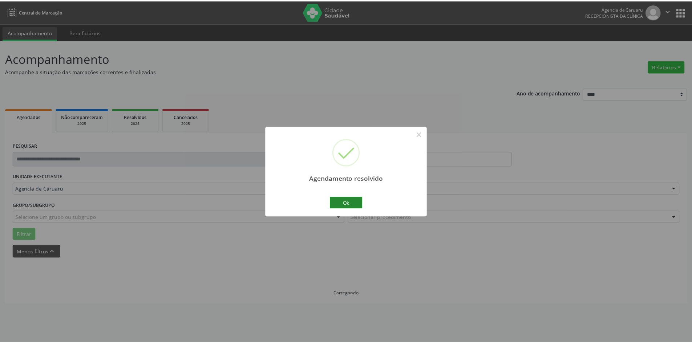
scroll to position [0, 0]
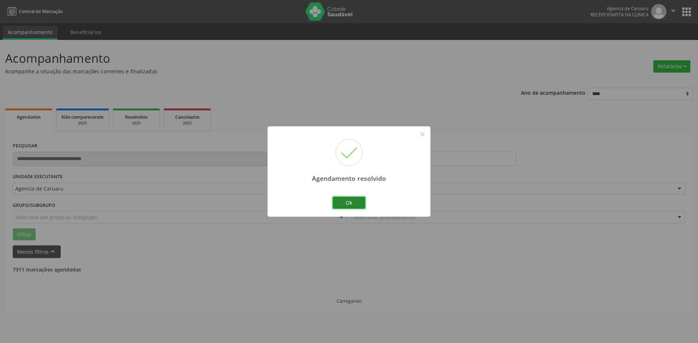
click at [344, 202] on button "Ok" at bounding box center [348, 203] width 33 height 12
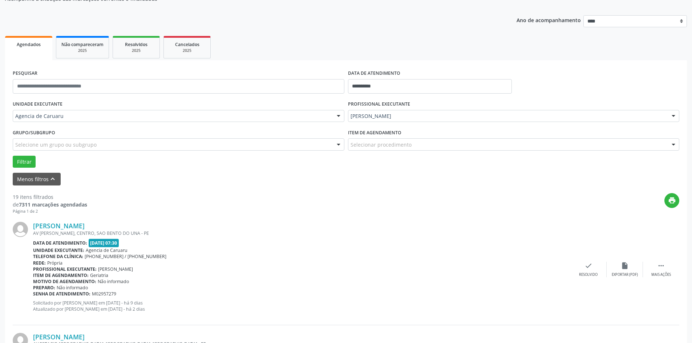
scroll to position [109, 0]
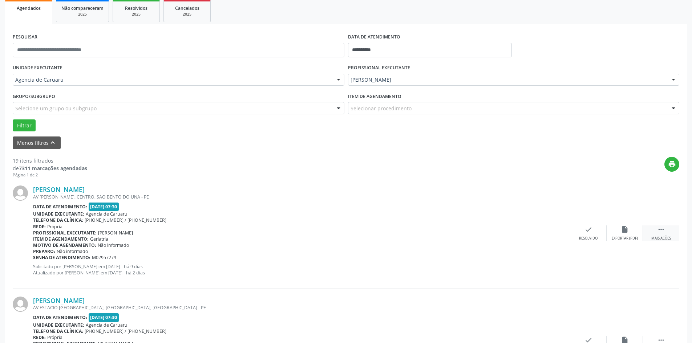
click at [661, 231] on icon "" at bounding box center [661, 230] width 8 height 8
click at [621, 225] on div "[PERSON_NAME] AV [PERSON_NAME], CENTRO, SAO BENTO DO UNA - PE Data de atendimen…" at bounding box center [346, 233] width 667 height 111
click at [621, 230] on icon "alarm_off" at bounding box center [625, 230] width 8 height 8
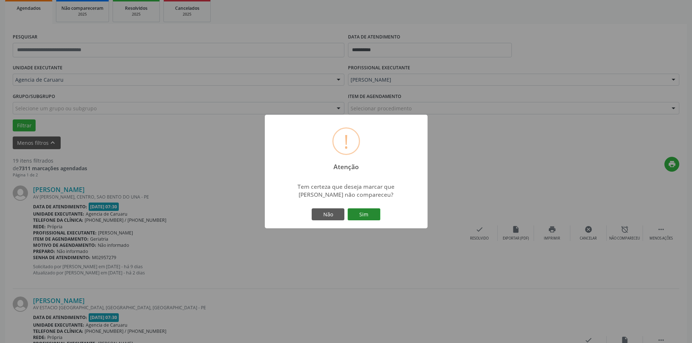
click at [370, 213] on button "Sim" at bounding box center [364, 215] width 33 height 12
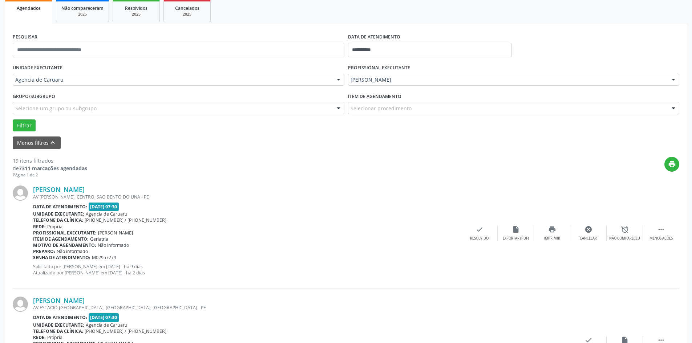
scroll to position [0, 0]
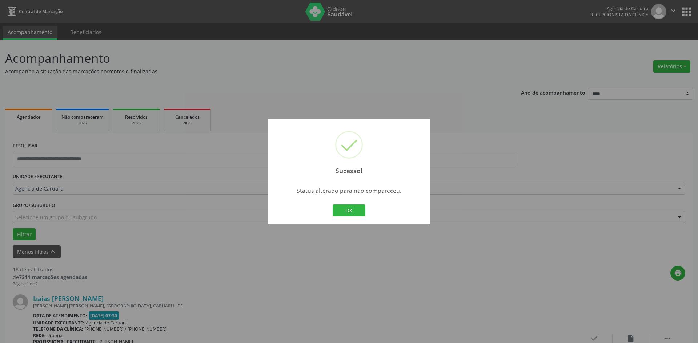
click at [355, 209] on button "OK" at bounding box center [348, 211] width 33 height 12
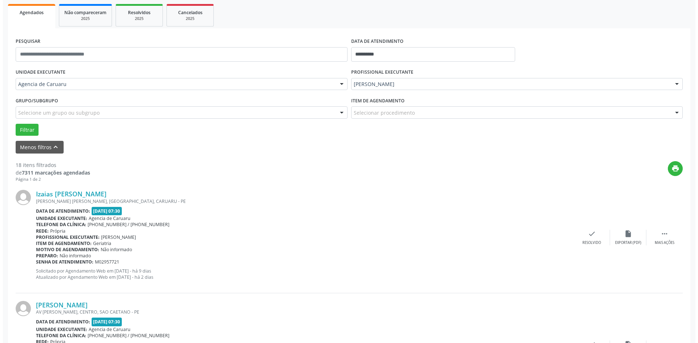
scroll to position [109, 0]
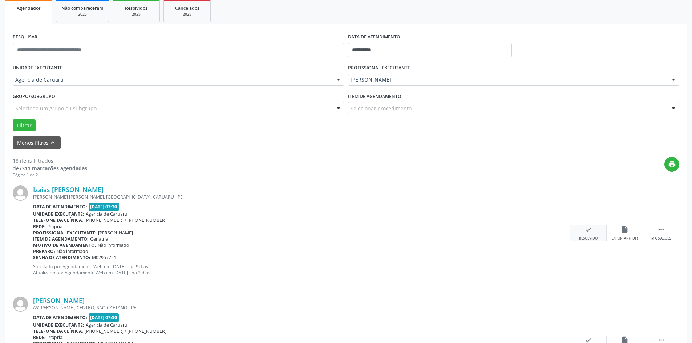
click at [592, 234] on icon "check" at bounding box center [589, 230] width 8 height 8
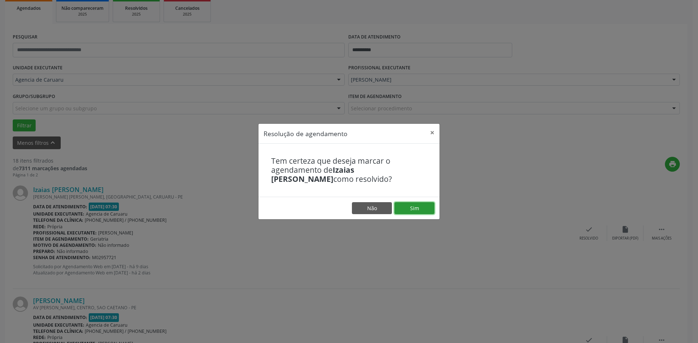
click at [409, 207] on button "Sim" at bounding box center [414, 208] width 40 height 12
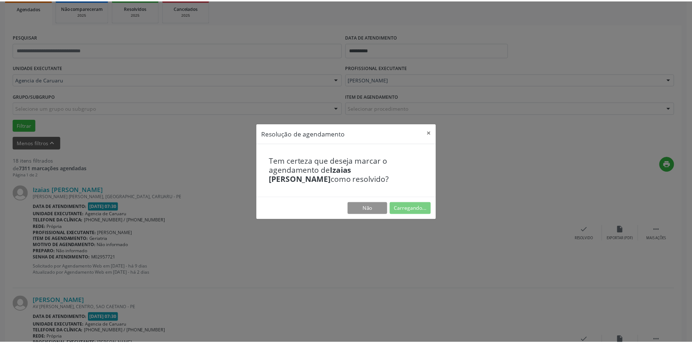
scroll to position [0, 0]
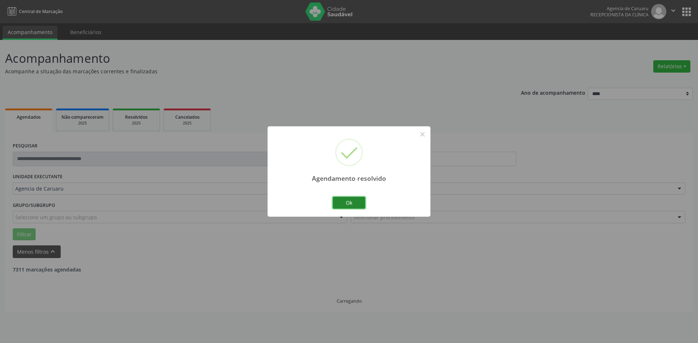
click at [347, 206] on button "Ok" at bounding box center [348, 203] width 33 height 12
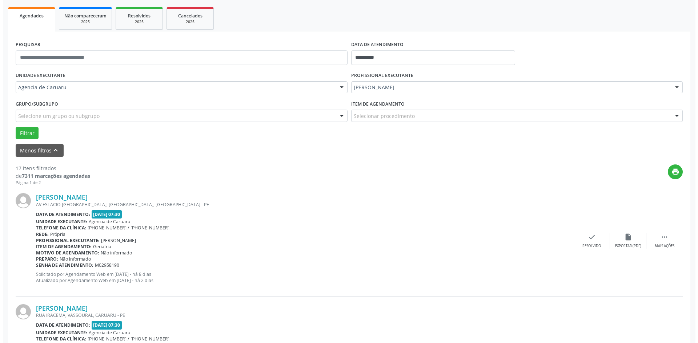
scroll to position [109, 0]
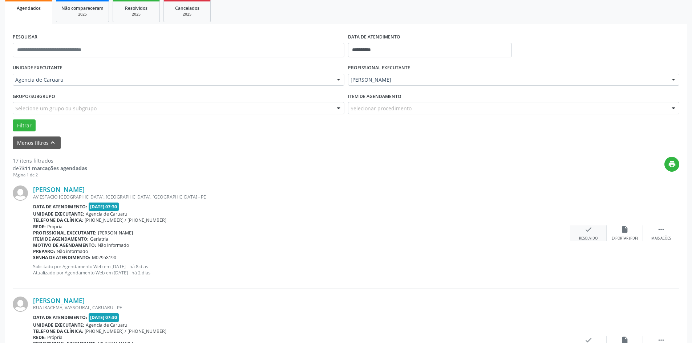
click at [592, 232] on icon "check" at bounding box center [589, 230] width 8 height 8
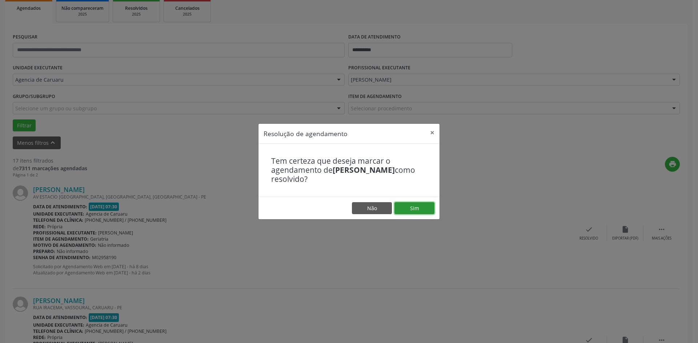
click at [410, 206] on button "Sim" at bounding box center [414, 208] width 40 height 12
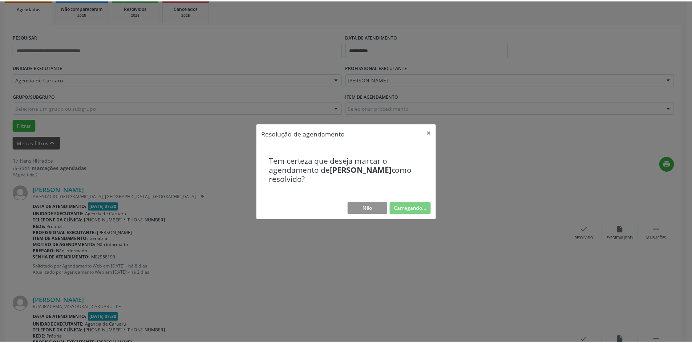
scroll to position [0, 0]
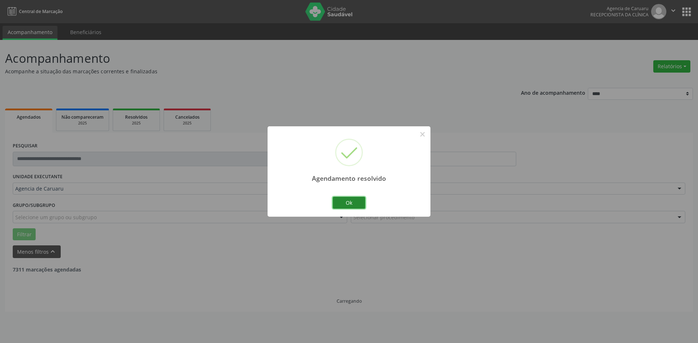
click at [359, 203] on button "Ok" at bounding box center [348, 203] width 33 height 12
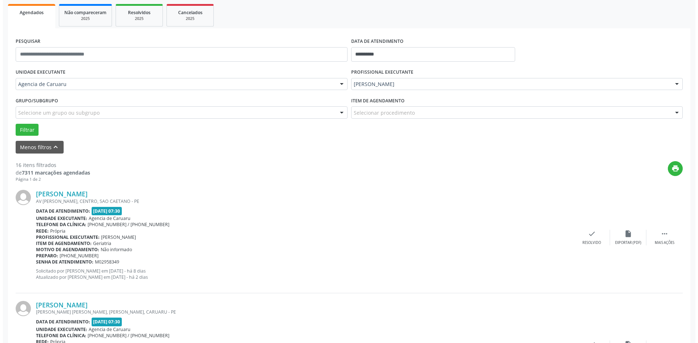
scroll to position [109, 0]
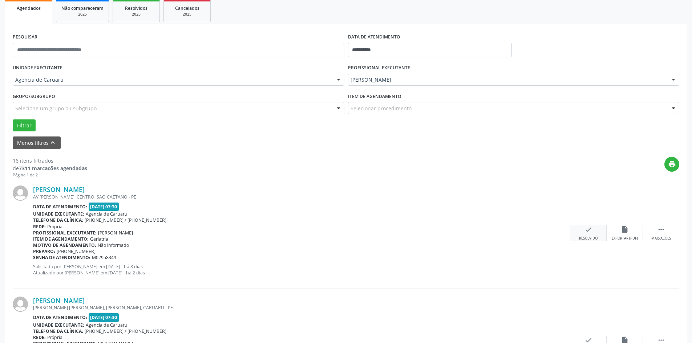
click at [582, 235] on div "check Resolvido" at bounding box center [588, 234] width 36 height 16
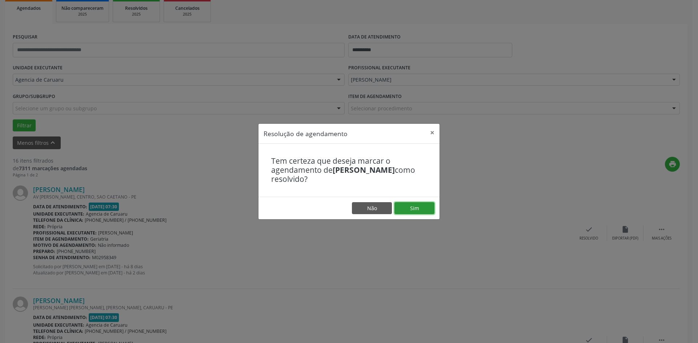
click at [431, 210] on button "Sim" at bounding box center [414, 208] width 40 height 12
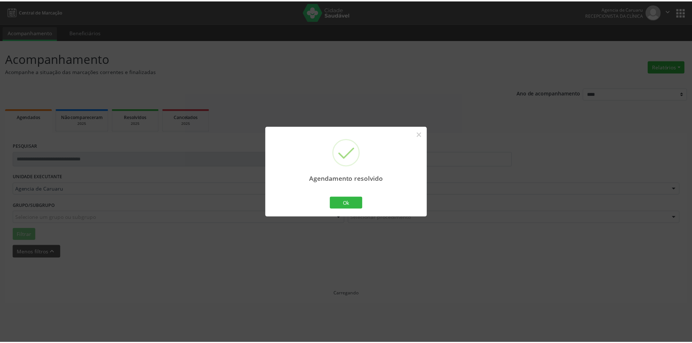
scroll to position [0, 0]
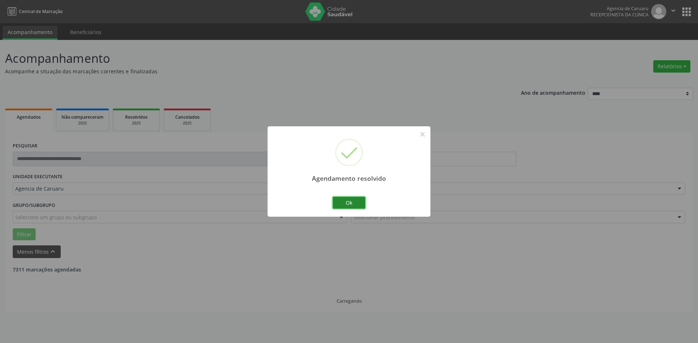
click at [352, 203] on button "Ok" at bounding box center [348, 203] width 33 height 12
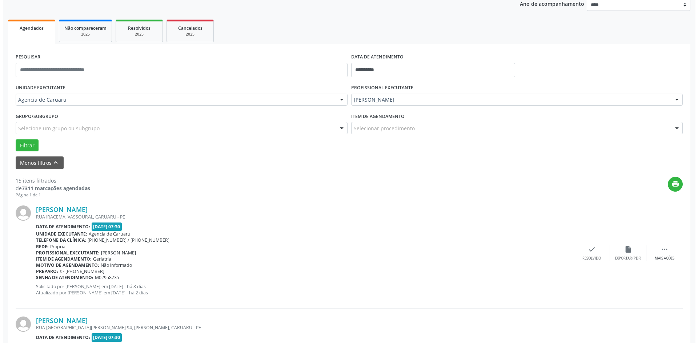
scroll to position [109, 0]
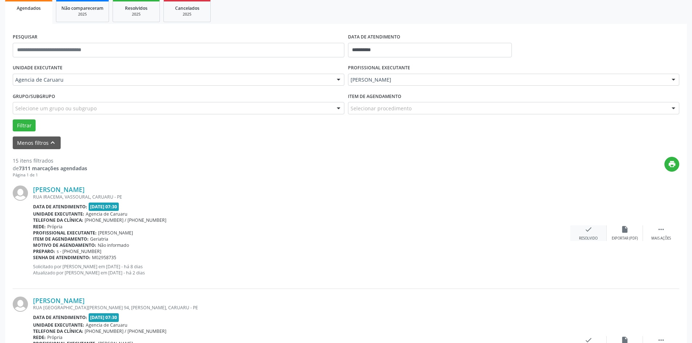
click at [582, 232] on div "check Resolvido" at bounding box center [588, 234] width 36 height 16
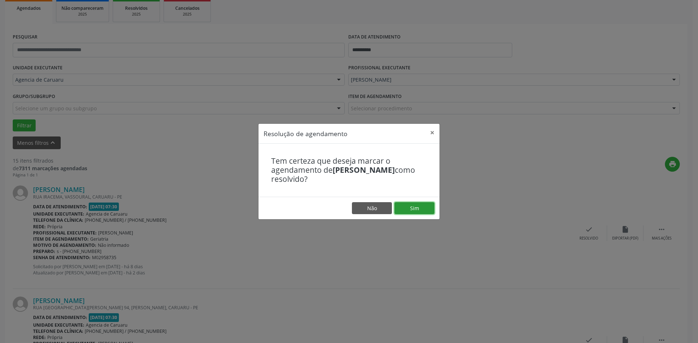
click at [425, 209] on button "Sim" at bounding box center [414, 208] width 40 height 12
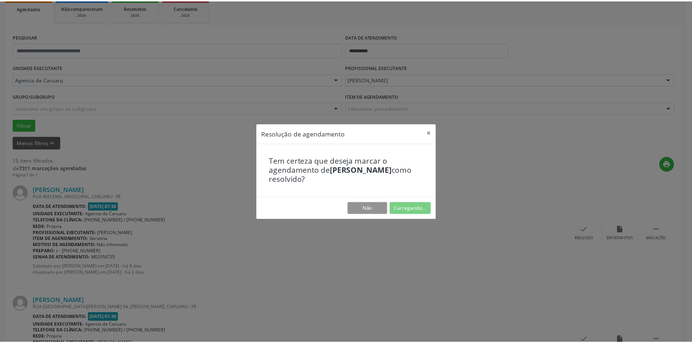
scroll to position [0, 0]
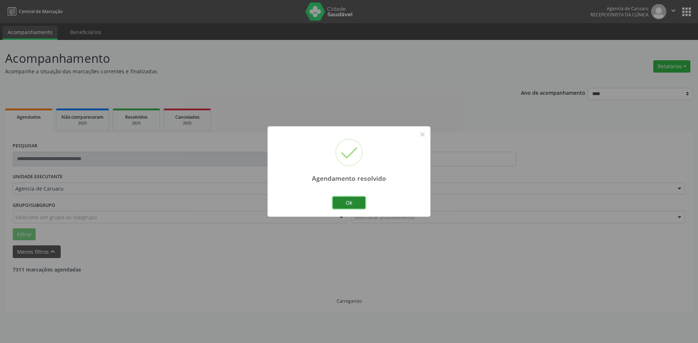
click at [345, 205] on button "Ok" at bounding box center [348, 203] width 33 height 12
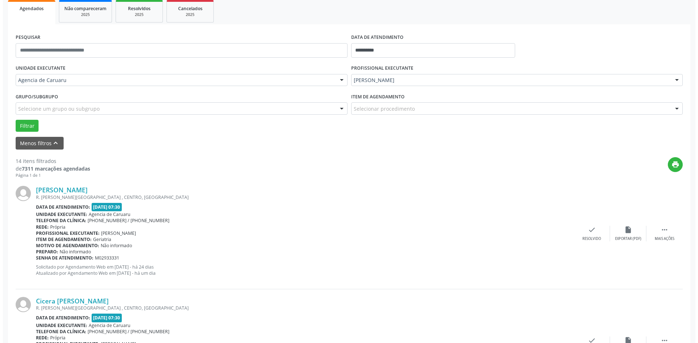
scroll to position [109, 0]
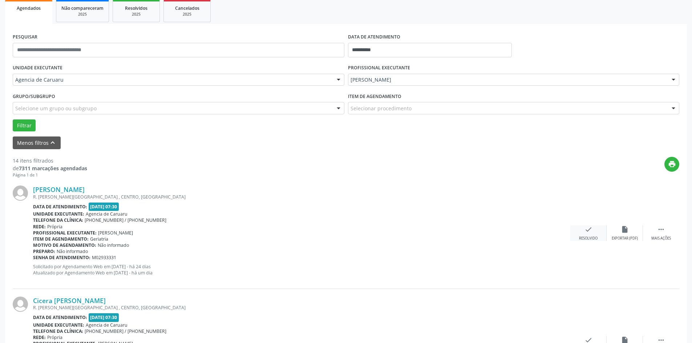
click at [588, 240] on div "Resolvido" at bounding box center [588, 238] width 19 height 5
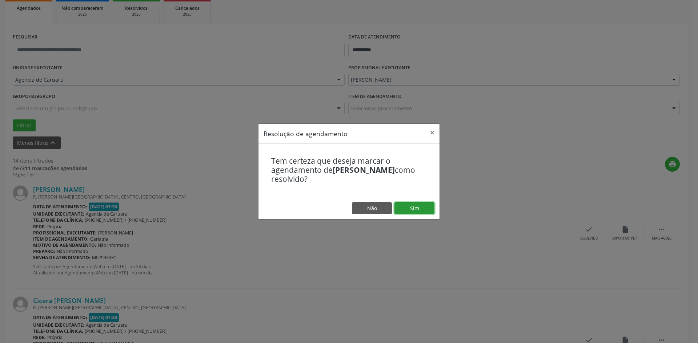
click at [426, 210] on button "Sim" at bounding box center [414, 208] width 40 height 12
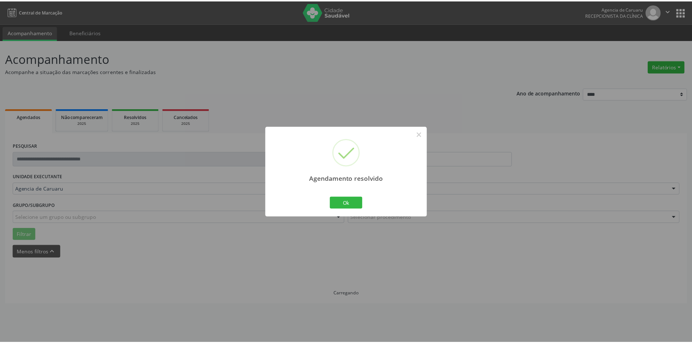
scroll to position [0, 0]
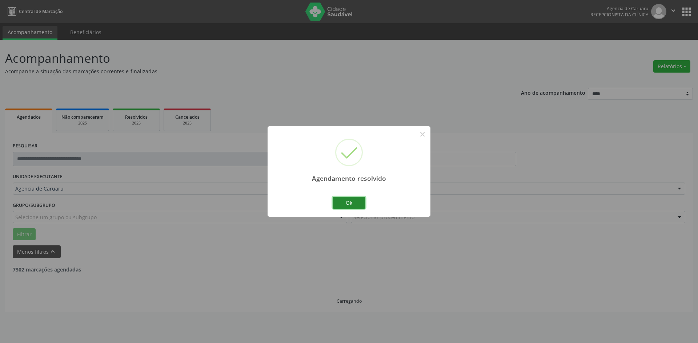
click at [338, 202] on button "Ok" at bounding box center [348, 203] width 33 height 12
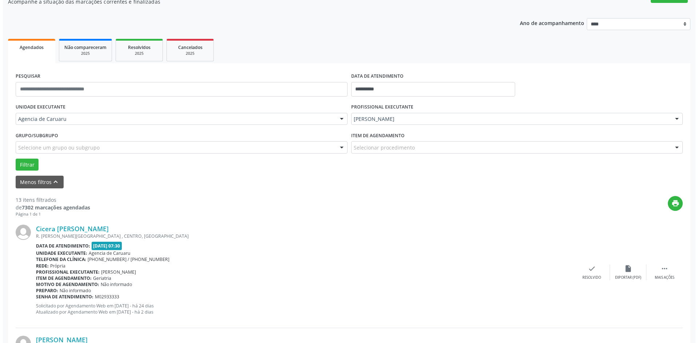
scroll to position [73, 0]
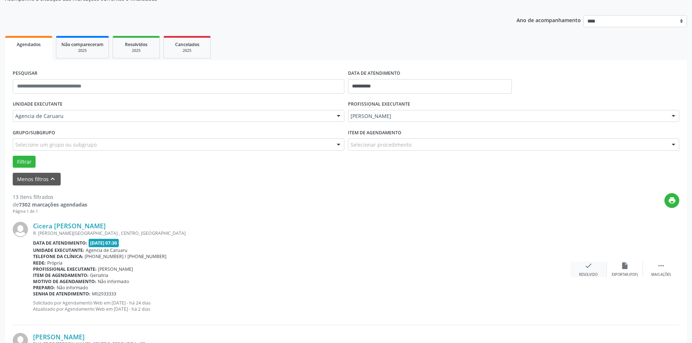
click at [587, 277] on div "Resolvido" at bounding box center [588, 275] width 19 height 5
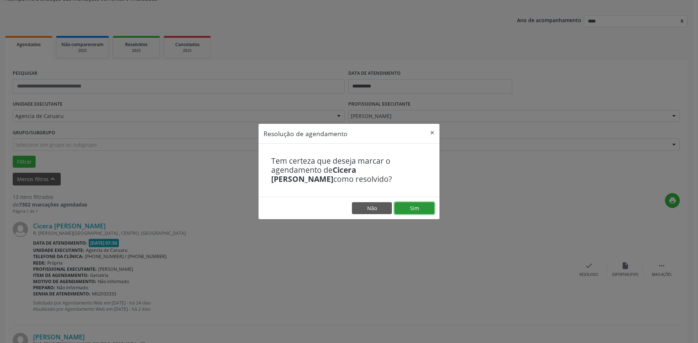
click at [417, 205] on button "Sim" at bounding box center [414, 208] width 40 height 12
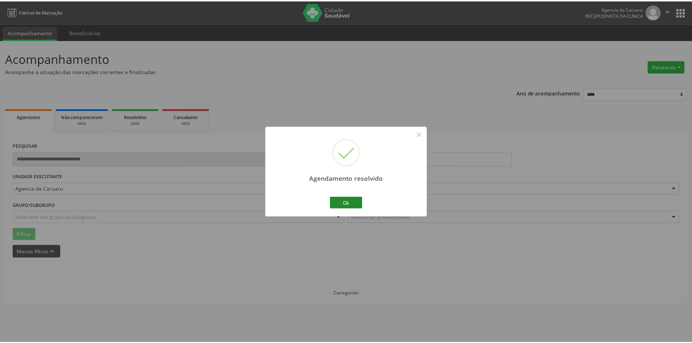
scroll to position [0, 0]
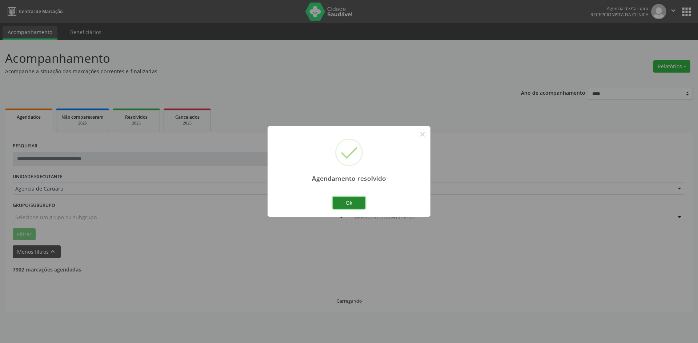
click at [348, 202] on button "Ok" at bounding box center [348, 203] width 33 height 12
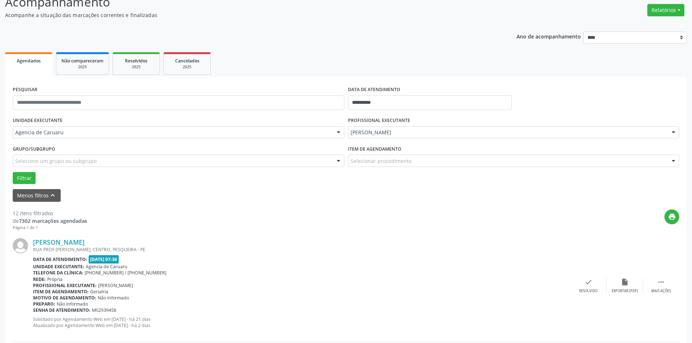
scroll to position [73, 0]
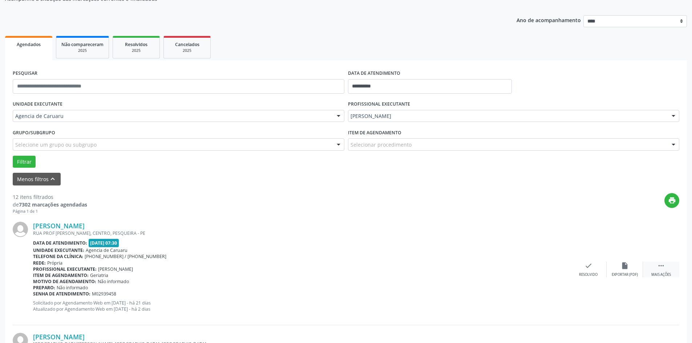
drag, startPoint x: 658, startPoint y: 267, endPoint x: 623, endPoint y: 261, distance: 35.4
click at [658, 267] on icon "" at bounding box center [661, 266] width 8 height 8
click at [618, 269] on div "alarm_off Não compareceu" at bounding box center [625, 270] width 36 height 16
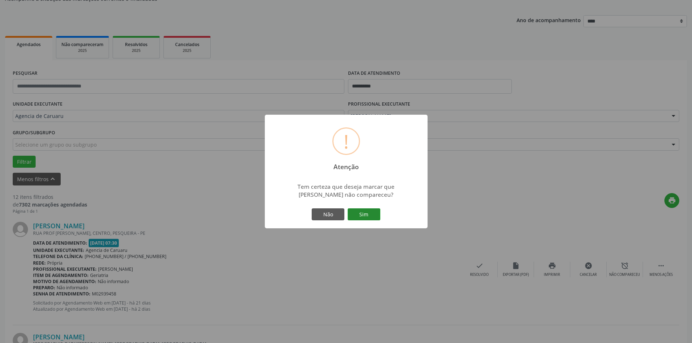
click at [363, 215] on button "Sim" at bounding box center [364, 215] width 33 height 12
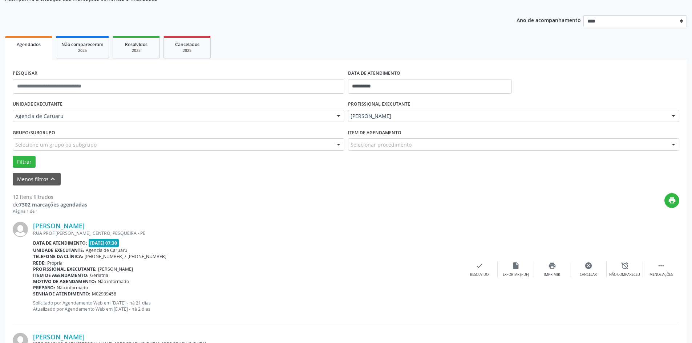
scroll to position [0, 0]
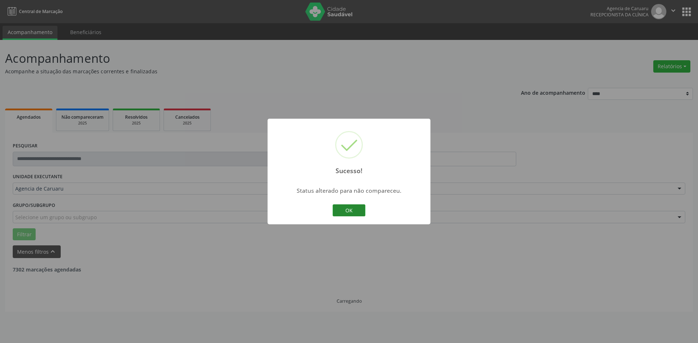
click at [351, 211] on button "OK" at bounding box center [348, 211] width 33 height 12
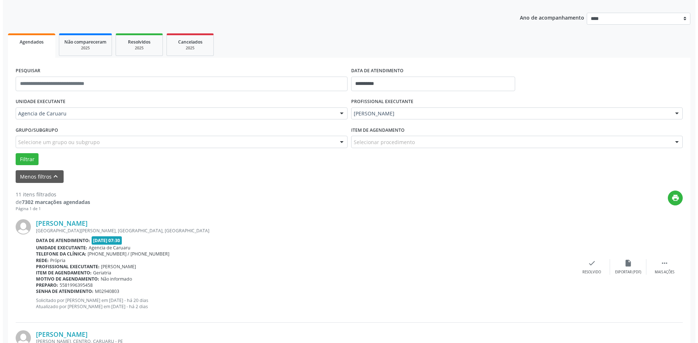
scroll to position [109, 0]
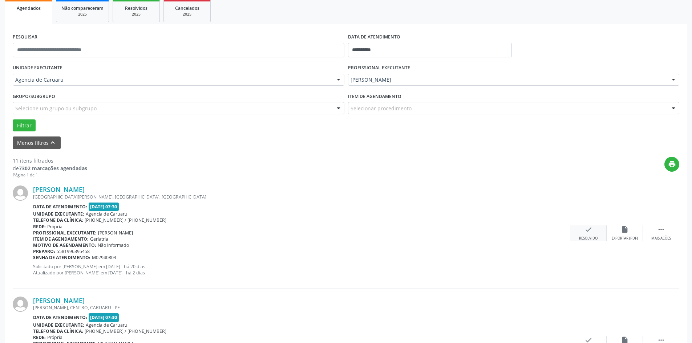
click at [588, 235] on div "check Resolvido" at bounding box center [588, 234] width 36 height 16
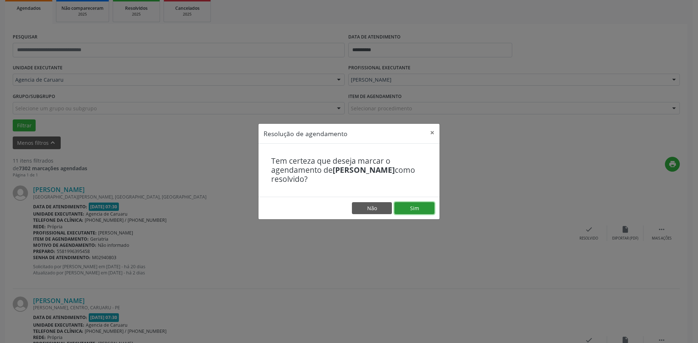
click at [415, 211] on button "Sim" at bounding box center [414, 208] width 40 height 12
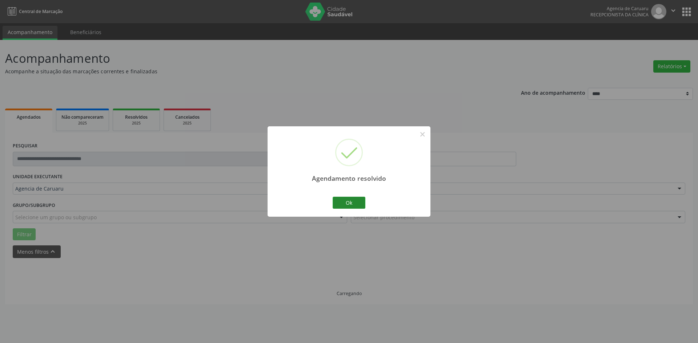
scroll to position [0, 0]
click at [340, 201] on button "Ok" at bounding box center [348, 203] width 33 height 12
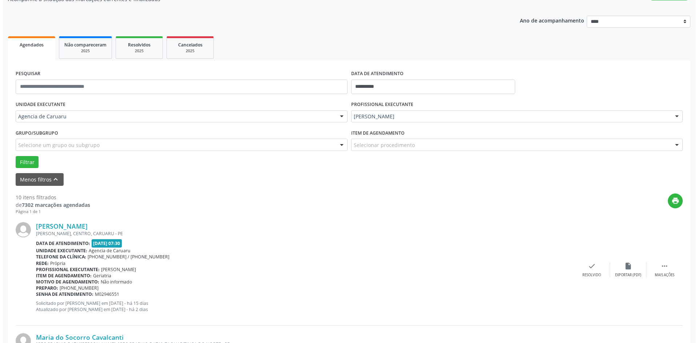
scroll to position [73, 0]
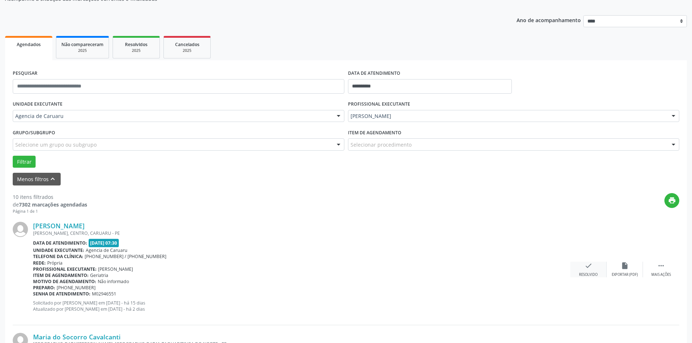
click at [592, 266] on icon "check" at bounding box center [589, 266] width 8 height 8
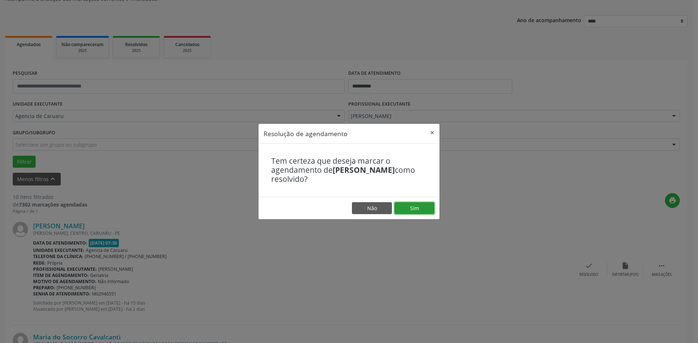
click at [423, 210] on button "Sim" at bounding box center [414, 208] width 40 height 12
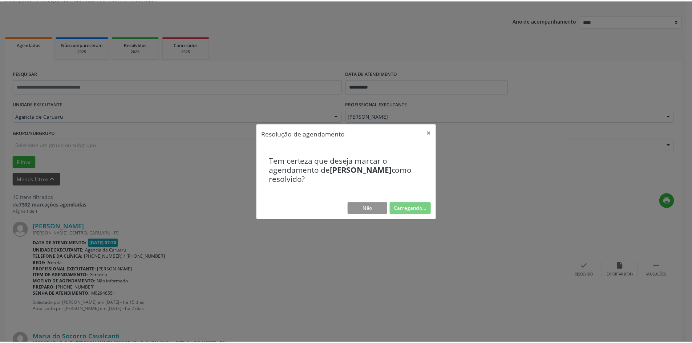
scroll to position [0, 0]
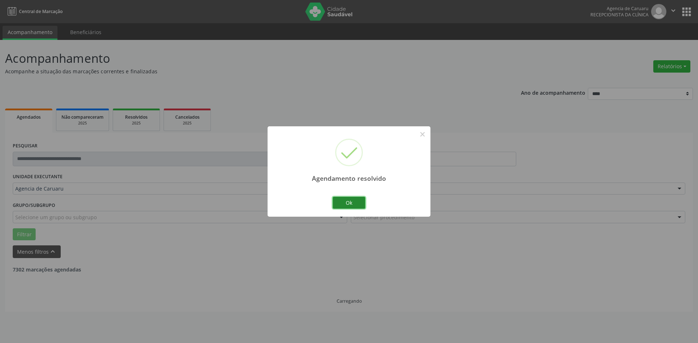
click at [355, 199] on button "Ok" at bounding box center [348, 203] width 33 height 12
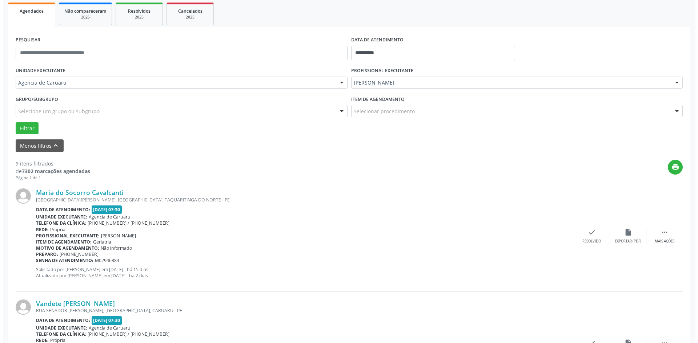
scroll to position [109, 0]
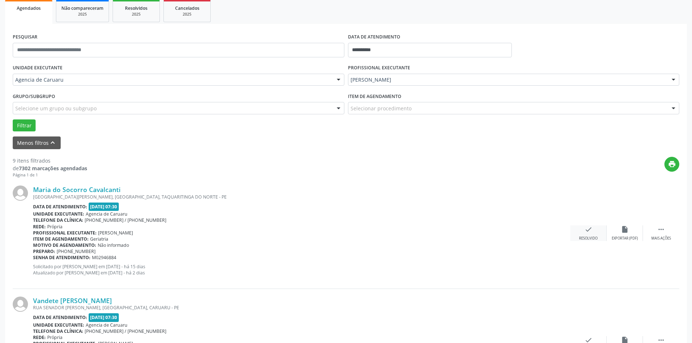
click at [592, 233] on icon "check" at bounding box center [589, 230] width 8 height 8
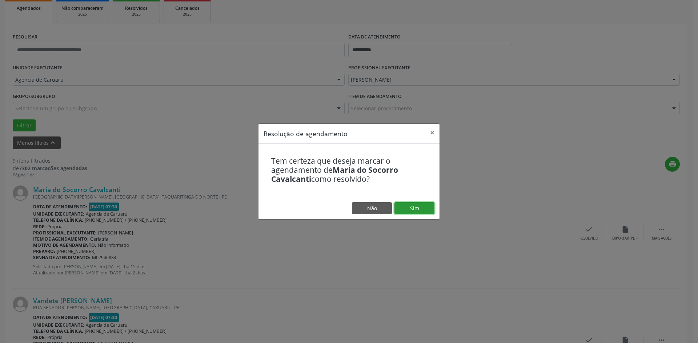
click at [417, 203] on button "Sim" at bounding box center [414, 208] width 40 height 12
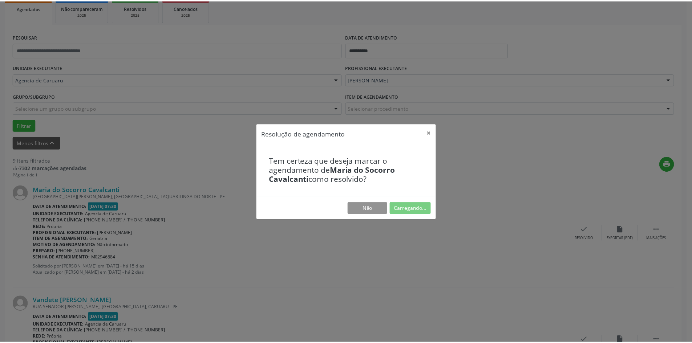
scroll to position [0, 0]
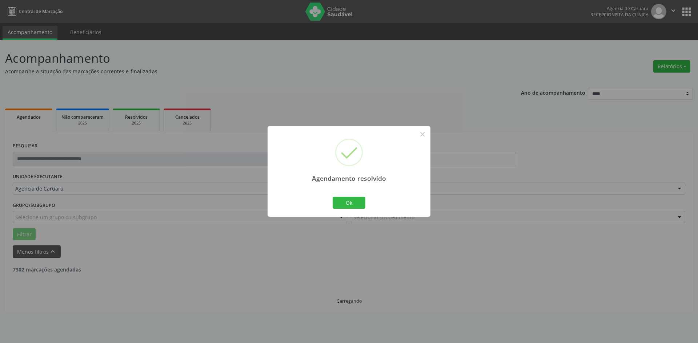
click at [339, 196] on div "Ok Cancel" at bounding box center [349, 202] width 36 height 15
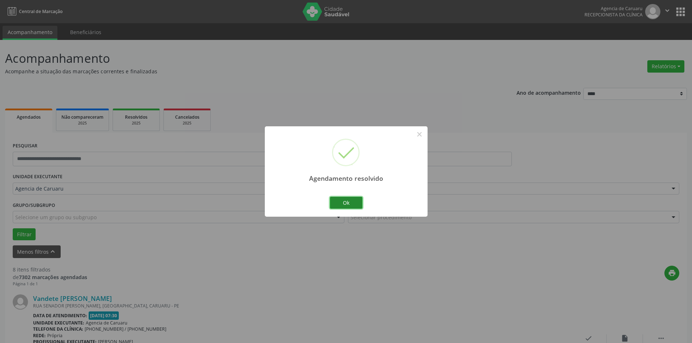
click at [347, 202] on button "Ok" at bounding box center [346, 203] width 33 height 12
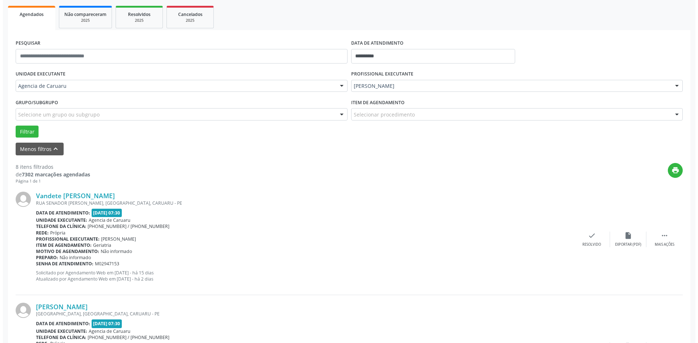
scroll to position [145, 0]
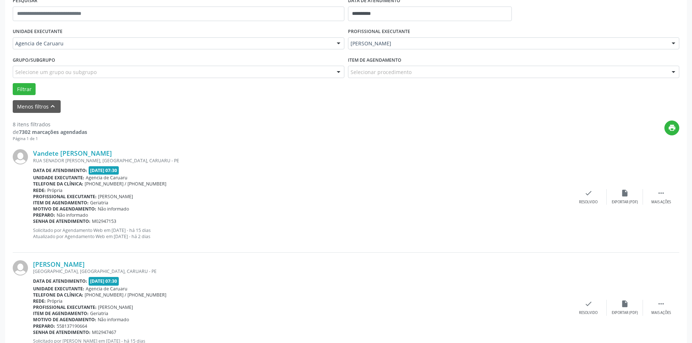
click at [582, 206] on div "Vandete [PERSON_NAME] RUA SENADOR [PERSON_NAME], [GEOGRAPHIC_DATA], CARUARU - P…" at bounding box center [346, 197] width 667 height 111
click at [593, 198] on div "check Resolvido" at bounding box center [588, 197] width 36 height 16
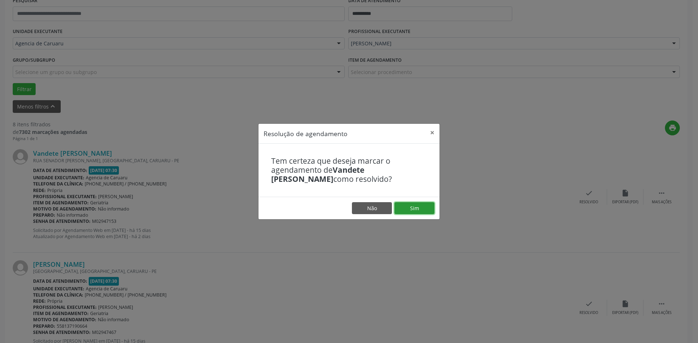
click at [419, 209] on button "Sim" at bounding box center [414, 208] width 40 height 12
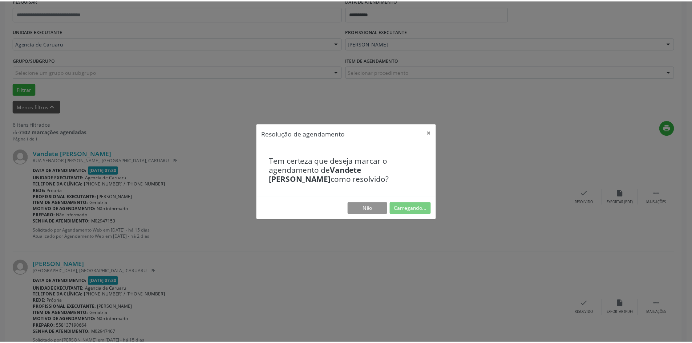
scroll to position [0, 0]
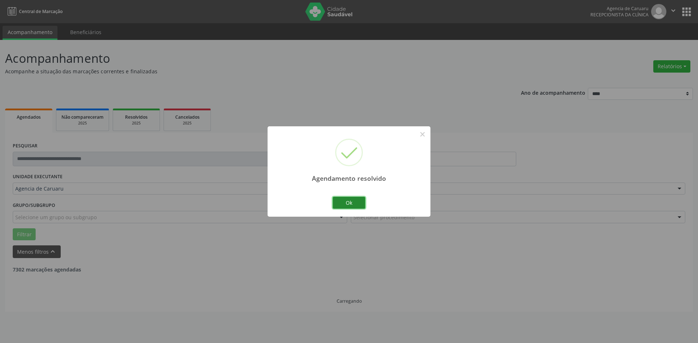
click at [349, 205] on button "Ok" at bounding box center [348, 203] width 33 height 12
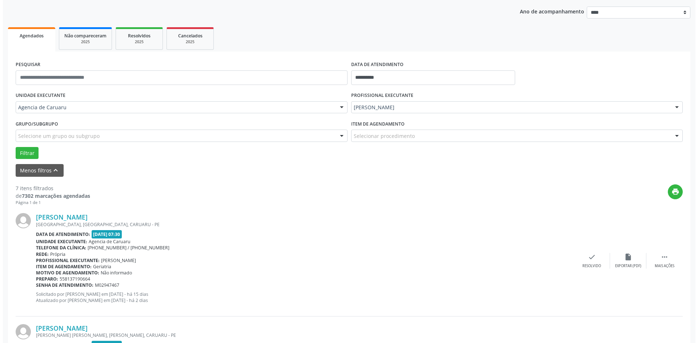
scroll to position [109, 0]
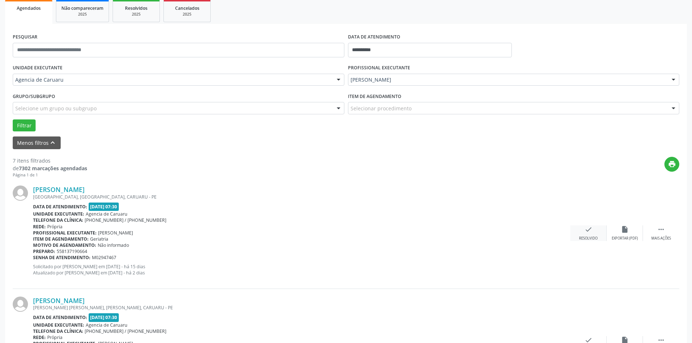
click at [590, 233] on icon "check" at bounding box center [589, 230] width 8 height 8
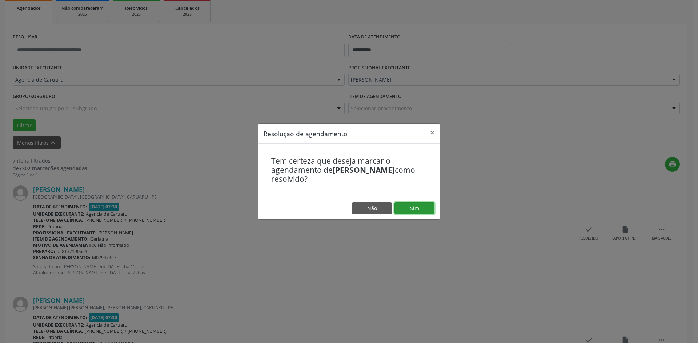
click at [420, 209] on button "Sim" at bounding box center [414, 208] width 40 height 12
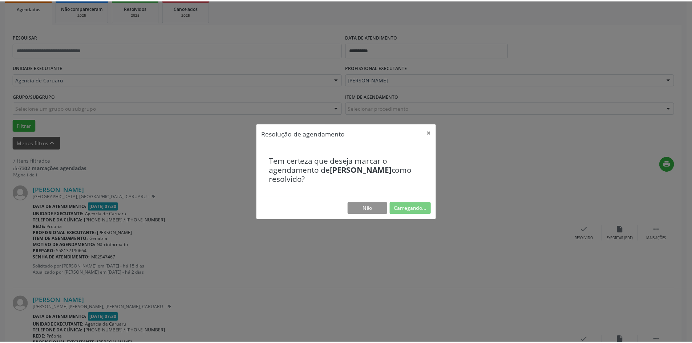
scroll to position [0, 0]
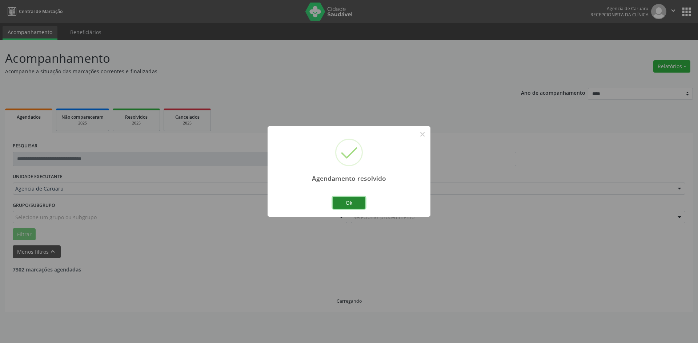
click at [356, 201] on button "Ok" at bounding box center [348, 203] width 33 height 12
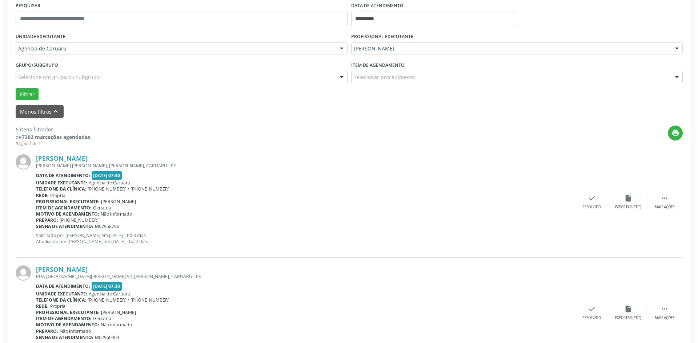
scroll to position [145, 0]
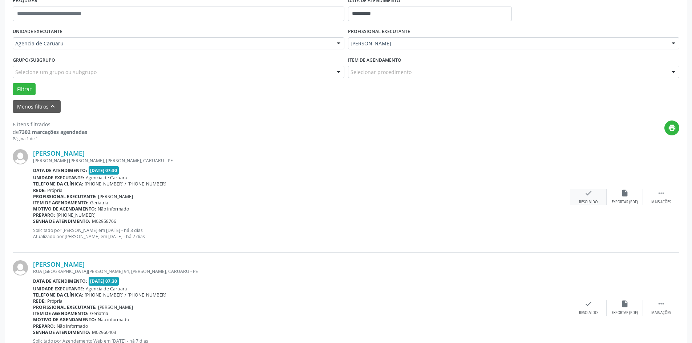
click at [587, 193] on icon "check" at bounding box center [589, 193] width 8 height 8
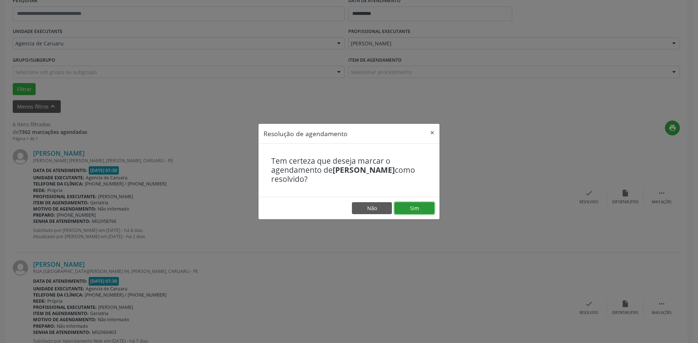
click at [423, 205] on button "Sim" at bounding box center [414, 208] width 40 height 12
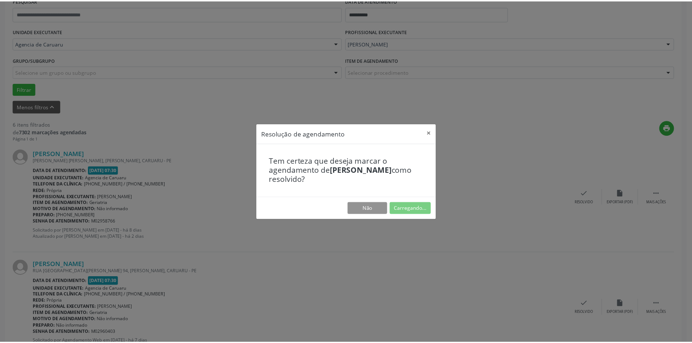
scroll to position [0, 0]
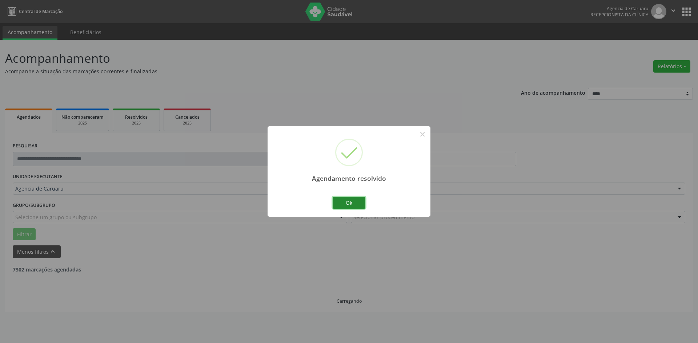
click at [348, 203] on button "Ok" at bounding box center [348, 203] width 33 height 12
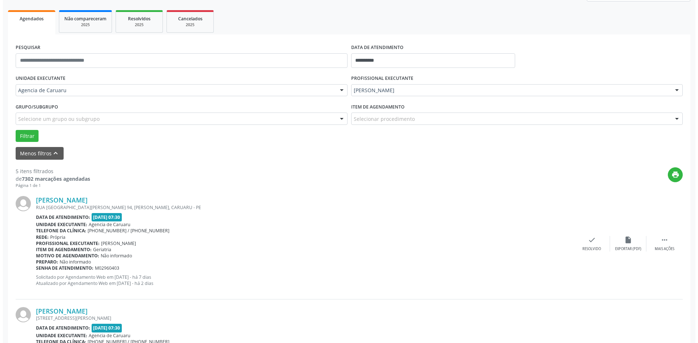
scroll to position [109, 0]
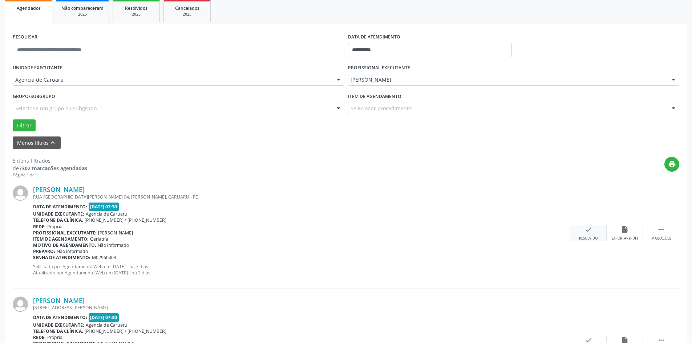
click at [593, 240] on div "Resolvido" at bounding box center [588, 238] width 19 height 5
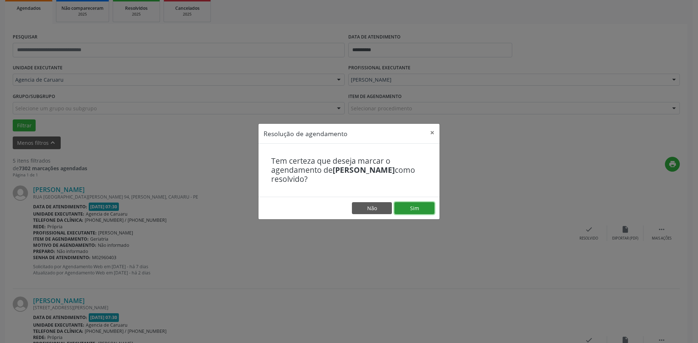
click at [420, 210] on button "Sim" at bounding box center [414, 208] width 40 height 12
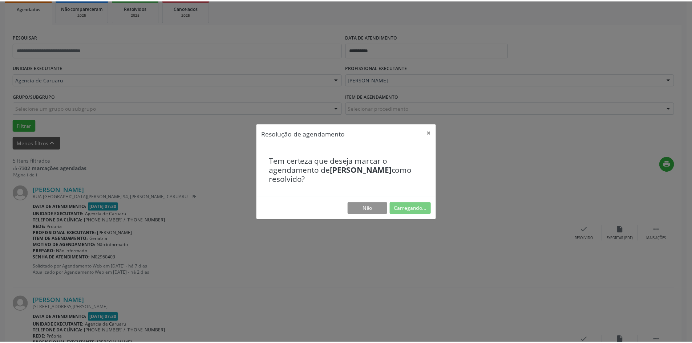
scroll to position [0, 0]
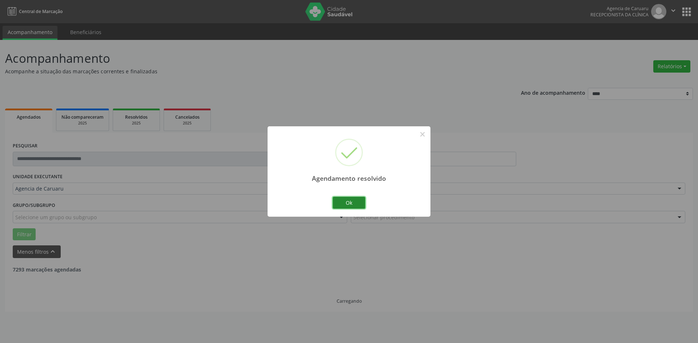
click at [356, 204] on button "Ok" at bounding box center [348, 203] width 33 height 12
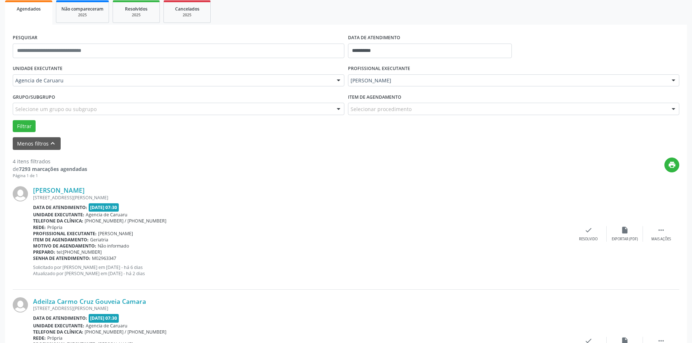
scroll to position [109, 0]
click at [665, 233] on icon "" at bounding box center [661, 230] width 8 height 8
click at [619, 236] on div "Não compareceu" at bounding box center [624, 238] width 31 height 5
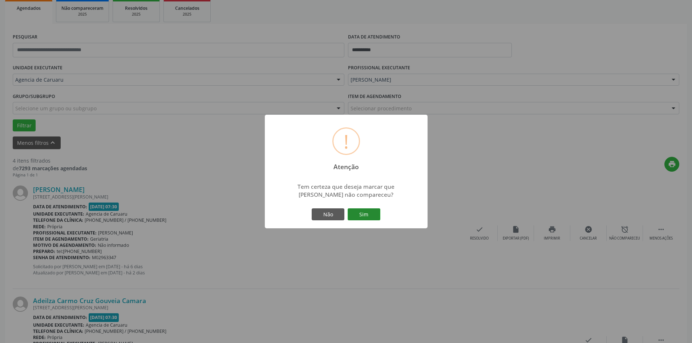
click at [363, 214] on button "Sim" at bounding box center [364, 215] width 33 height 12
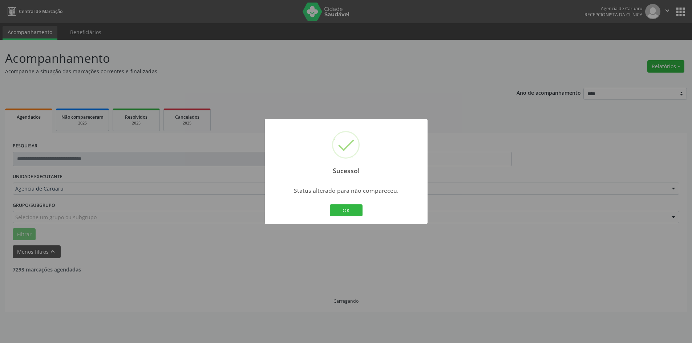
scroll to position [0, 0]
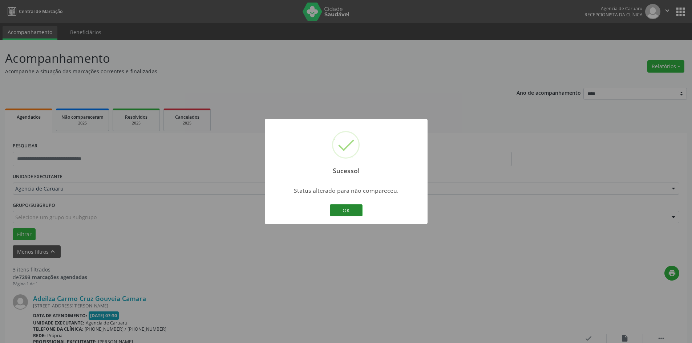
click at [350, 209] on button "OK" at bounding box center [346, 211] width 33 height 12
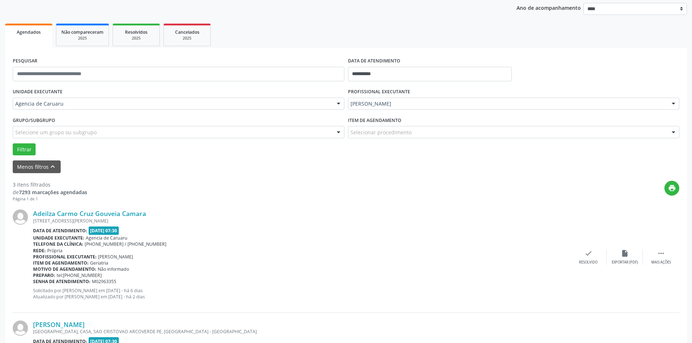
scroll to position [109, 0]
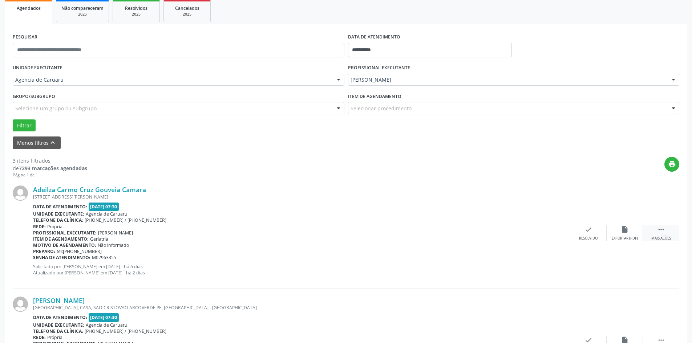
click at [666, 237] on div "Mais ações" at bounding box center [661, 238] width 20 height 5
click at [624, 233] on icon "alarm_off" at bounding box center [625, 230] width 8 height 8
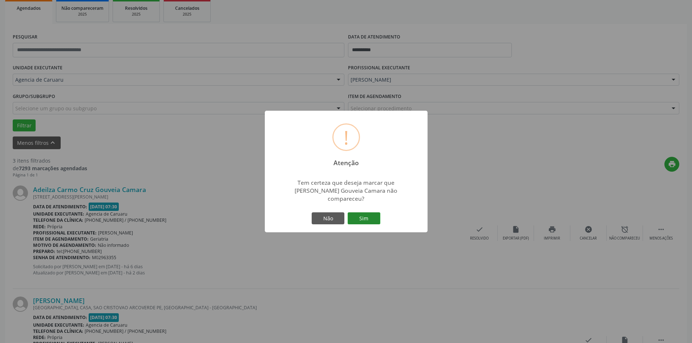
click at [370, 215] on button "Sim" at bounding box center [364, 219] width 33 height 12
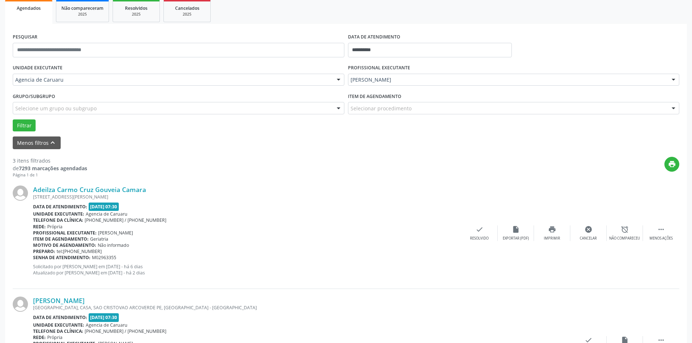
scroll to position [0, 0]
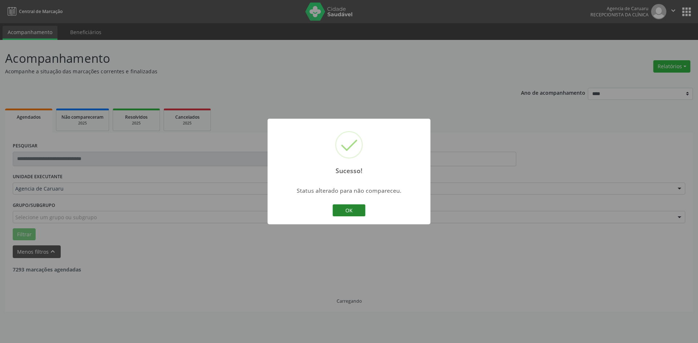
click at [348, 208] on button "OK" at bounding box center [348, 211] width 33 height 12
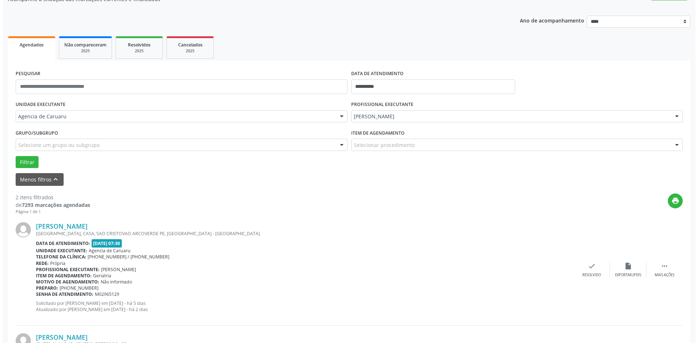
scroll to position [73, 0]
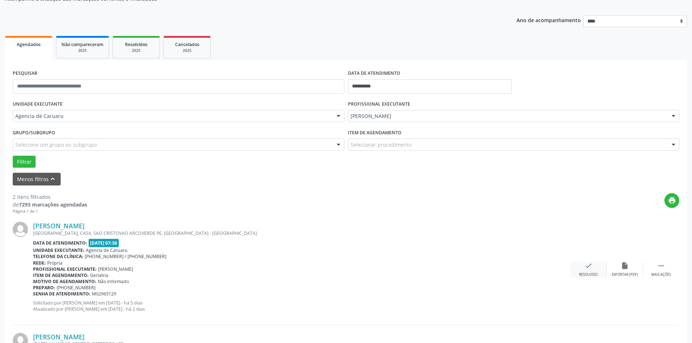
click at [595, 270] on div "check Resolvido" at bounding box center [588, 270] width 36 height 16
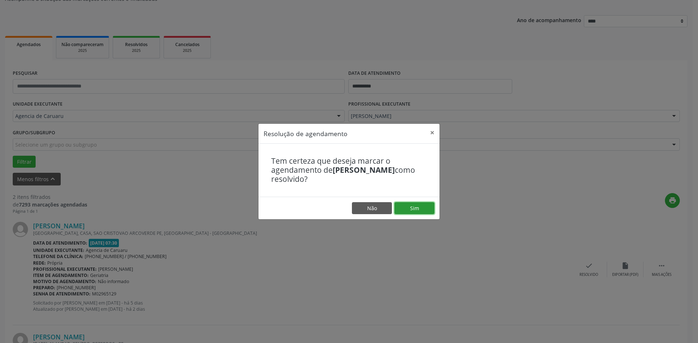
click at [417, 209] on button "Sim" at bounding box center [414, 208] width 40 height 12
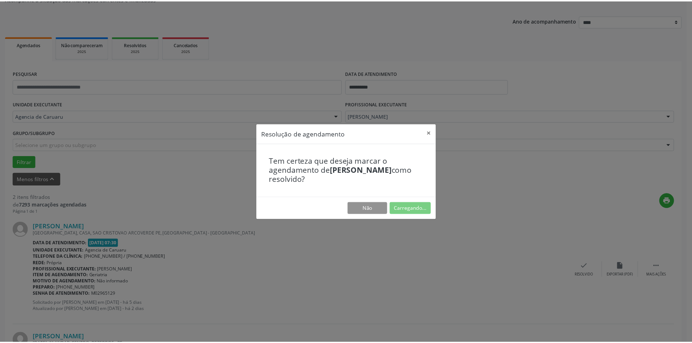
scroll to position [0, 0]
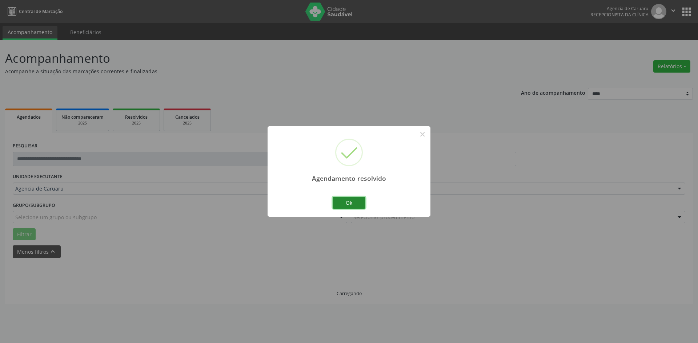
click at [346, 202] on button "Ok" at bounding box center [348, 203] width 33 height 12
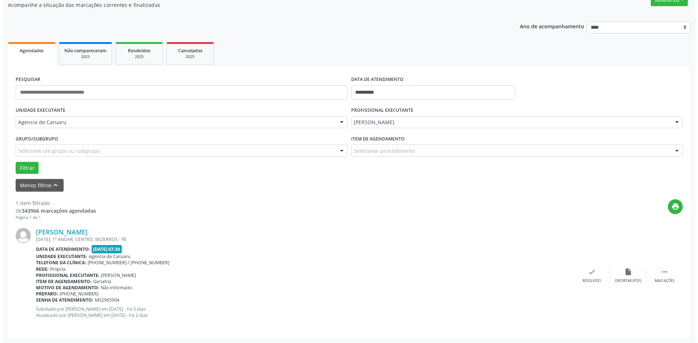
scroll to position [67, 0]
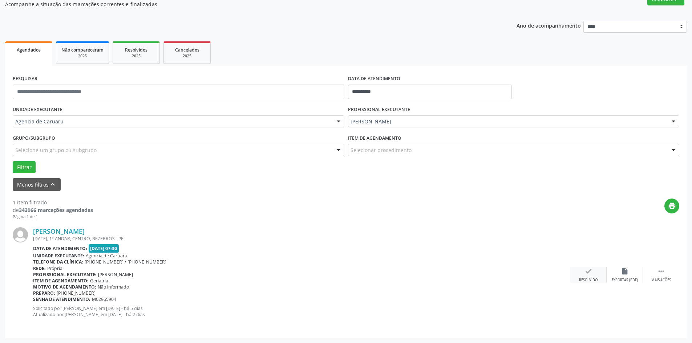
click at [591, 274] on icon "check" at bounding box center [589, 271] width 8 height 8
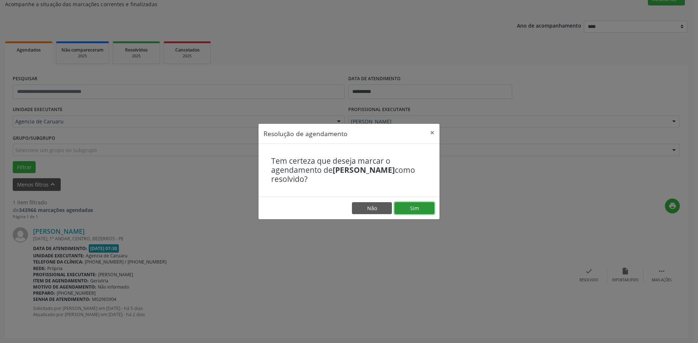
click at [417, 212] on button "Sim" at bounding box center [414, 208] width 40 height 12
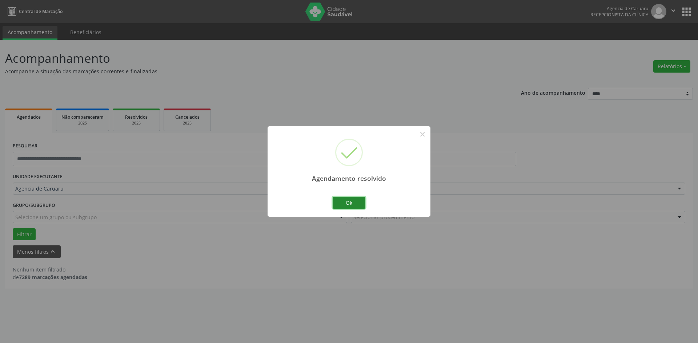
click at [352, 205] on button "Ok" at bounding box center [348, 203] width 33 height 12
